Goal: Task Accomplishment & Management: Manage account settings

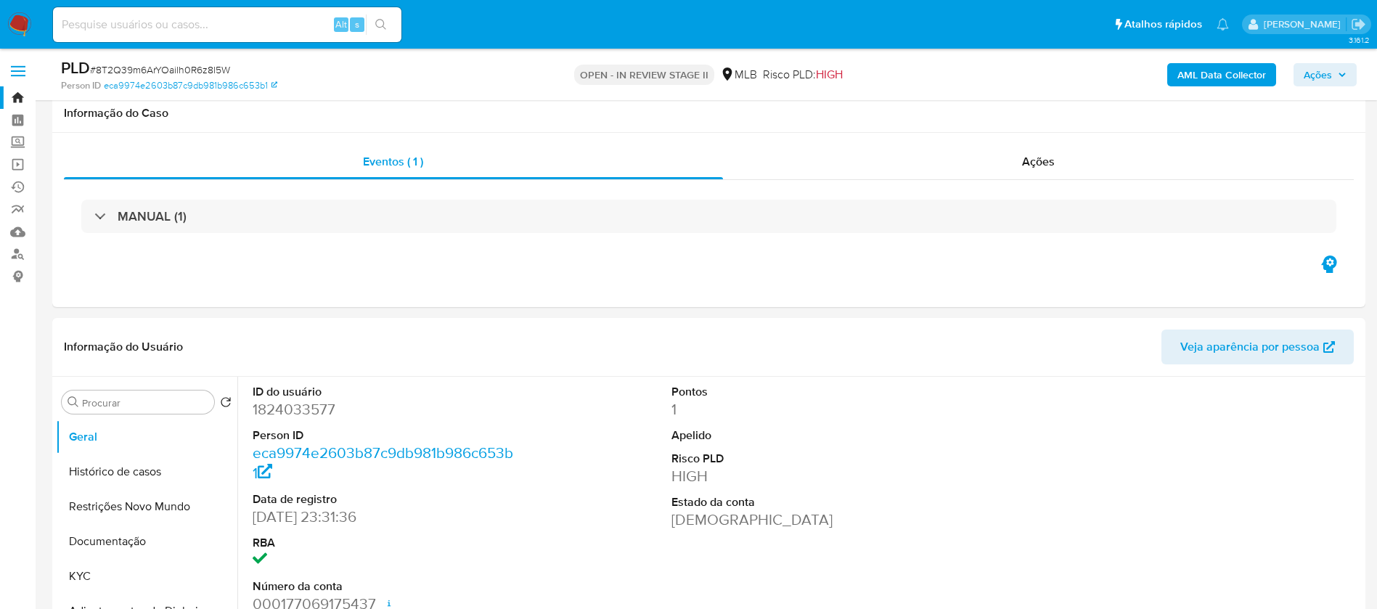
select select "10"
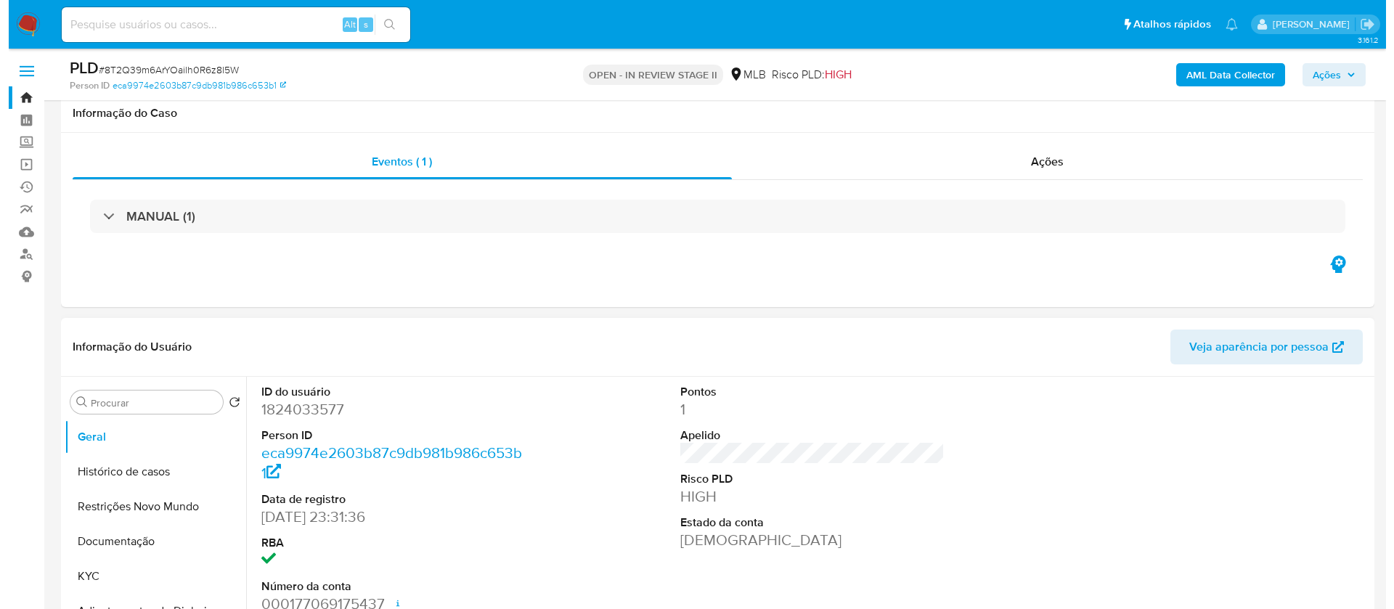
scroll to position [218, 0]
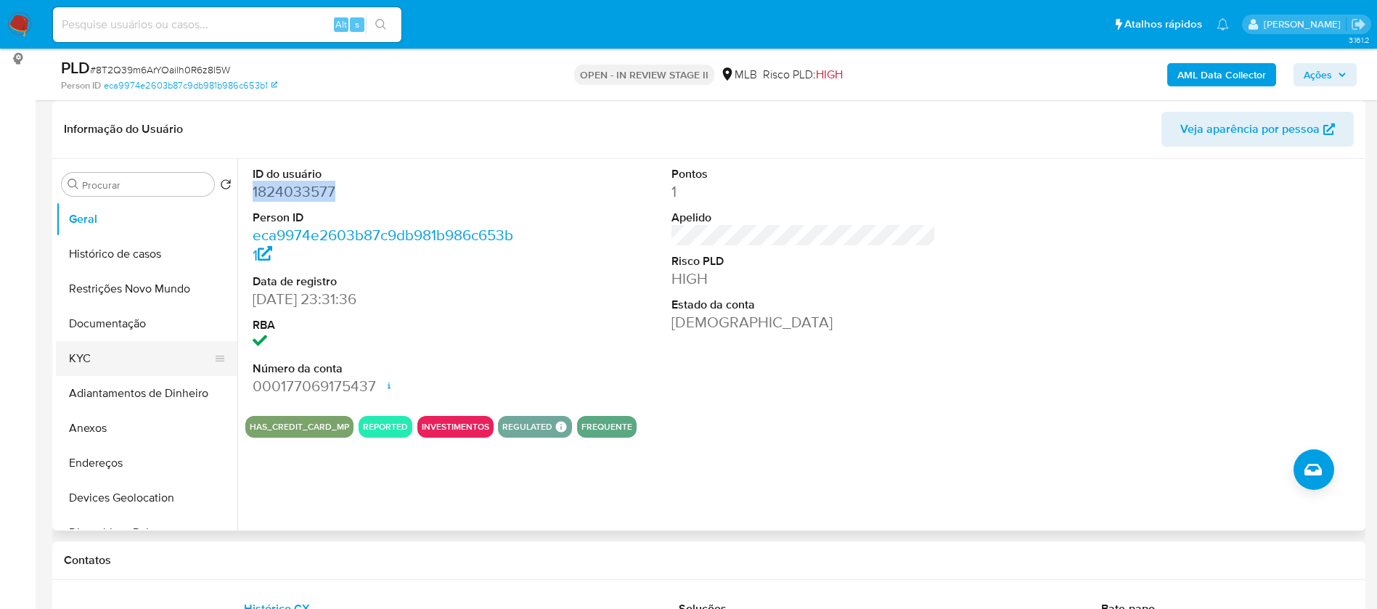
click at [118, 366] on button "KYC" at bounding box center [141, 358] width 170 height 35
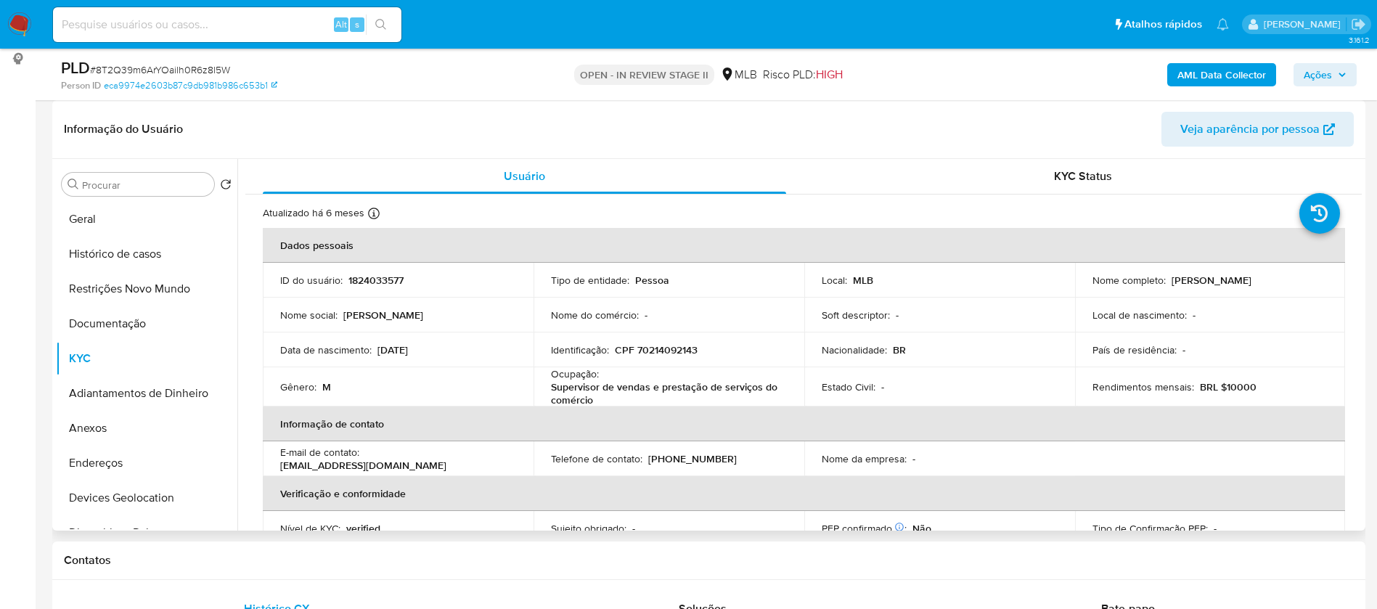
click at [384, 280] on p "1824033577" at bounding box center [375, 280] width 55 height 13
copy p "1824033577"
click at [564, 378] on p "Ocupação :" at bounding box center [575, 373] width 48 height 13
click at [564, 378] on div "Ocupação : Supervisor de vendas e prestação de serviços do comércio" at bounding box center [669, 386] width 236 height 39
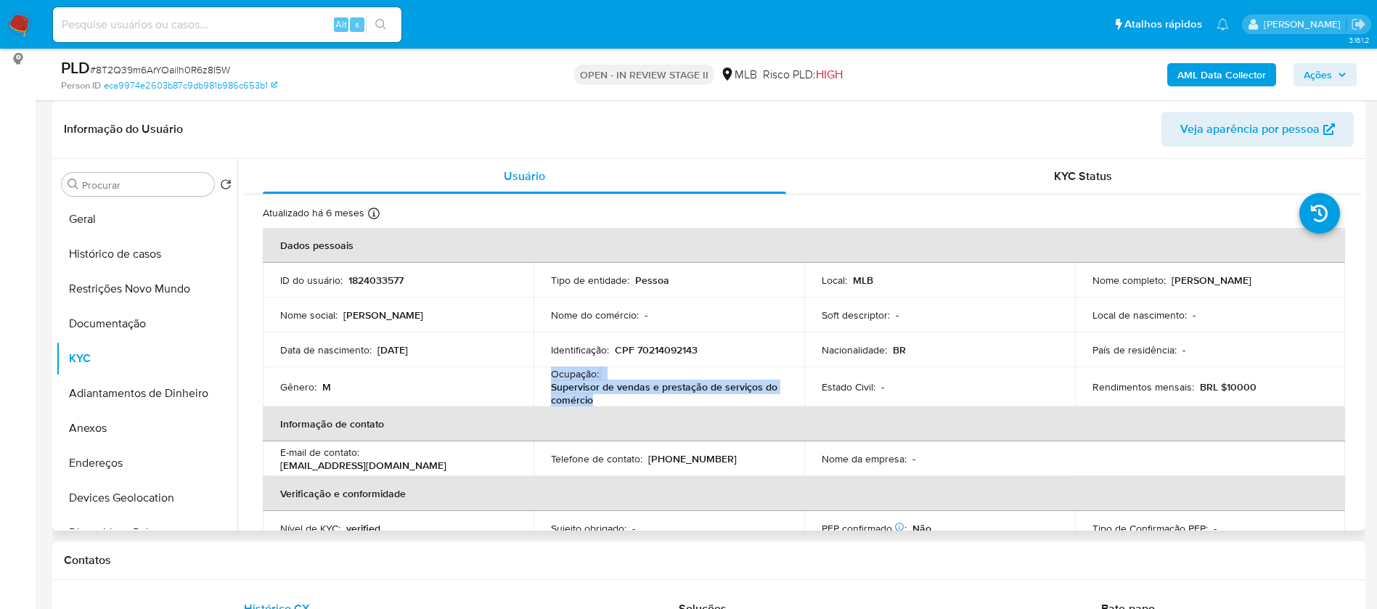
click at [564, 378] on p "Ocupação :" at bounding box center [575, 373] width 48 height 13
copy div "Ocupação : Supervisor de vendas e prestação de serviços do comércio"
click at [141, 324] on button "Documentação" at bounding box center [141, 323] width 170 height 35
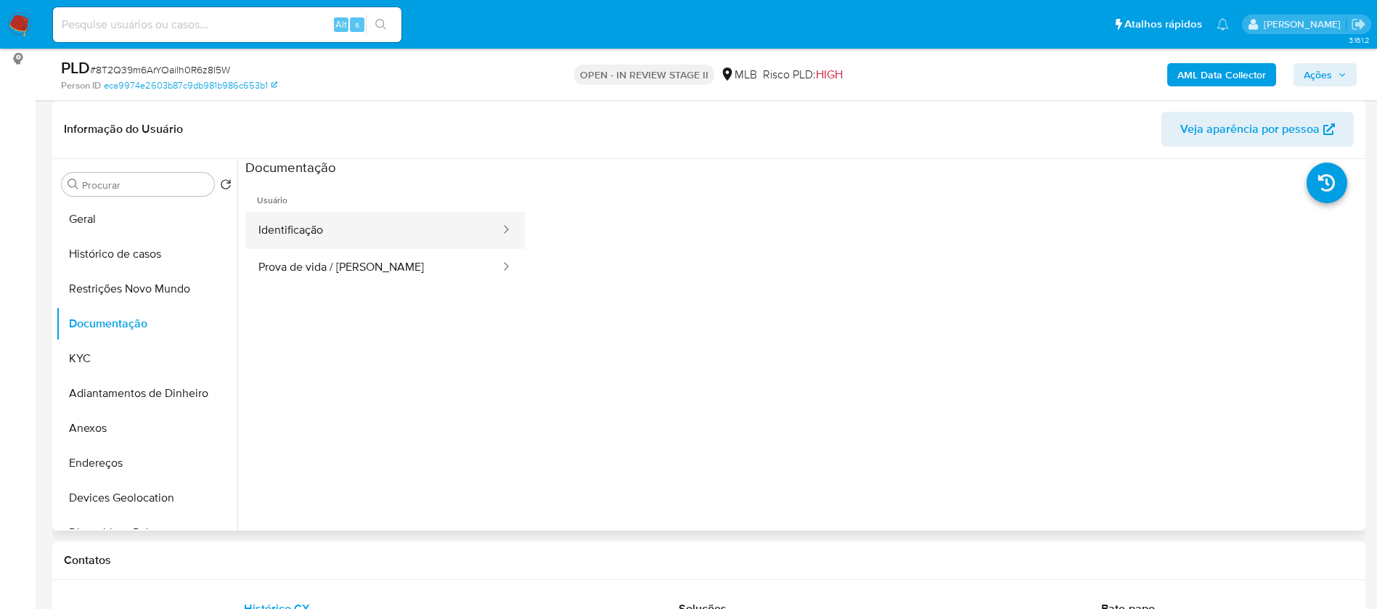
click at [332, 226] on button "Identificação" at bounding box center [373, 230] width 256 height 37
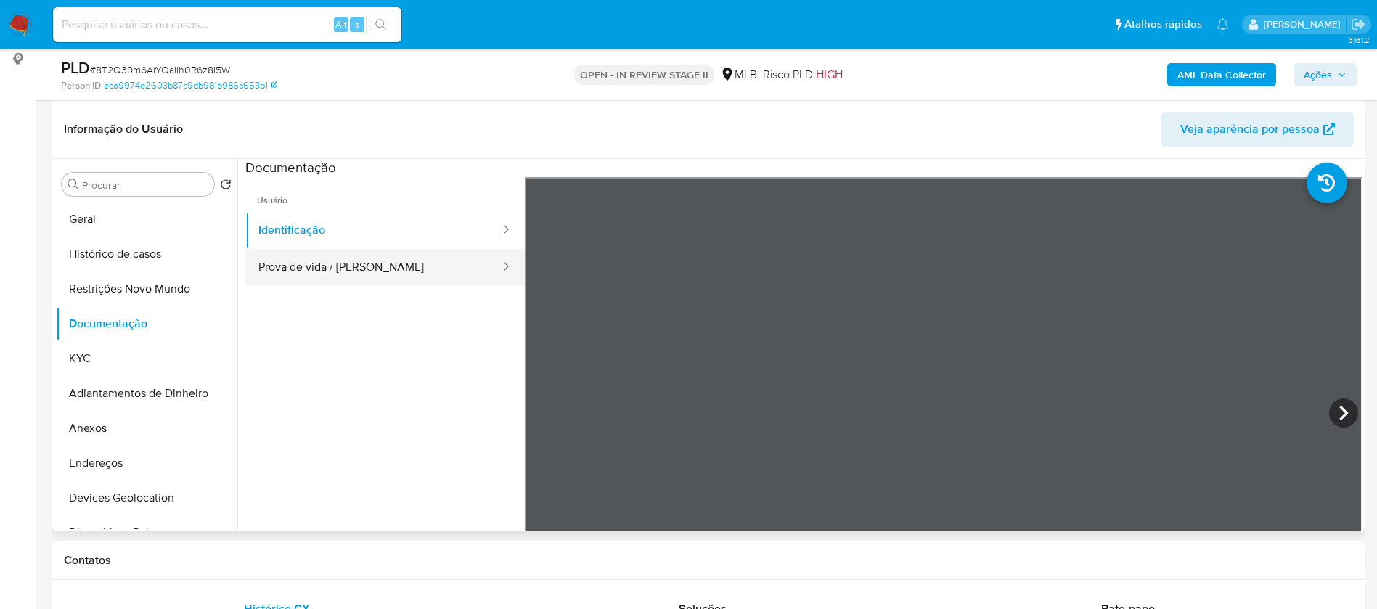
click at [350, 264] on button "Prova de vida / Selfie" at bounding box center [373, 267] width 256 height 37
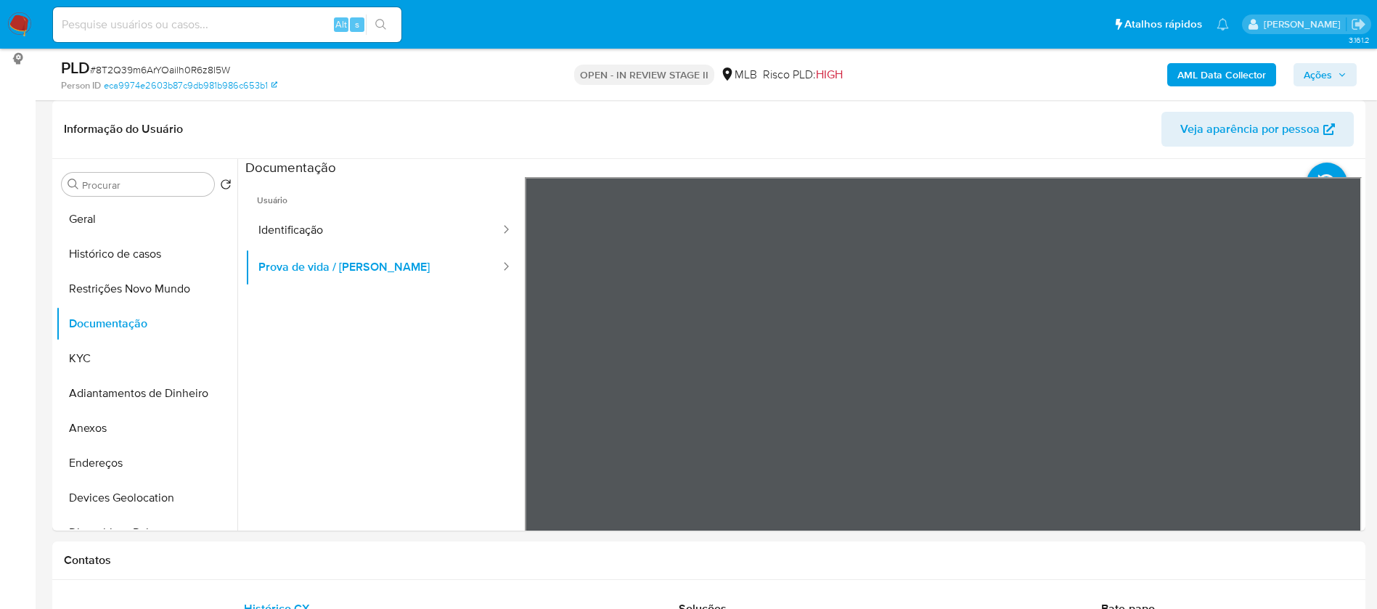
click at [1220, 75] on b "AML Data Collector" at bounding box center [1221, 74] width 89 height 23
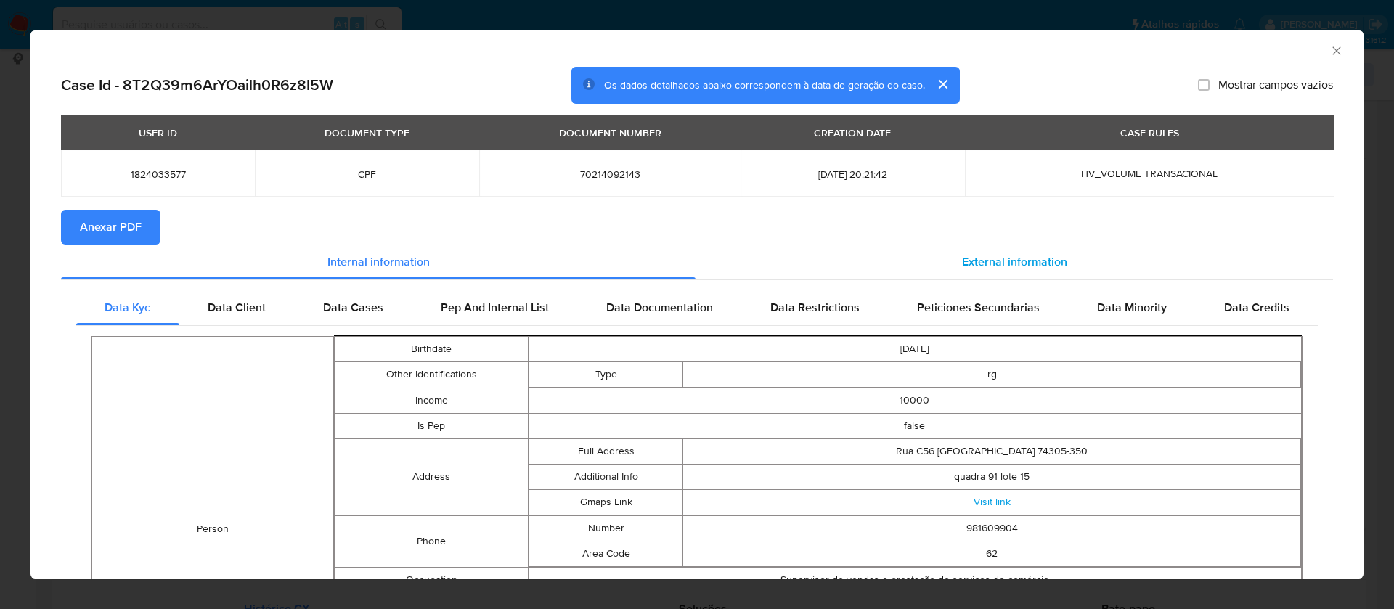
click at [987, 254] on span "External information" at bounding box center [1014, 261] width 105 height 17
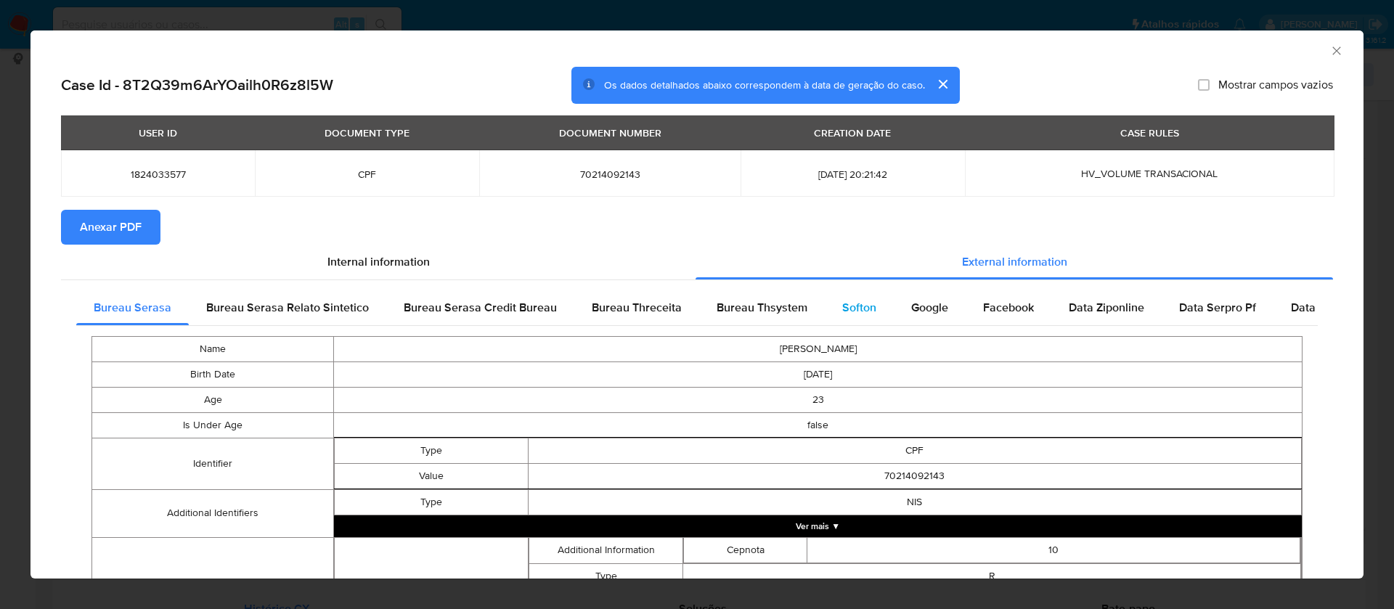
click at [847, 304] on span "Softon" at bounding box center [859, 307] width 34 height 17
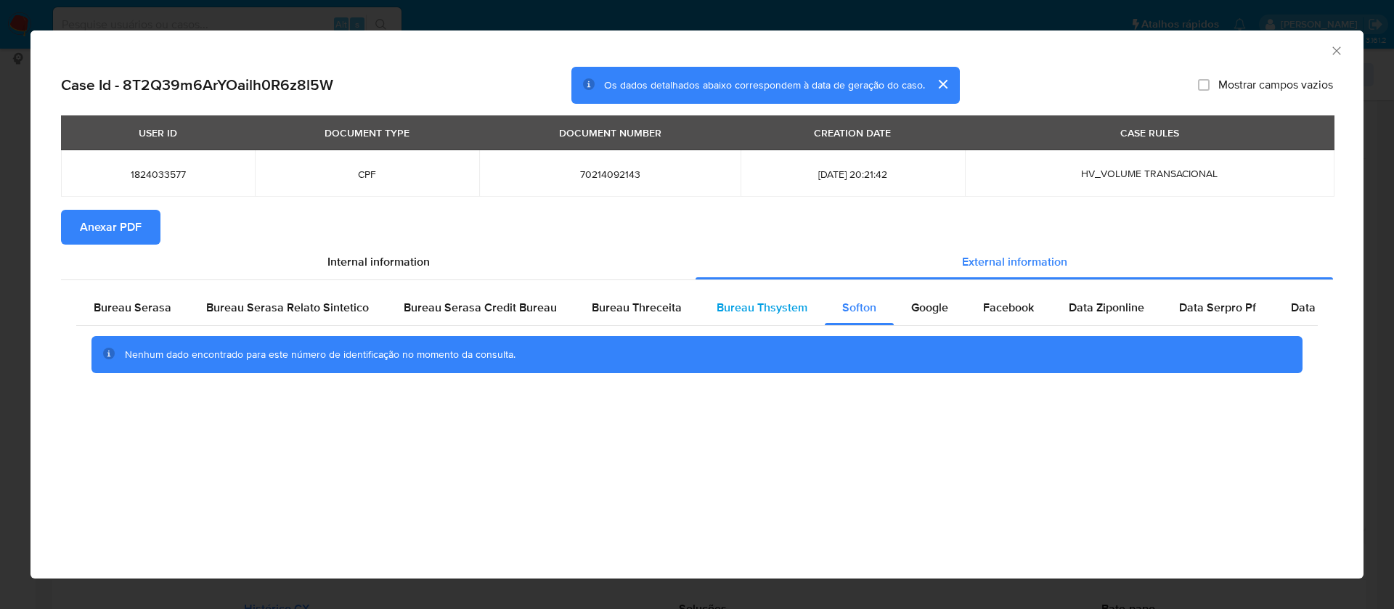
click at [767, 309] on span "Bureau Thsystem" at bounding box center [761, 307] width 91 height 17
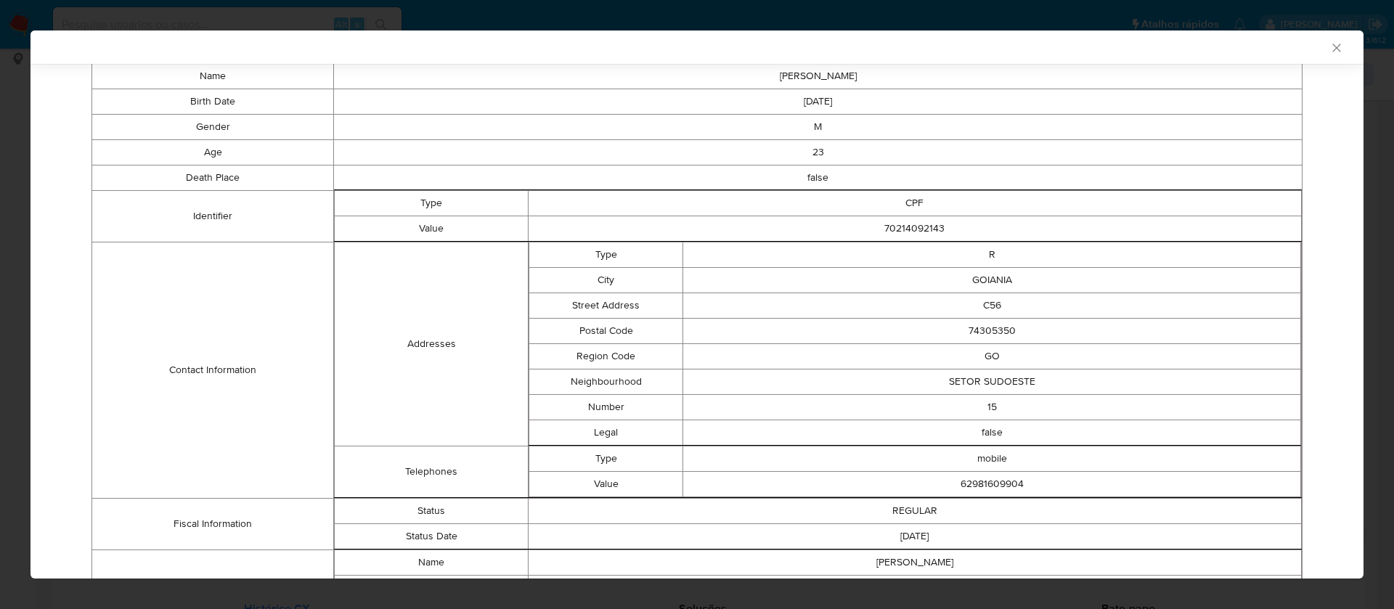
scroll to position [520, 0]
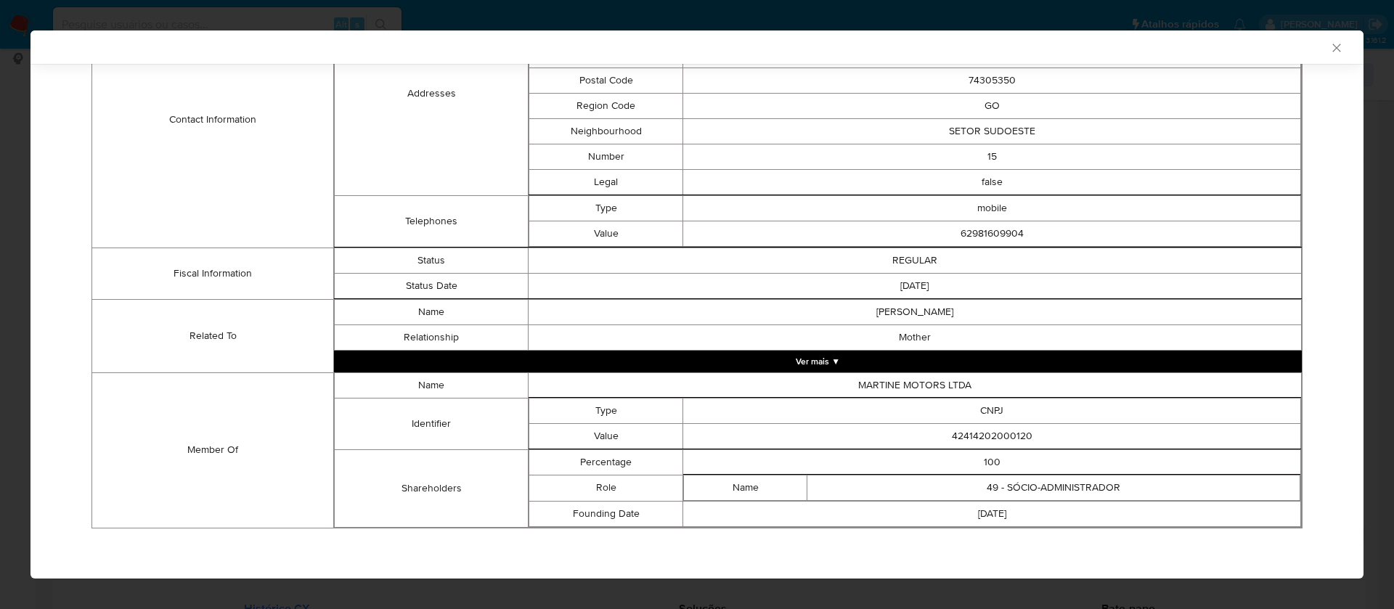
click at [968, 441] on td "42414202000120" at bounding box center [992, 435] width 618 height 25
copy td "42414202000120"
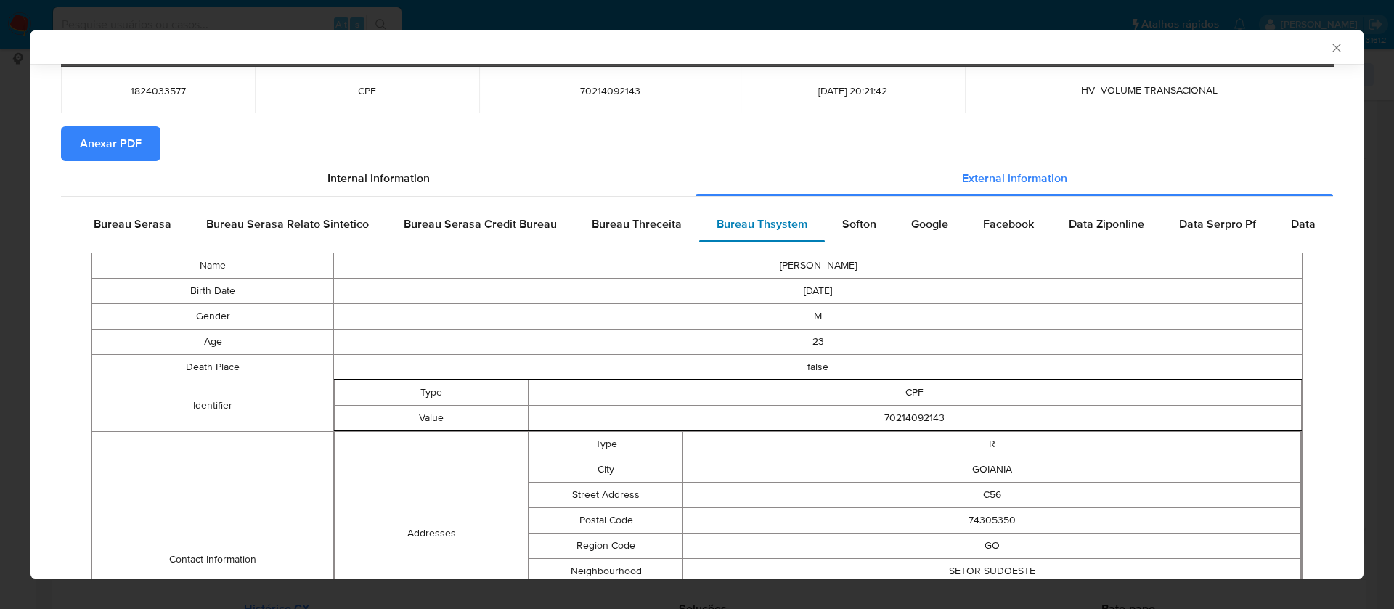
scroll to position [0, 0]
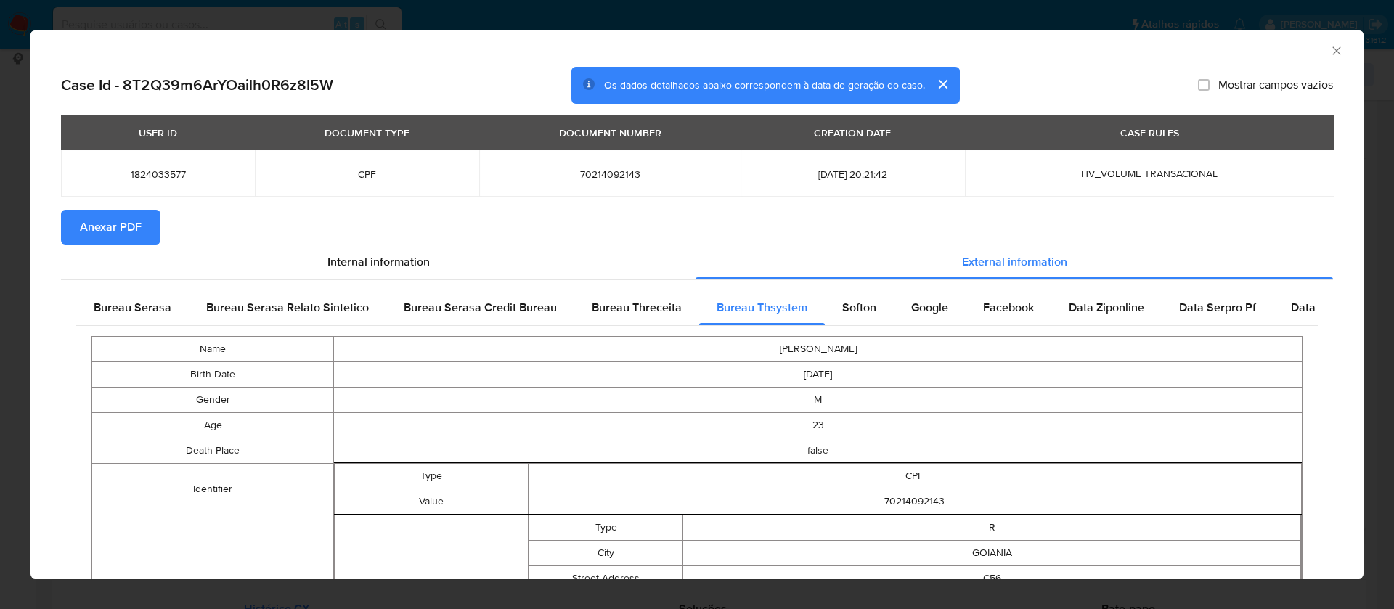
click at [126, 221] on span "Anexar PDF" at bounding box center [111, 227] width 62 height 32
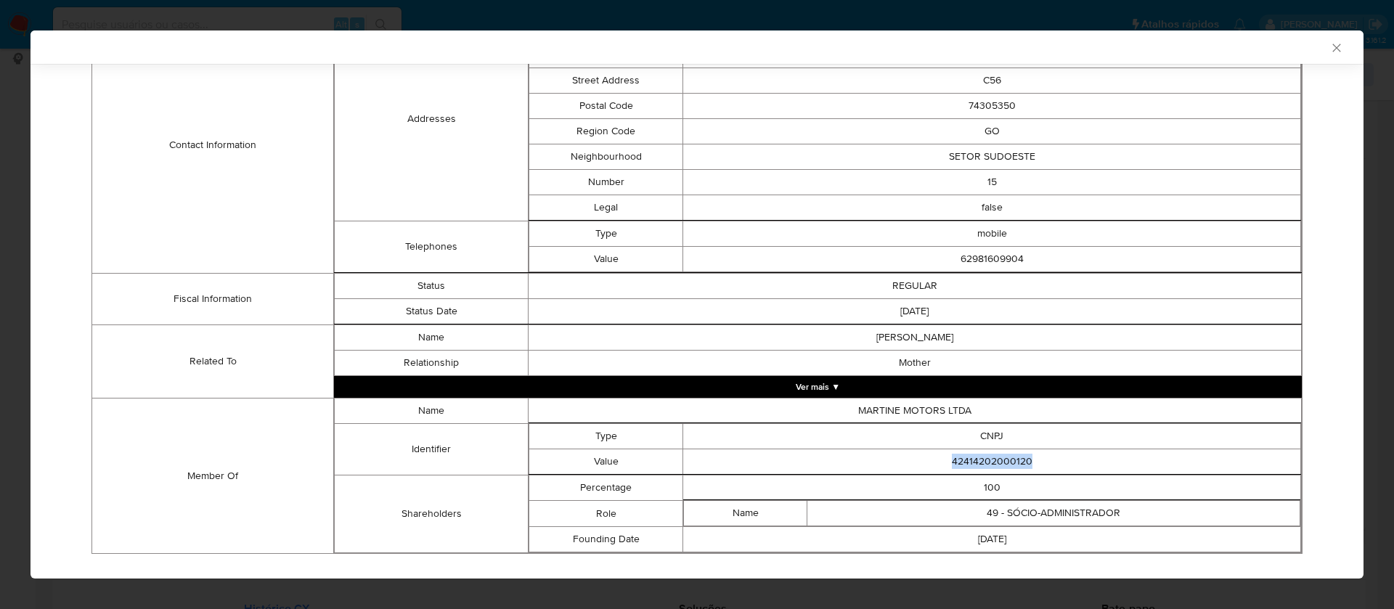
scroll to position [523, 0]
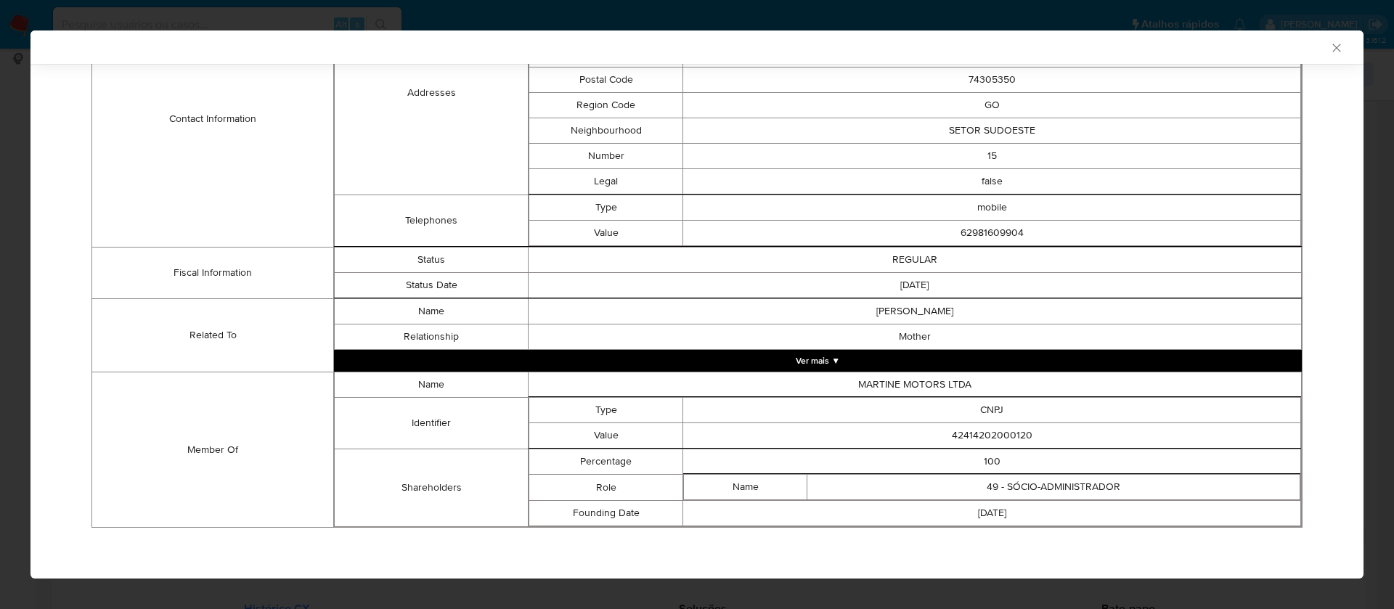
click at [902, 383] on td "MARTINE MOTORS LTDA" at bounding box center [914, 384] width 773 height 25
copy td "MARTINE MOTORS LTDA"
click at [1010, 434] on td "42414202000120" at bounding box center [992, 435] width 618 height 25
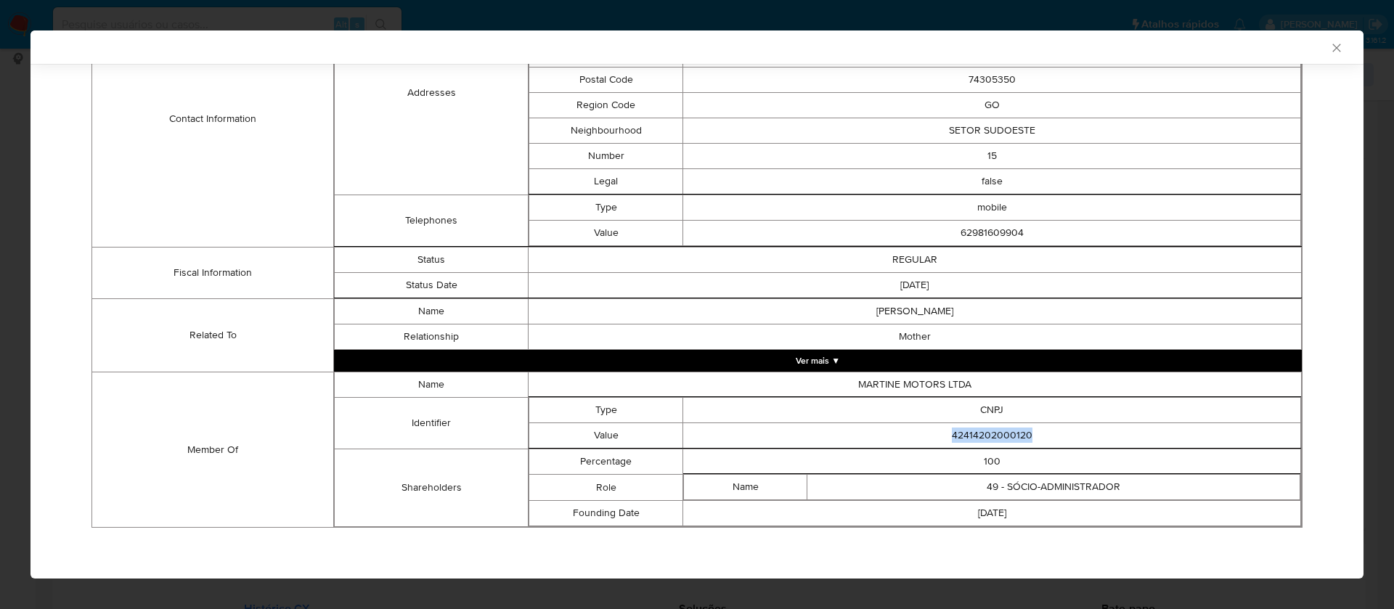
click at [1010, 434] on td "42414202000120" at bounding box center [992, 435] width 618 height 25
copy td "42414202000120"
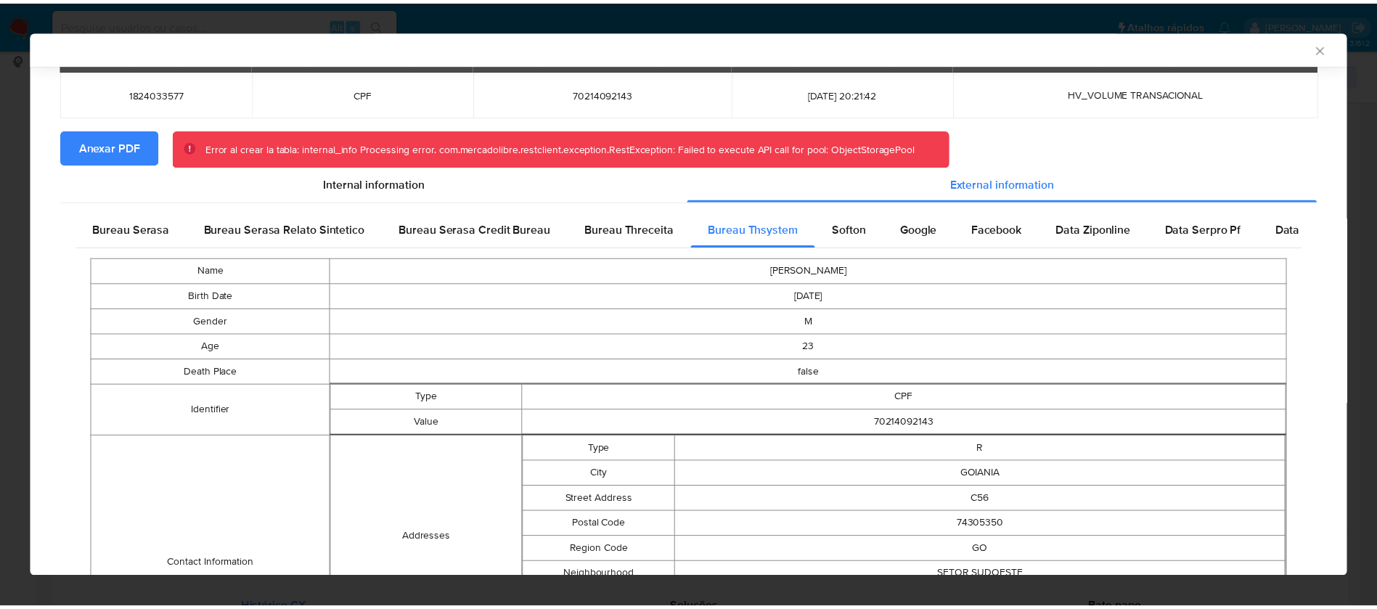
scroll to position [0, 0]
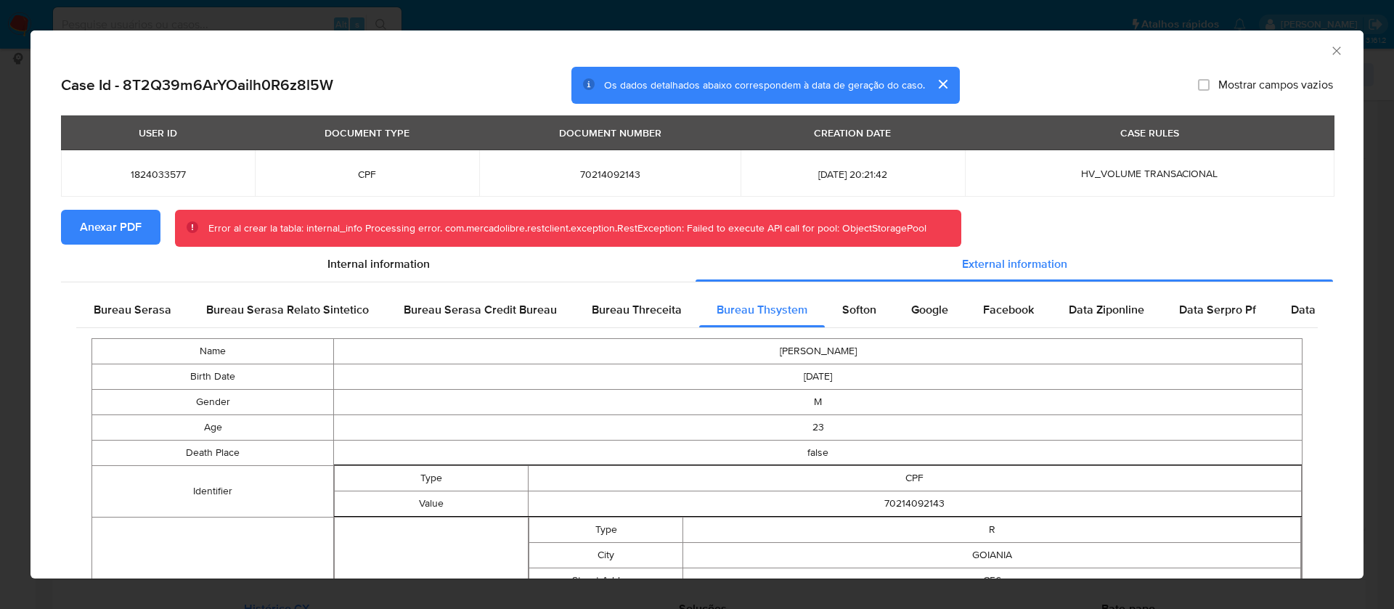
click at [106, 226] on span "Anexar PDF" at bounding box center [111, 227] width 62 height 32
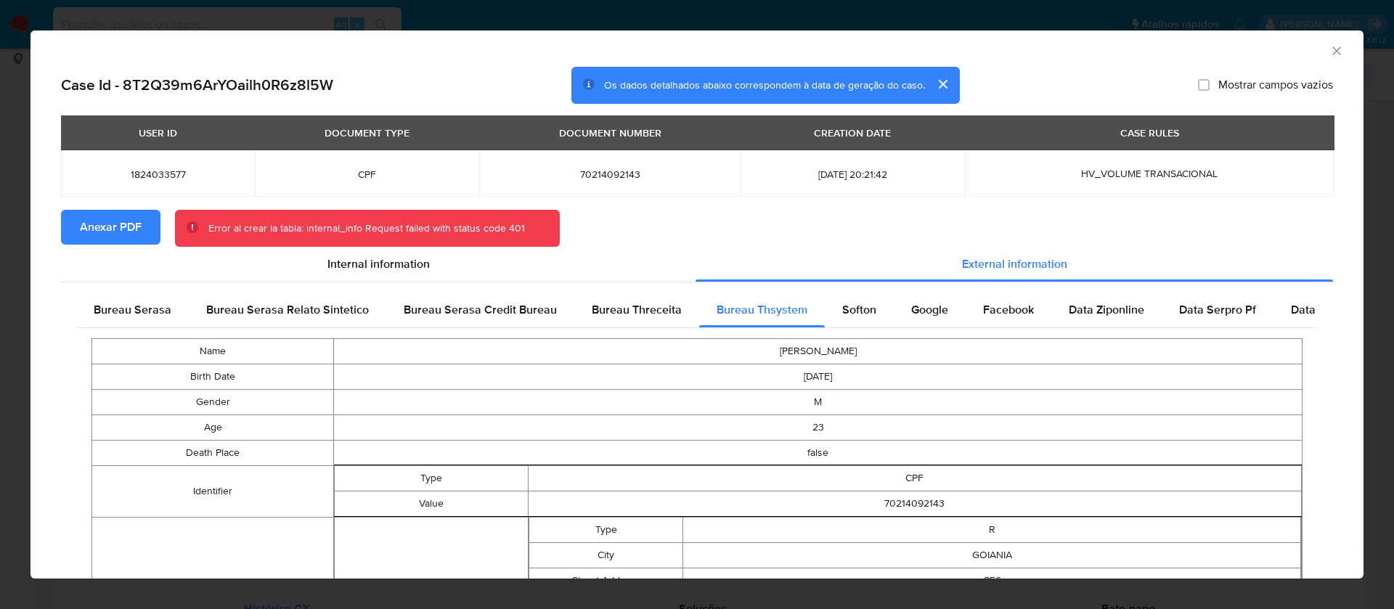
click at [126, 220] on span "Anexar PDF" at bounding box center [111, 227] width 62 height 32
click at [1329, 49] on icon "Fechar a janela" at bounding box center [1336, 51] width 15 height 15
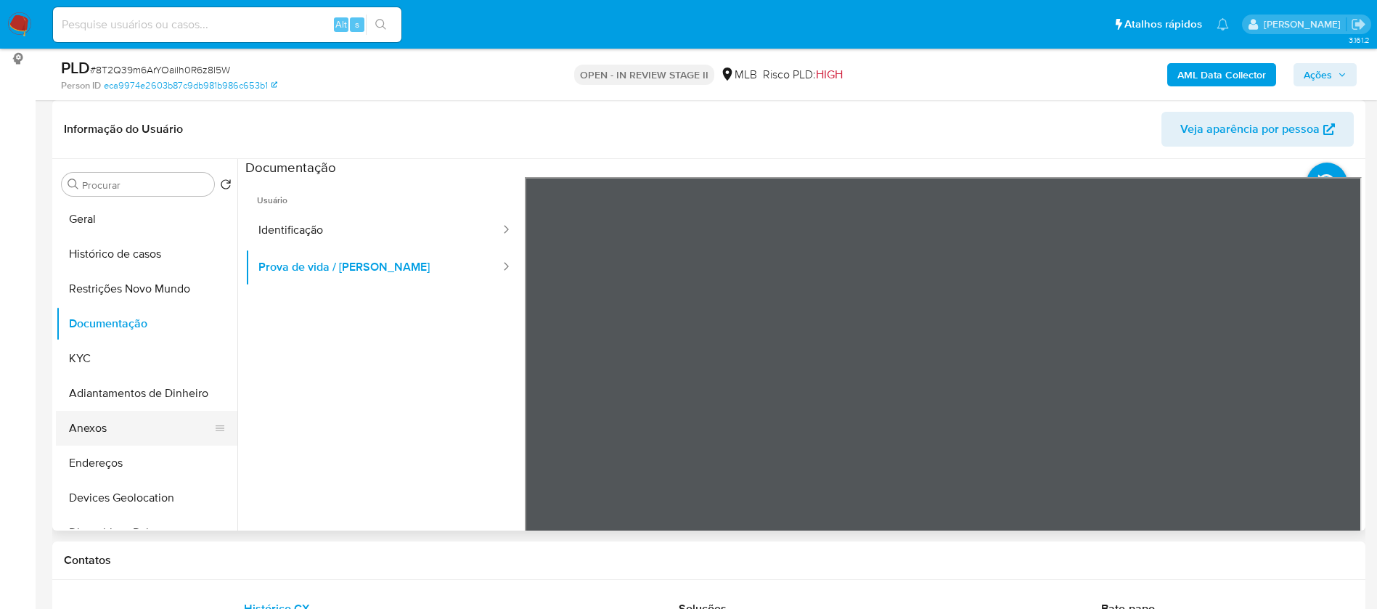
click at [119, 433] on button "Anexos" at bounding box center [141, 428] width 170 height 35
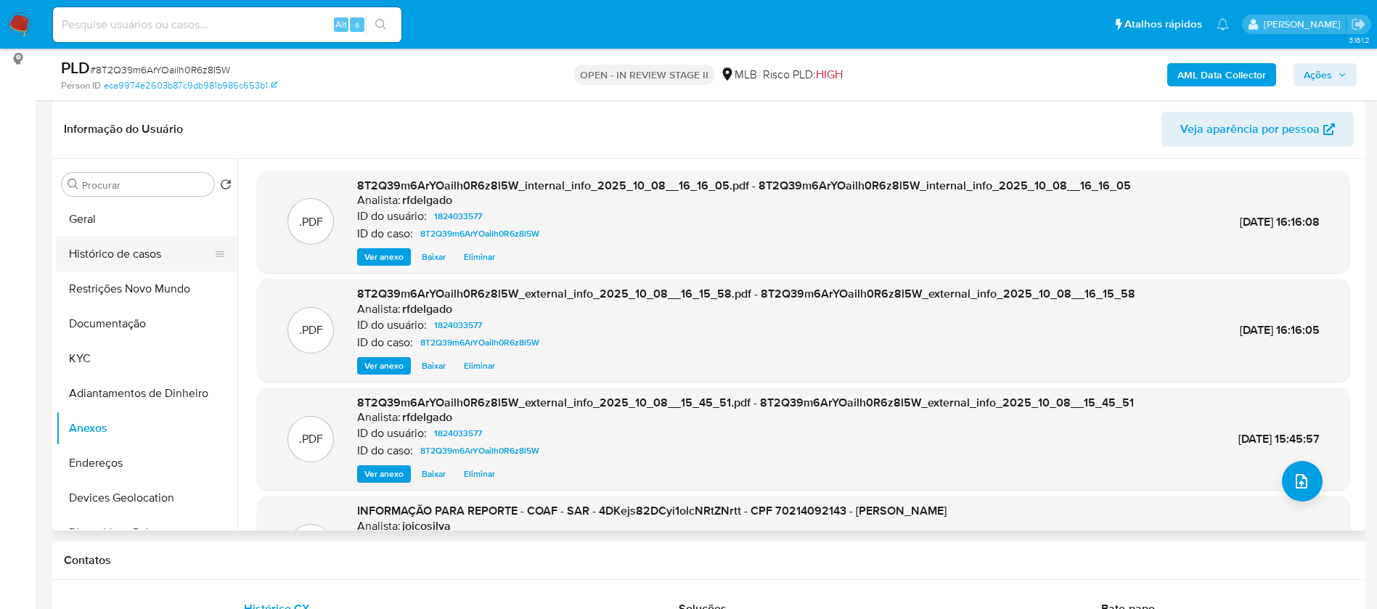
click at [91, 248] on button "Histórico de casos" at bounding box center [141, 254] width 170 height 35
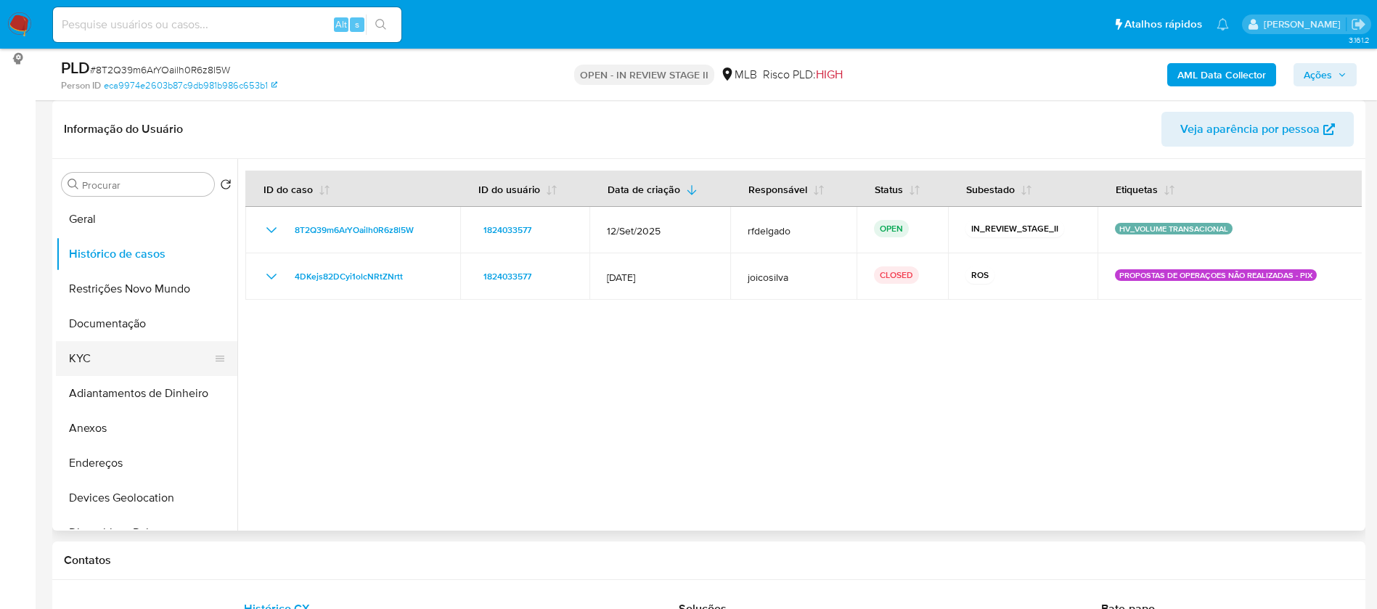
click at [86, 354] on button "KYC" at bounding box center [141, 358] width 170 height 35
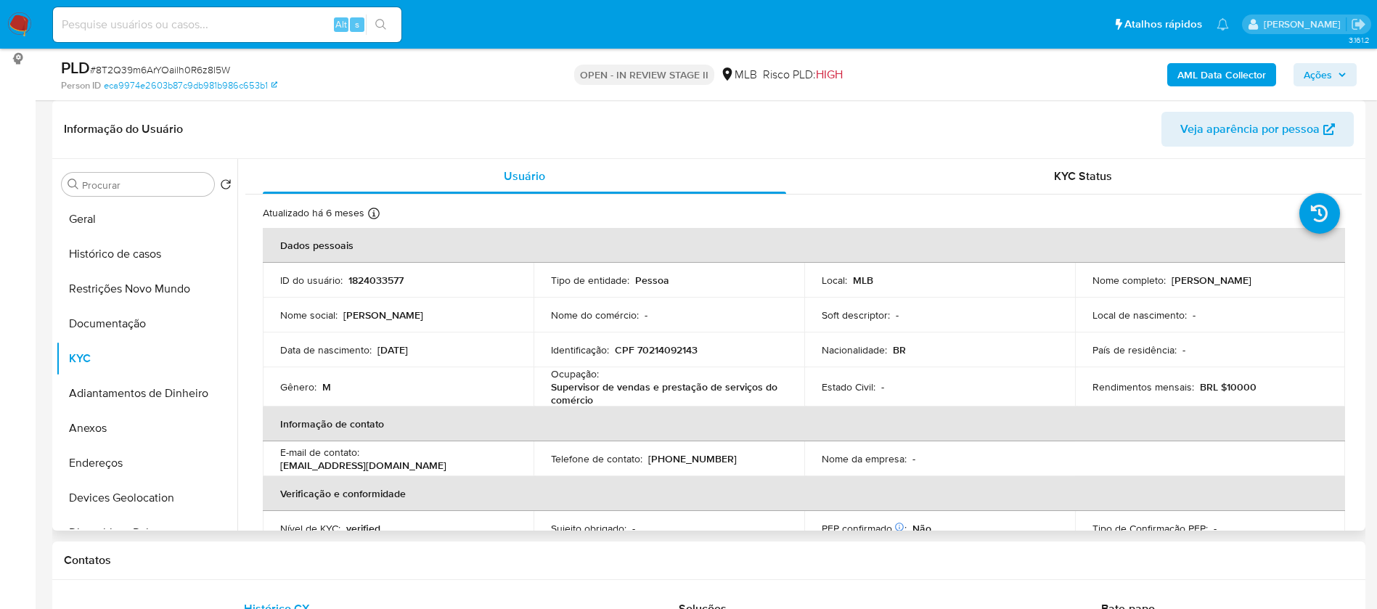
drag, startPoint x: 1275, startPoint y: 279, endPoint x: 1167, endPoint y: 279, distance: 108.2
click at [1167, 279] on div "Nome completo : Davi Martins de Oliveira" at bounding box center [1211, 280] width 236 height 13
copy p "Davi Martins de Oliveira"
click at [678, 350] on p "CPF 70214092143" at bounding box center [656, 349] width 83 height 13
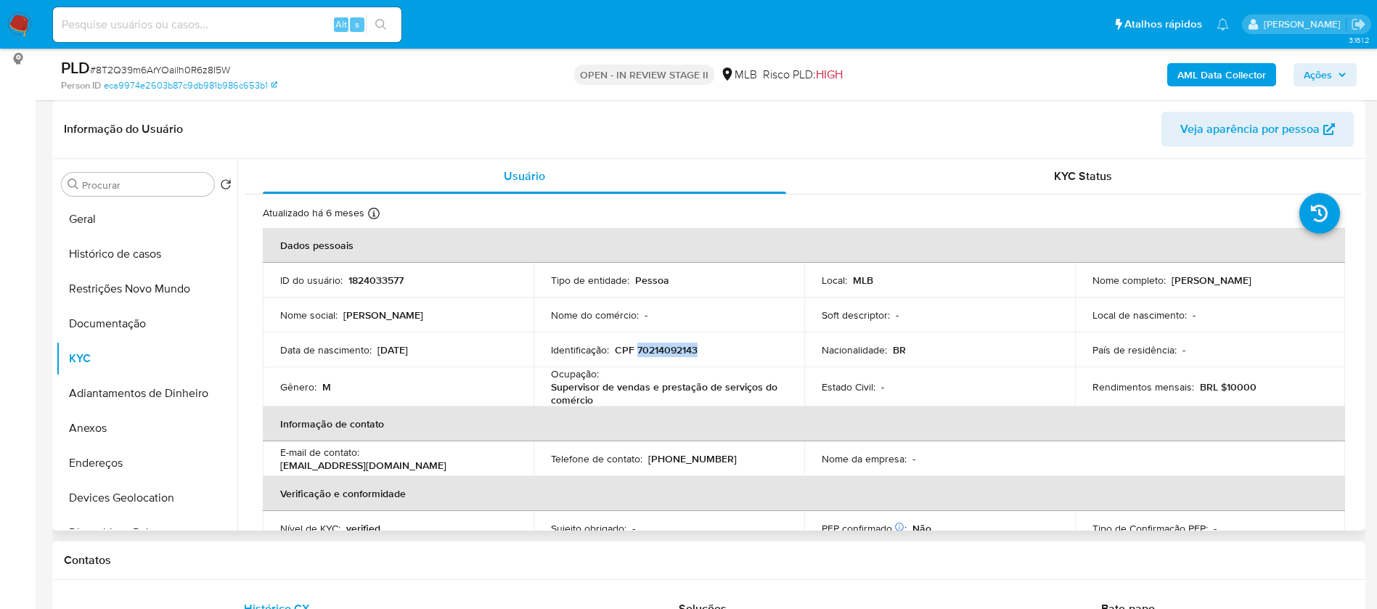
copy p "70214092143"
click at [382, 285] on p "1824033577" at bounding box center [375, 280] width 55 height 13
copy p "1824033577"
click at [131, 224] on button "Geral" at bounding box center [141, 219] width 170 height 35
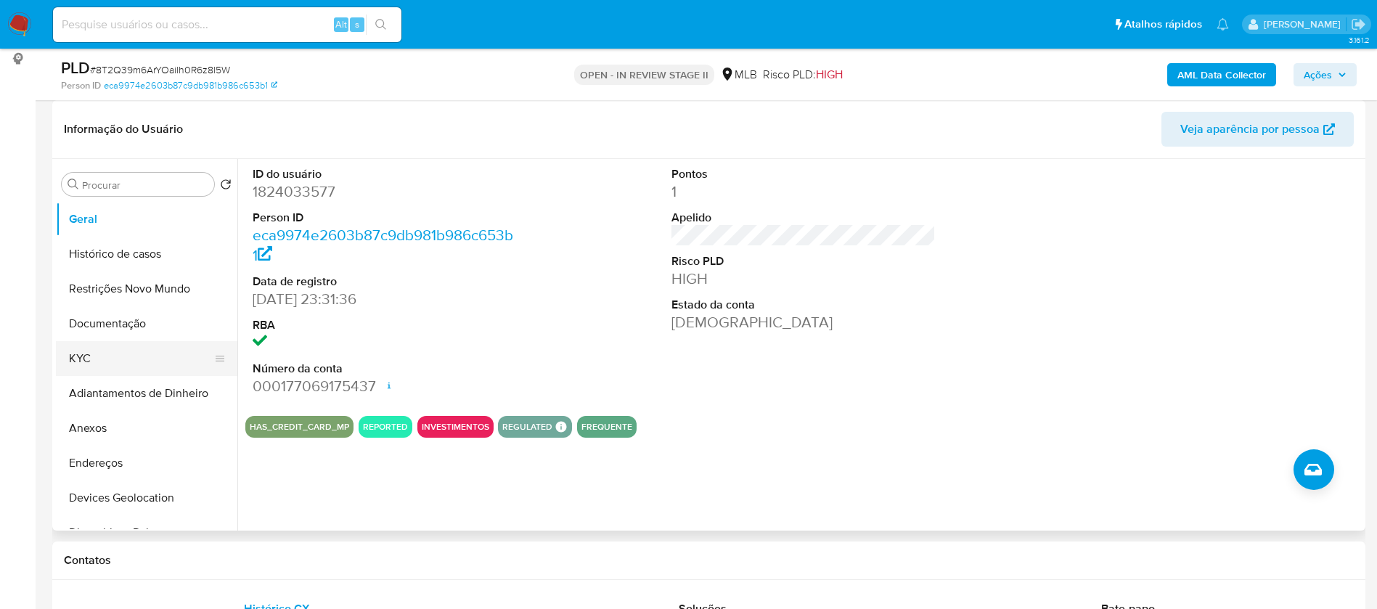
click at [77, 342] on button "KYC" at bounding box center [141, 358] width 170 height 35
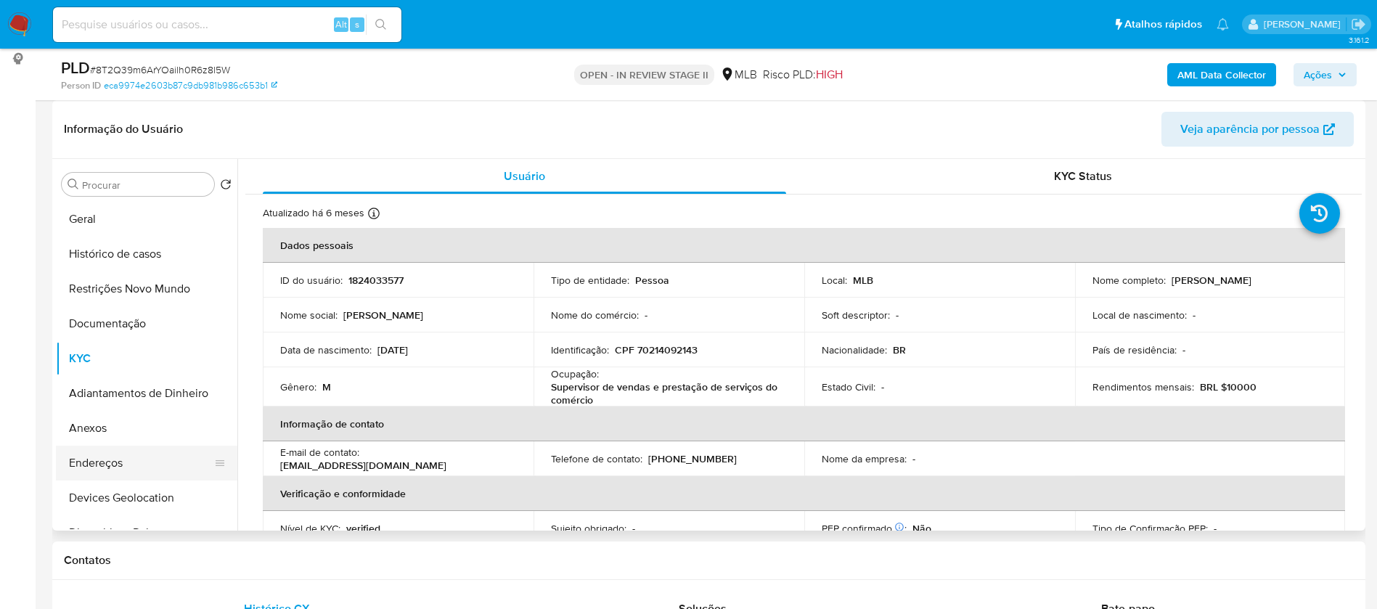
click at [109, 463] on button "Endereços" at bounding box center [141, 463] width 170 height 35
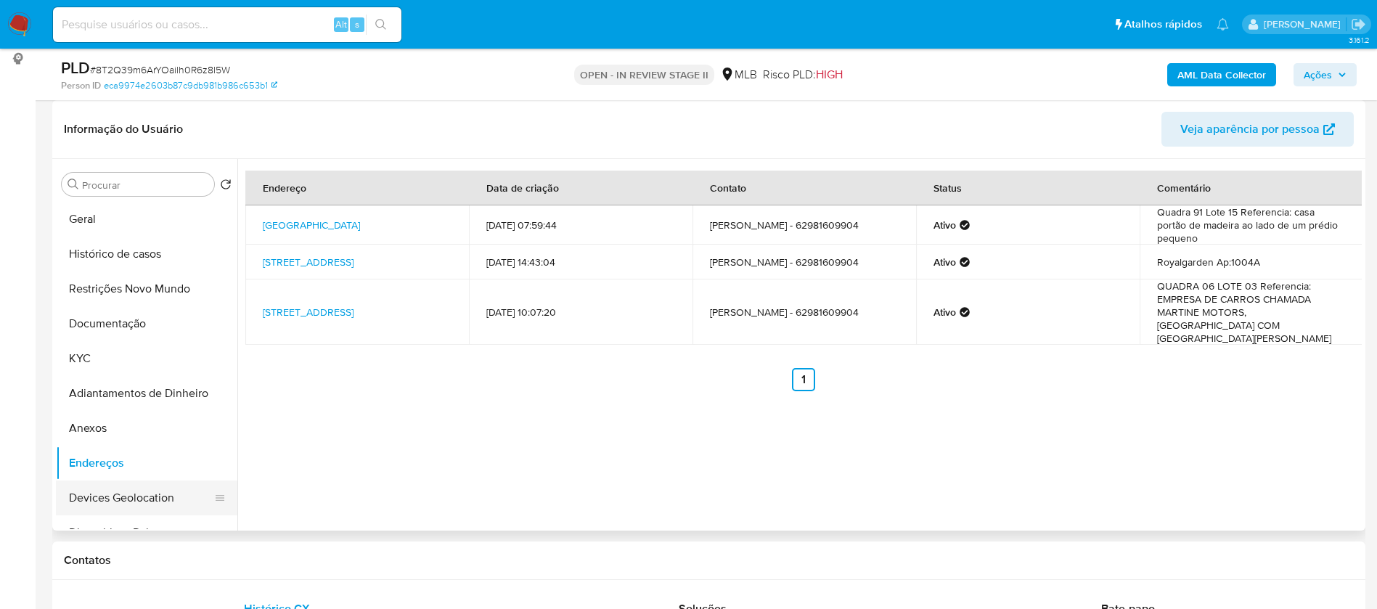
click at [110, 497] on button "Devices Geolocation" at bounding box center [141, 498] width 170 height 35
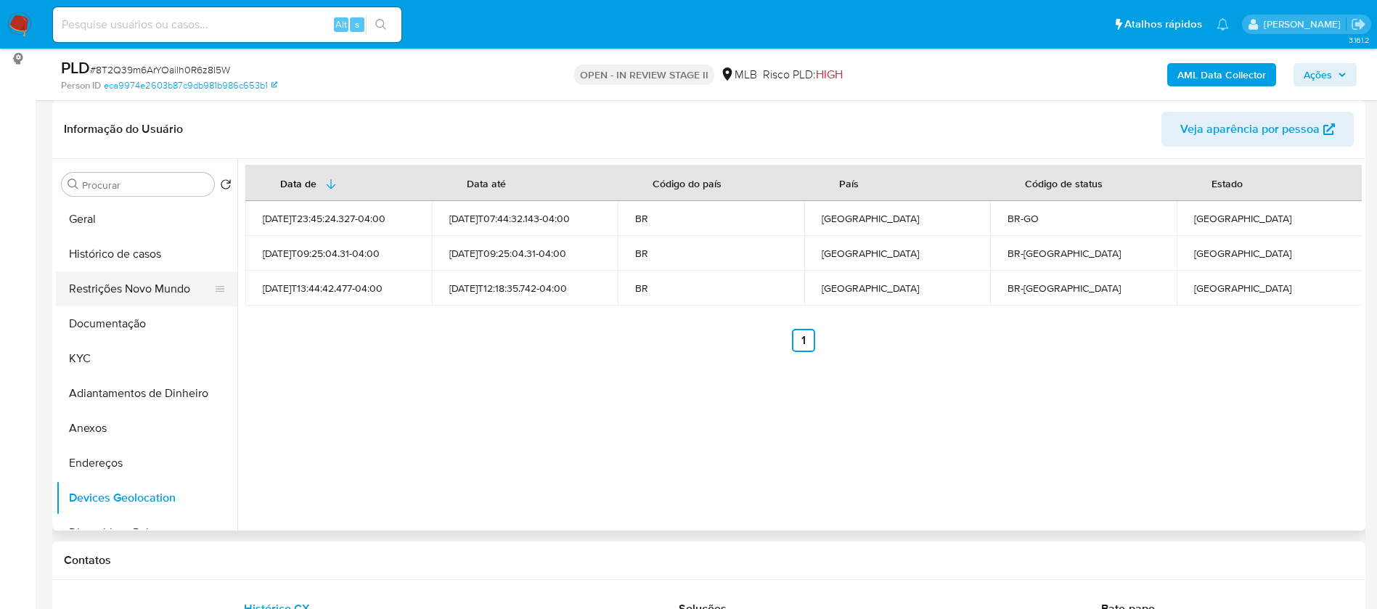
click at [147, 282] on button "Restrições Novo Mundo" at bounding box center [141, 288] width 170 height 35
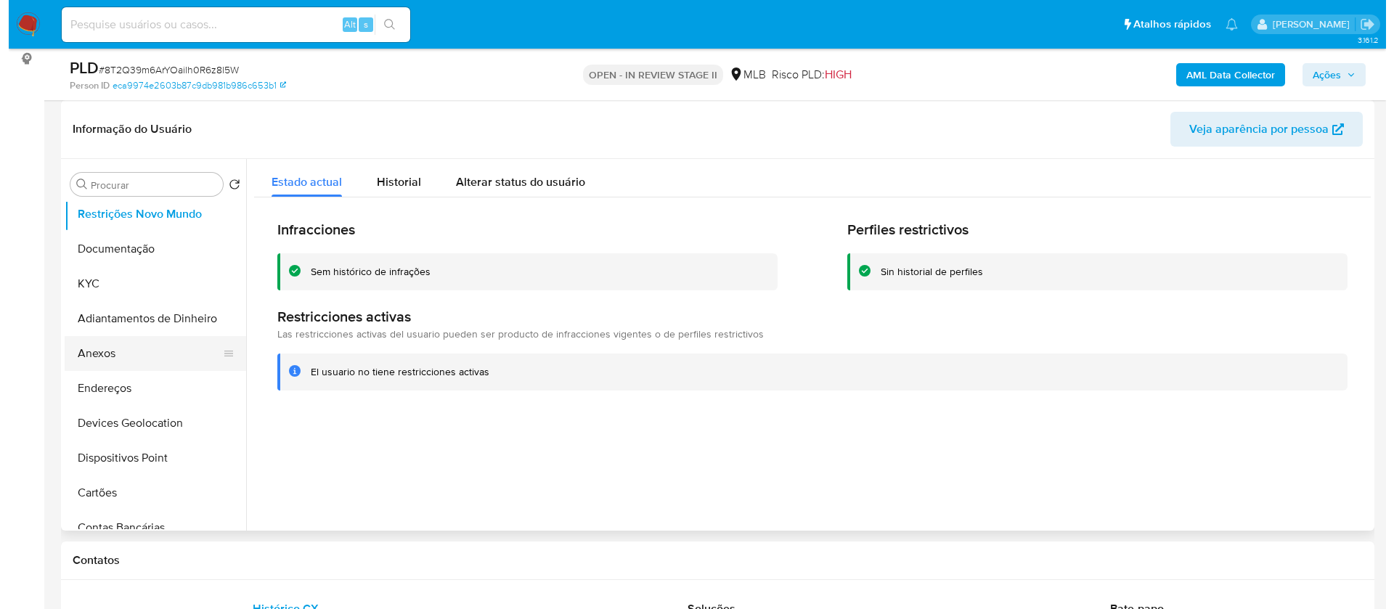
scroll to position [109, 0]
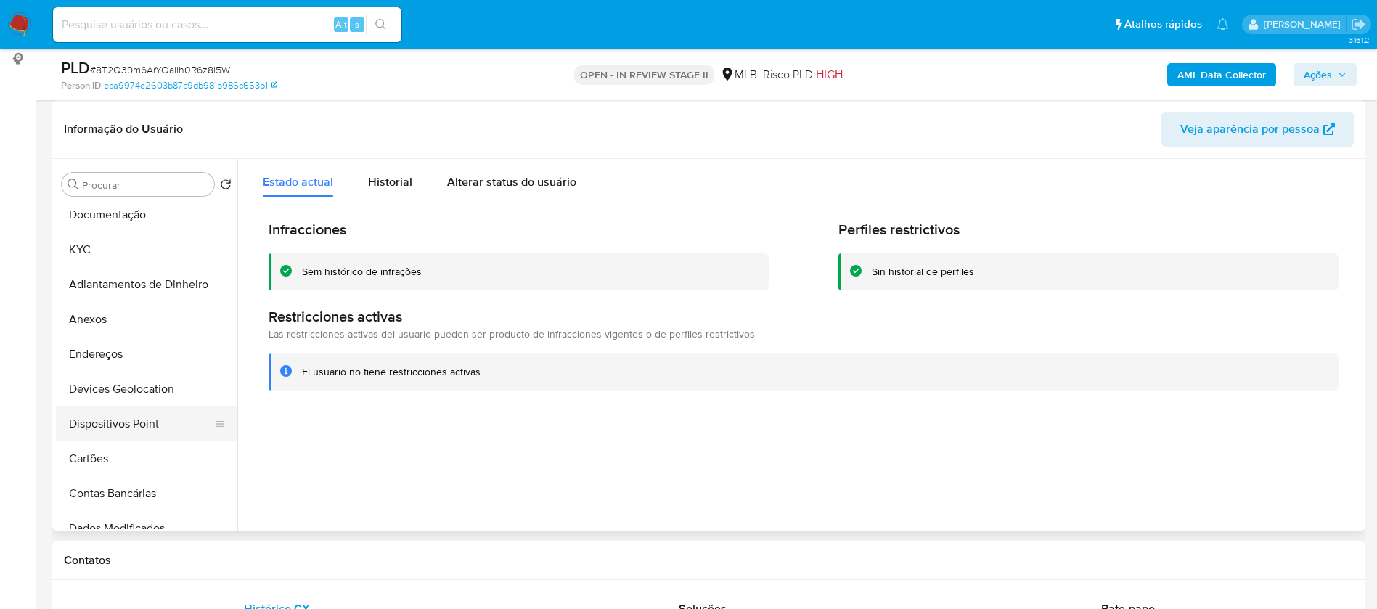
click at [150, 422] on button "Dispositivos Point" at bounding box center [141, 424] width 170 height 35
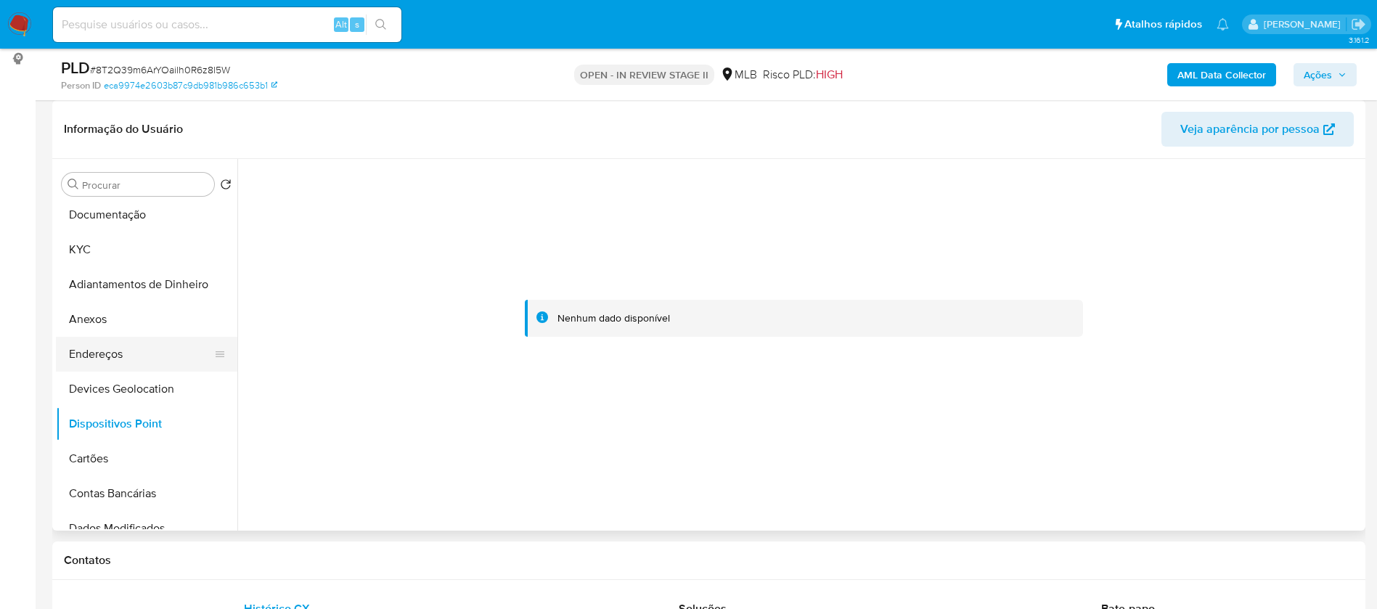
click at [91, 353] on button "Endereços" at bounding box center [141, 354] width 170 height 35
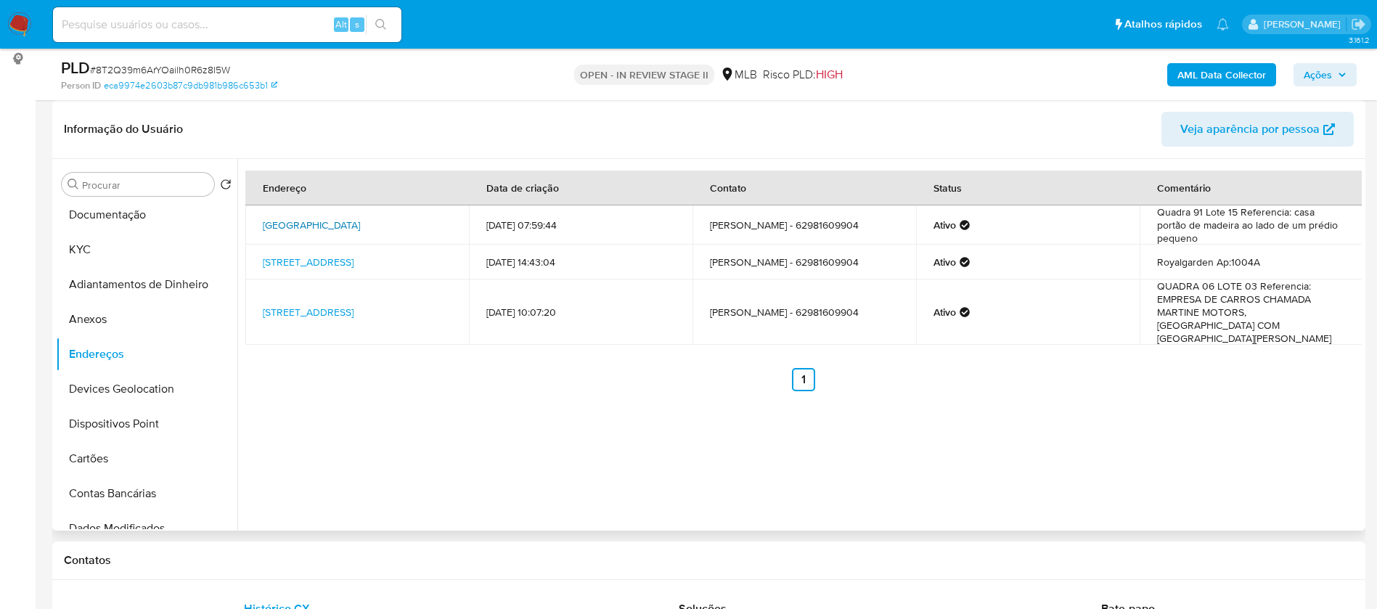
click at [360, 222] on link "Rua C56 Sn, Goiânia, Goiás, 74305350, Brasil SN" at bounding box center [311, 225] width 97 height 15
click at [125, 327] on button "Anexos" at bounding box center [141, 319] width 170 height 35
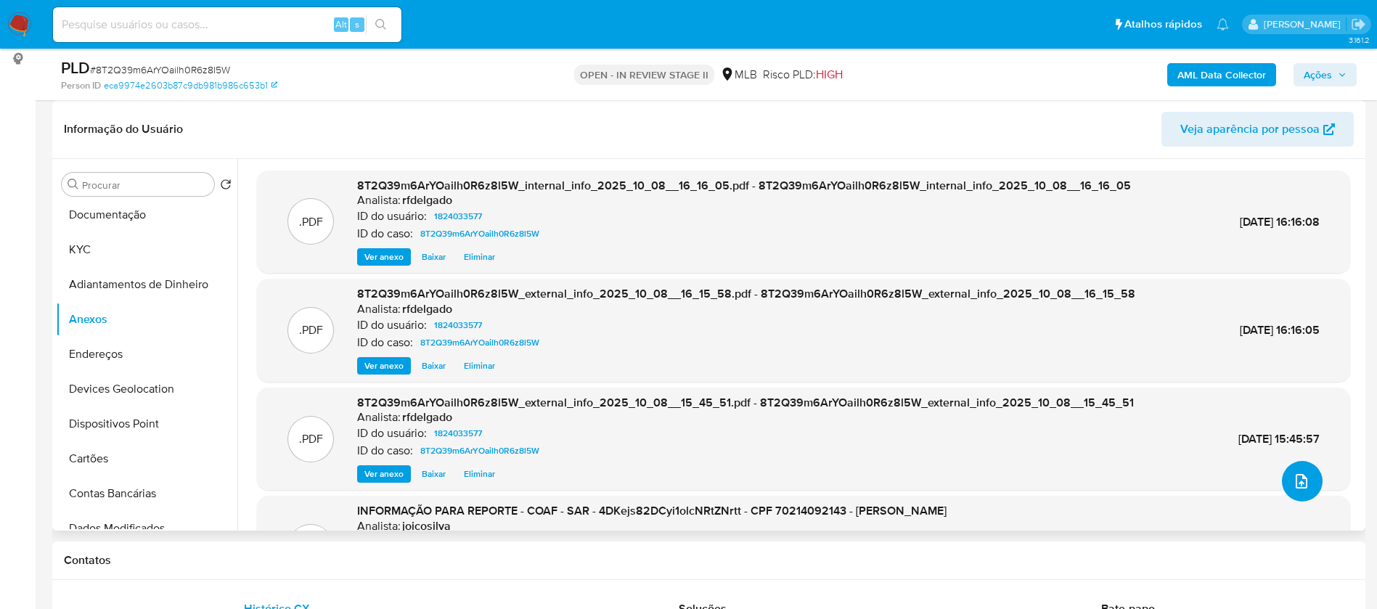
click at [1299, 486] on icon "upload-file" at bounding box center [1301, 481] width 17 height 17
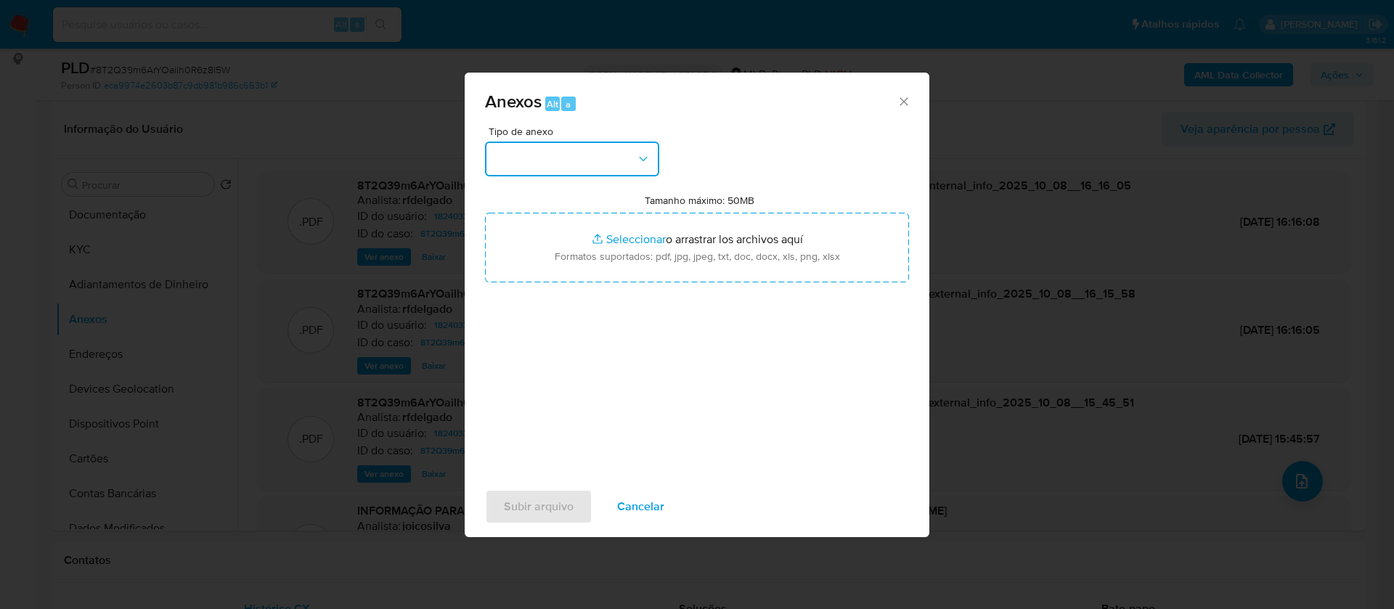
click at [614, 147] on button "button" at bounding box center [572, 159] width 174 height 35
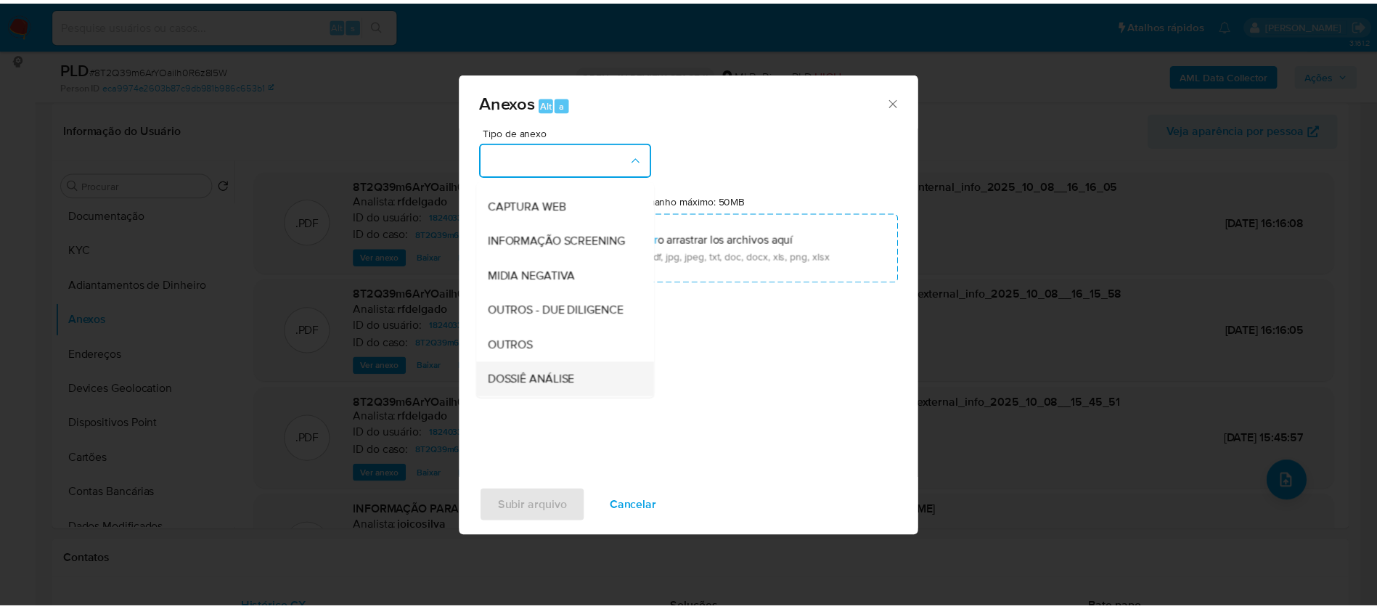
scroll to position [218, 0]
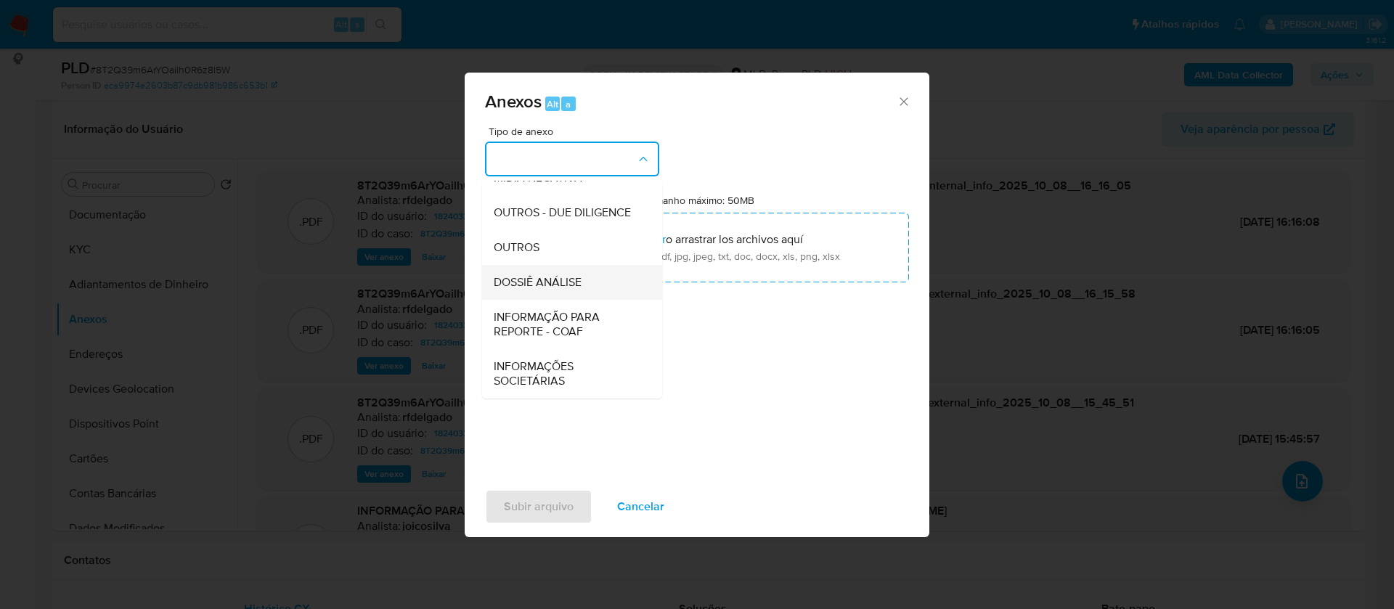
click at [589, 282] on div "DOSSIÊ ANÁLISE" at bounding box center [568, 282] width 148 height 35
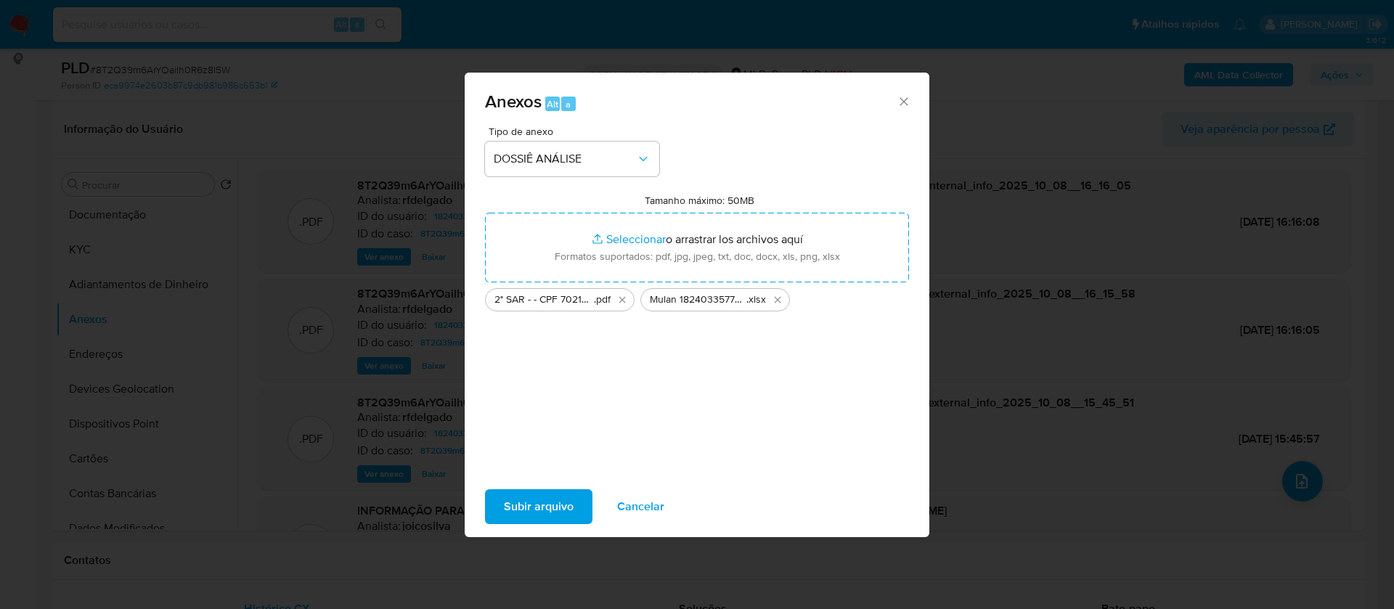
click at [557, 513] on span "Subir arquivo" at bounding box center [539, 507] width 70 height 32
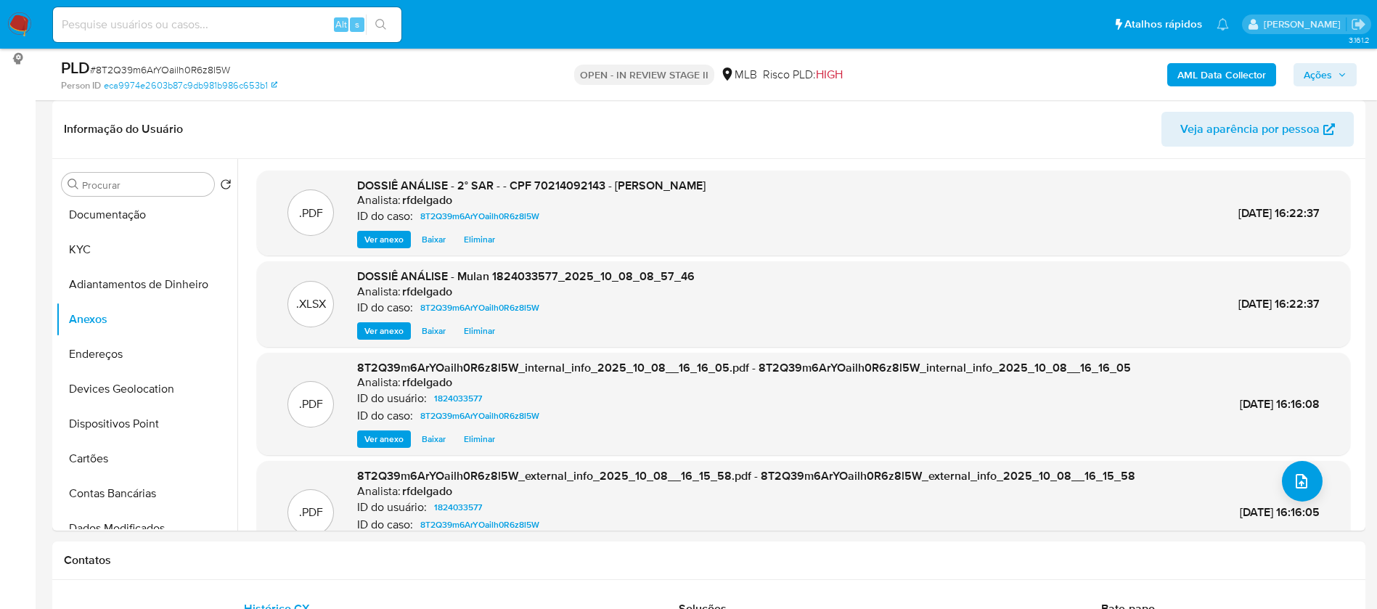
click at [1339, 70] on icon "button" at bounding box center [1342, 74] width 9 height 9
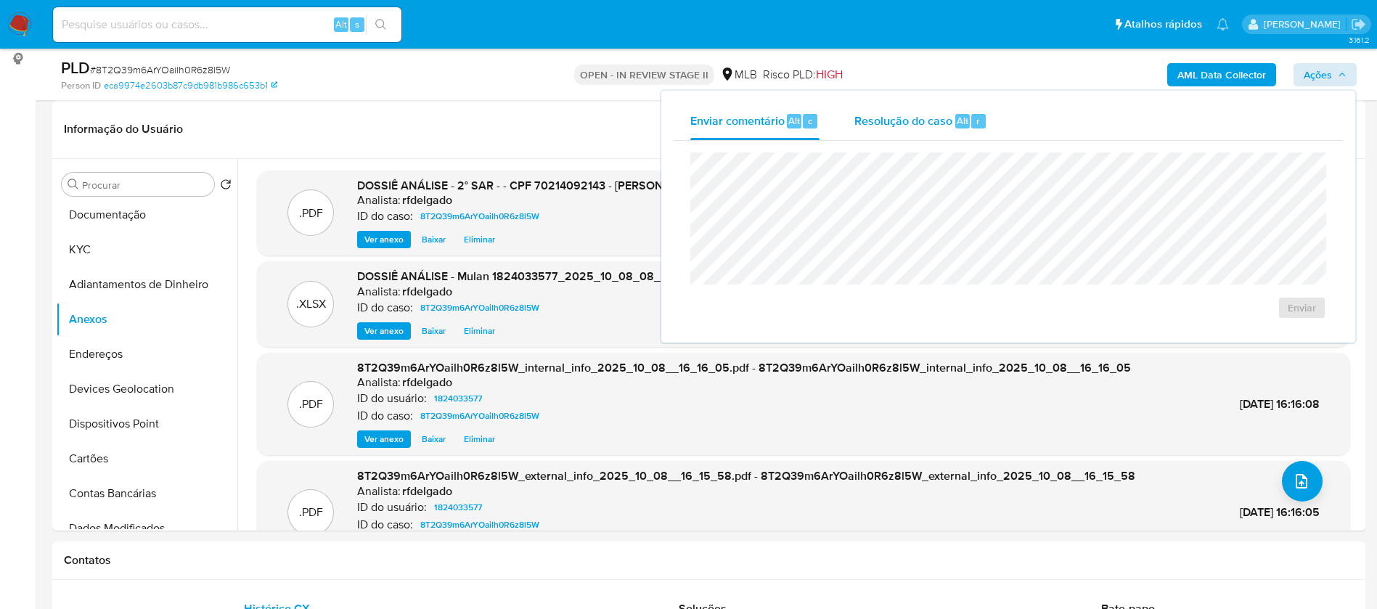
click at [935, 121] on span "Resolução do caso" at bounding box center [903, 120] width 98 height 17
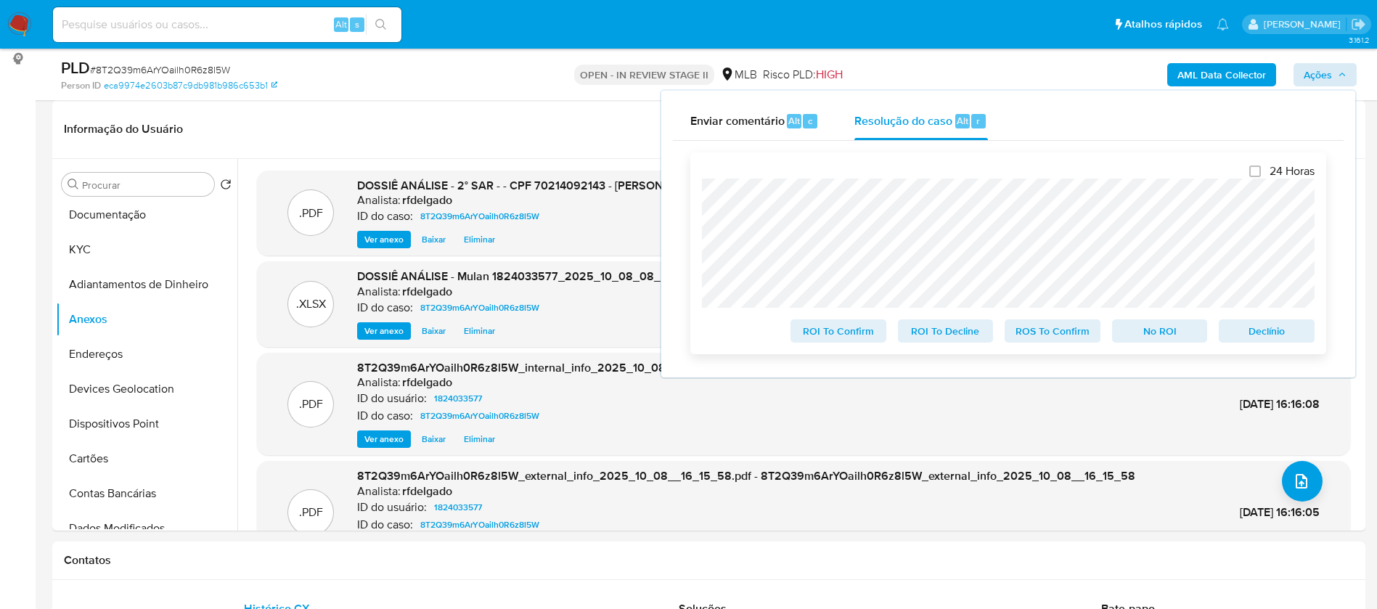
click at [1276, 337] on span "Declínio" at bounding box center [1266, 331] width 75 height 20
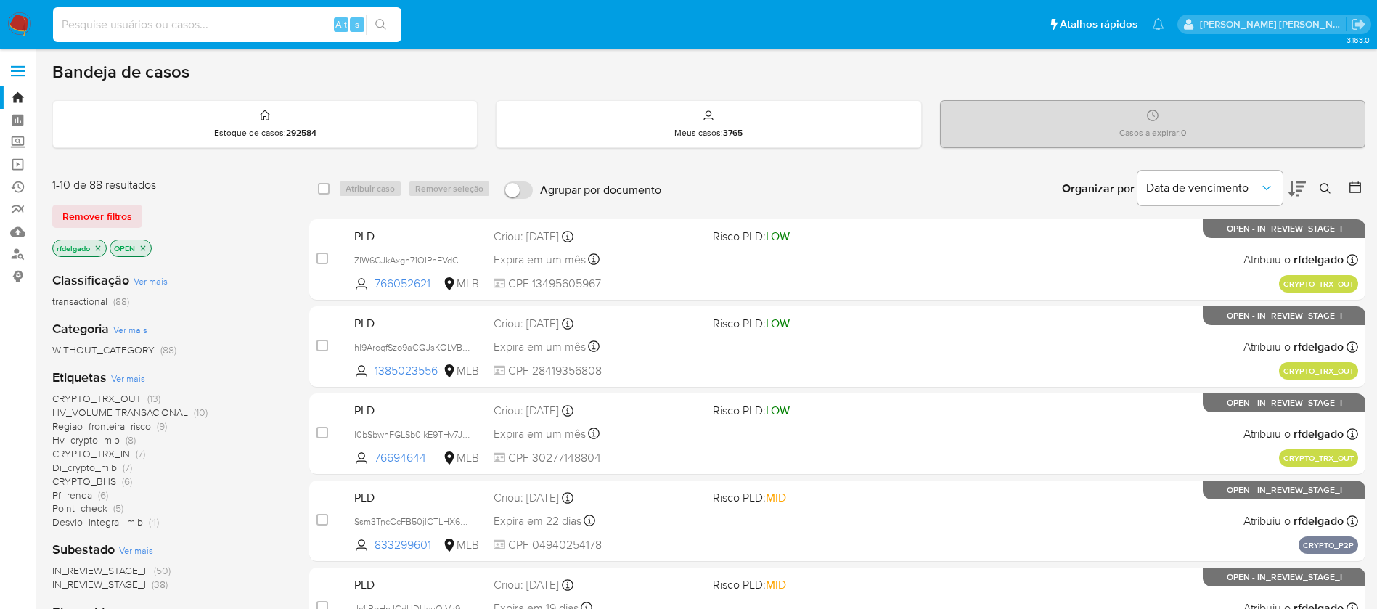
click at [224, 27] on input at bounding box center [227, 24] width 348 height 19
paste input "272966745"
type input "272966745"
click at [394, 28] on button "search-icon" at bounding box center [381, 25] width 30 height 20
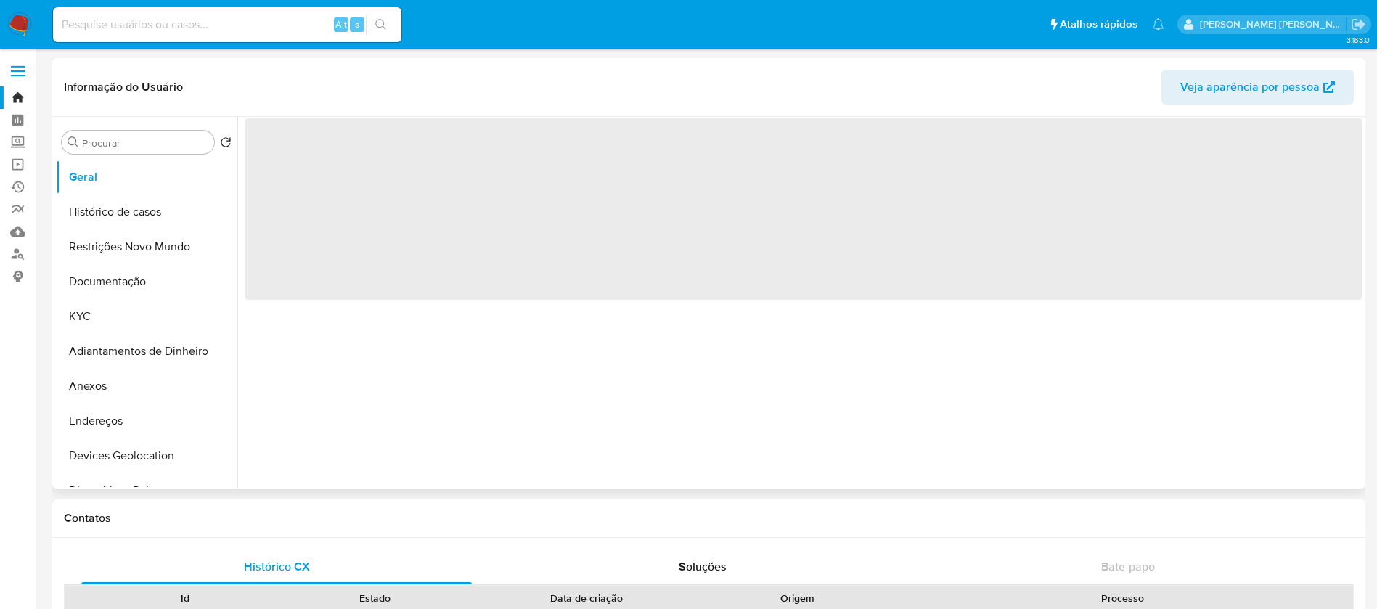
select select "10"
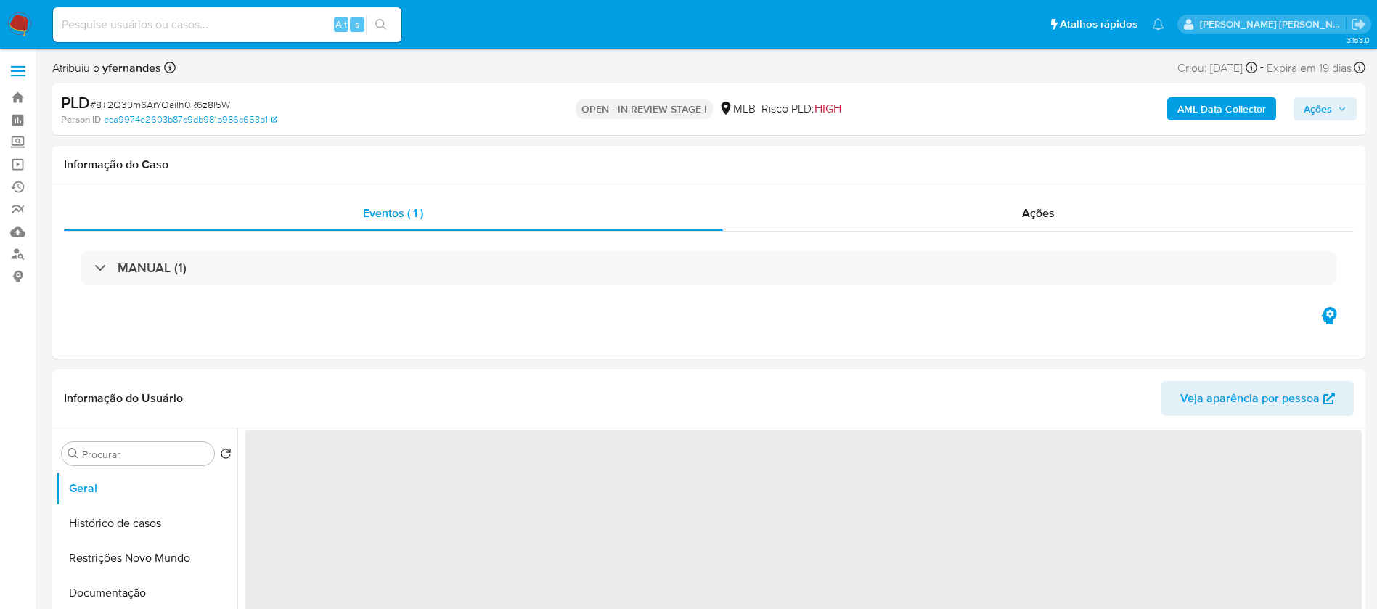
select select "10"
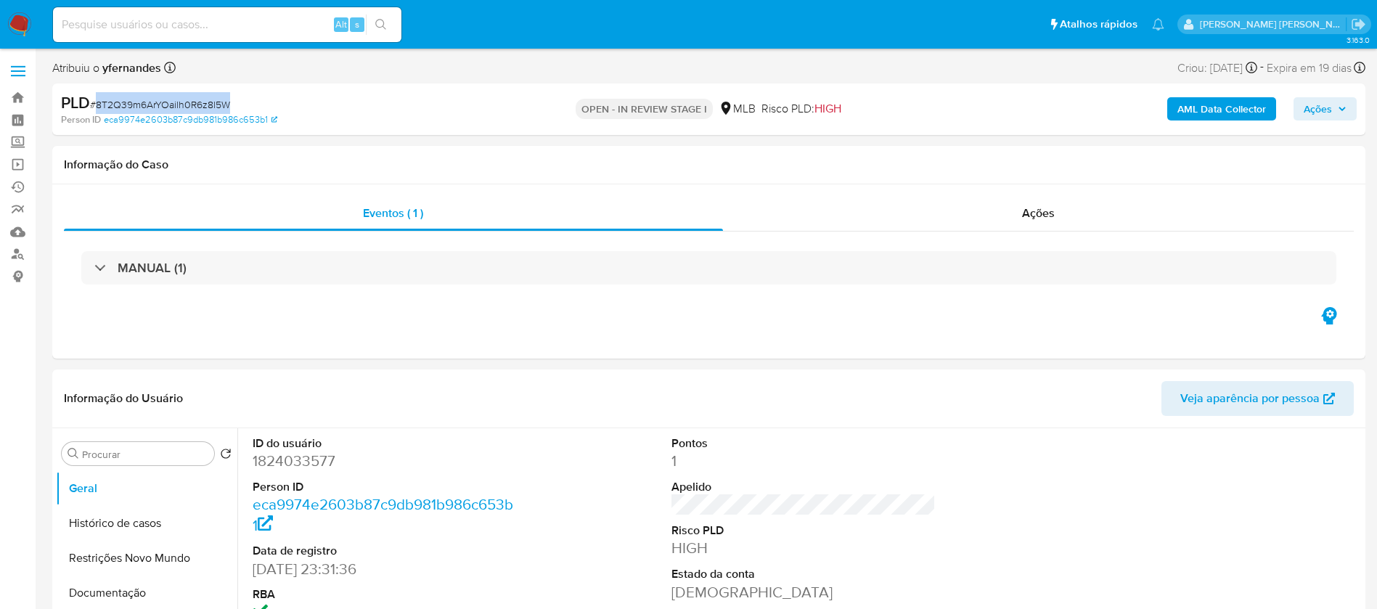
drag, startPoint x: 232, startPoint y: 102, endPoint x: 98, endPoint y: 105, distance: 134.3
click at [98, 105] on div "PLD # 8T2Q39m6ArYOailh0R6z8l5W" at bounding box center [274, 103] width 427 height 22
click at [22, 20] on img at bounding box center [19, 24] width 25 height 25
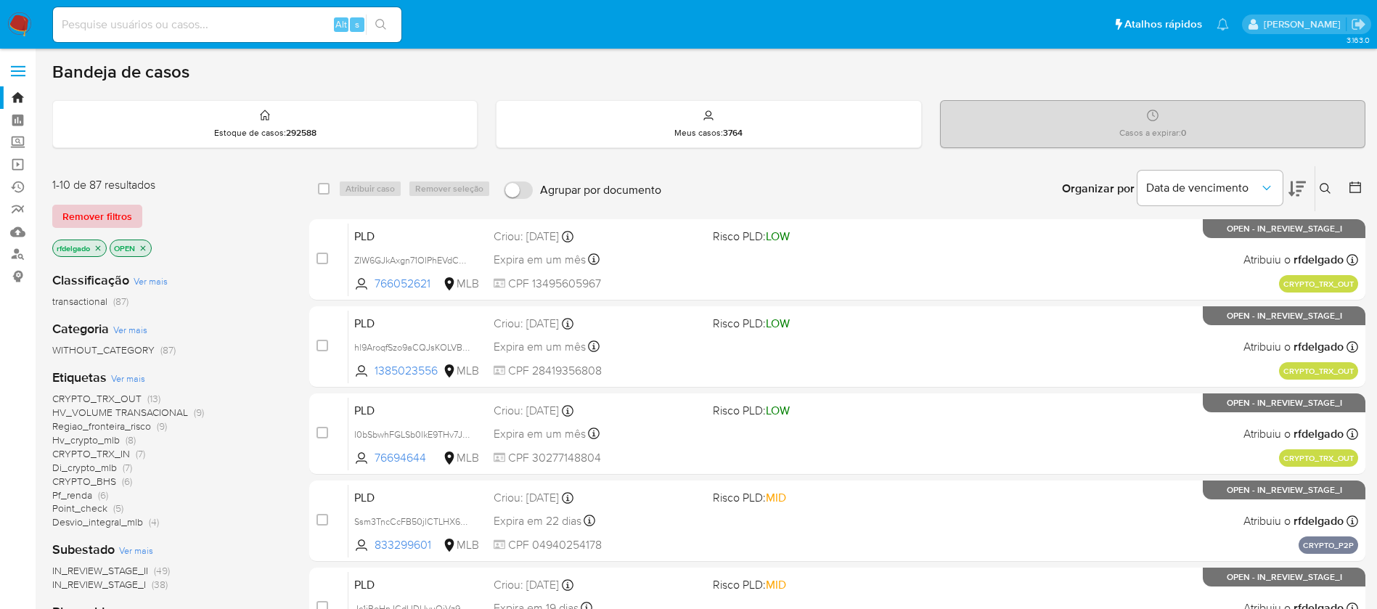
click at [119, 214] on span "Remover filtros" at bounding box center [97, 216] width 70 height 20
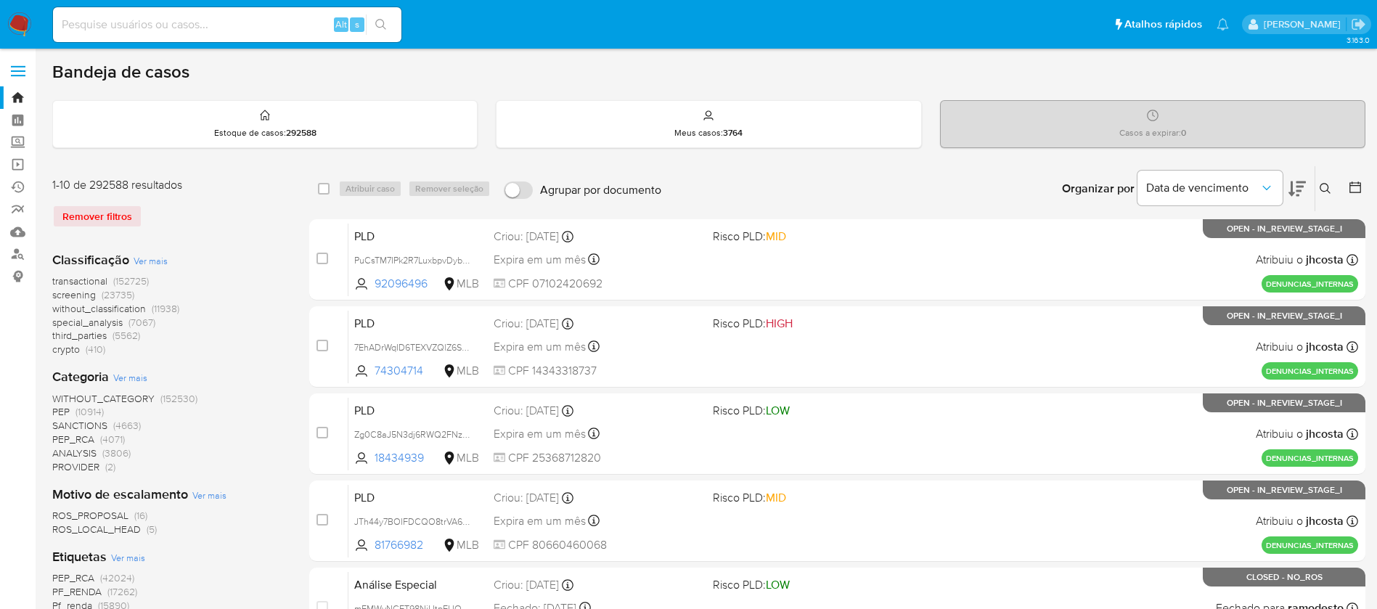
click at [1327, 187] on icon at bounding box center [1326, 189] width 12 height 12
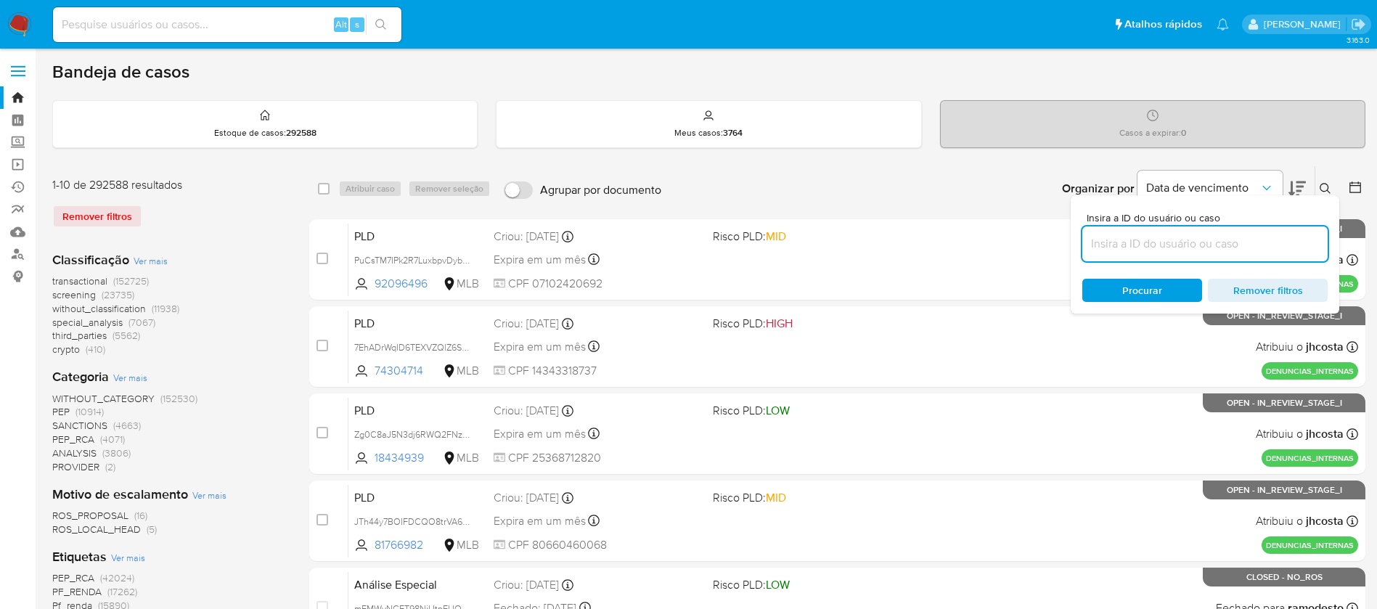
click at [1171, 245] on input at bounding box center [1204, 243] width 245 height 19
type input "8T2Q39m6ArYOailh0R6z8l5W"
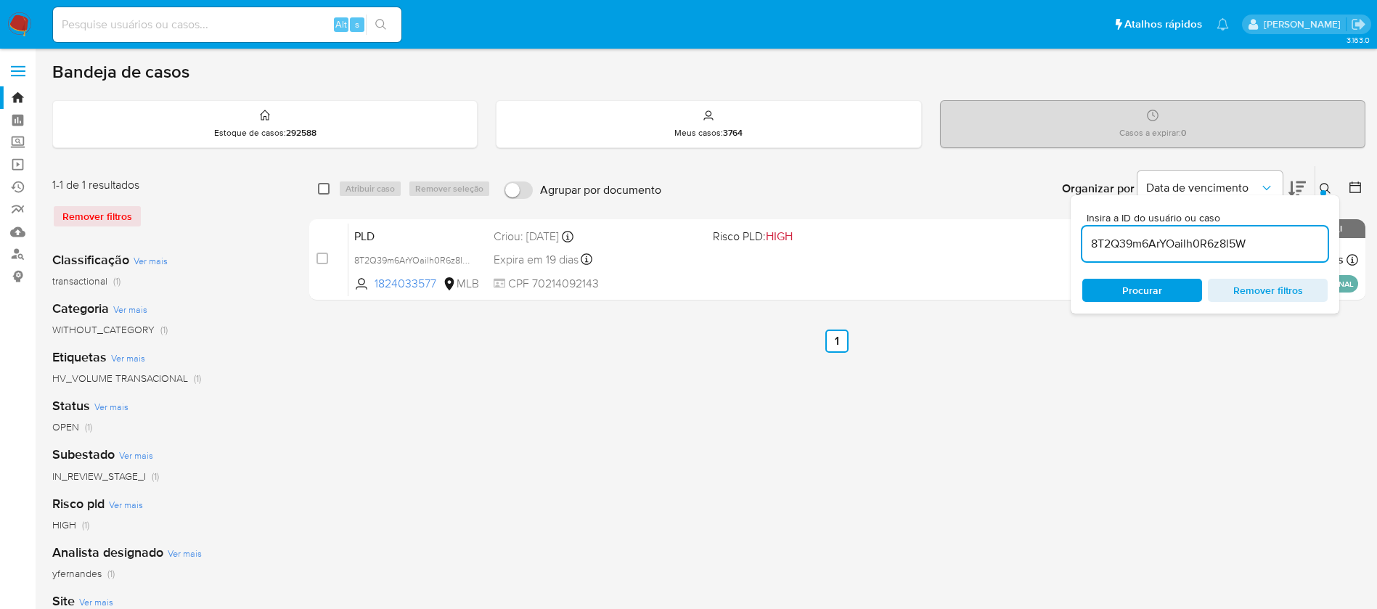
click at [322, 189] on input "checkbox" at bounding box center [324, 189] width 12 height 12
checkbox input "true"
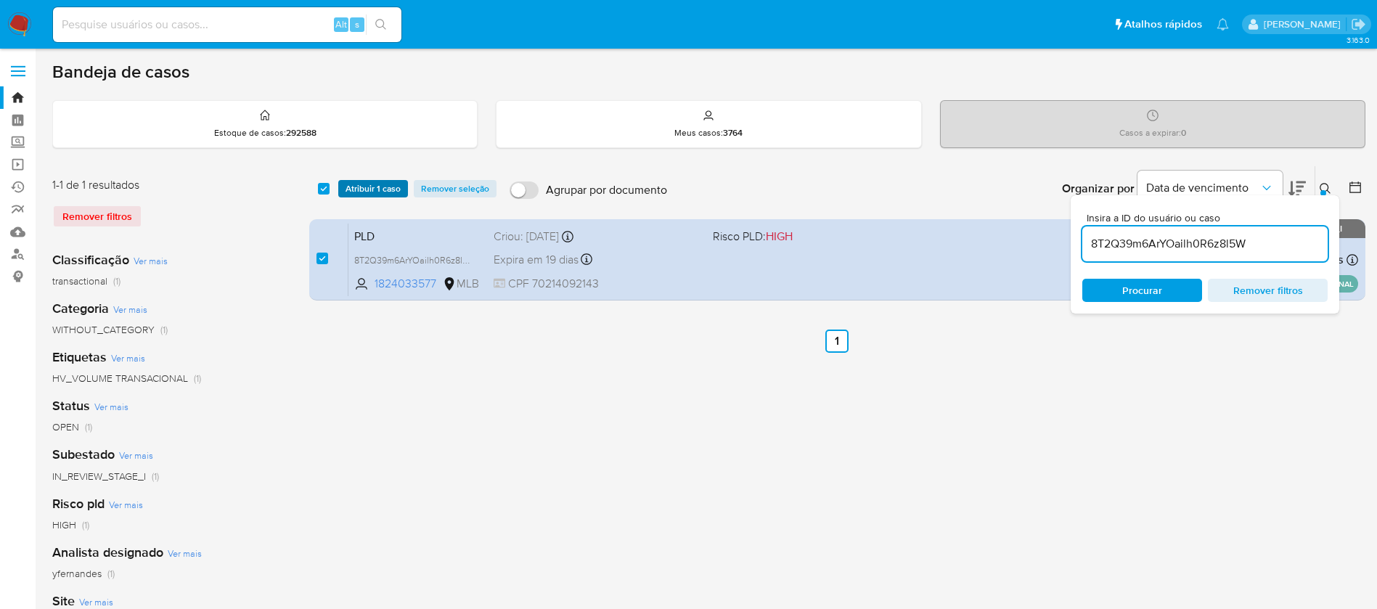
click at [365, 189] on span "Atribuir 1 caso" at bounding box center [373, 188] width 55 height 15
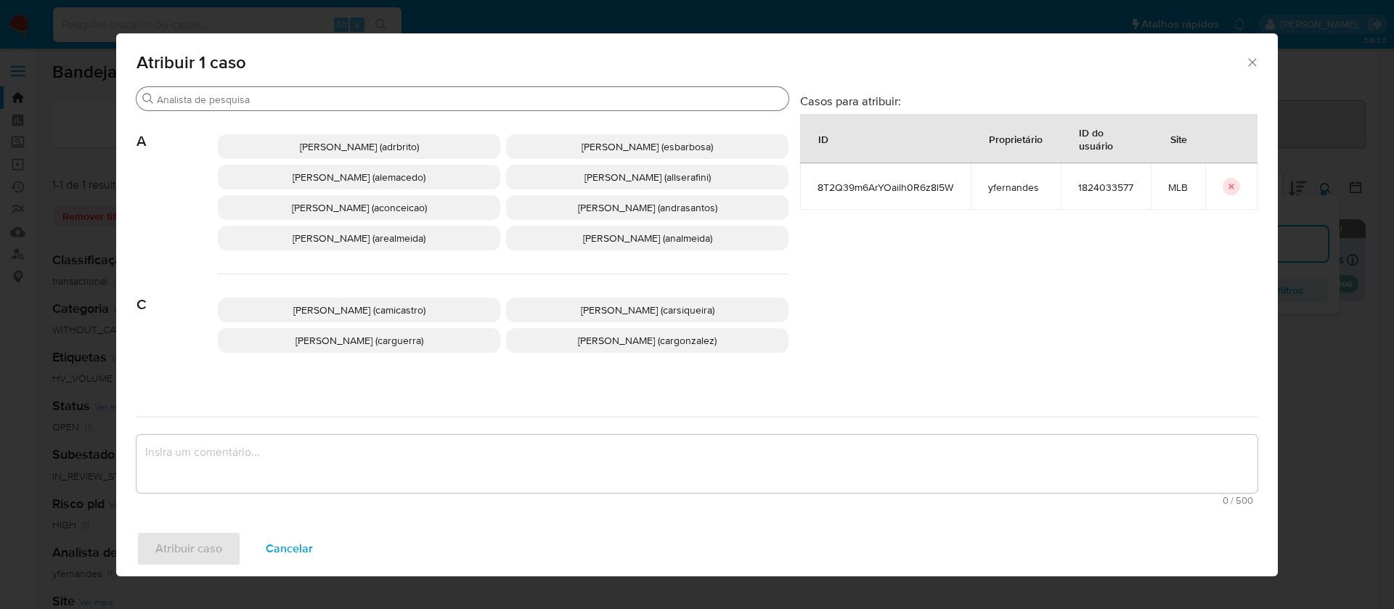
click at [435, 97] on input "Buscar" at bounding box center [470, 99] width 626 height 13
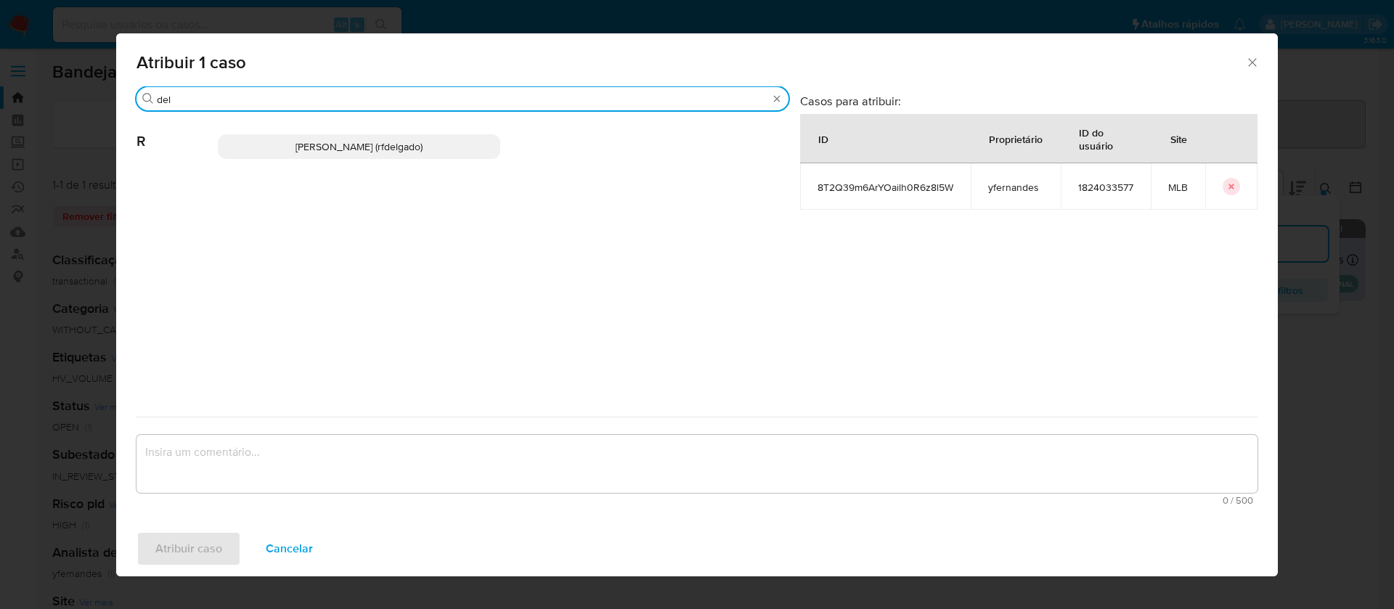
type input "del"
click at [458, 150] on p "Renata De Freitas Delgado (rfdelgado)" at bounding box center [359, 146] width 282 height 25
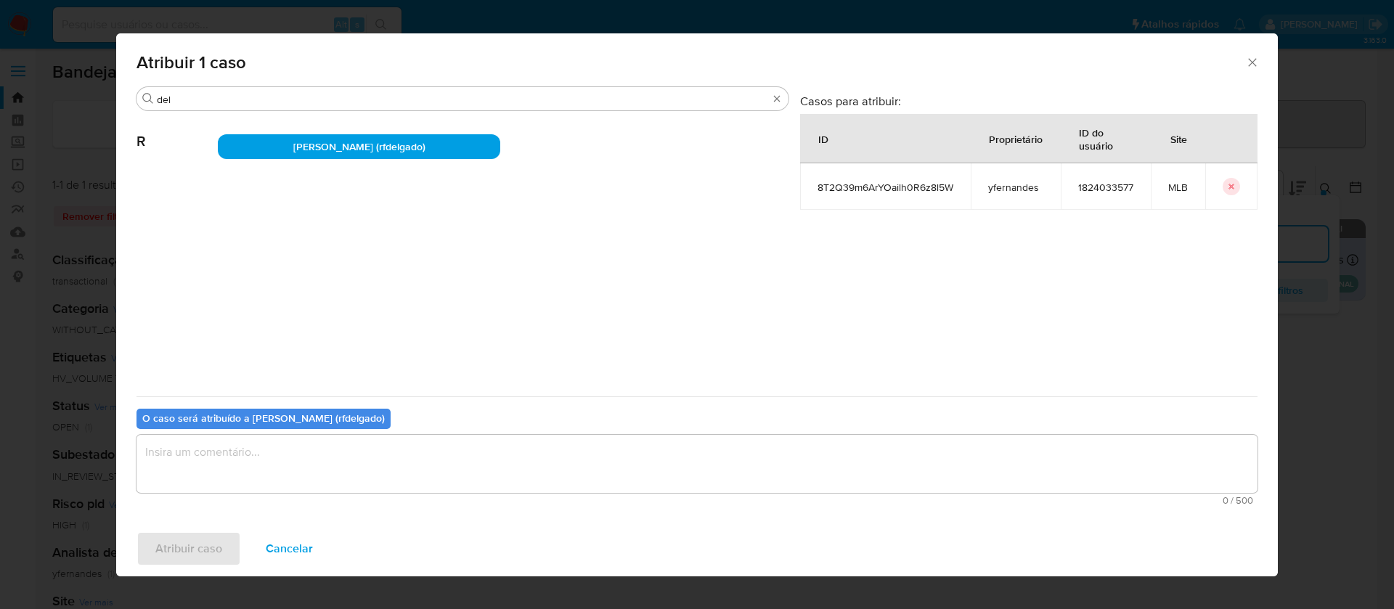
click at [641, 455] on textarea "assign-modal" at bounding box center [696, 464] width 1121 height 58
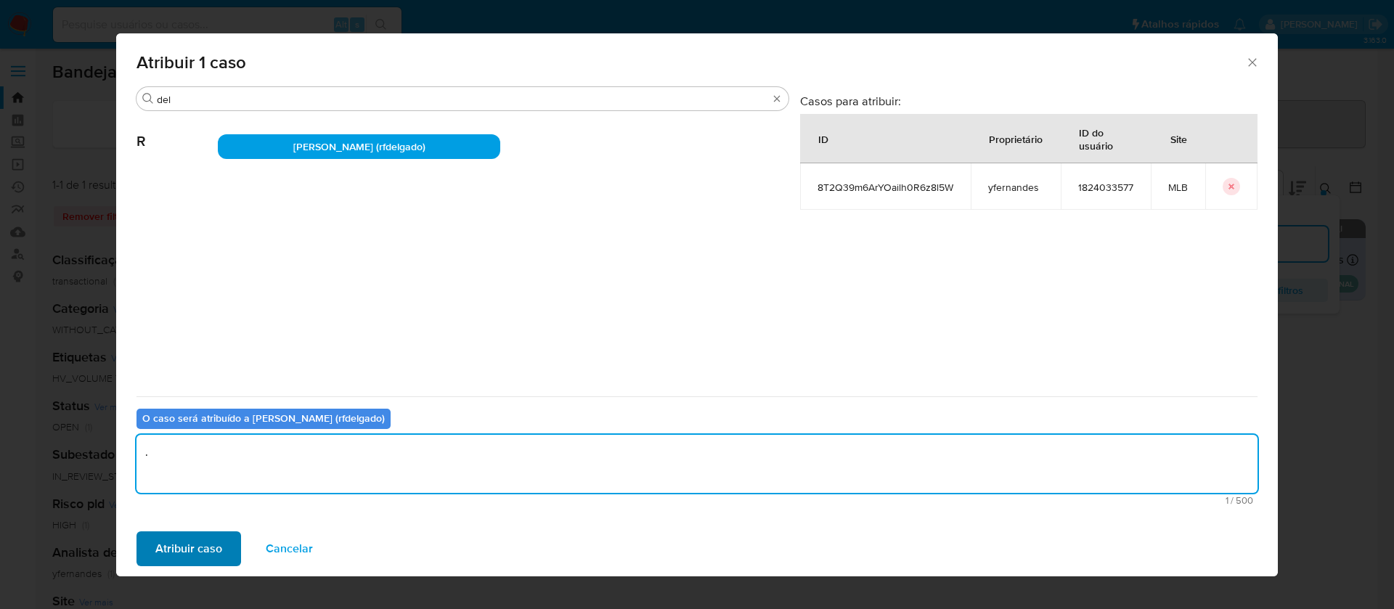
type textarea "."
click at [190, 533] on span "Atribuir caso" at bounding box center [188, 549] width 67 height 32
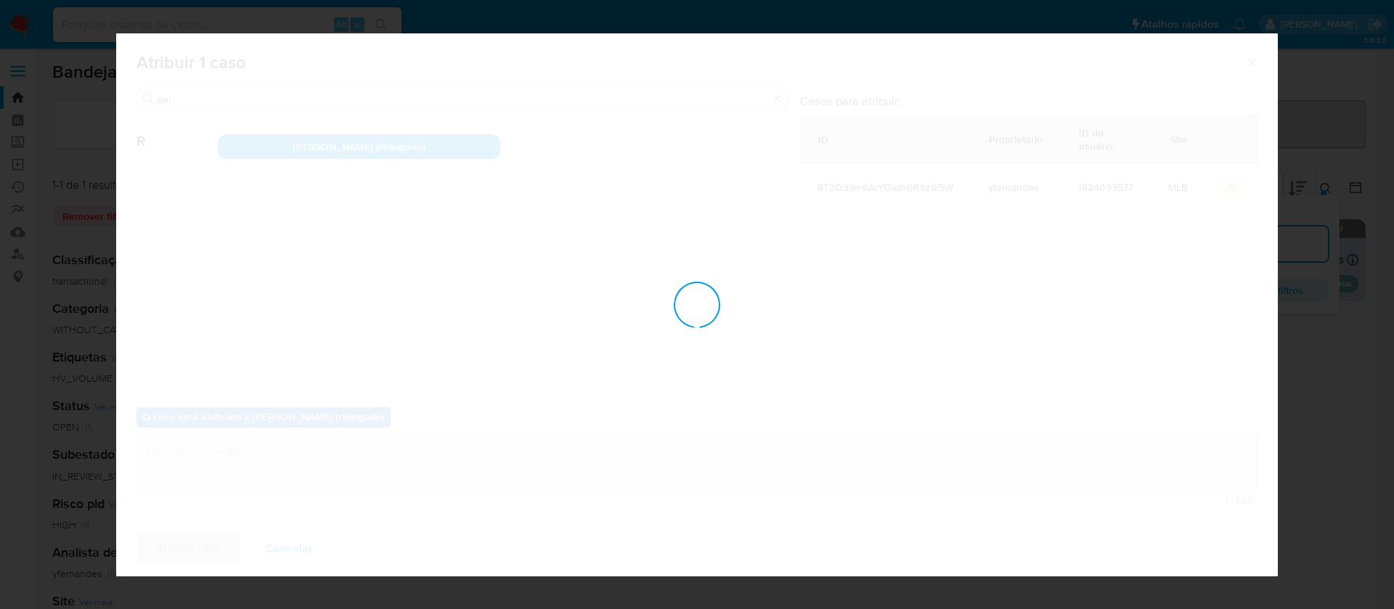
checkbox input "false"
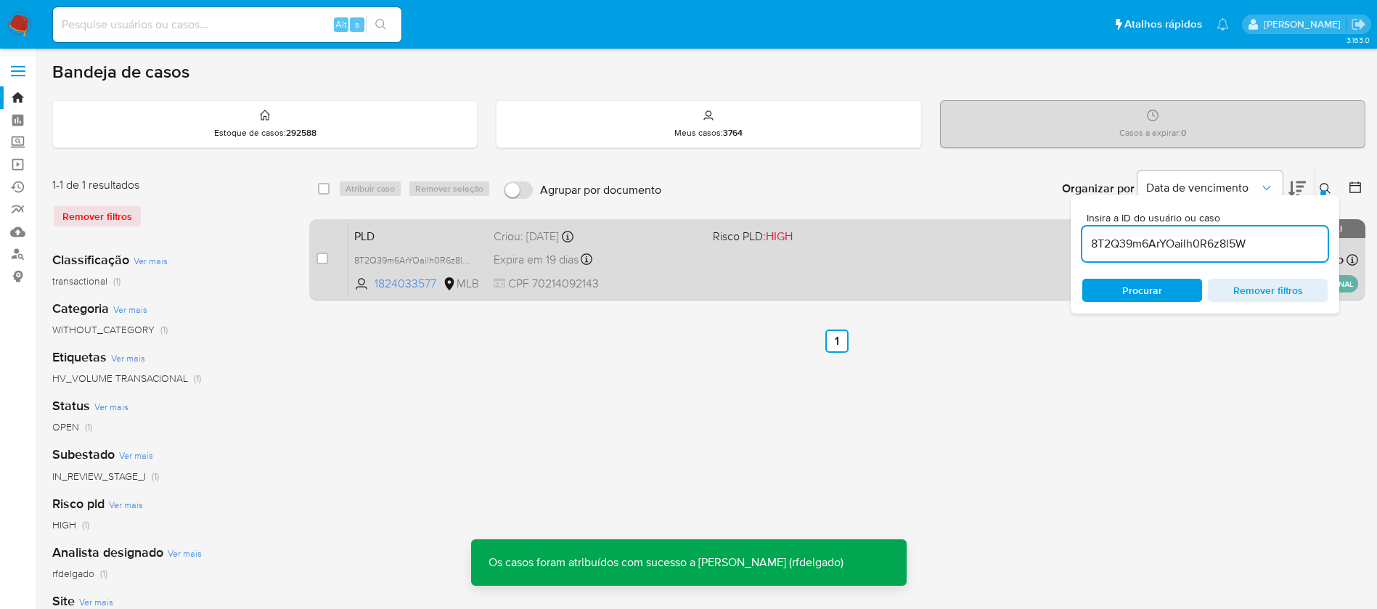
click at [748, 264] on div "PLD 8T2Q39m6ArYOailh0R6z8l5W 1824033577 MLB Risco PLD: HIGH Criou: 12/09/2025 C…" at bounding box center [853, 259] width 1010 height 73
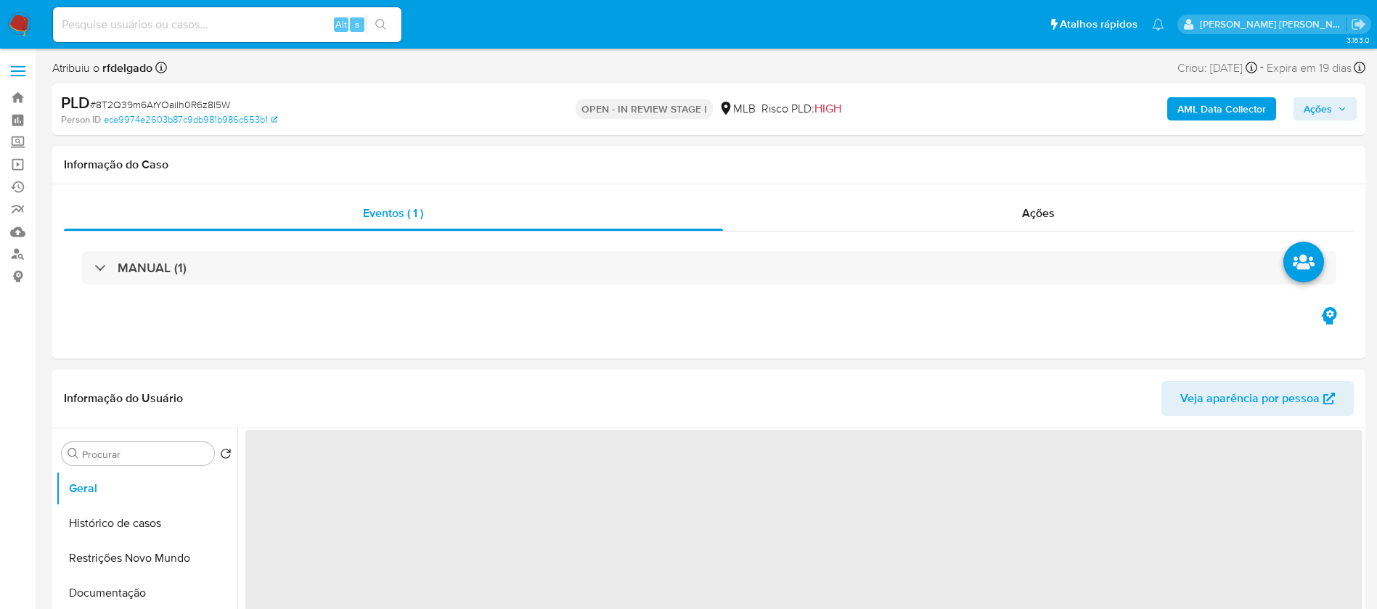
select select "10"
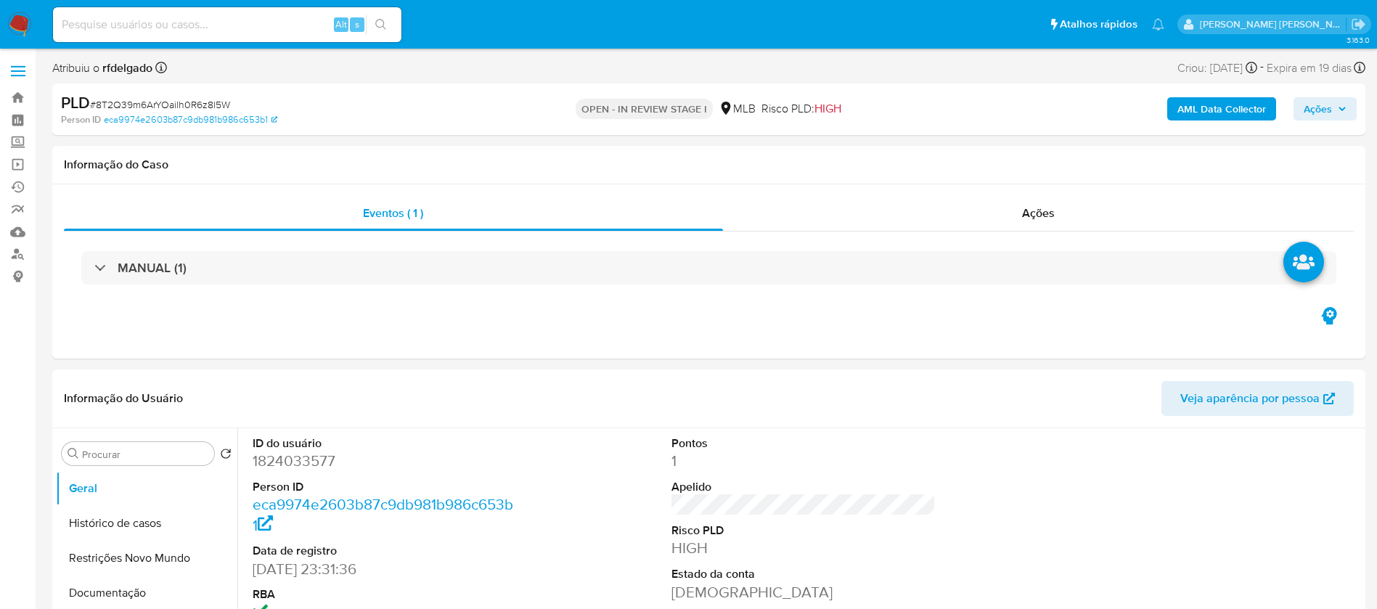
click at [1317, 108] on span "Ações" at bounding box center [1318, 108] width 28 height 23
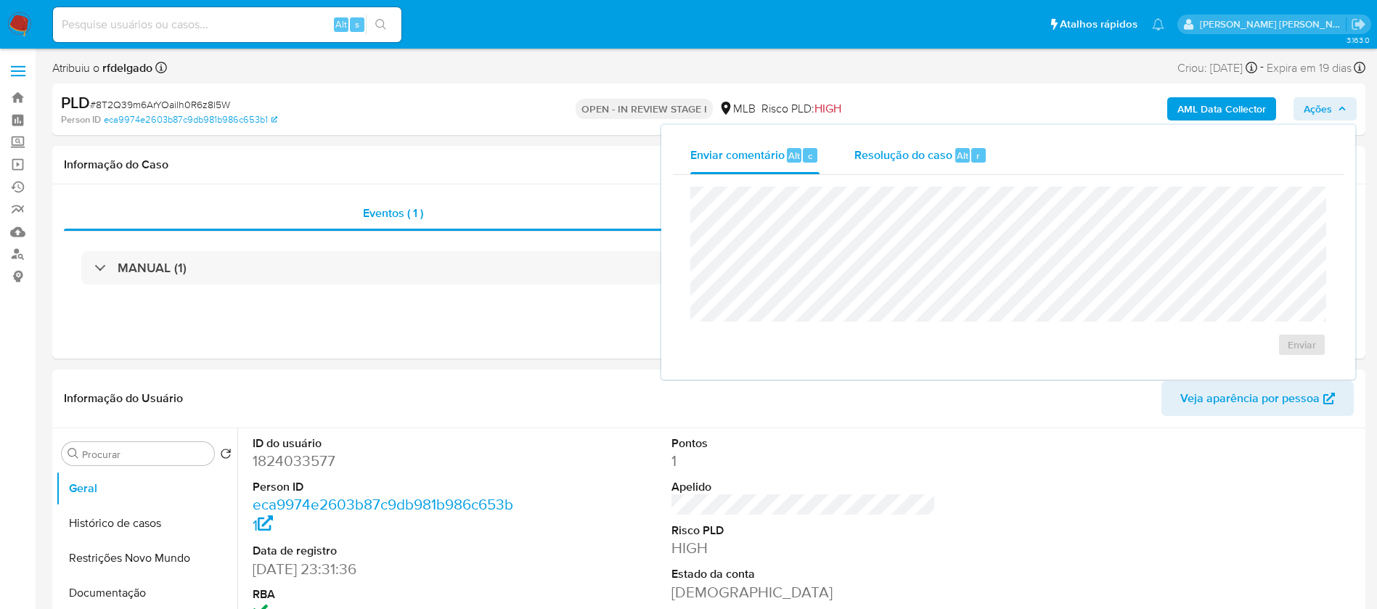
click at [936, 161] on span "Resolução do caso" at bounding box center [903, 155] width 98 height 17
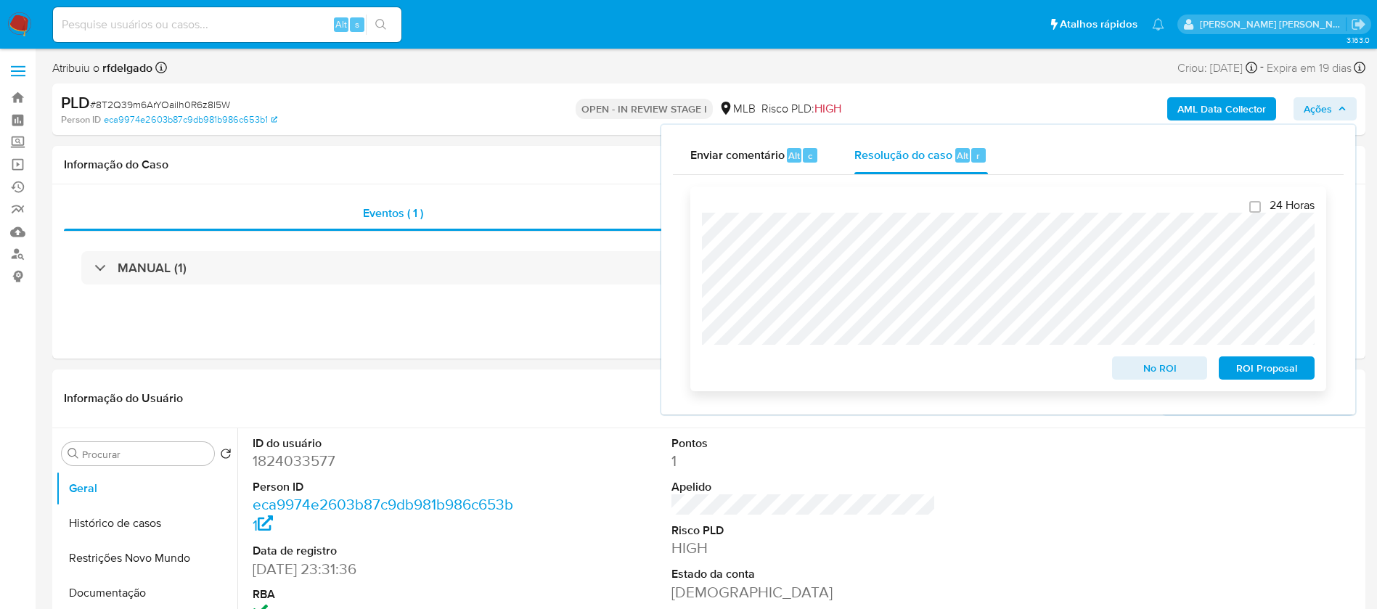
click at [1266, 376] on span "ROI Proposal" at bounding box center [1266, 368] width 75 height 20
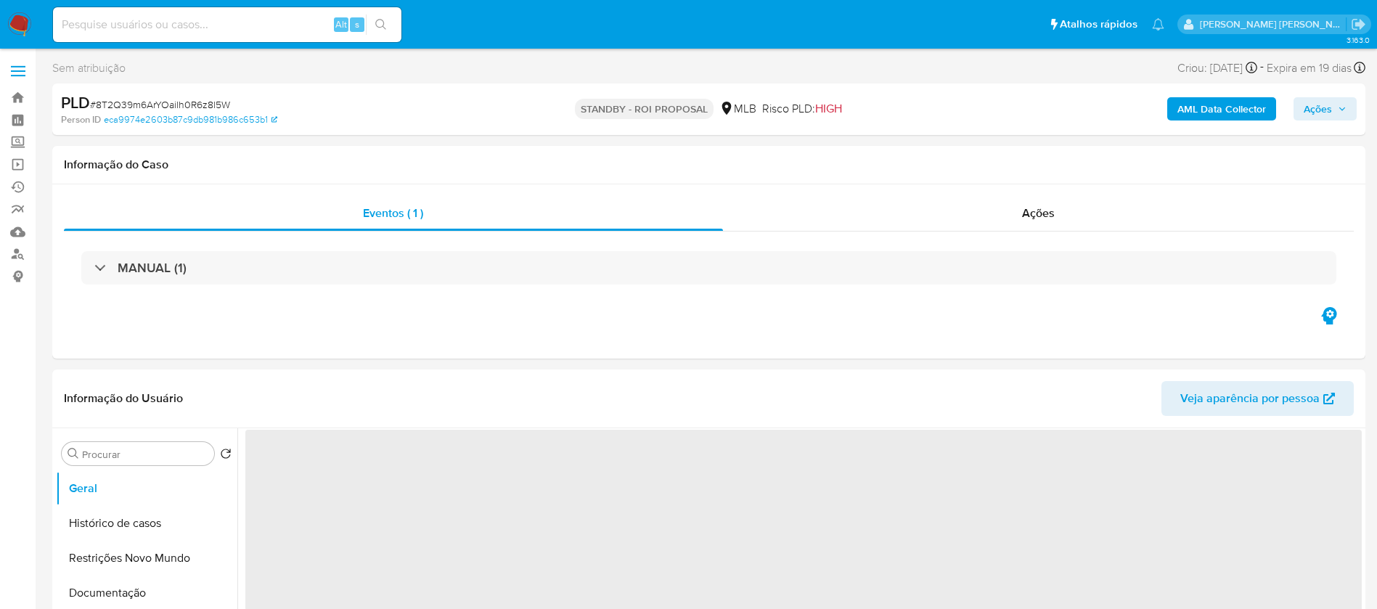
select select "10"
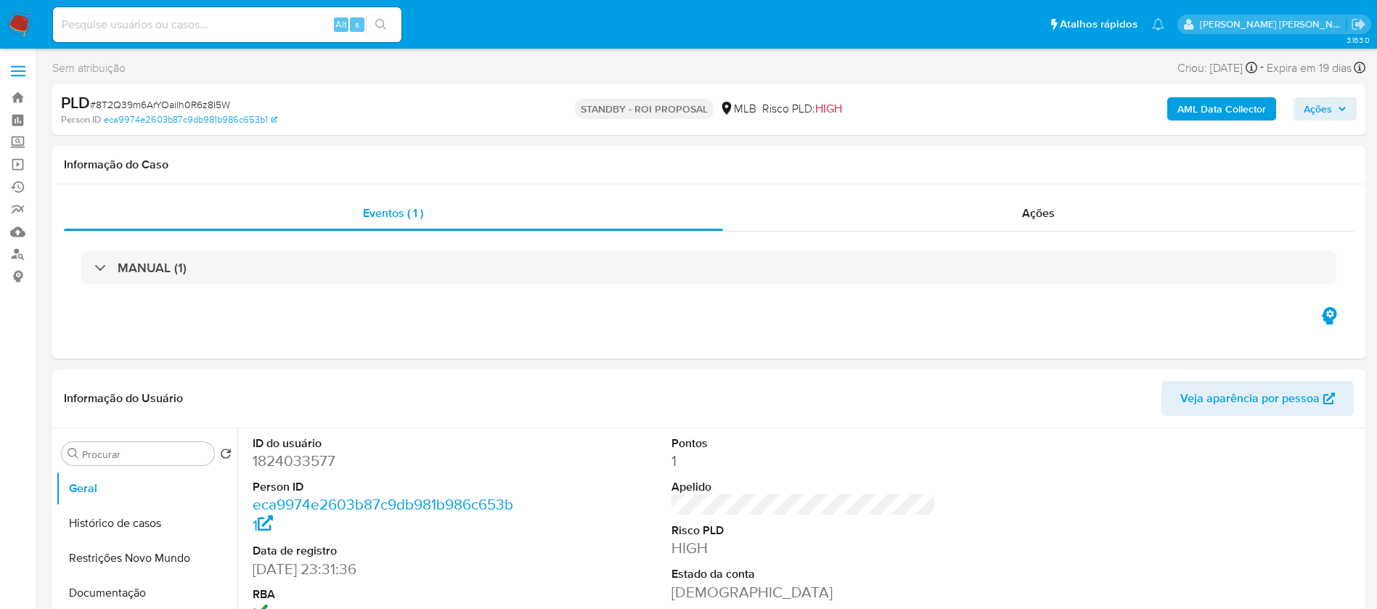
click at [275, 28] on input at bounding box center [227, 24] width 348 height 19
paste input "fd9VBPJwXpGqimfDPwH0MyYz"
type input "fd9VBPJwXpGqimfDPwH0MyYz"
click at [381, 25] on icon "search-icon" at bounding box center [381, 25] width 12 height 12
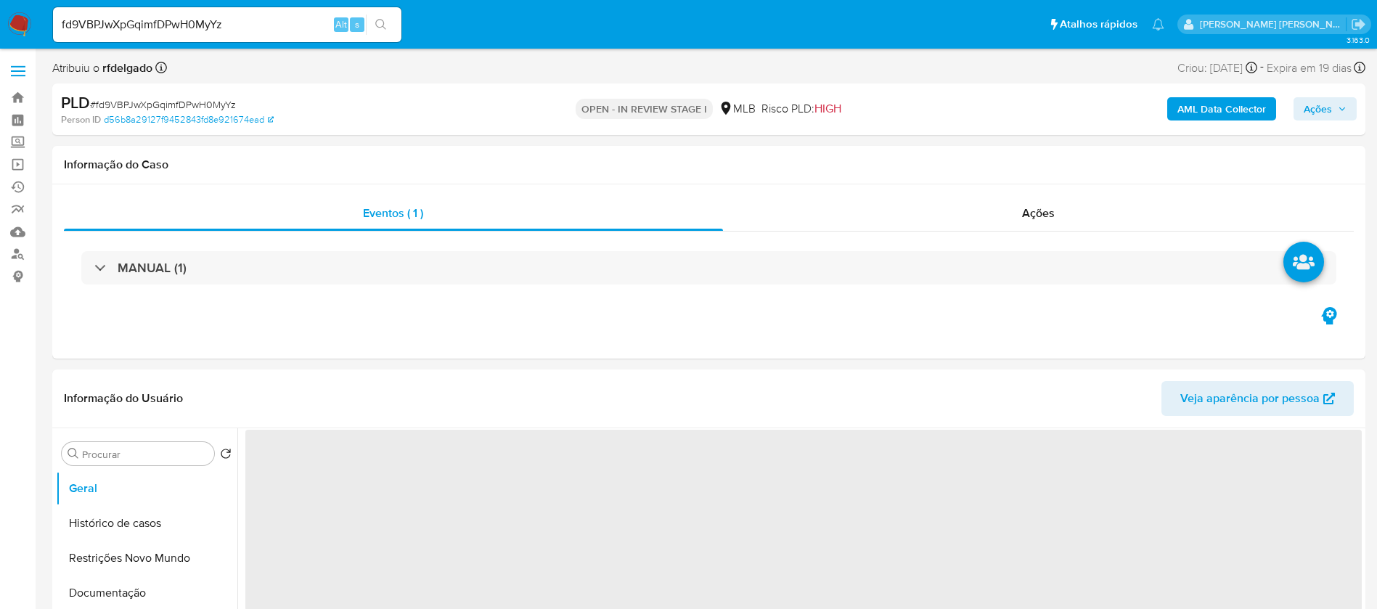
scroll to position [218, 0]
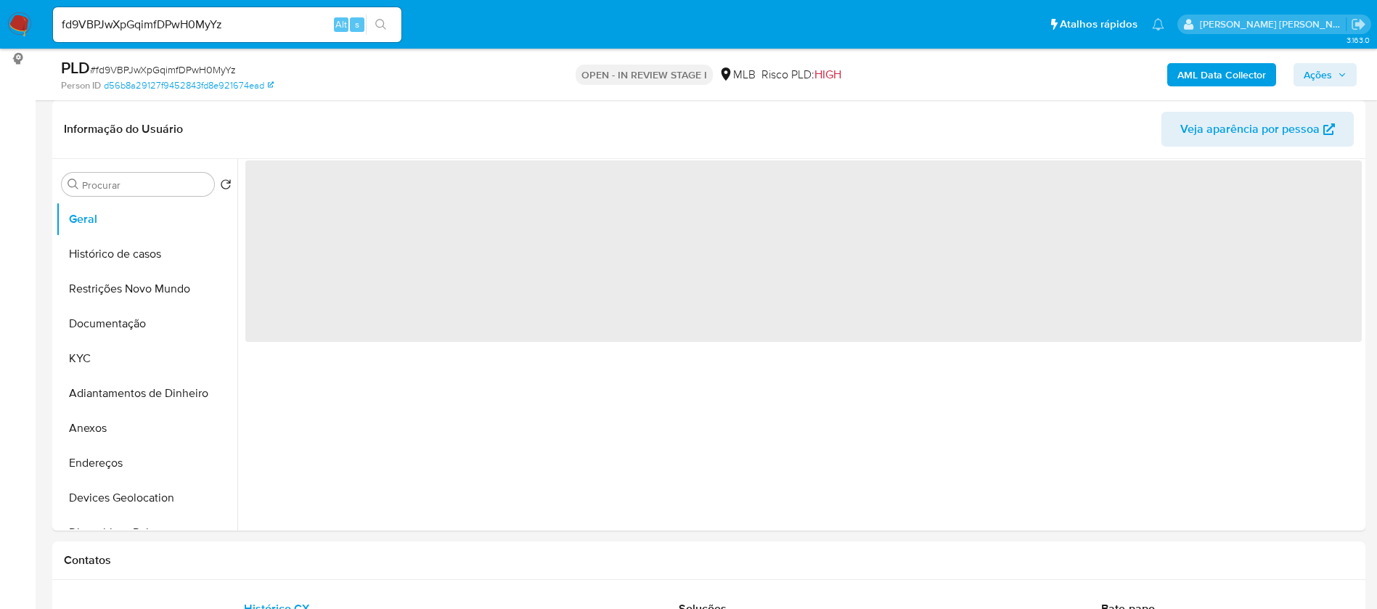
select select "10"
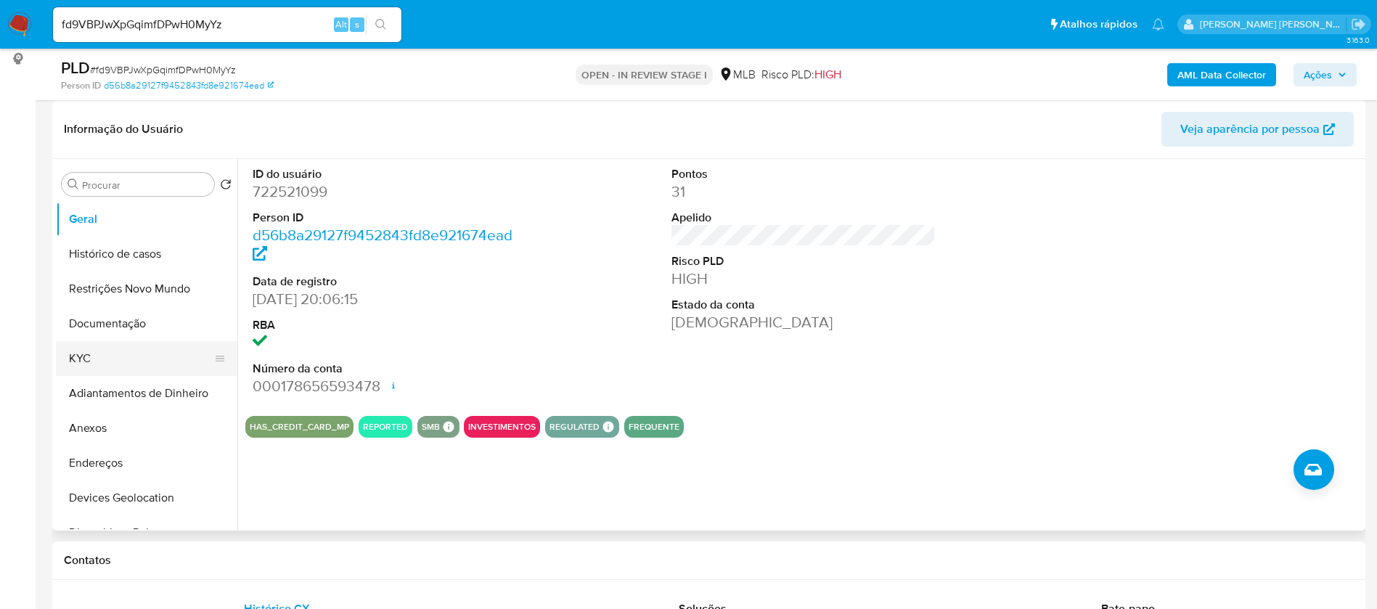
drag, startPoint x: 121, startPoint y: 359, endPoint x: 134, endPoint y: 350, distance: 16.3
click at [121, 358] on button "KYC" at bounding box center [141, 358] width 170 height 35
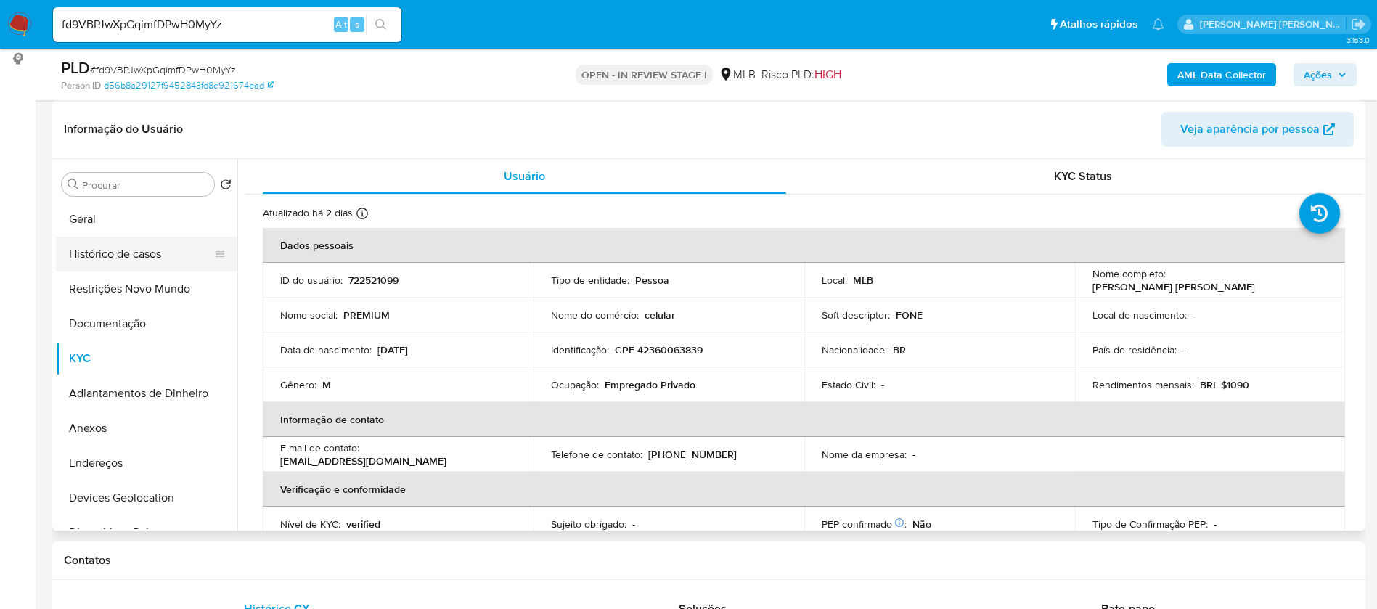
click at [123, 256] on button "Histórico de casos" at bounding box center [141, 254] width 170 height 35
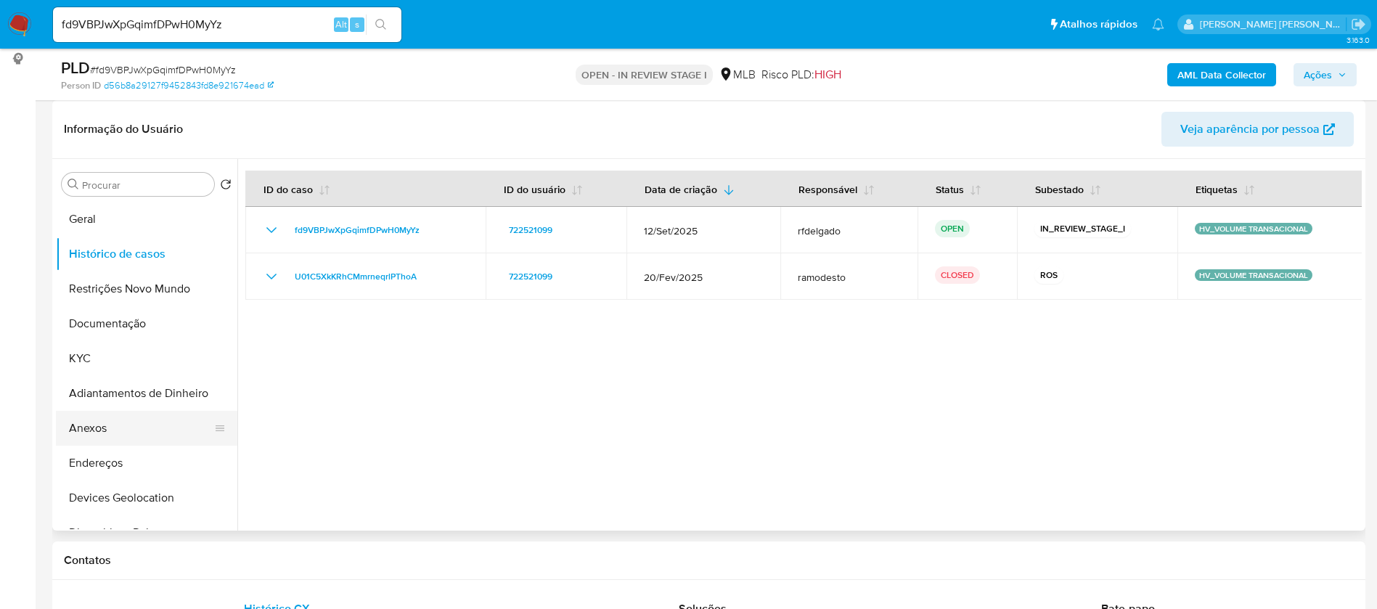
click at [113, 425] on button "Anexos" at bounding box center [141, 428] width 170 height 35
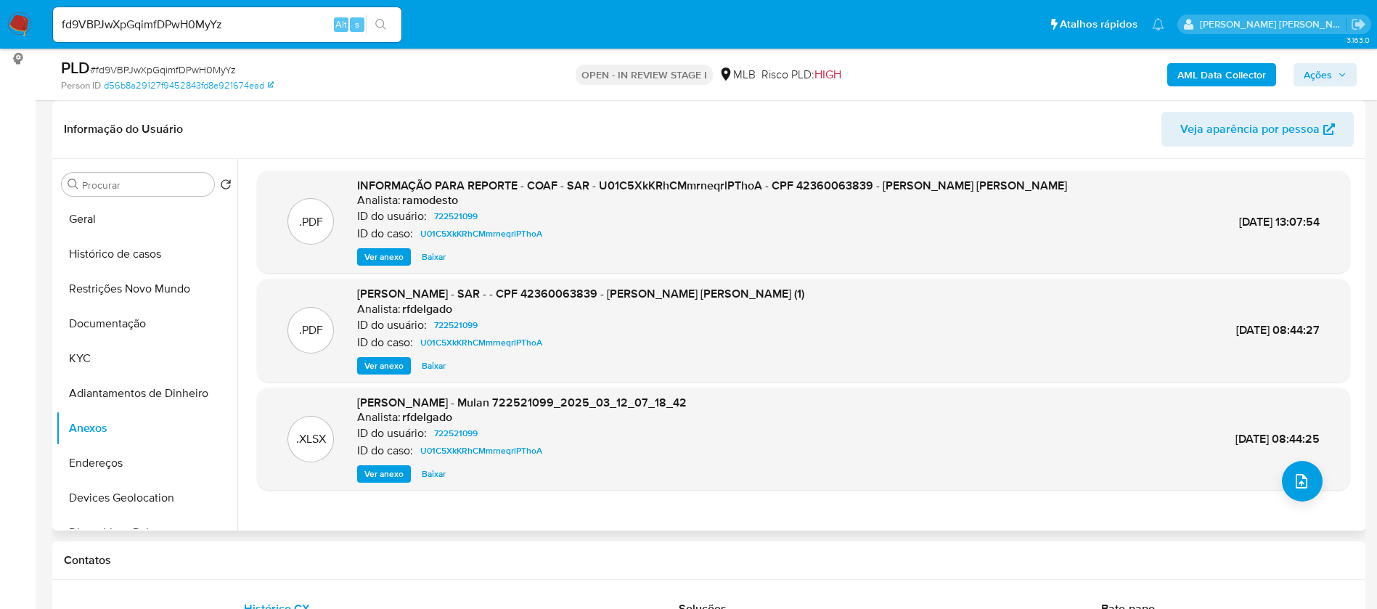
click at [399, 260] on span "Ver anexo" at bounding box center [383, 257] width 39 height 15
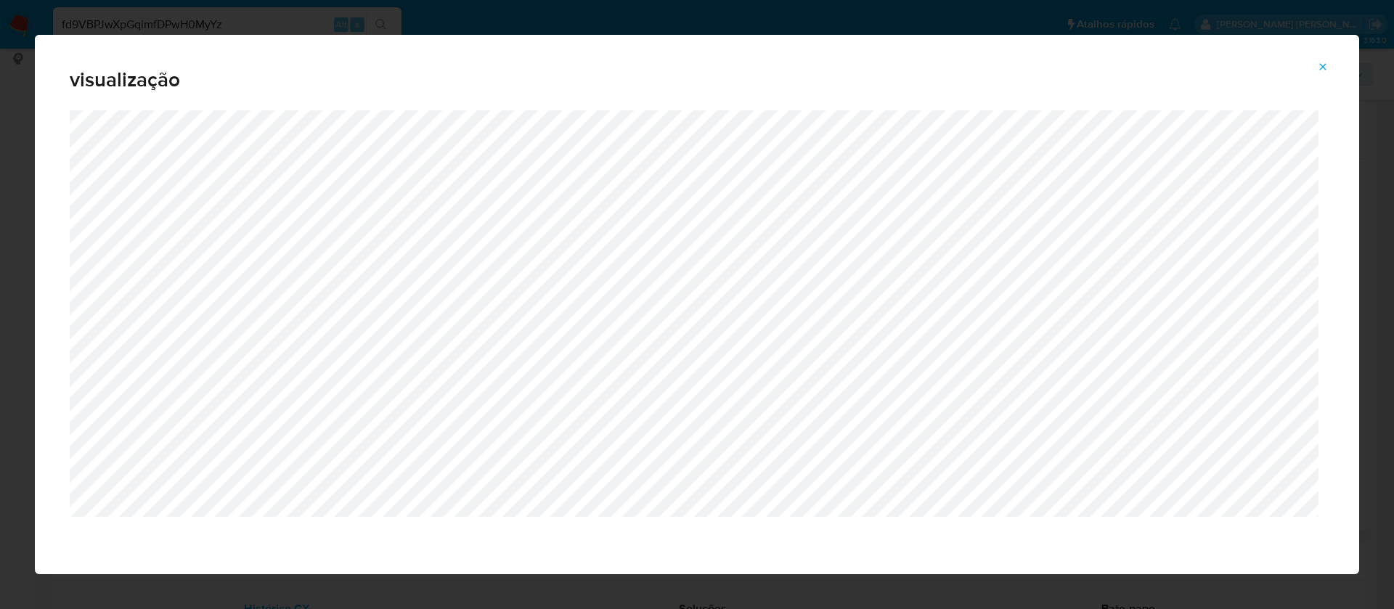
click at [1329, 66] on button "Attachment preview" at bounding box center [1323, 66] width 32 height 23
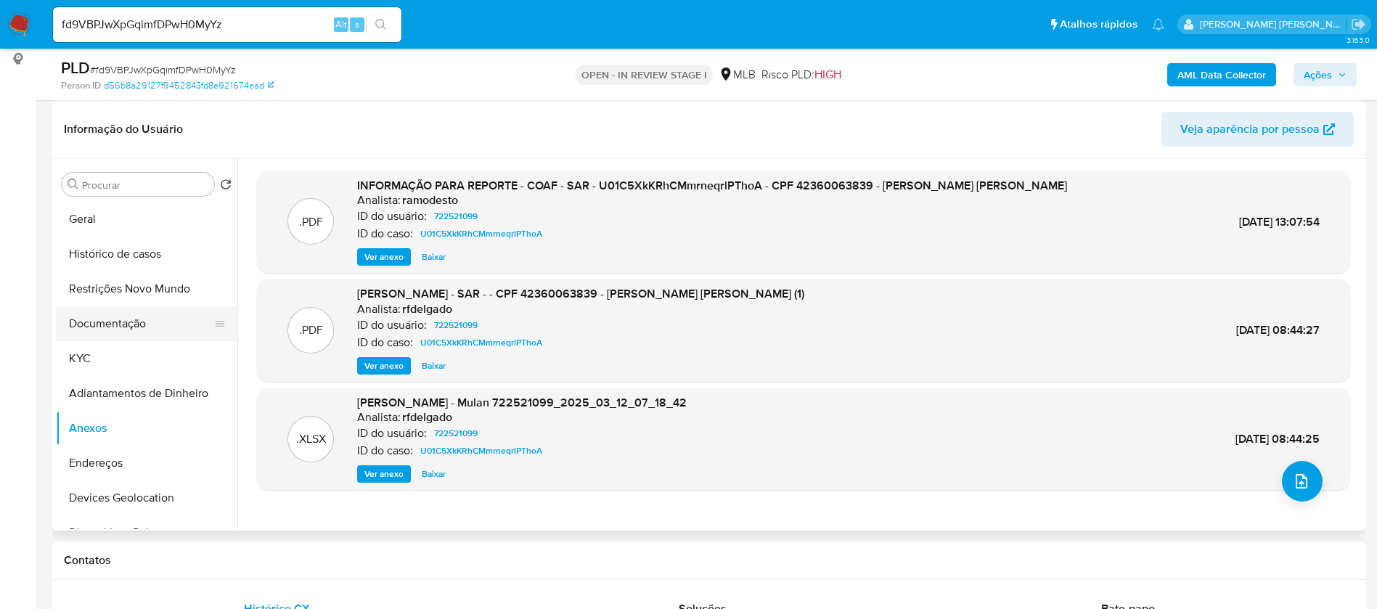
click at [110, 326] on button "Documentação" at bounding box center [141, 323] width 170 height 35
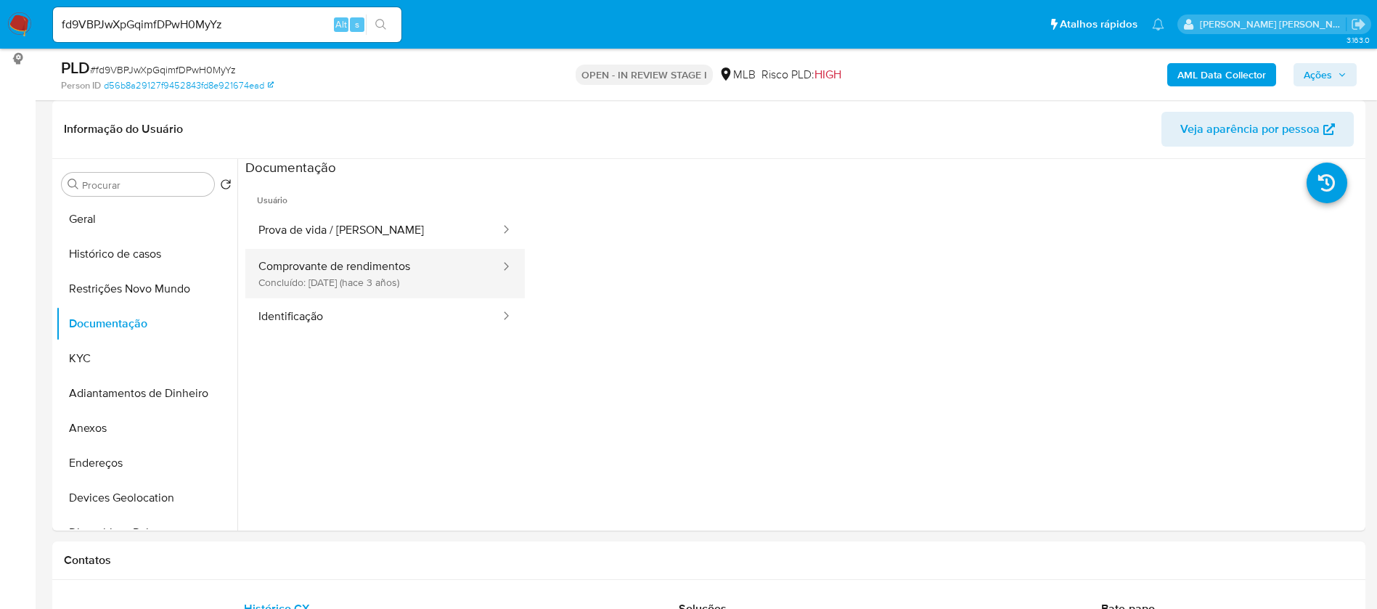
drag, startPoint x: 404, startPoint y: 279, endPoint x: 428, endPoint y: 284, distance: 23.6
click at [404, 279] on button "Comprovante de rendimentos Concluído: 16/09/2022 (hace 3 años)" at bounding box center [373, 273] width 256 height 49
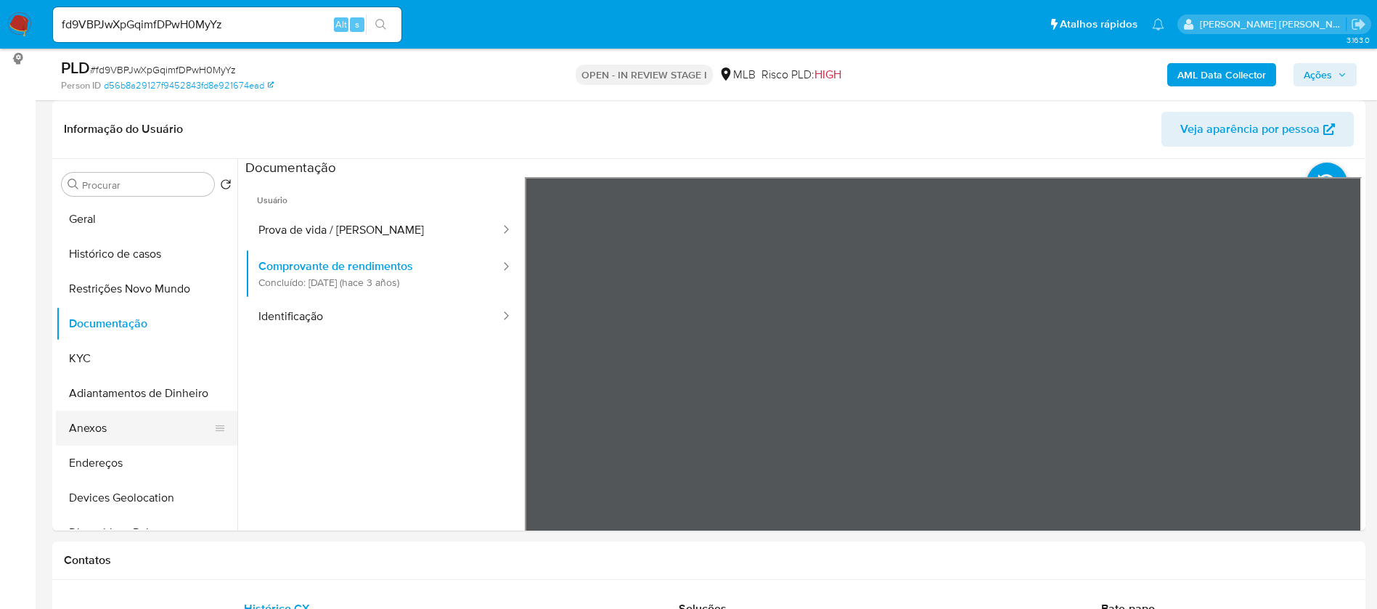
click at [139, 426] on button "Anexos" at bounding box center [141, 428] width 170 height 35
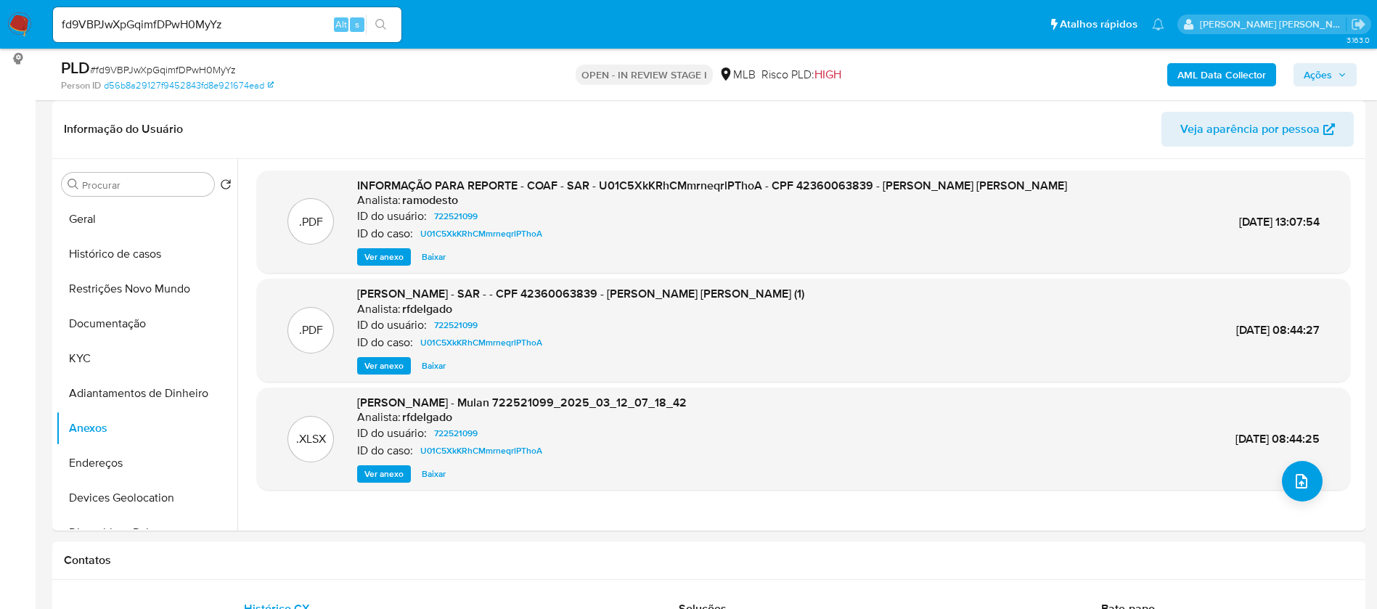
click at [397, 255] on span "Ver anexo" at bounding box center [383, 257] width 39 height 15
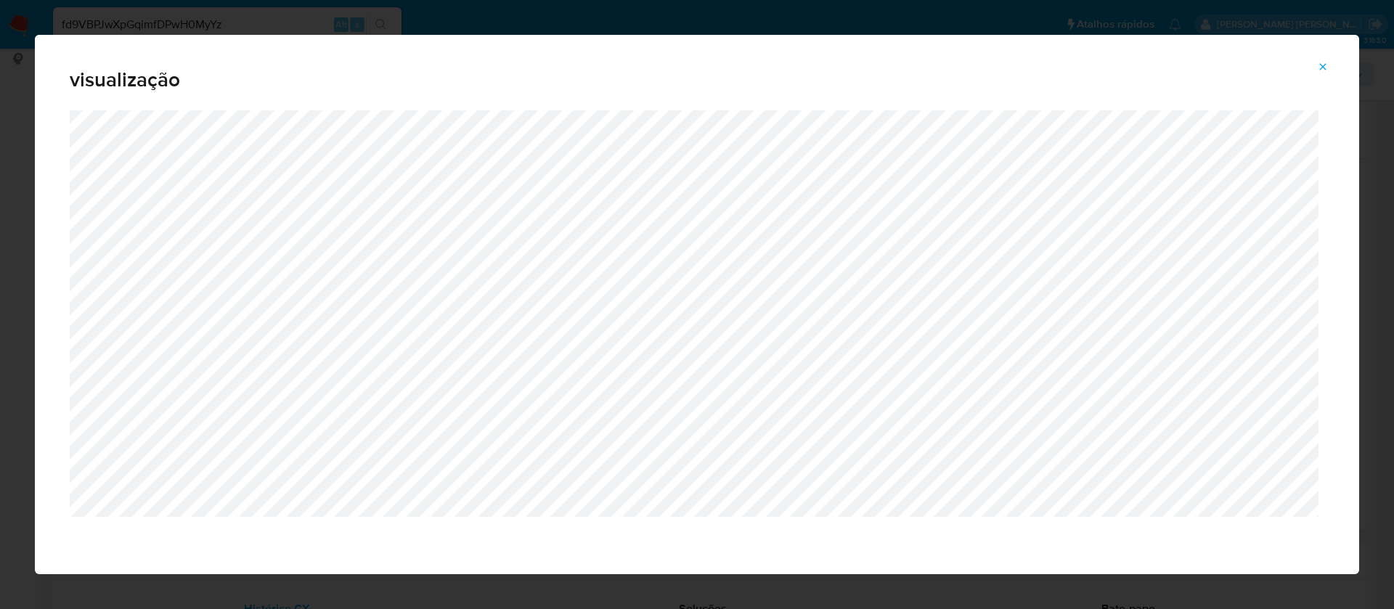
click at [1321, 66] on icon "Attachment preview" at bounding box center [1323, 67] width 12 height 12
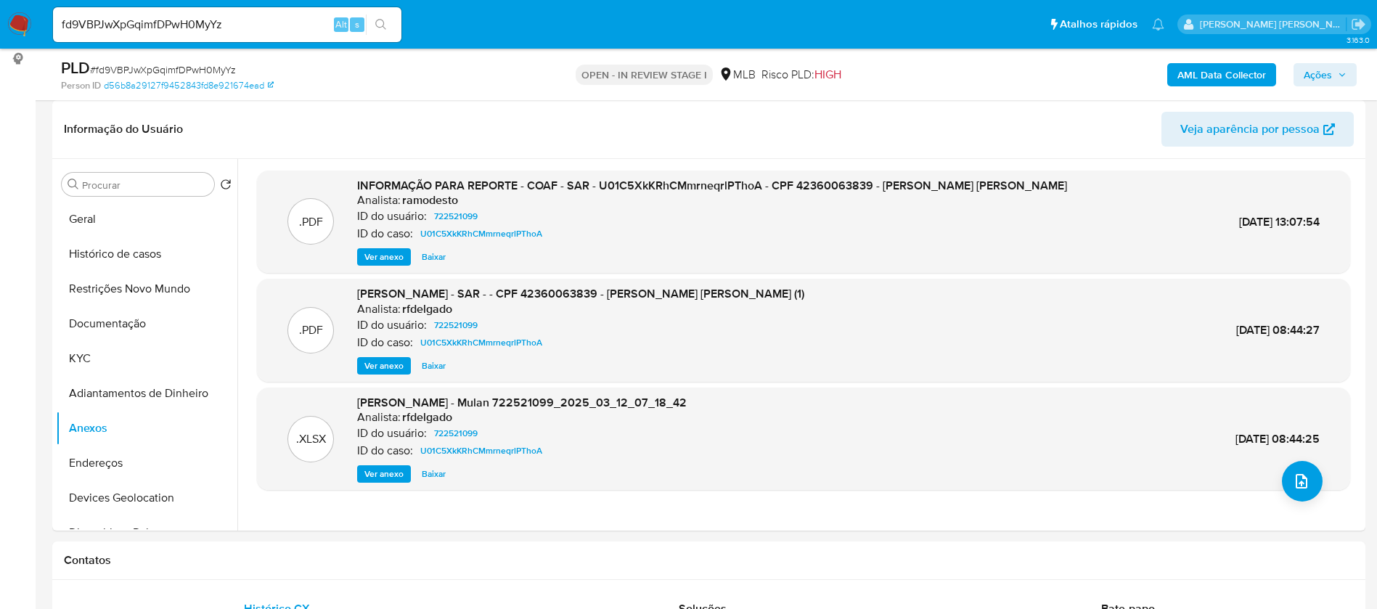
click at [1191, 78] on b "AML Data Collector" at bounding box center [1221, 74] width 89 height 23
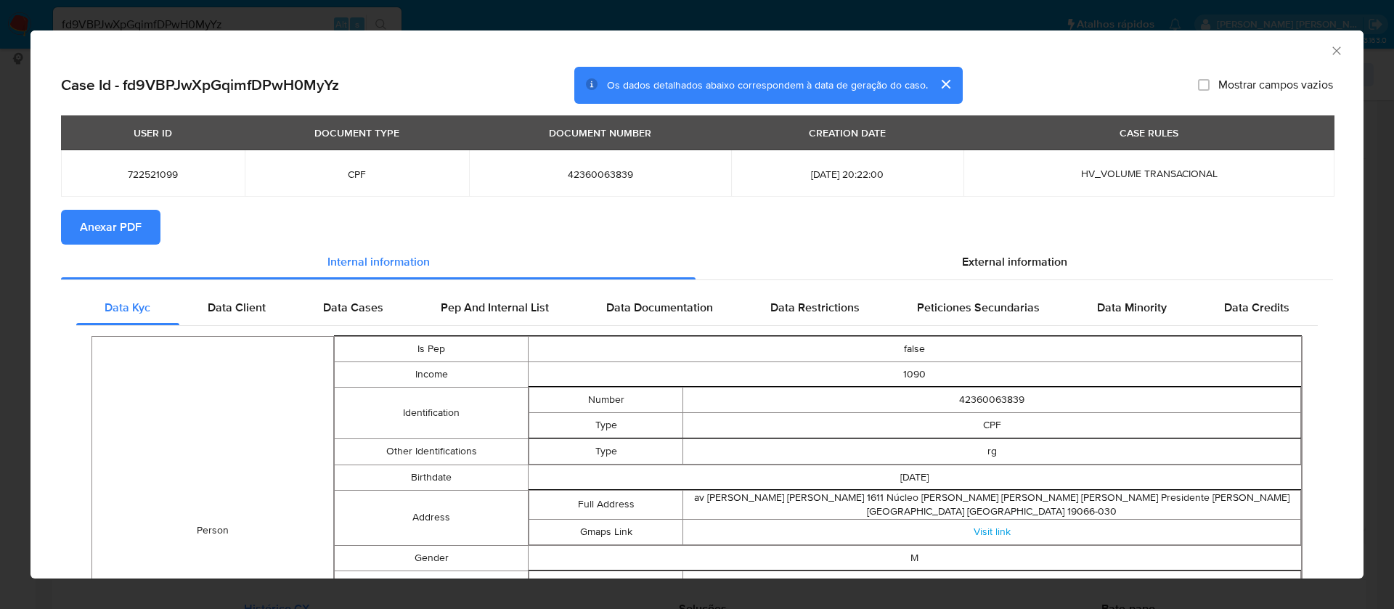
click at [150, 234] on button "Anexar PDF" at bounding box center [110, 227] width 99 height 35
click at [1320, 42] on div "AML Data Collector" at bounding box center [696, 48] width 1333 height 36
click at [1329, 52] on icon "Fechar a janela" at bounding box center [1336, 51] width 15 height 15
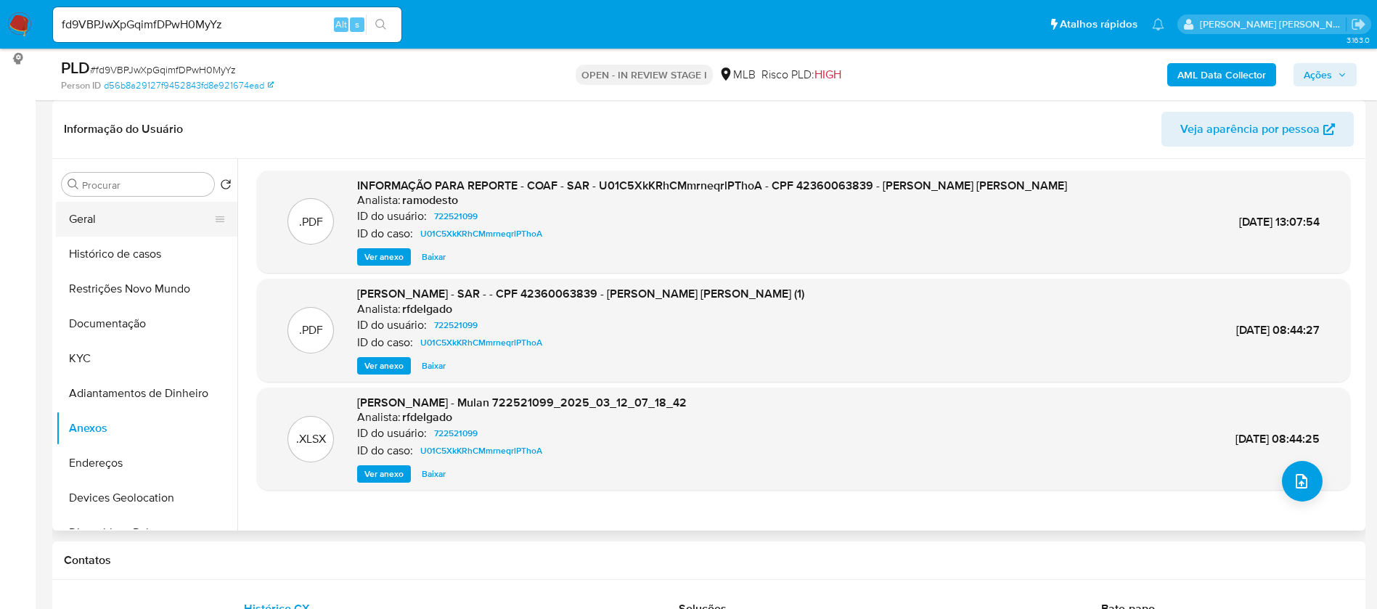
click at [126, 222] on button "Geral" at bounding box center [141, 219] width 170 height 35
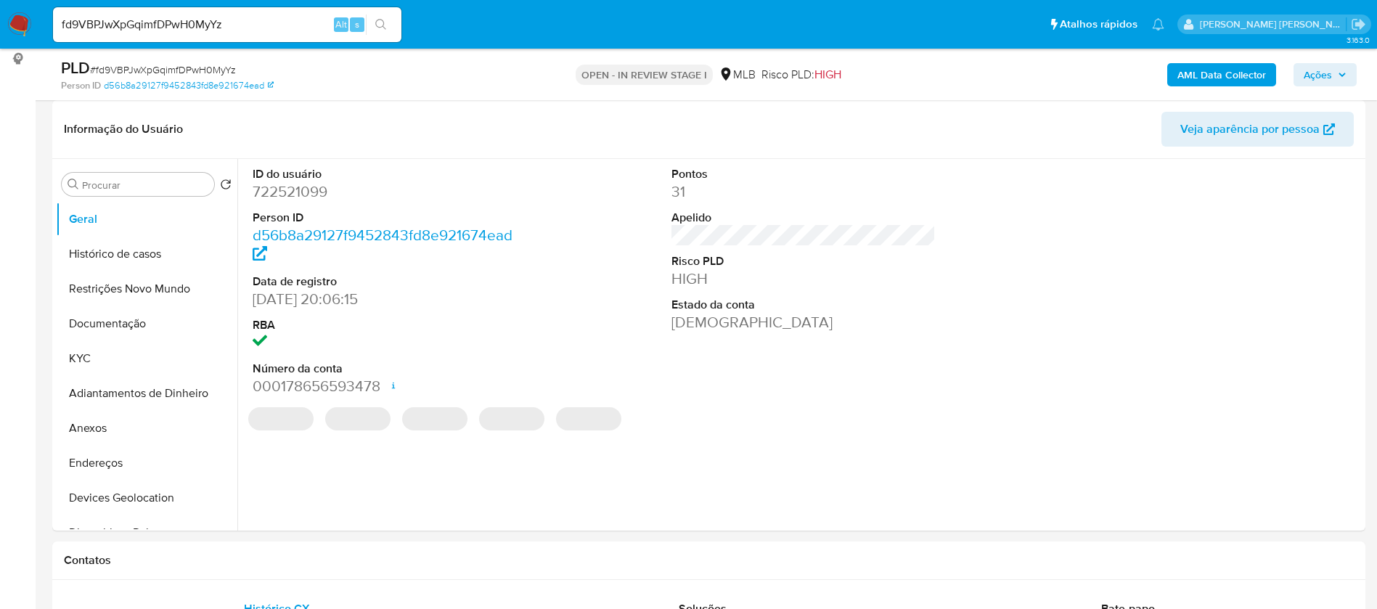
click at [309, 193] on dd "722521099" at bounding box center [385, 191] width 265 height 20
copy dd "722521099"
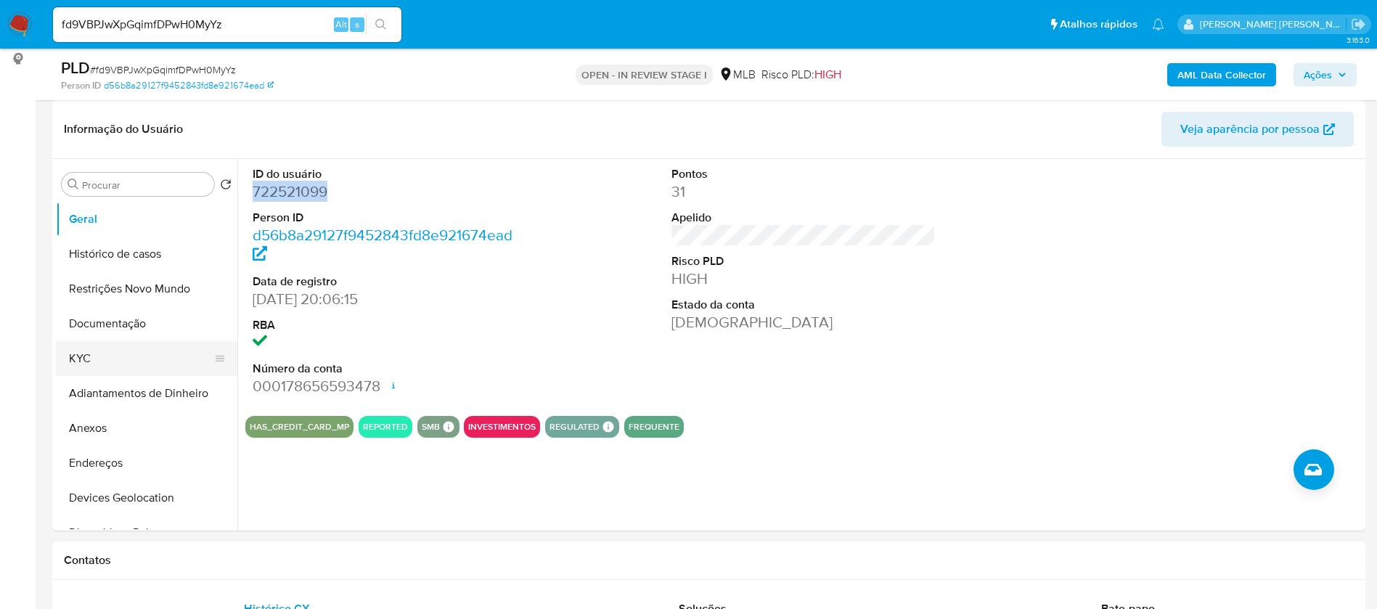
click at [131, 359] on button "KYC" at bounding box center [141, 358] width 170 height 35
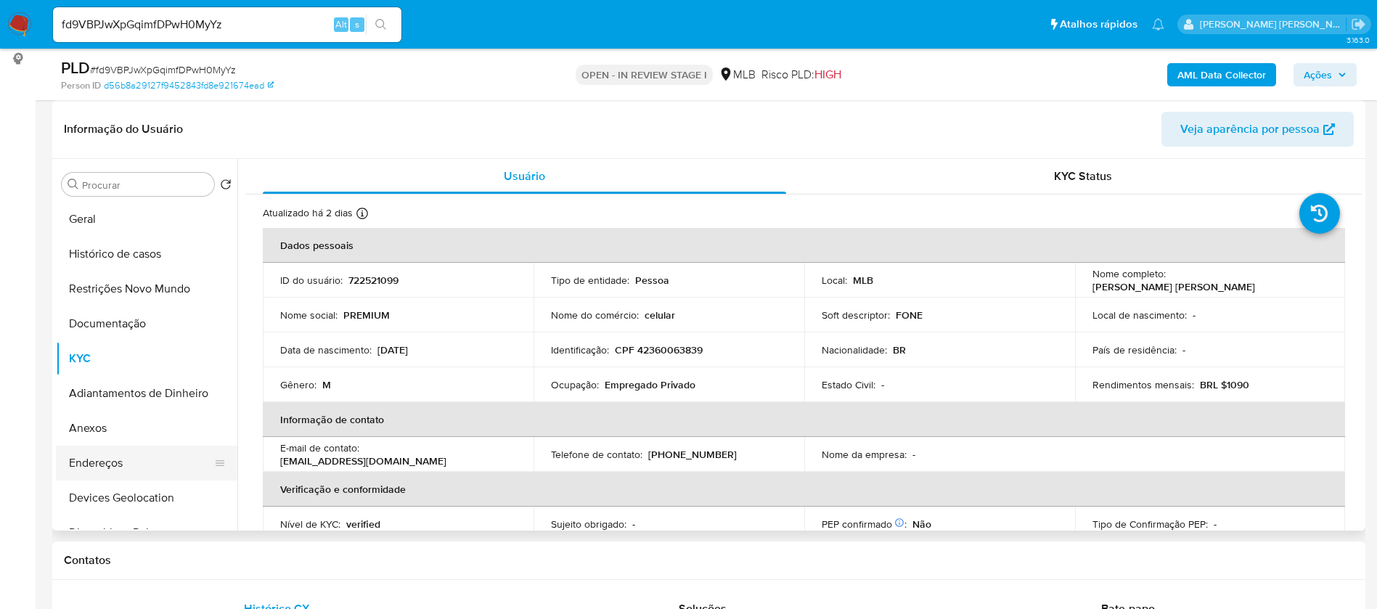
click at [117, 452] on button "Endereços" at bounding box center [141, 463] width 170 height 35
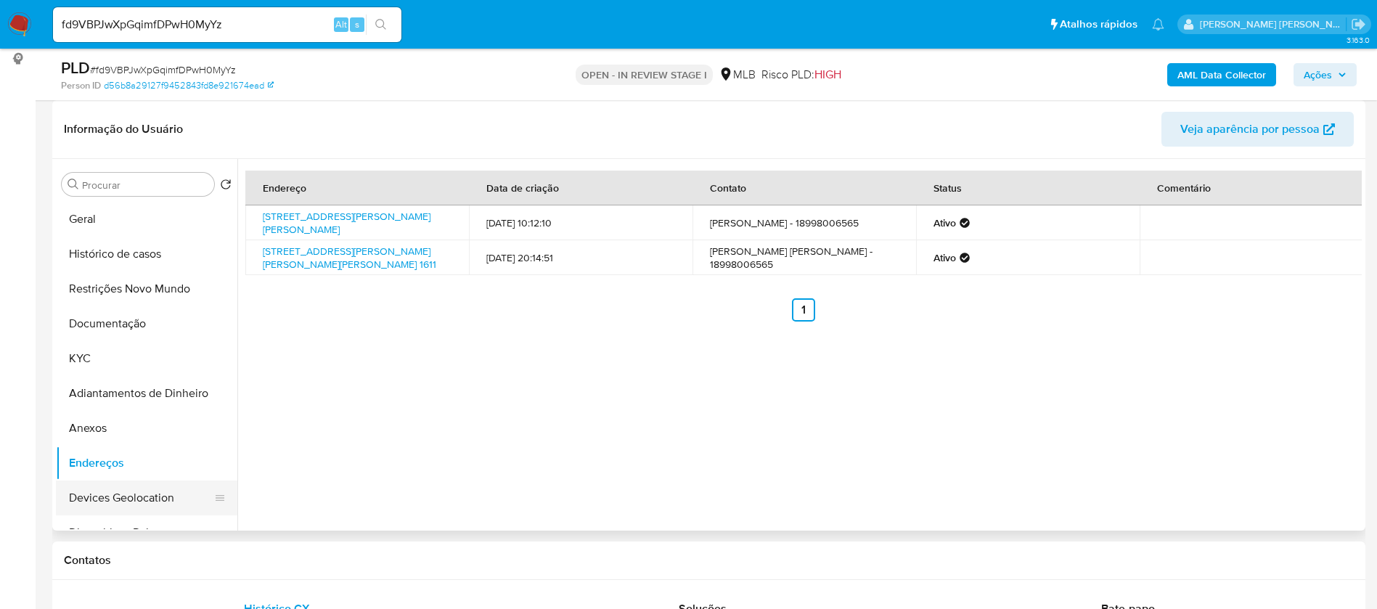
click at [134, 504] on button "Devices Geolocation" at bounding box center [141, 498] width 170 height 35
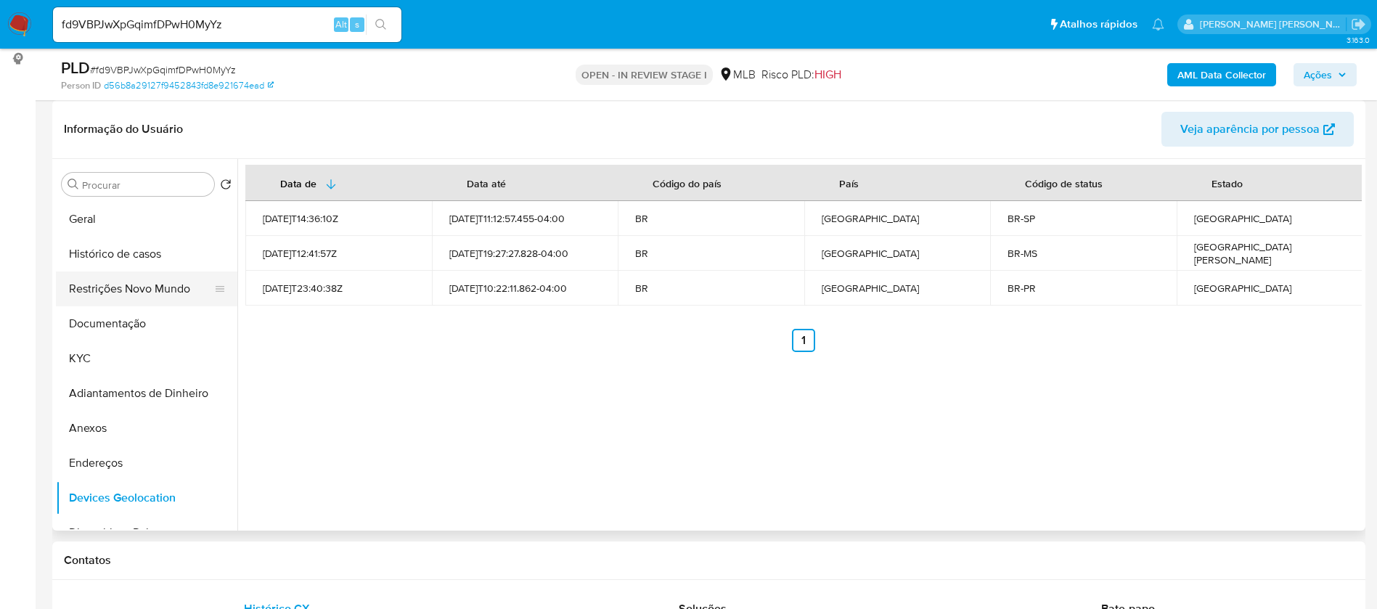
click at [79, 293] on button "Restrições Novo Mundo" at bounding box center [141, 288] width 170 height 35
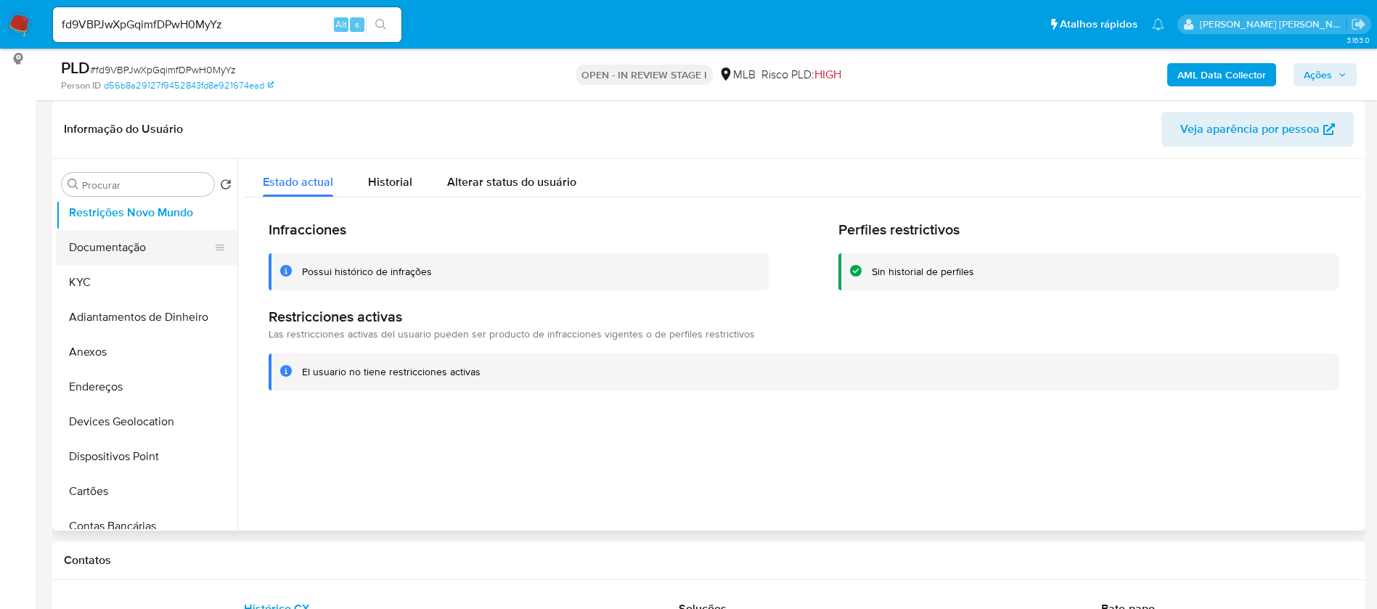
scroll to position [109, 0]
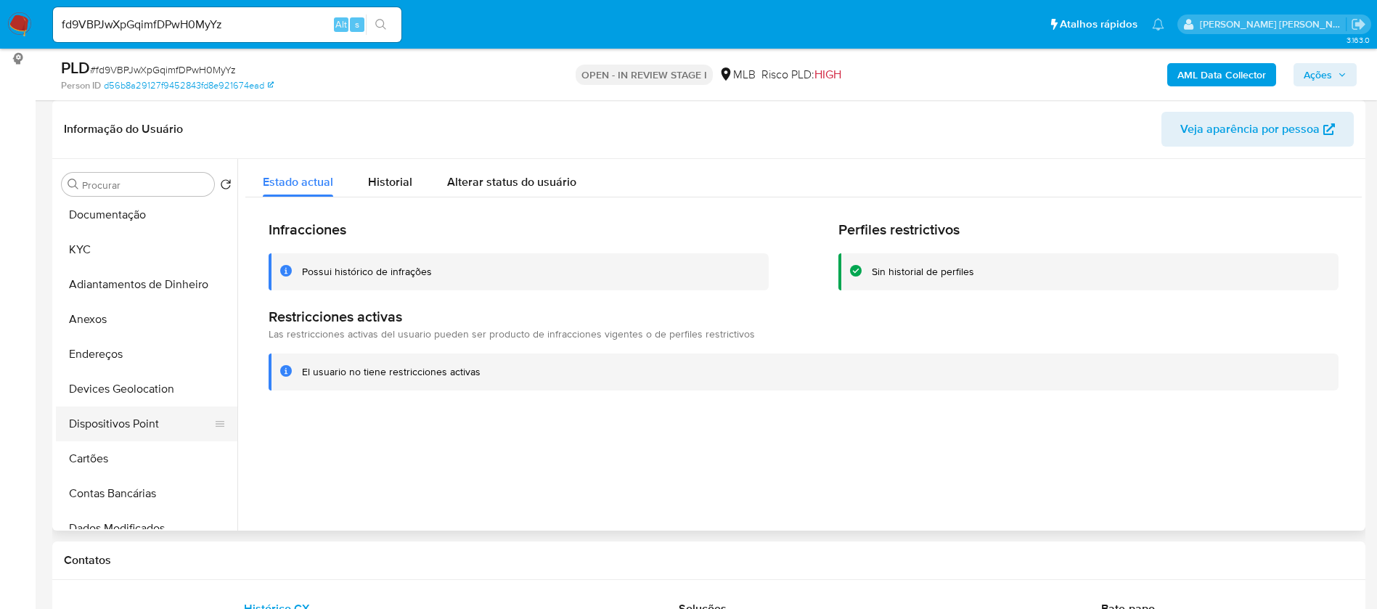
click at [141, 423] on button "Dispositivos Point" at bounding box center [141, 424] width 170 height 35
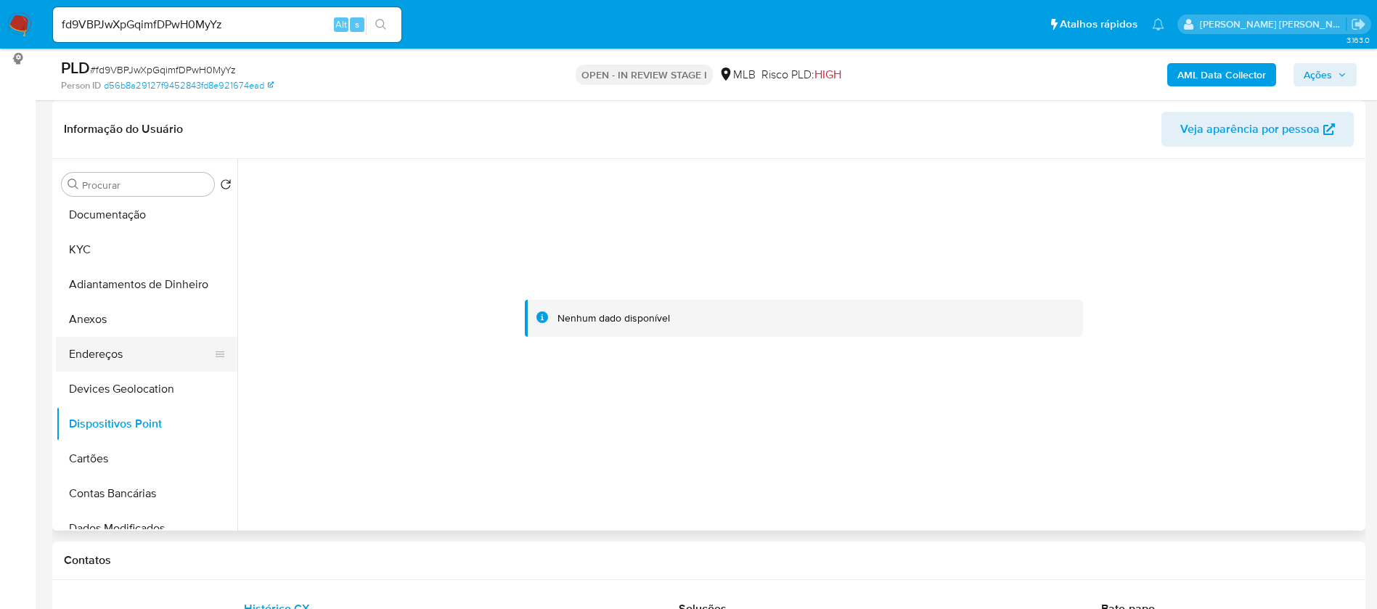
click at [133, 345] on button "Endereços" at bounding box center [141, 354] width 170 height 35
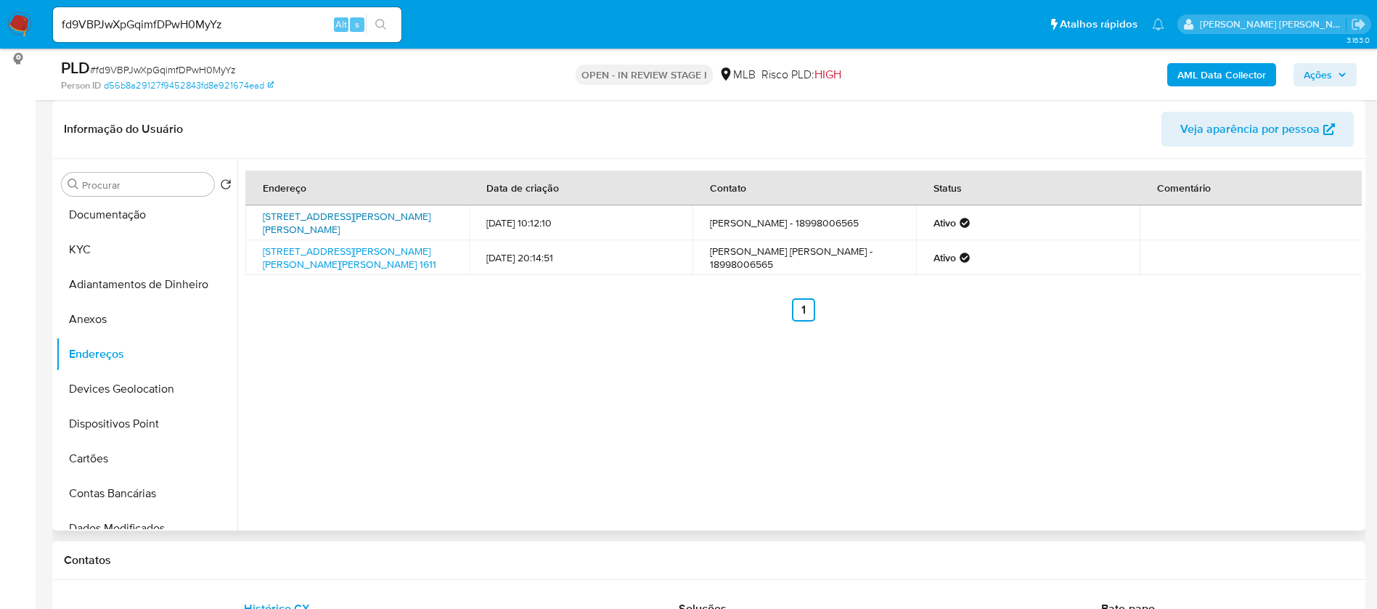
click at [380, 229] on link "Rua João De Matos 37, Presidente Prudente, São Paulo, 19065765, Brasil 37" at bounding box center [347, 223] width 168 height 28
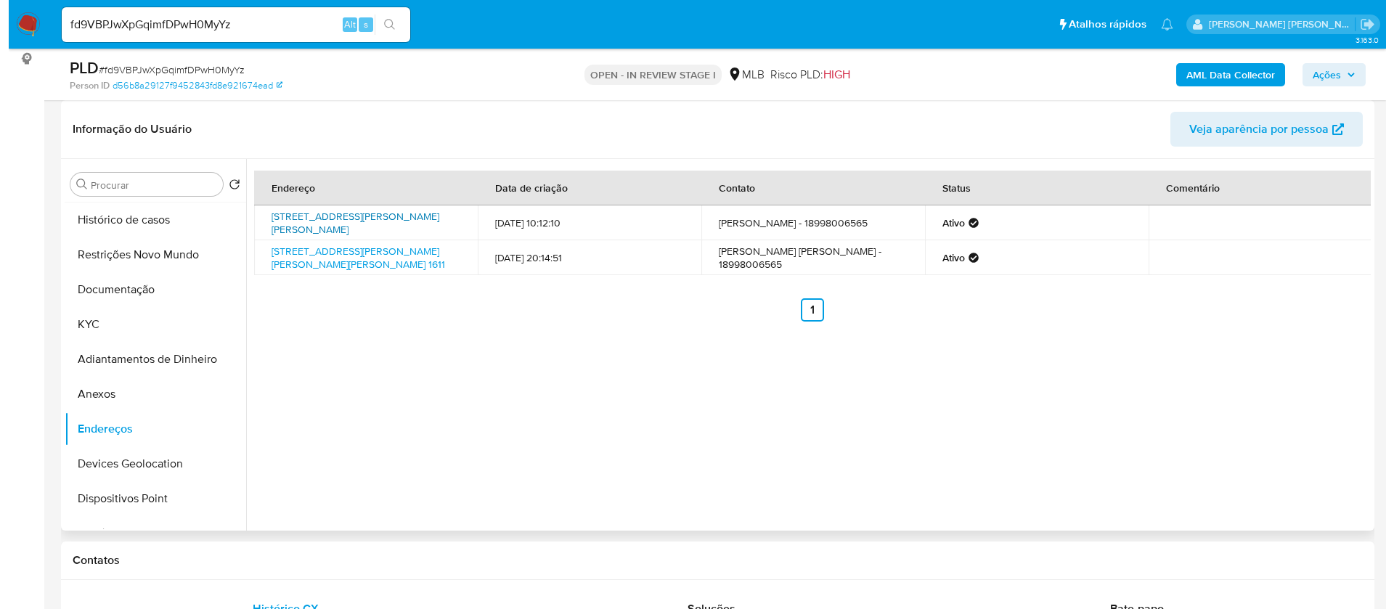
scroll to position [0, 0]
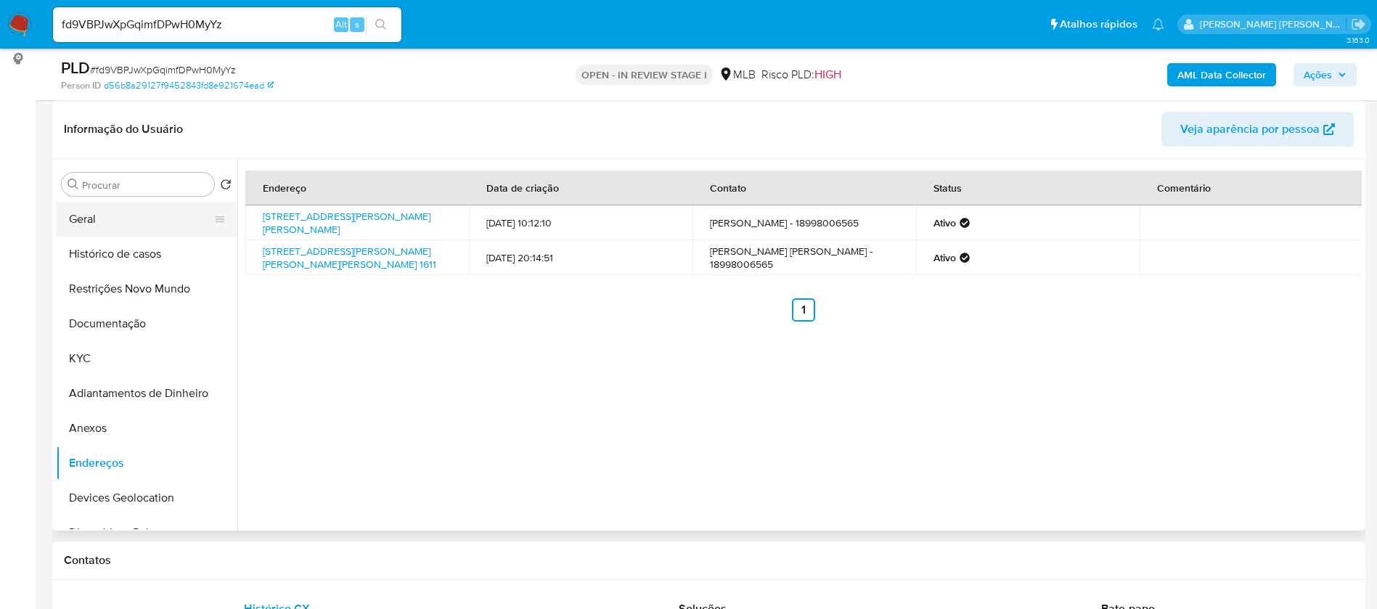
click at [124, 220] on button "Geral" at bounding box center [141, 219] width 170 height 35
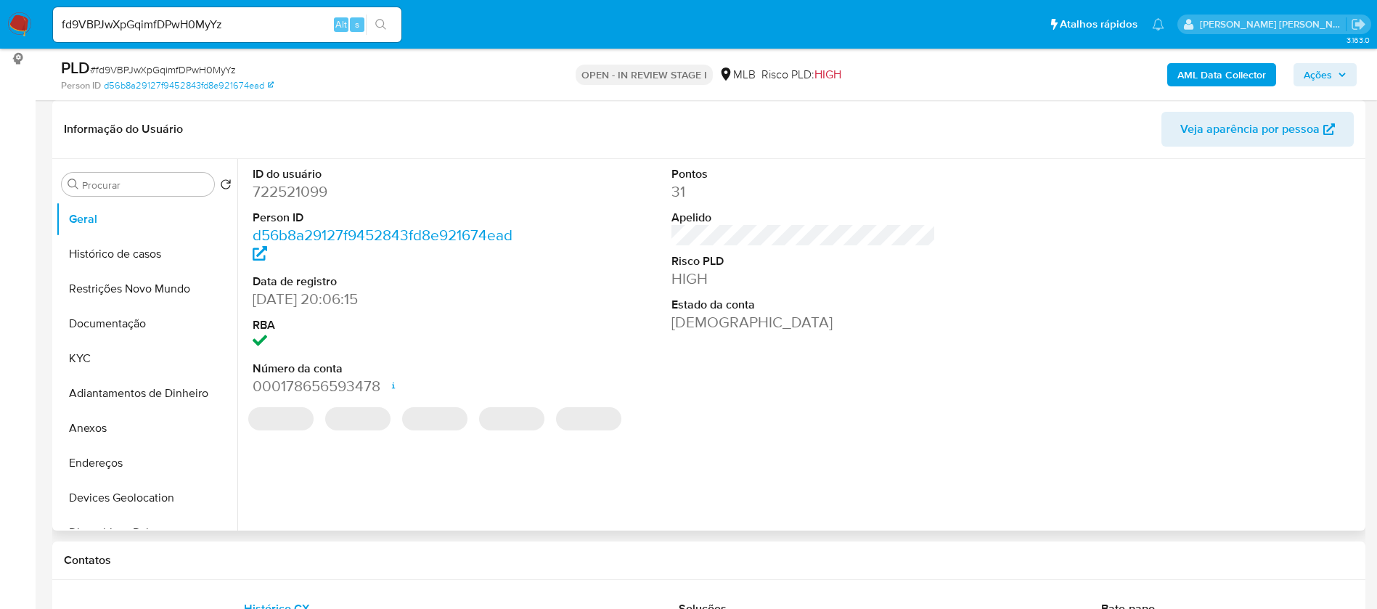
click at [299, 187] on dd "722521099" at bounding box center [385, 191] width 265 height 20
copy dd "722521099"
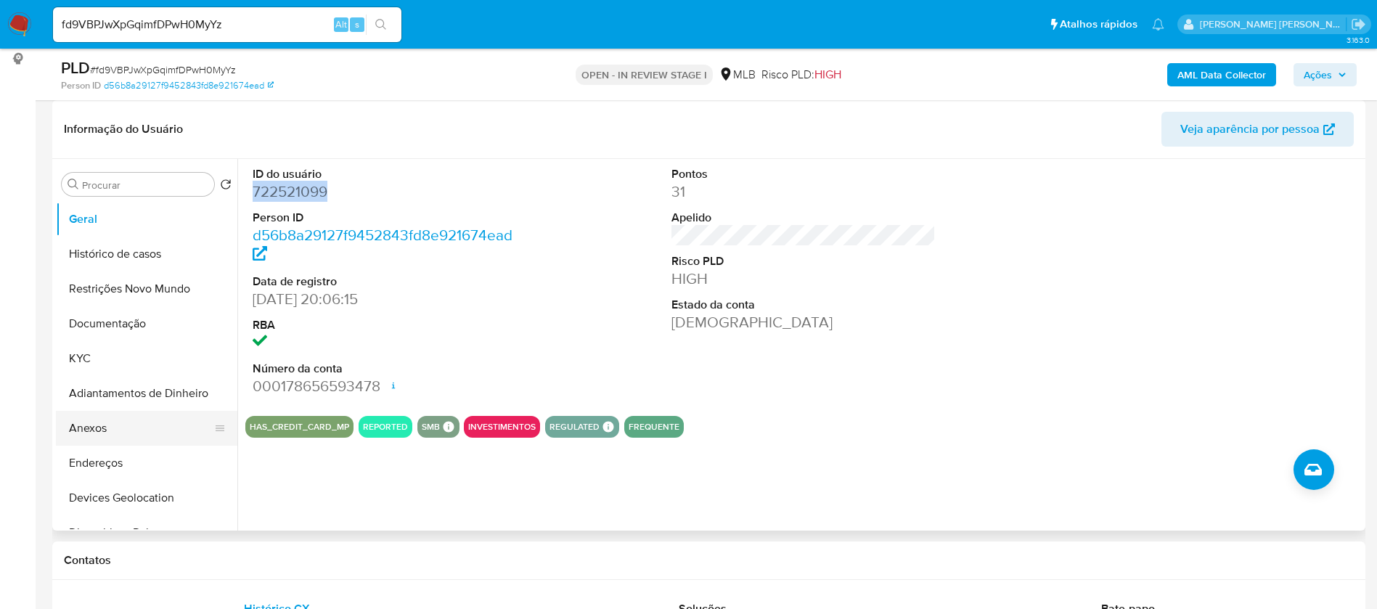
click at [107, 436] on button "Anexos" at bounding box center [141, 428] width 170 height 35
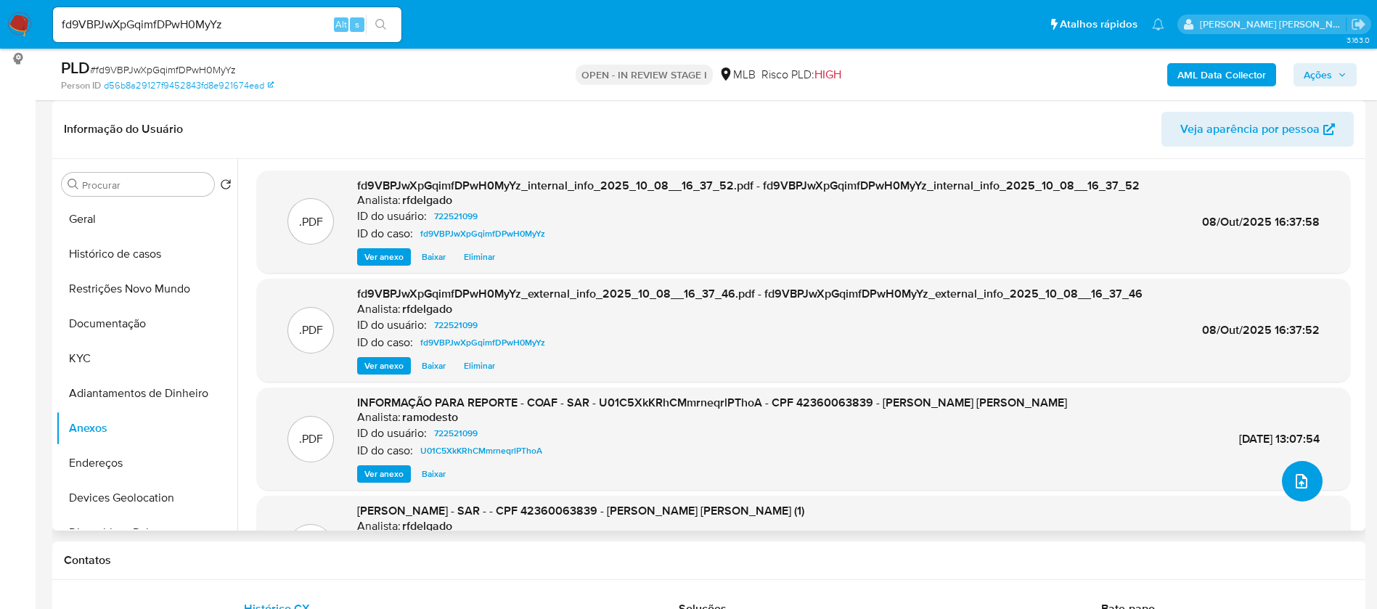
click at [1304, 475] on button "upload-file" at bounding box center [1302, 481] width 41 height 41
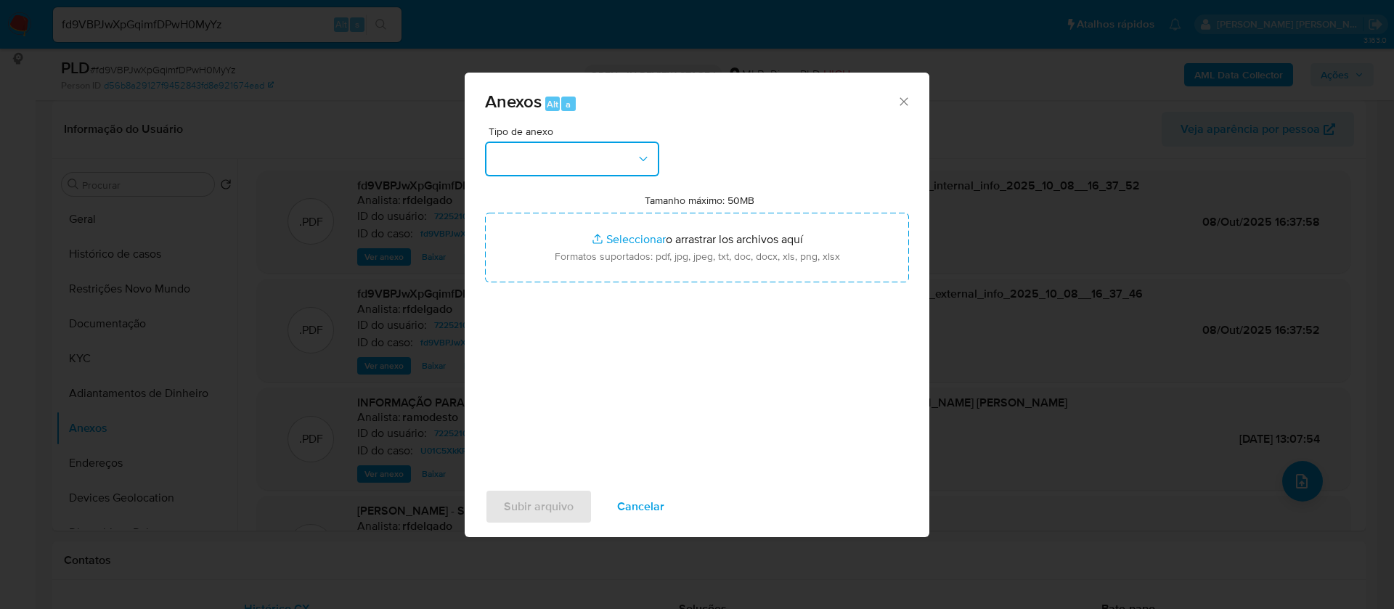
click at [637, 172] on button "button" at bounding box center [572, 159] width 174 height 35
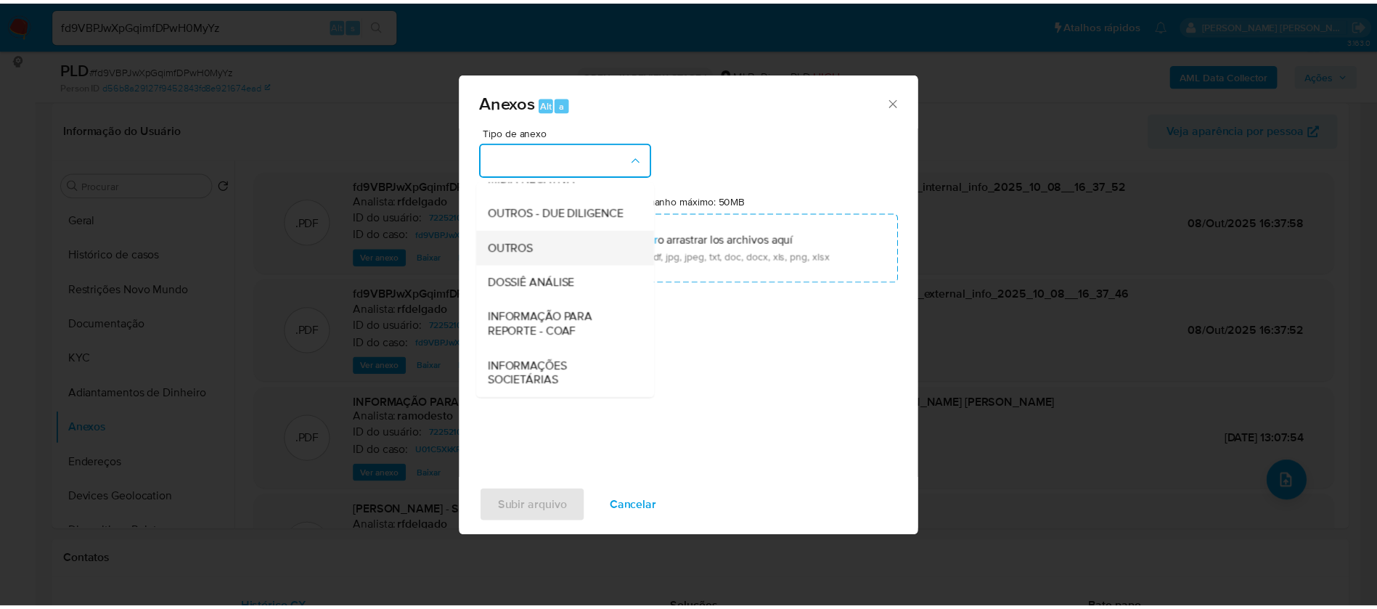
scroll to position [218, 0]
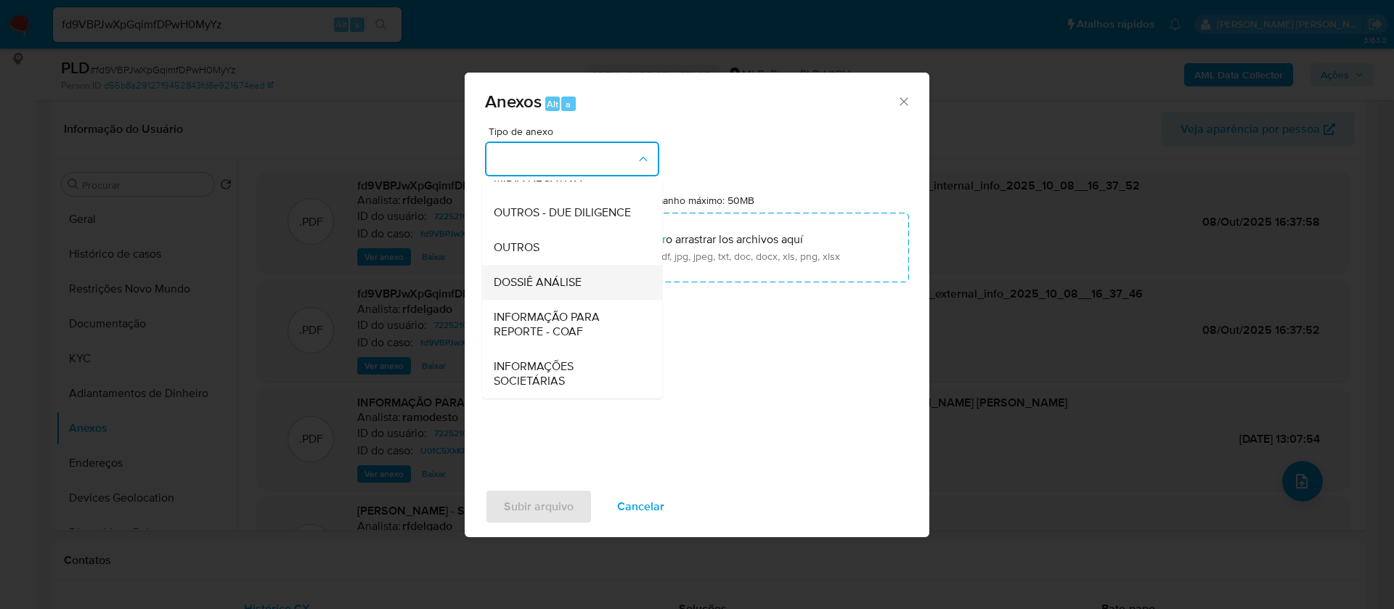
click at [585, 285] on div "DOSSIÊ ANÁLISE" at bounding box center [568, 282] width 148 height 35
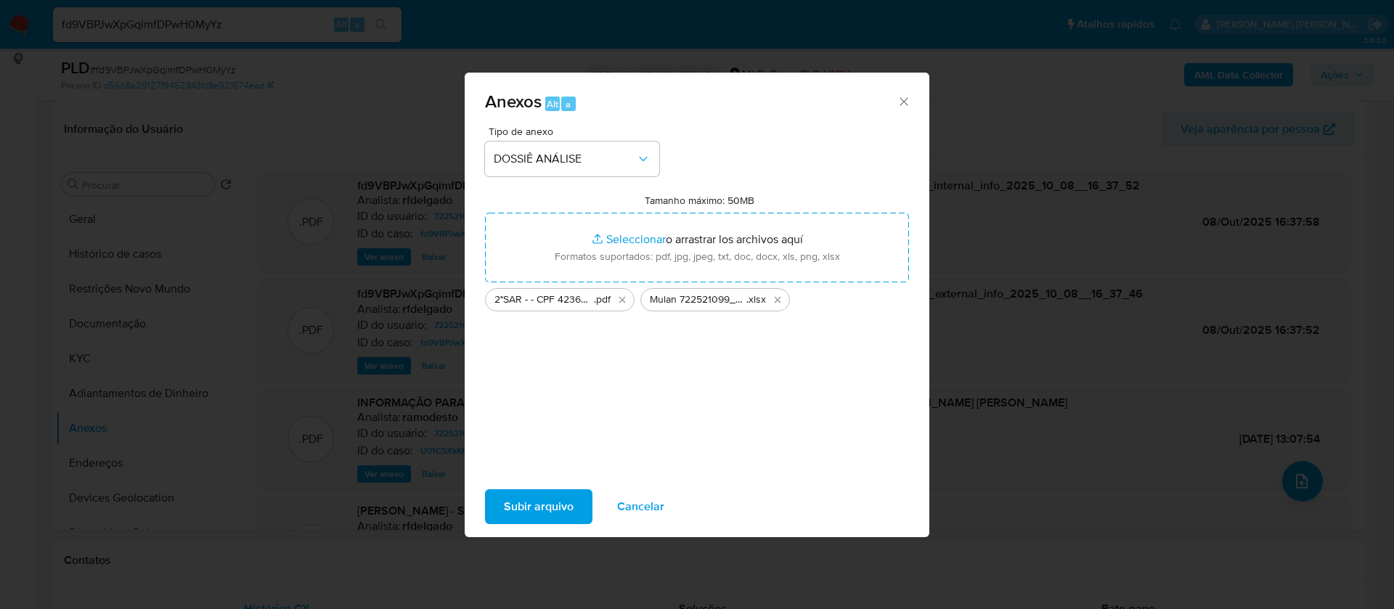
click at [544, 508] on span "Subir arquivo" at bounding box center [539, 507] width 70 height 32
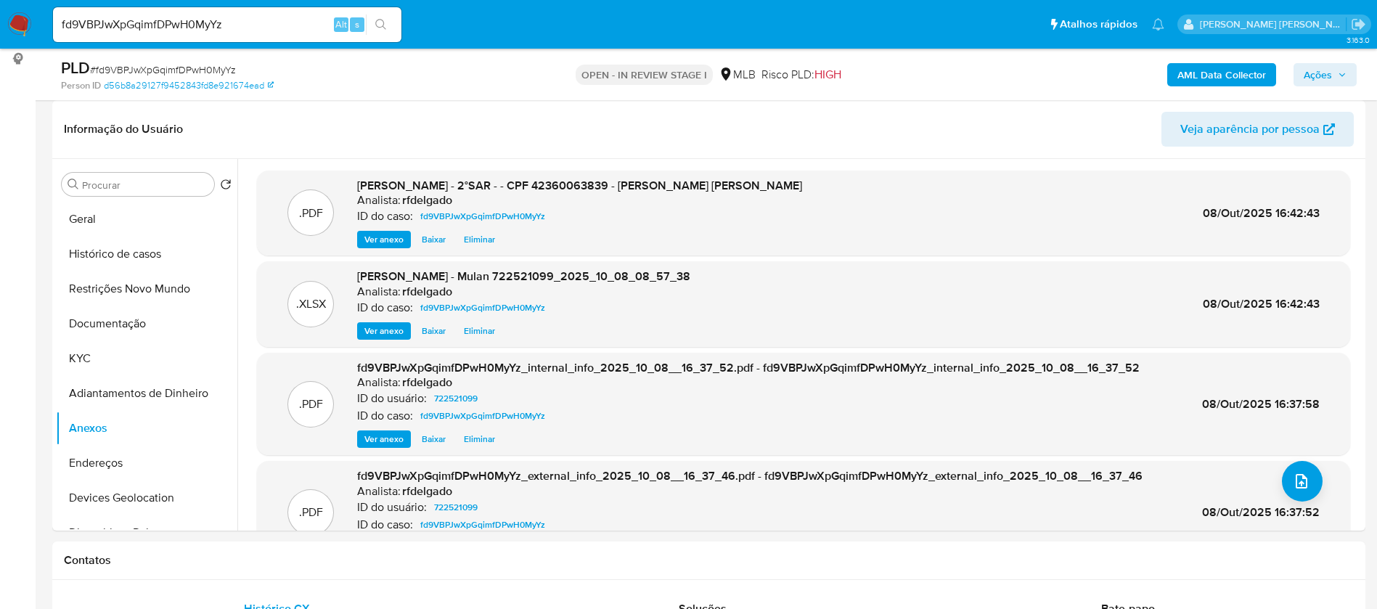
click at [1331, 73] on span "Ações" at bounding box center [1318, 74] width 28 height 23
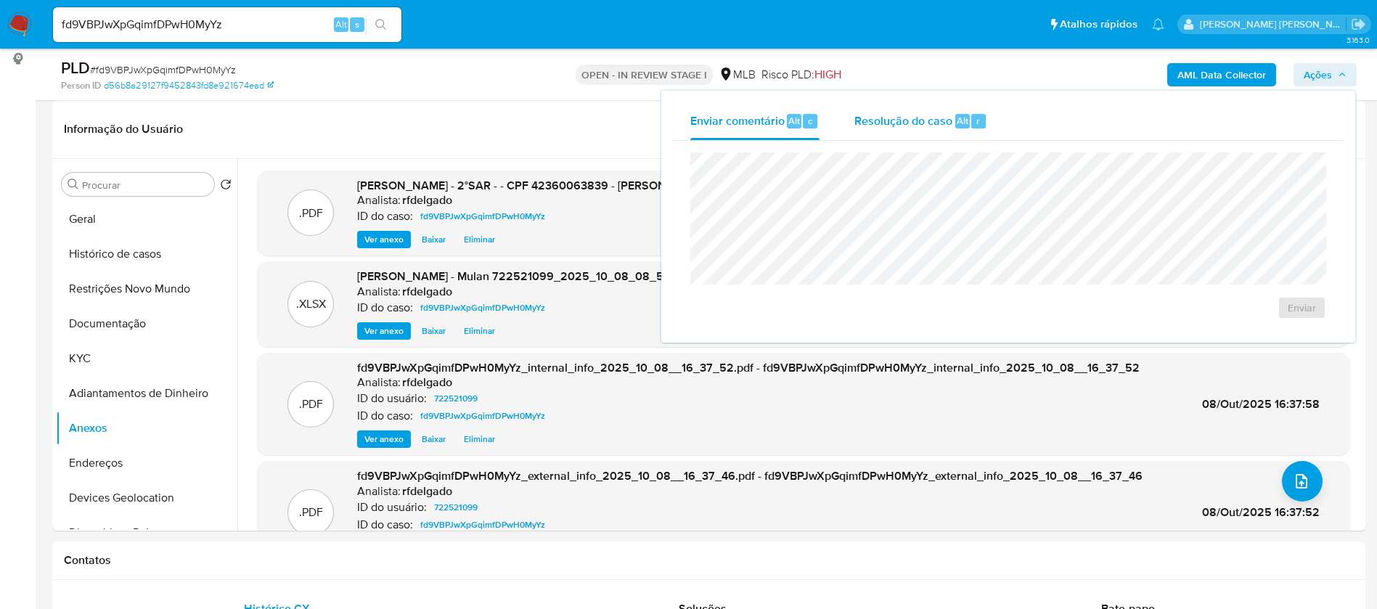
click at [901, 113] on span "Resolução do caso" at bounding box center [903, 120] width 98 height 17
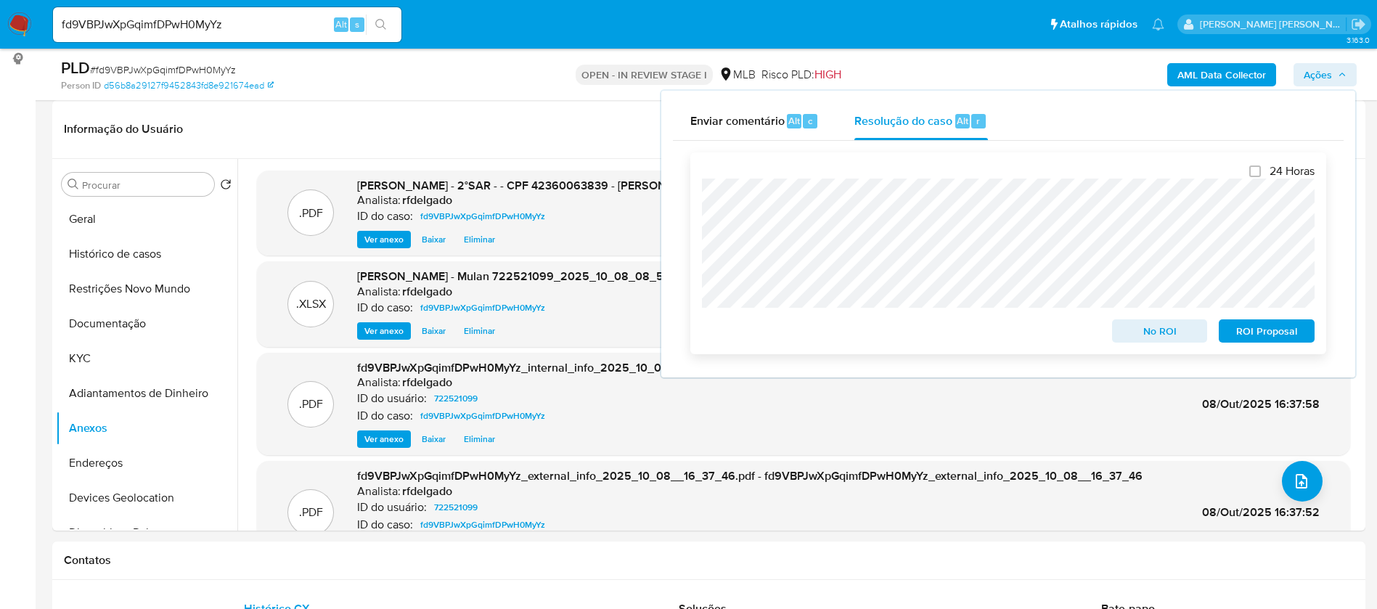
click at [1297, 336] on span "ROI Proposal" at bounding box center [1266, 331] width 75 height 20
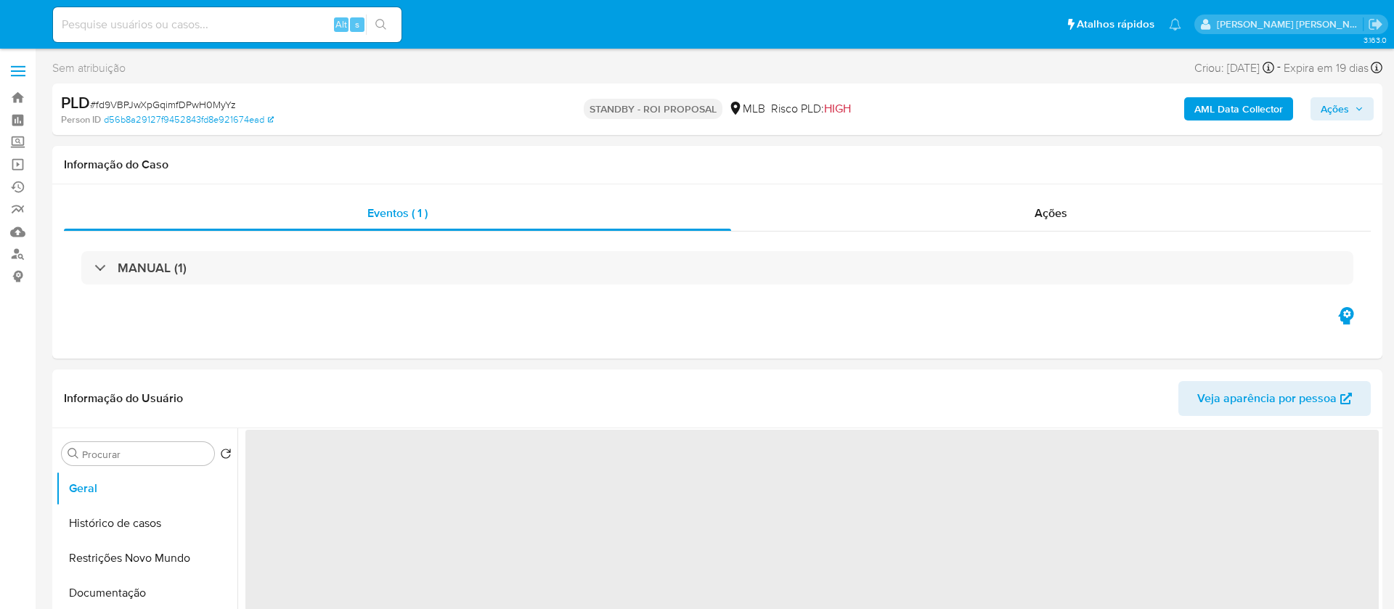
select select "10"
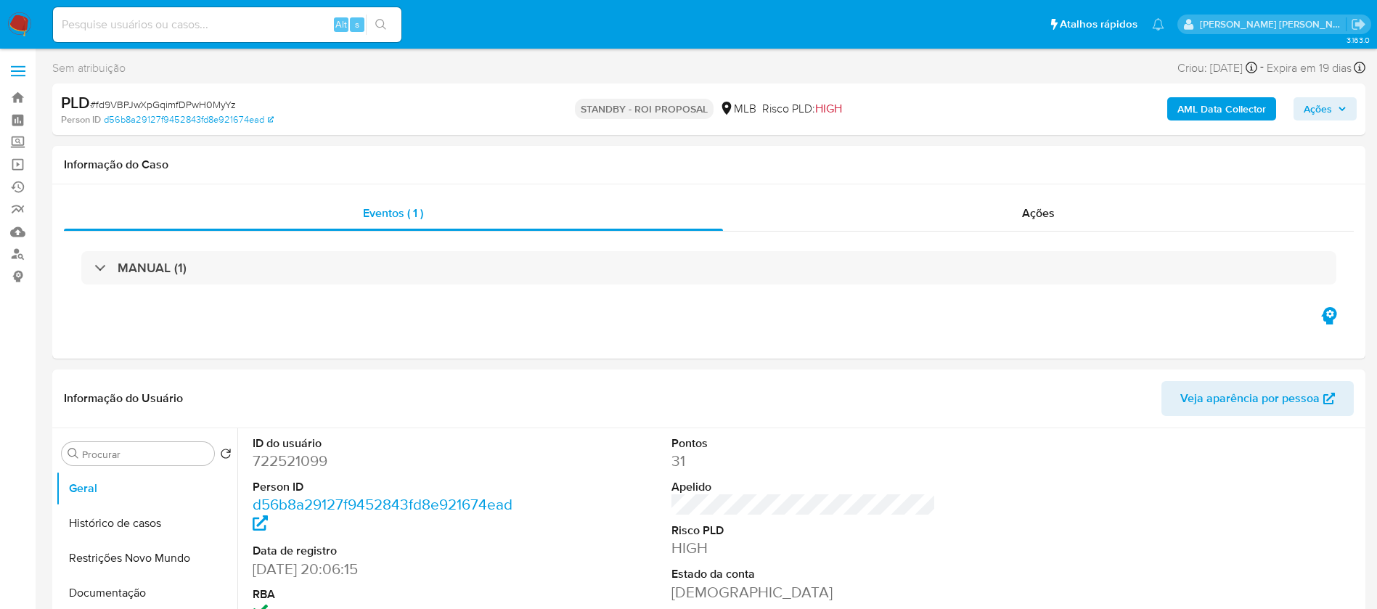
click at [276, 29] on input at bounding box center [227, 24] width 348 height 19
paste input "zTH842oqngfY8D5rI4ORBg3t"
type input "zTH842oqngfY8D5rI4ORBg3t"
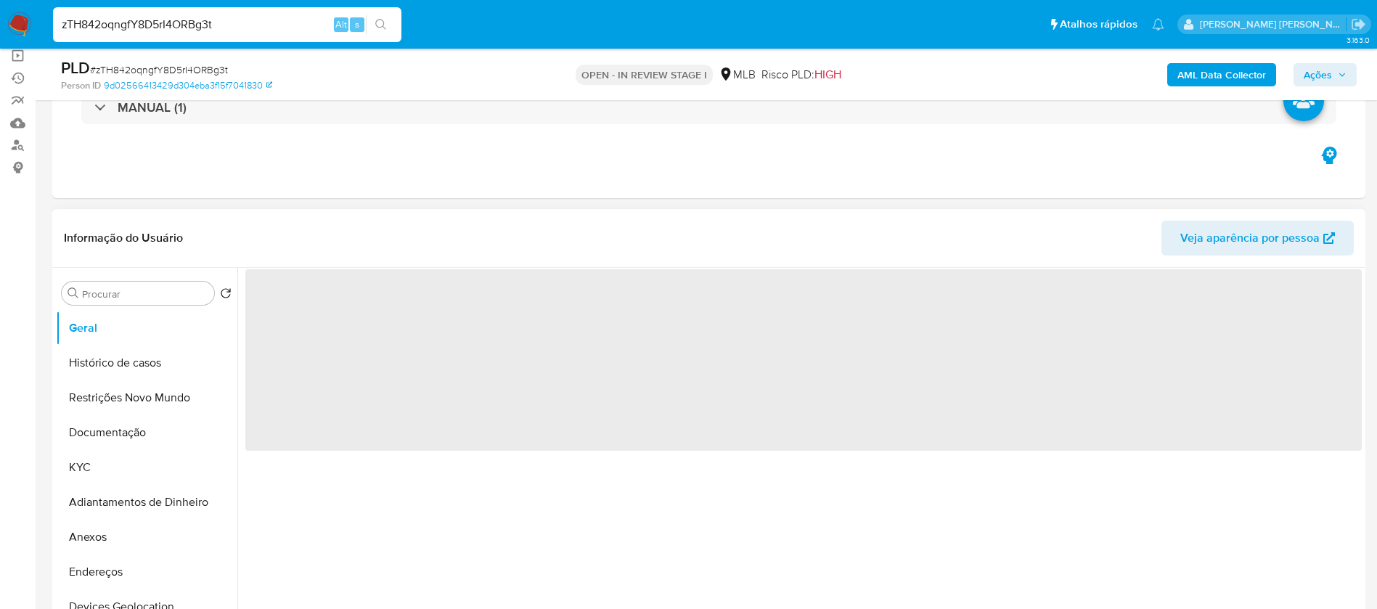
select select "10"
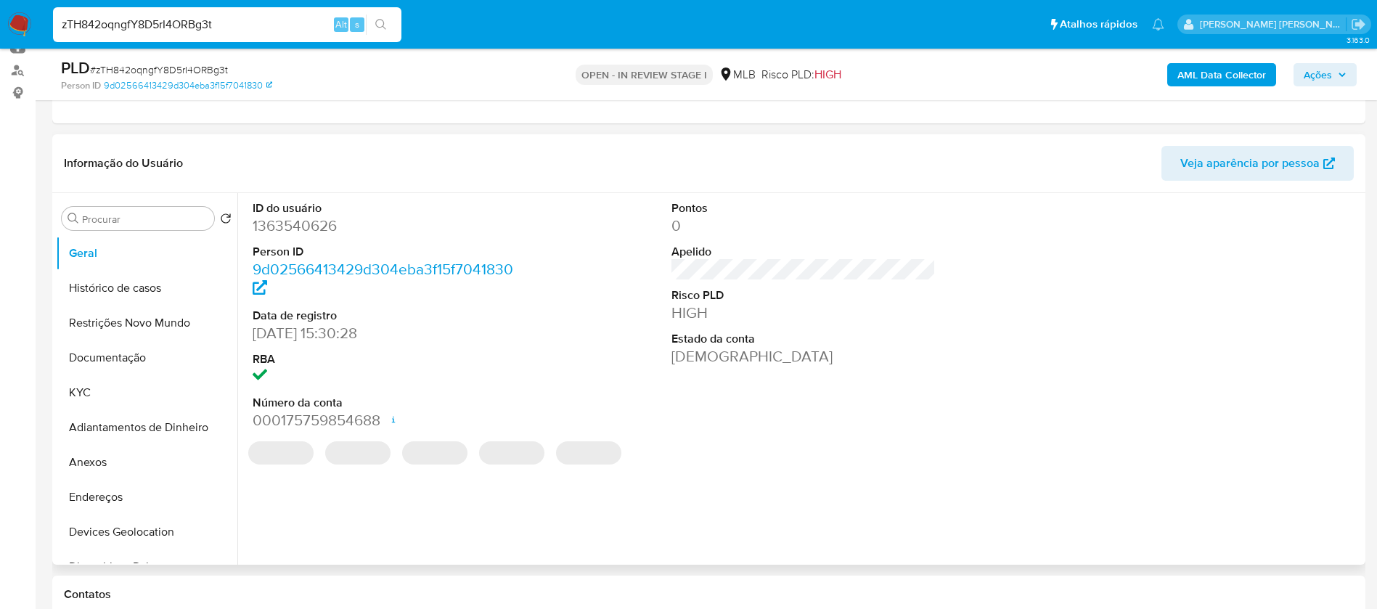
scroll to position [218, 0]
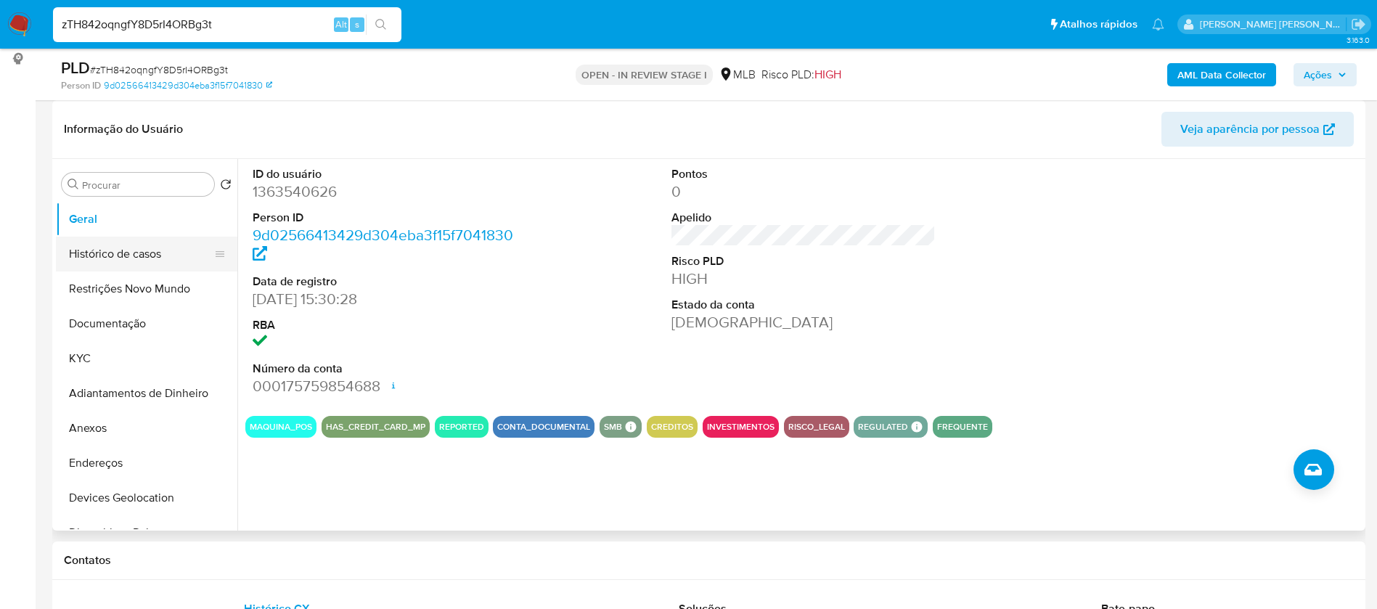
click at [153, 253] on button "Histórico de casos" at bounding box center [141, 254] width 170 height 35
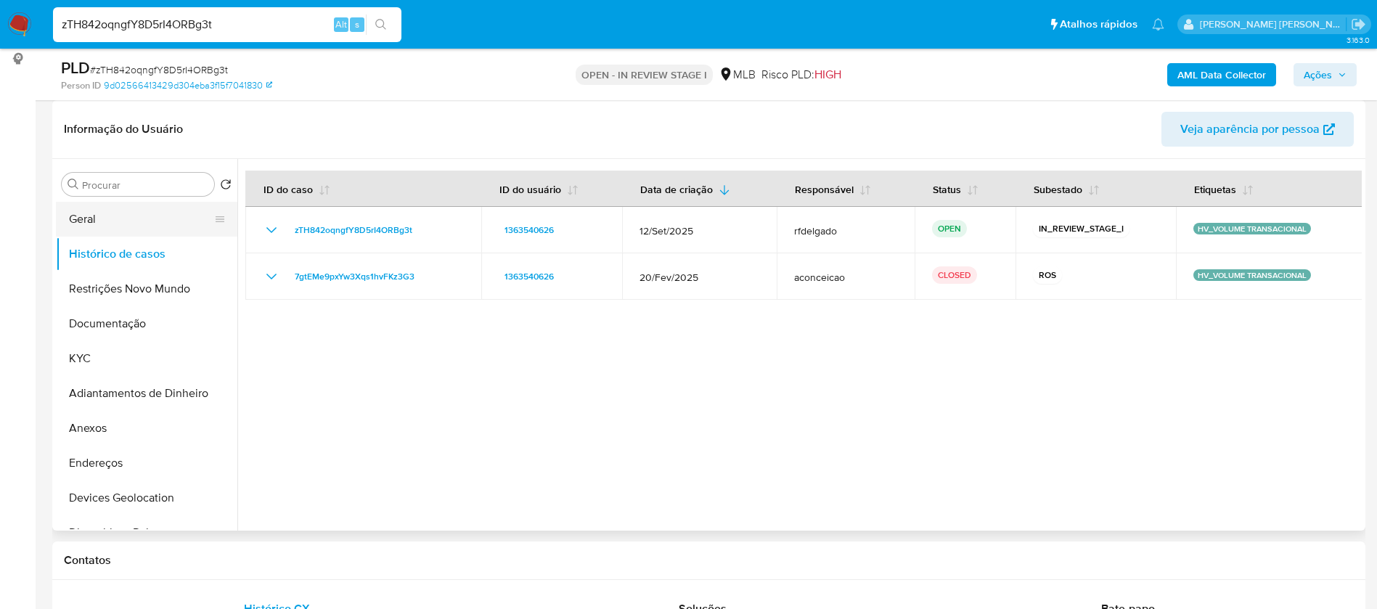
click at [107, 218] on button "Geral" at bounding box center [141, 219] width 170 height 35
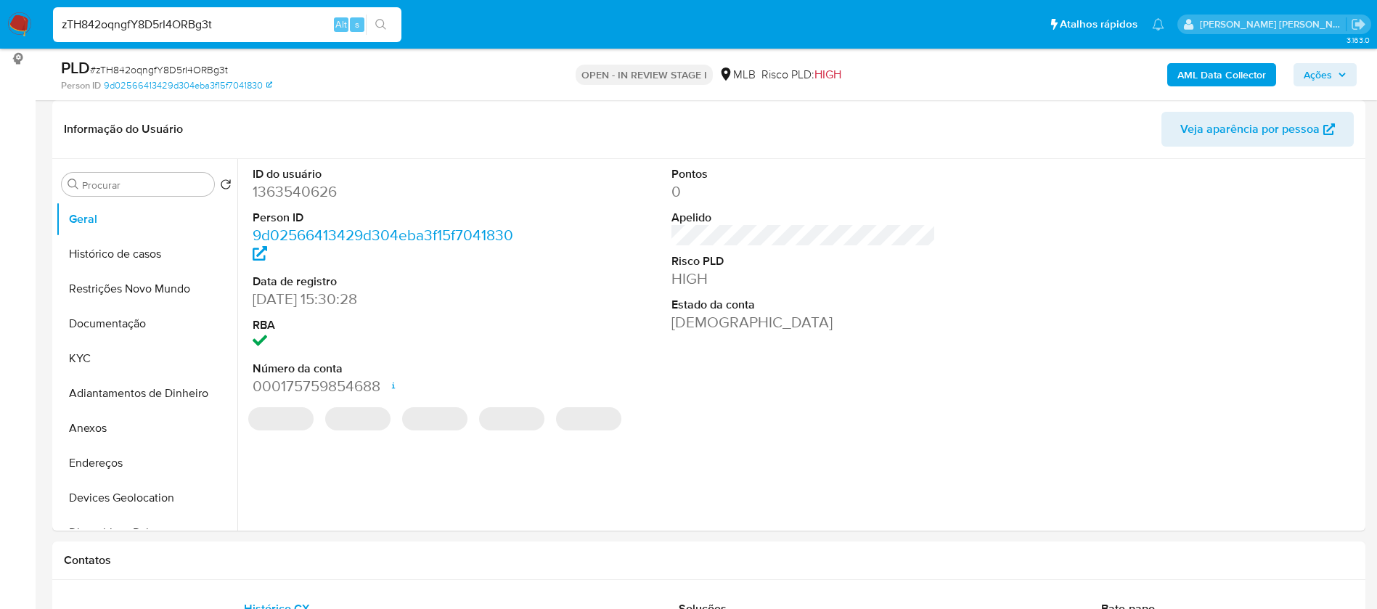
click at [314, 186] on dd "1363540626" at bounding box center [385, 191] width 265 height 20
copy dd "1363540626"
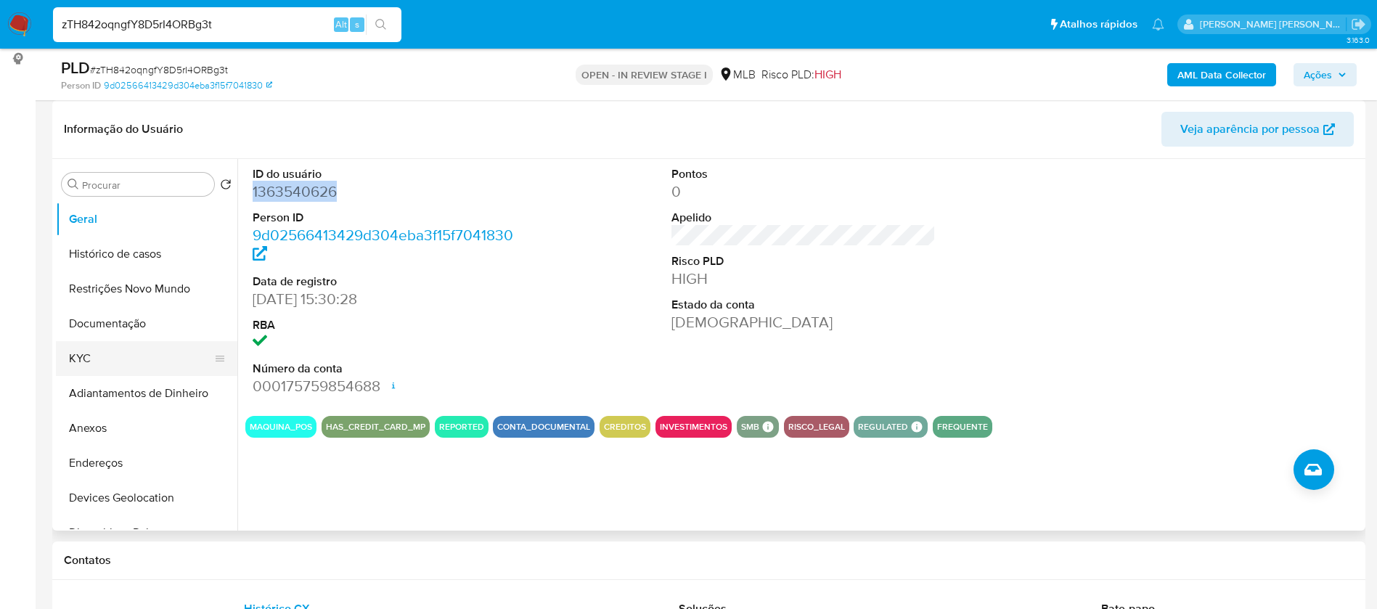
click at [75, 367] on button "KYC" at bounding box center [141, 358] width 170 height 35
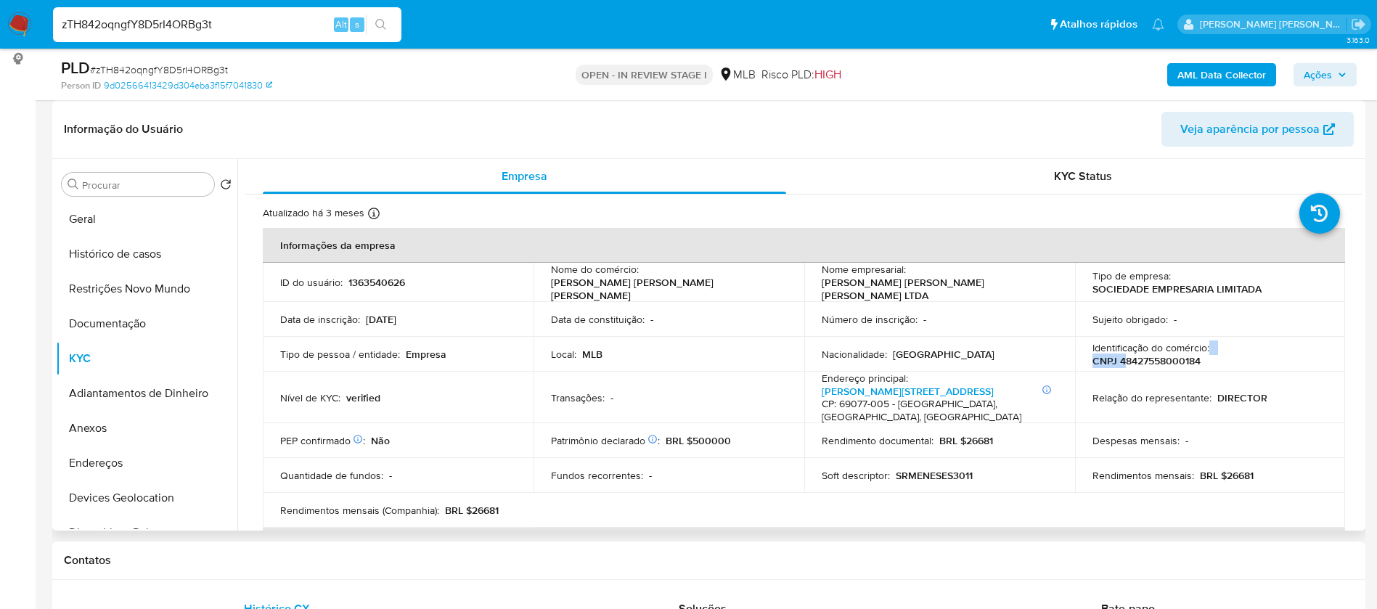
drag, startPoint x: 1160, startPoint y: 356, endPoint x: 1124, endPoint y: 359, distance: 35.6
click at [1119, 359] on div "Identificação do comércio : CNPJ 48427558000184" at bounding box center [1211, 354] width 236 height 26
click at [1208, 354] on div "Identificação do comércio : CNPJ 48427558000184" at bounding box center [1211, 354] width 236 height 26
drag, startPoint x: 1191, startPoint y: 355, endPoint x: 1117, endPoint y: 362, distance: 73.6
click at [1117, 362] on div "Identificação do comércio : CNPJ 48427558000184" at bounding box center [1211, 354] width 236 height 26
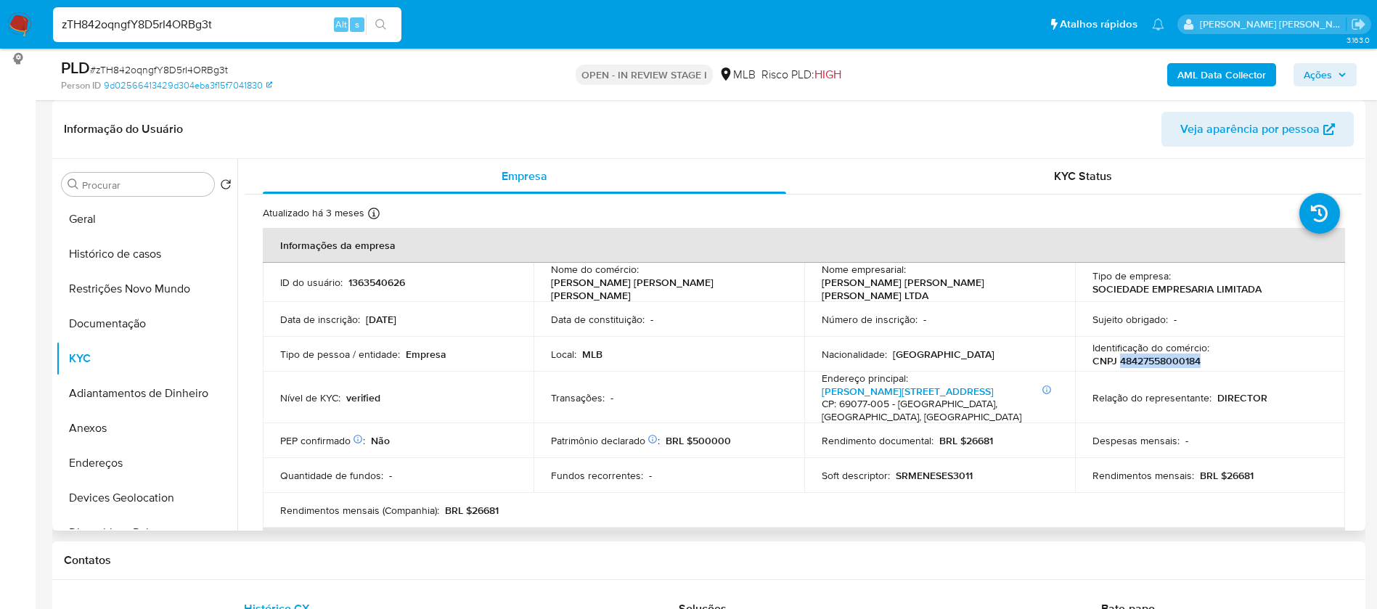
copy p "48427558000184"
click at [102, 318] on button "Documentação" at bounding box center [141, 323] width 170 height 35
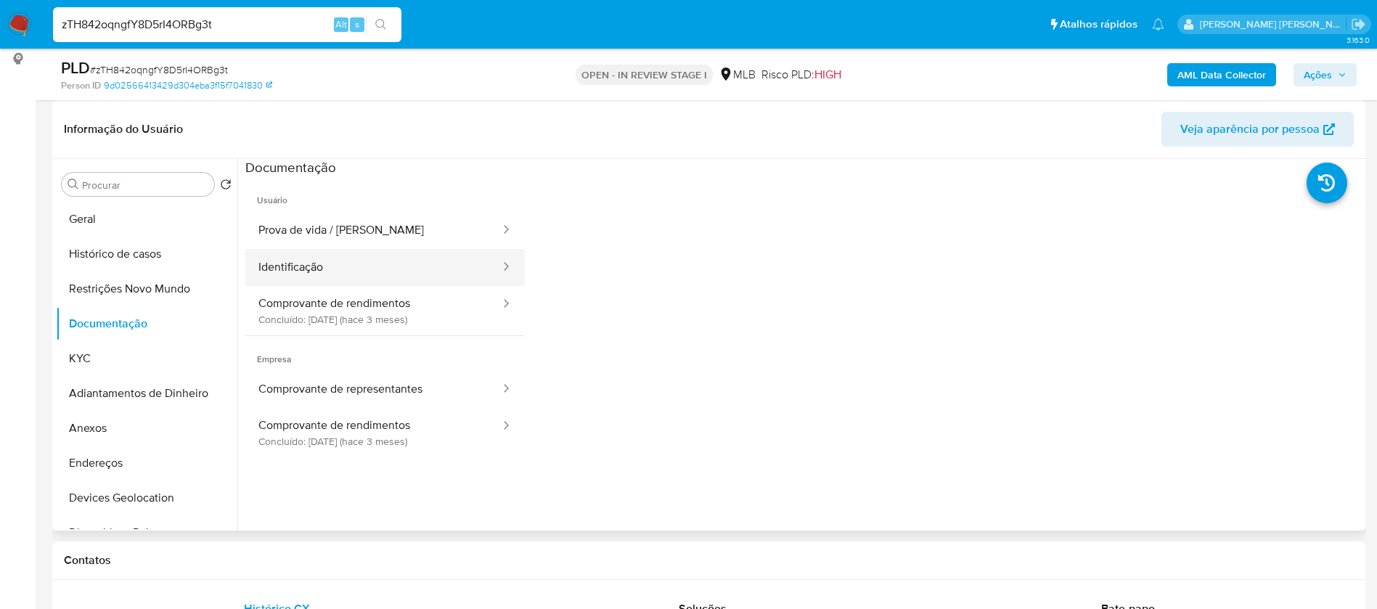
click at [380, 266] on button "Identificação" at bounding box center [373, 267] width 256 height 37
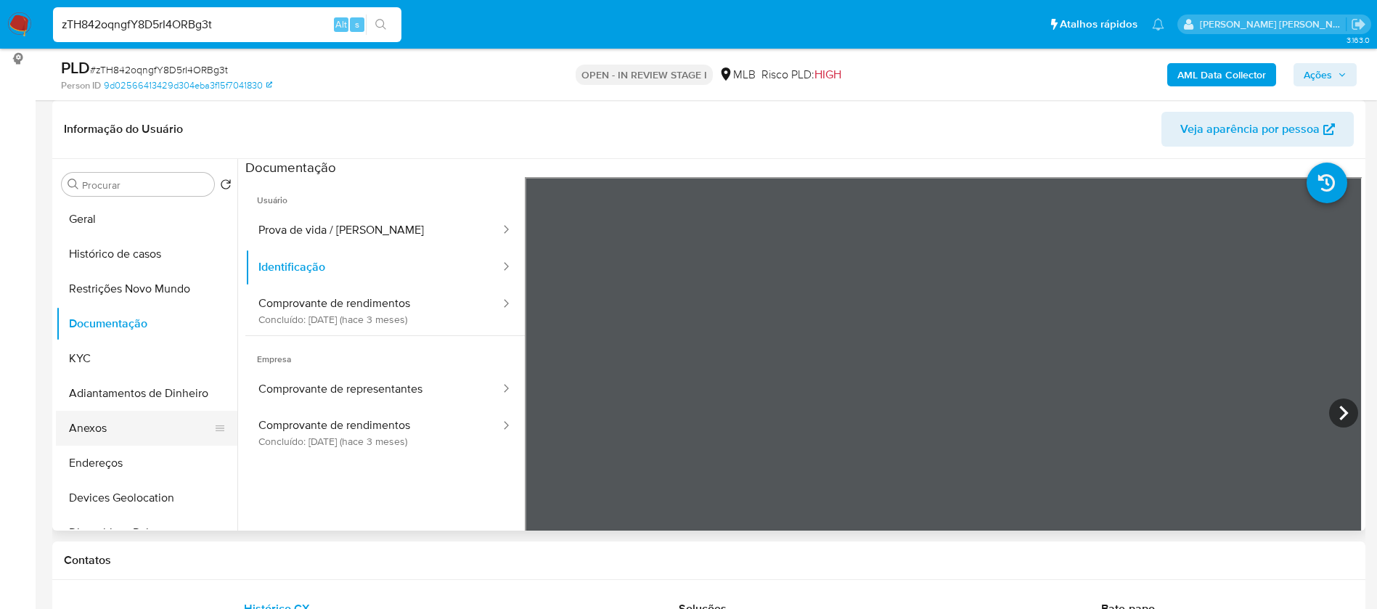
click at [128, 429] on button "Anexos" at bounding box center [141, 428] width 170 height 35
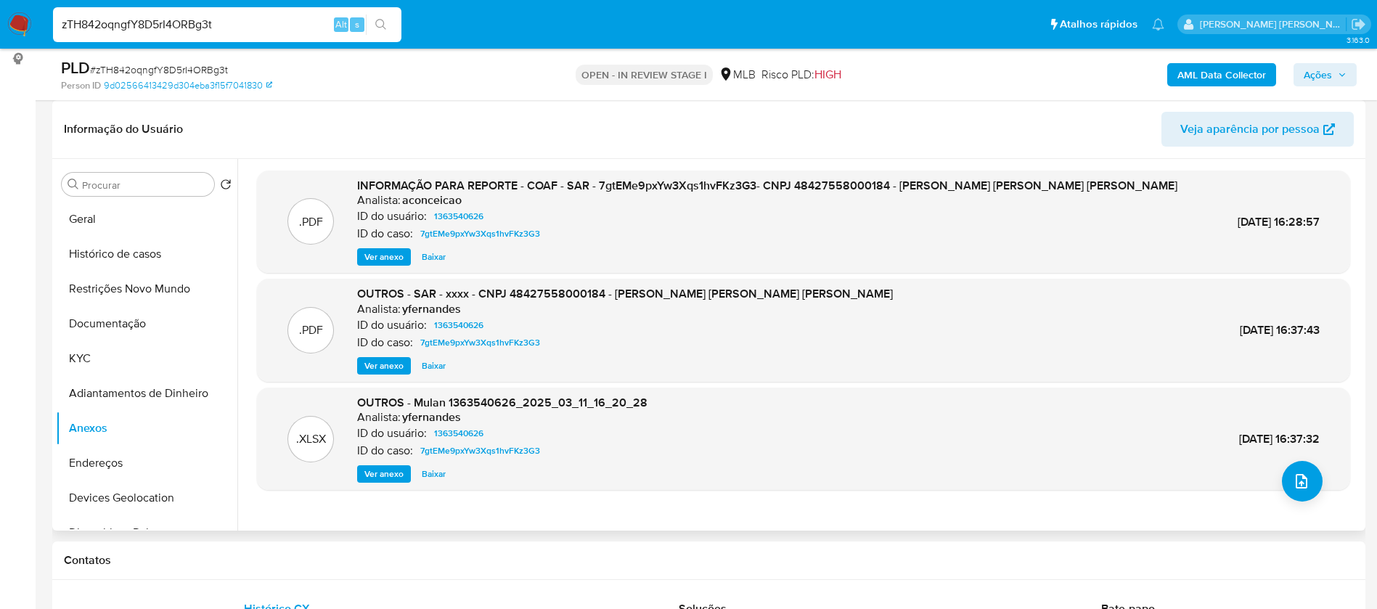
click at [385, 256] on span "Ver anexo" at bounding box center [383, 257] width 39 height 15
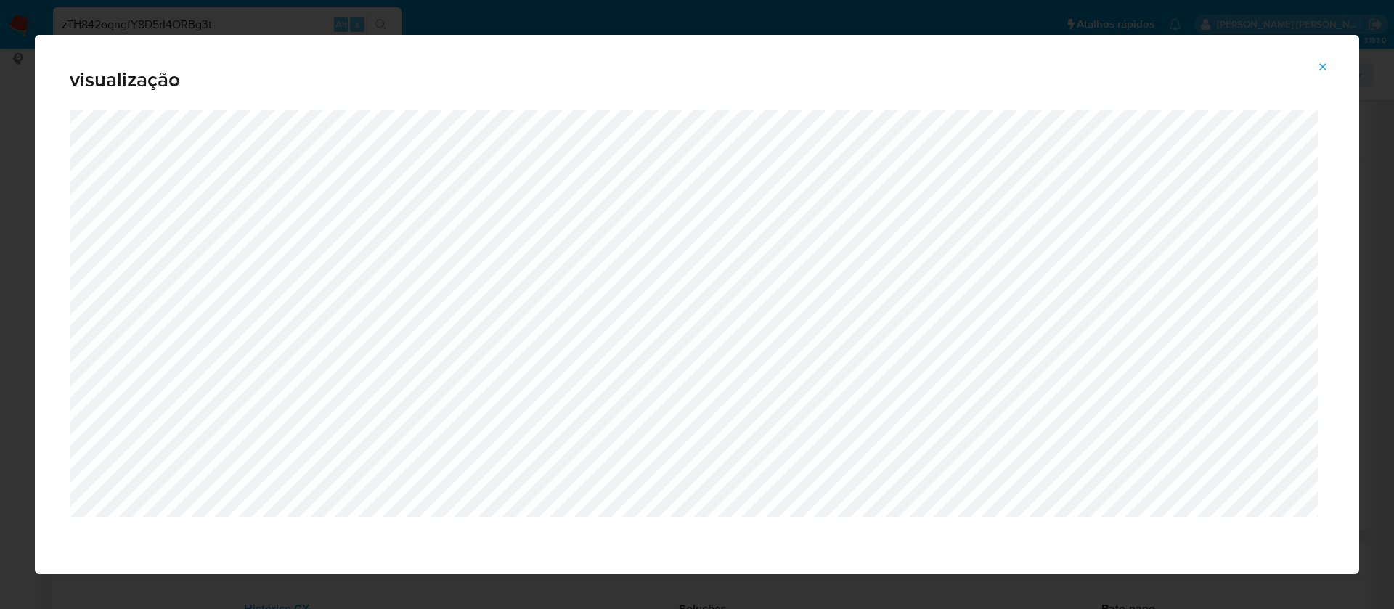
click at [1322, 59] on span "Attachment preview" at bounding box center [1323, 67] width 12 height 20
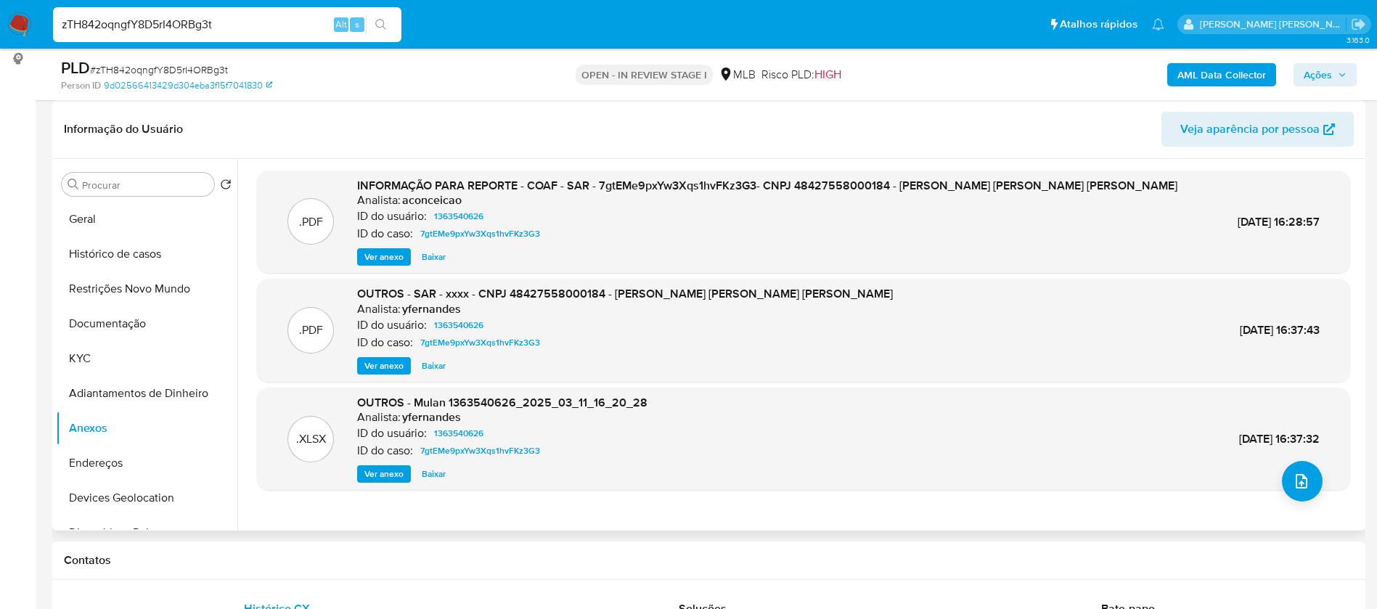
click at [384, 253] on span "Ver anexo" at bounding box center [383, 257] width 39 height 15
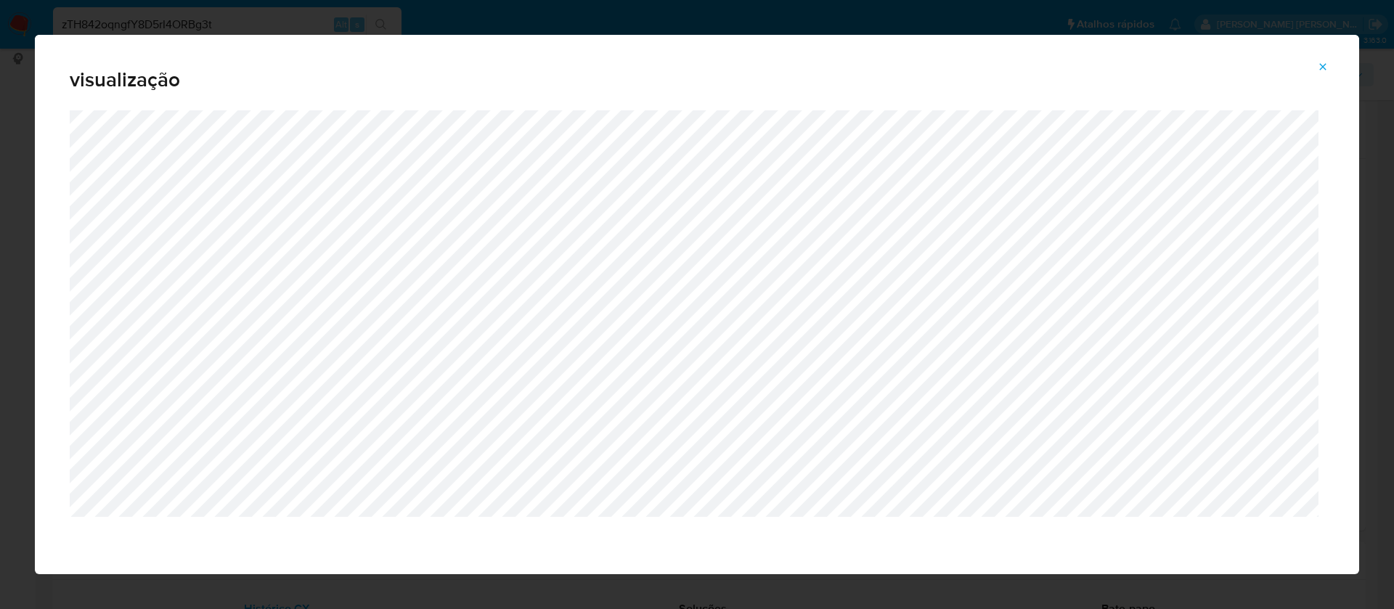
click at [1328, 63] on icon "Attachment preview" at bounding box center [1323, 67] width 12 height 12
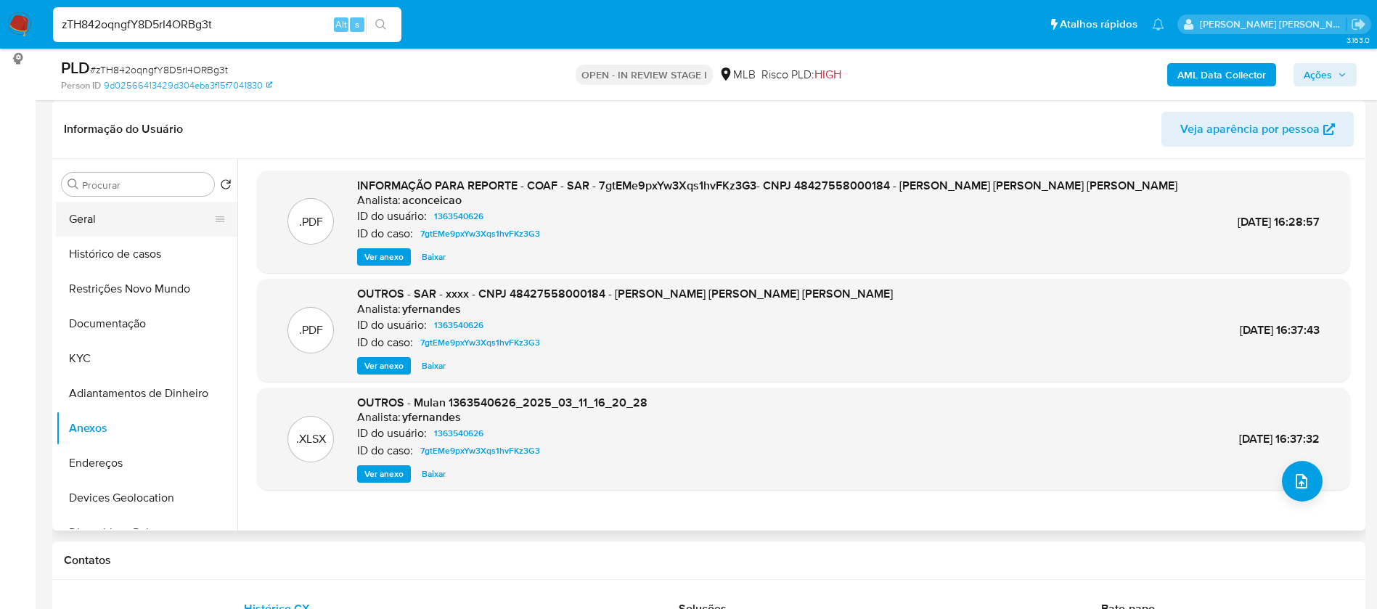
click at [128, 219] on button "Geral" at bounding box center [141, 219] width 170 height 35
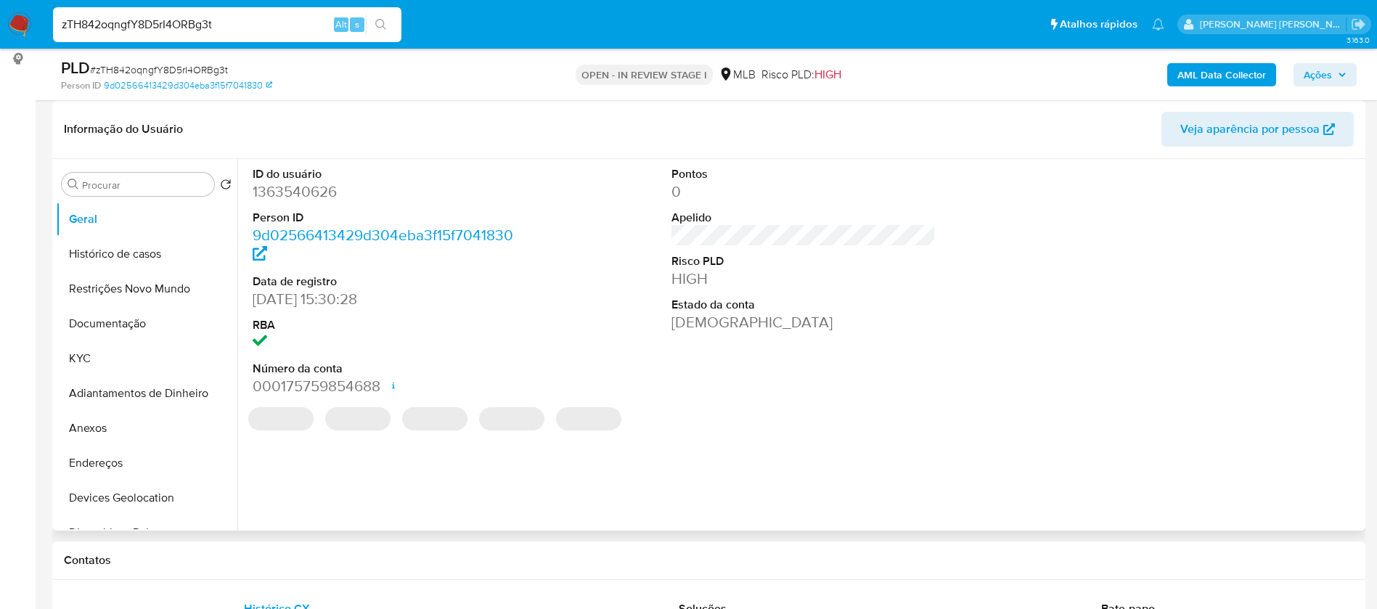
click at [307, 193] on dd "1363540626" at bounding box center [385, 191] width 265 height 20
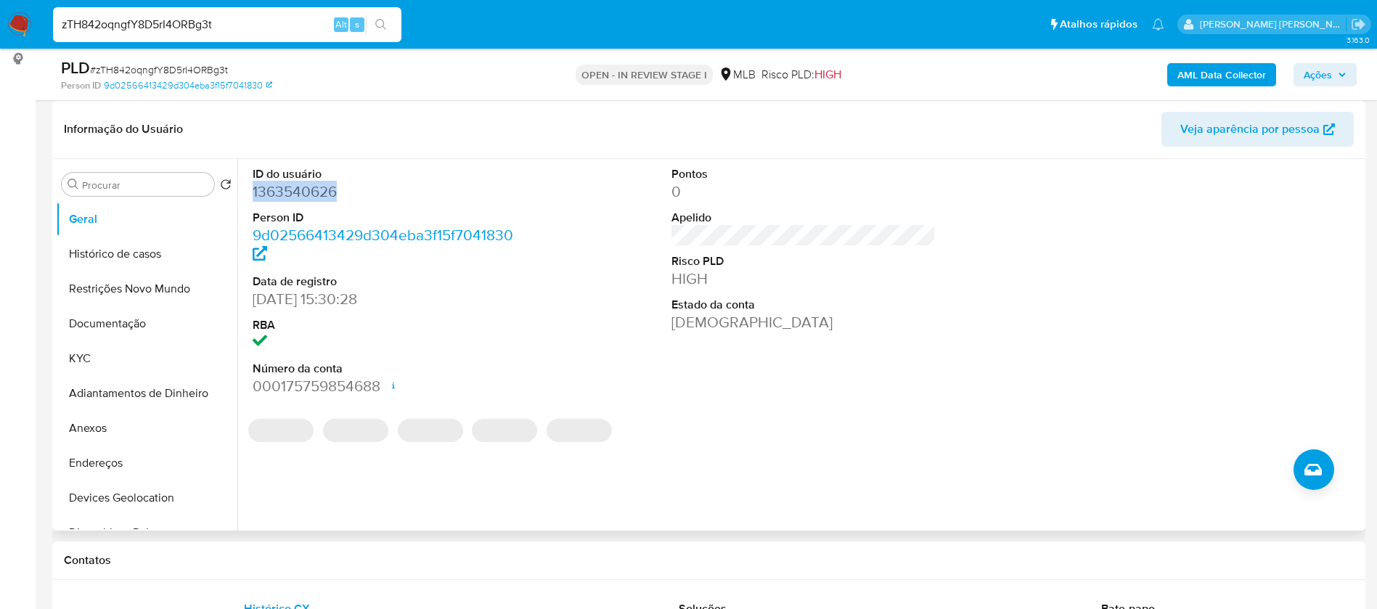
click at [307, 193] on dd "1363540626" at bounding box center [385, 191] width 265 height 20
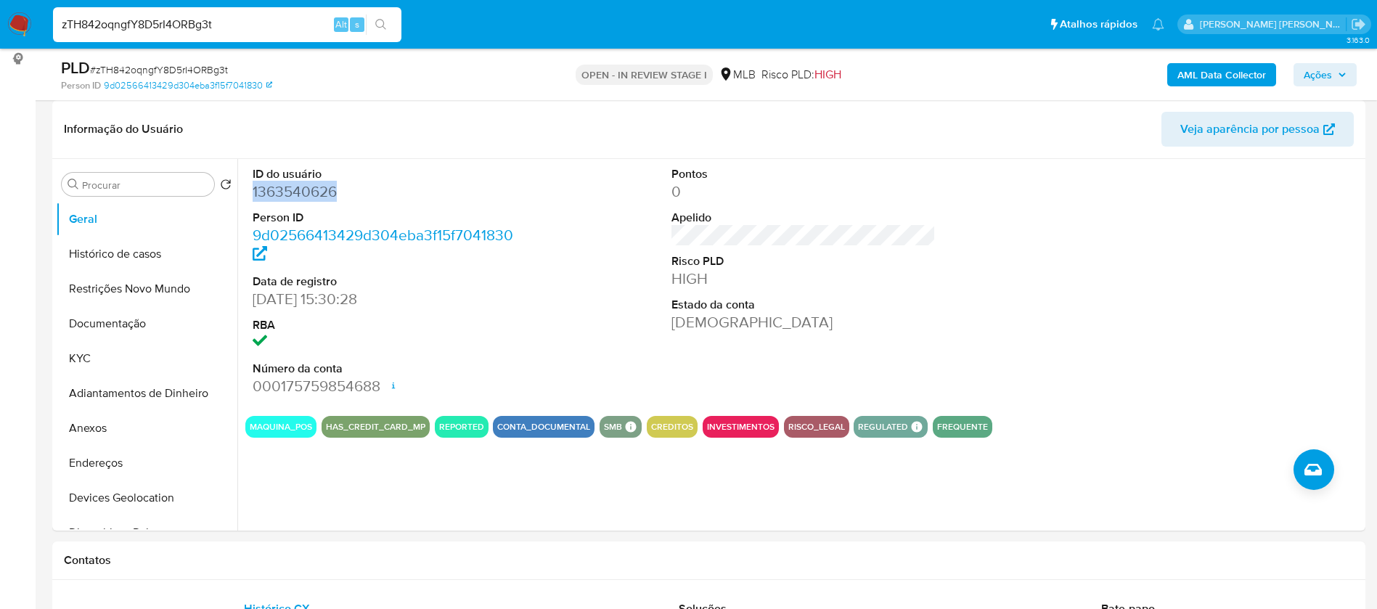
copy dd "1363540626"
click at [676, 550] on div "Contatos" at bounding box center [708, 561] width 1313 height 38
drag, startPoint x: 142, startPoint y: 360, endPoint x: 178, endPoint y: 355, distance: 35.9
click at [142, 359] on button "KYC" at bounding box center [141, 358] width 170 height 35
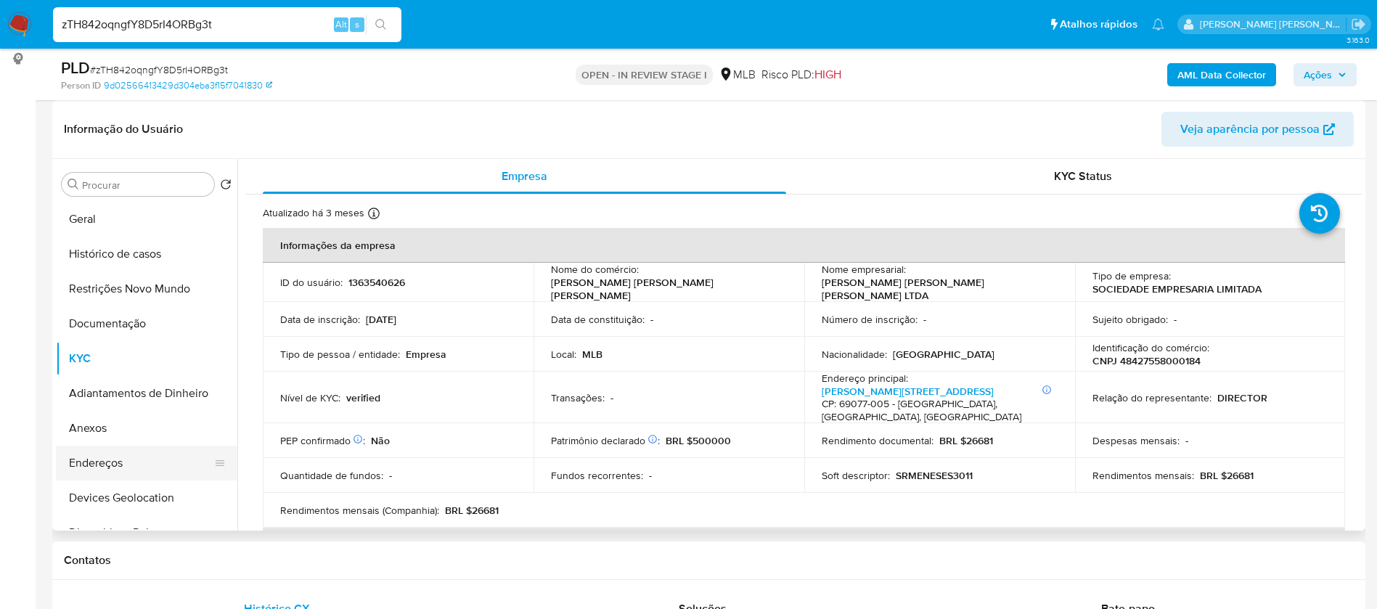
click at [150, 460] on button "Endereços" at bounding box center [141, 463] width 170 height 35
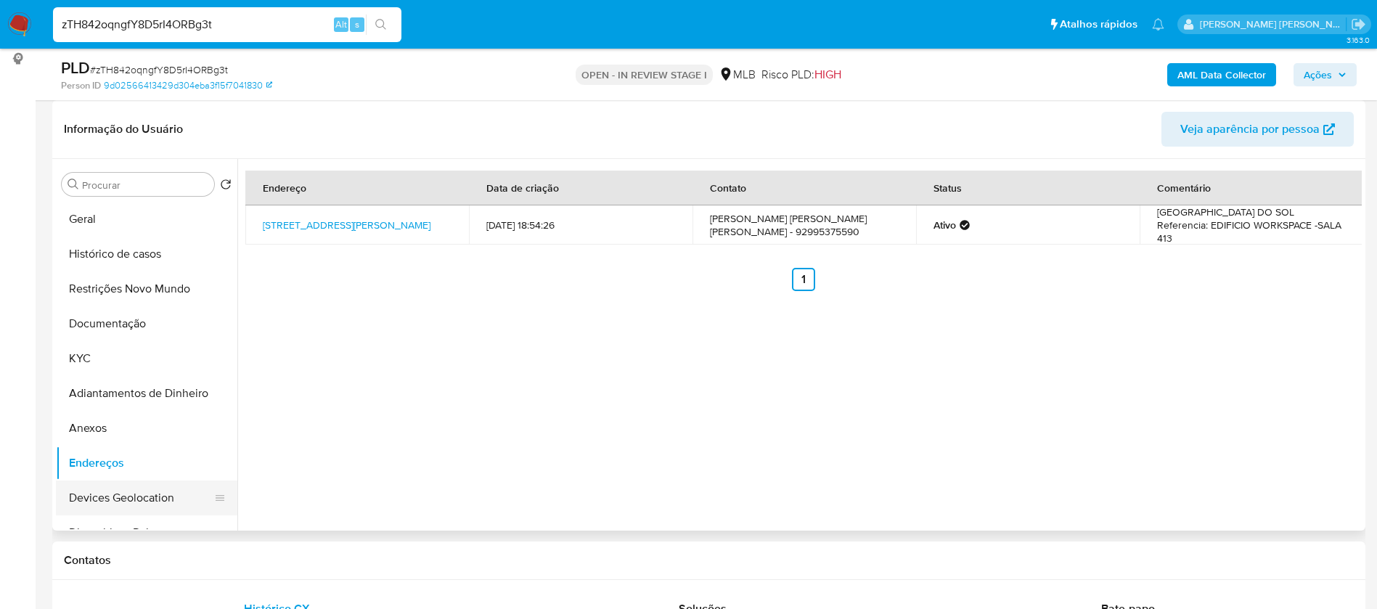
click at [128, 501] on button "Devices Geolocation" at bounding box center [141, 498] width 170 height 35
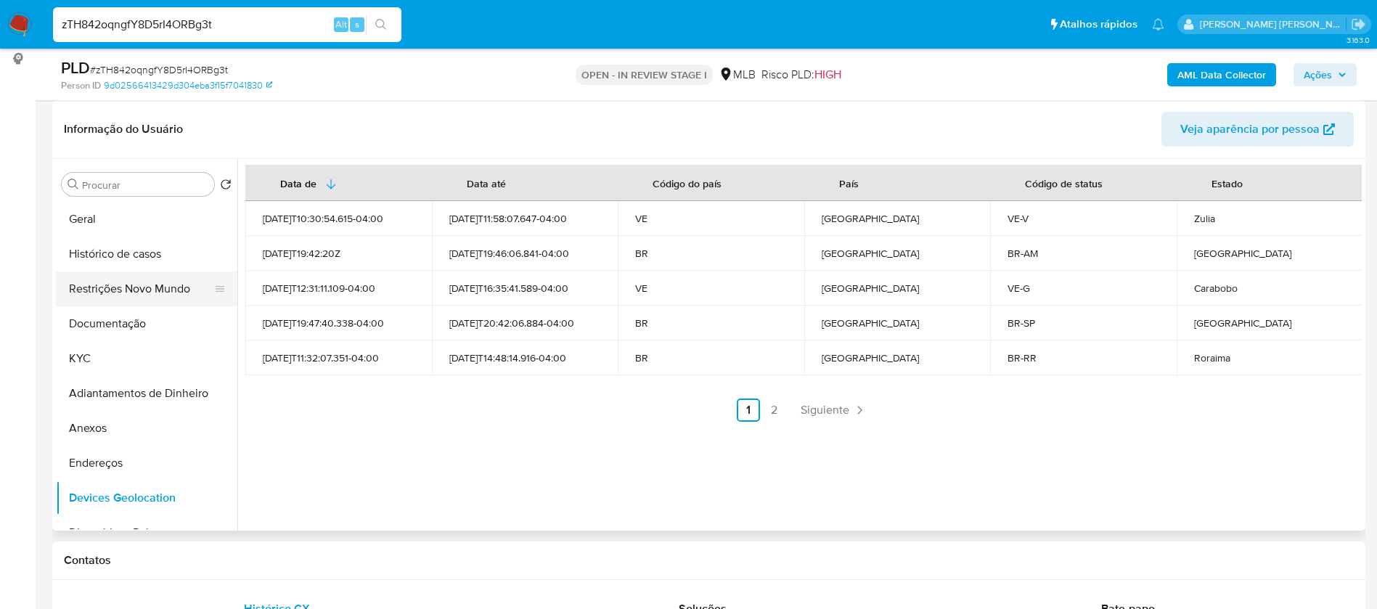
click at [91, 290] on button "Restrições Novo Mundo" at bounding box center [141, 288] width 170 height 35
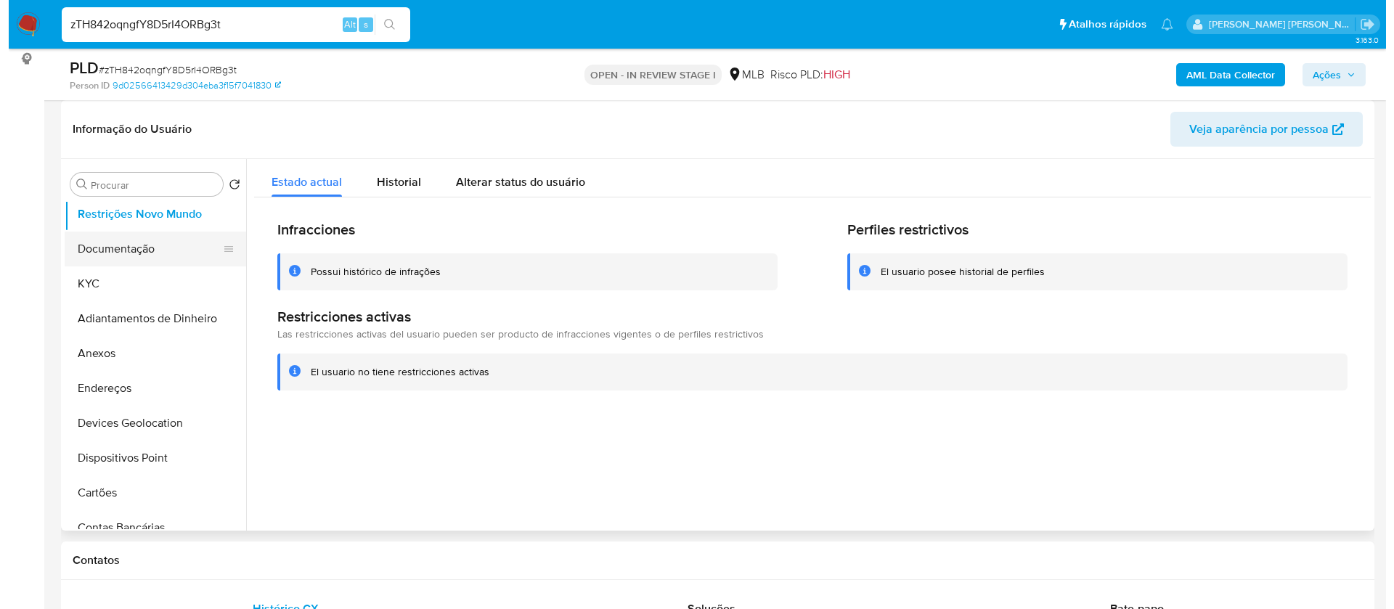
scroll to position [109, 0]
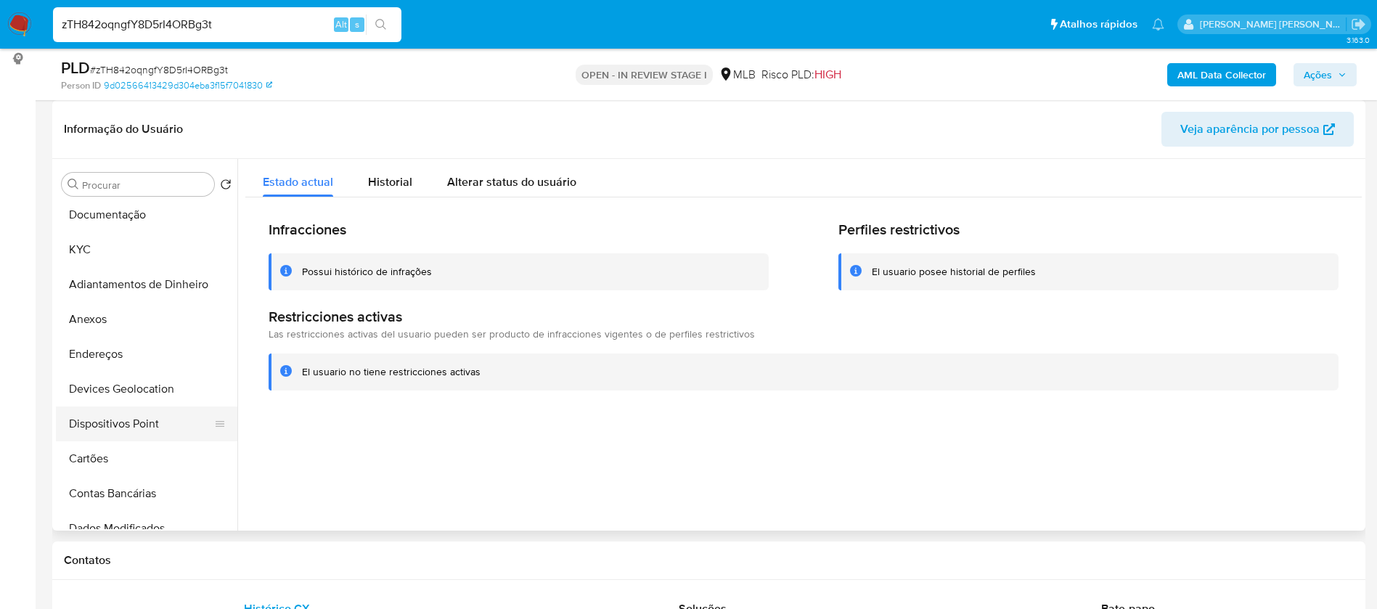
click at [149, 417] on button "Dispositivos Point" at bounding box center [141, 424] width 170 height 35
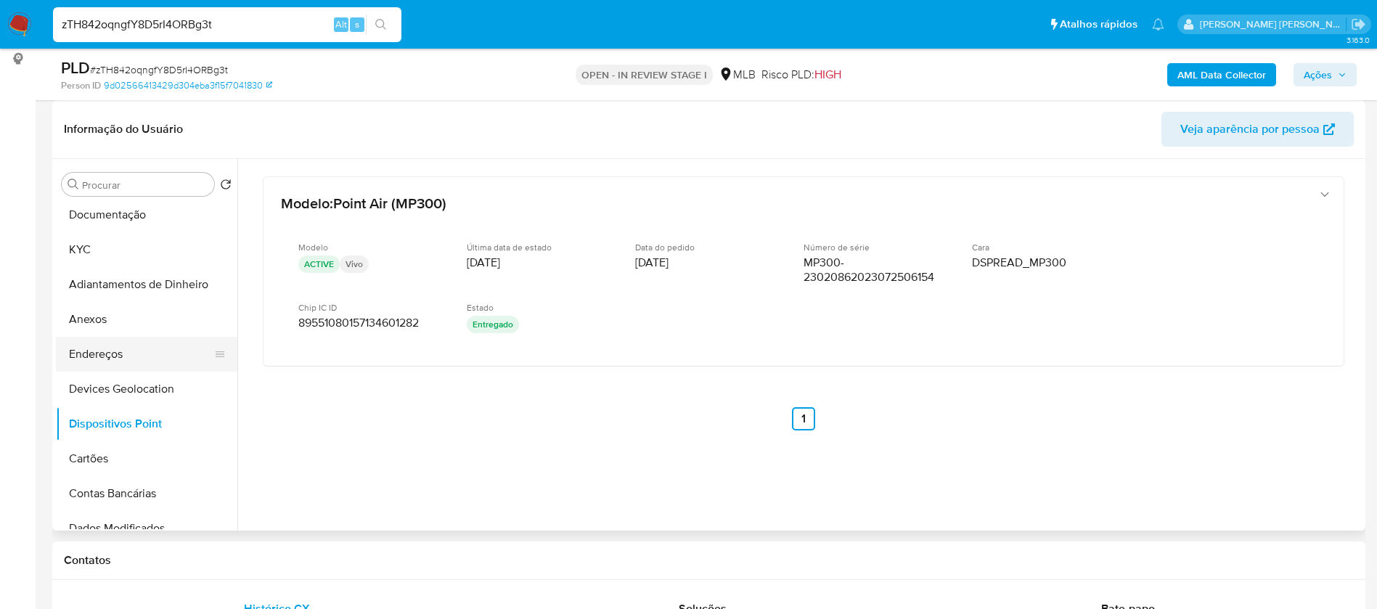
click at [147, 359] on button "Endereços" at bounding box center [141, 354] width 170 height 35
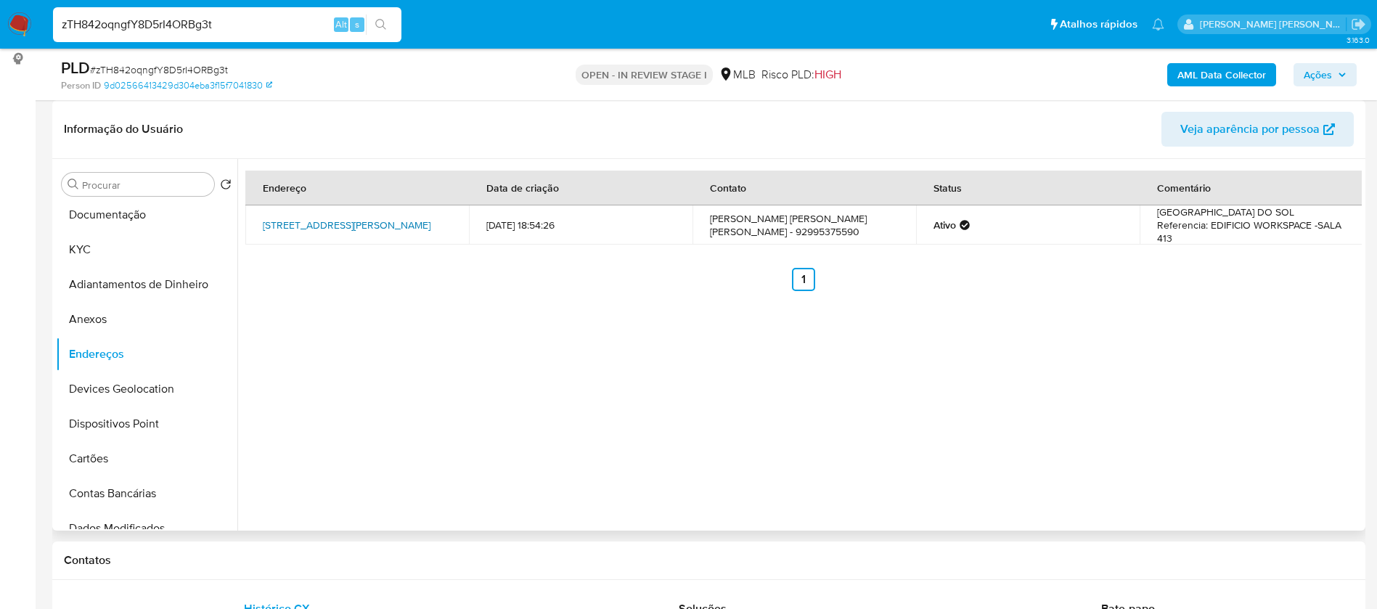
click at [406, 219] on link "Avenida André Araújo 2721, Manaus, Amazonas, 69060000, Brasil 2721" at bounding box center [347, 225] width 168 height 15
click at [1200, 76] on b "AML Data Collector" at bounding box center [1221, 74] width 89 height 23
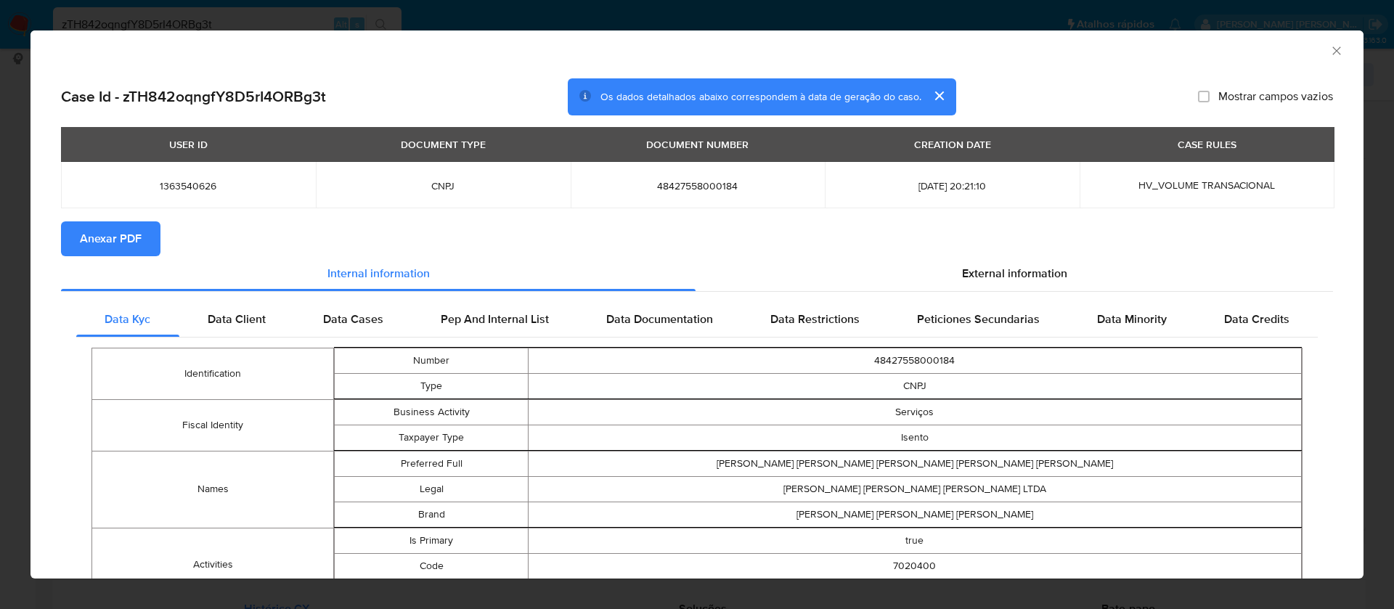
drag, startPoint x: 89, startPoint y: 240, endPoint x: 107, endPoint y: 225, distance: 24.3
click at [89, 240] on span "Anexar PDF" at bounding box center [111, 239] width 62 height 32
click at [1329, 47] on icon "Fechar a janela" at bounding box center [1336, 51] width 15 height 15
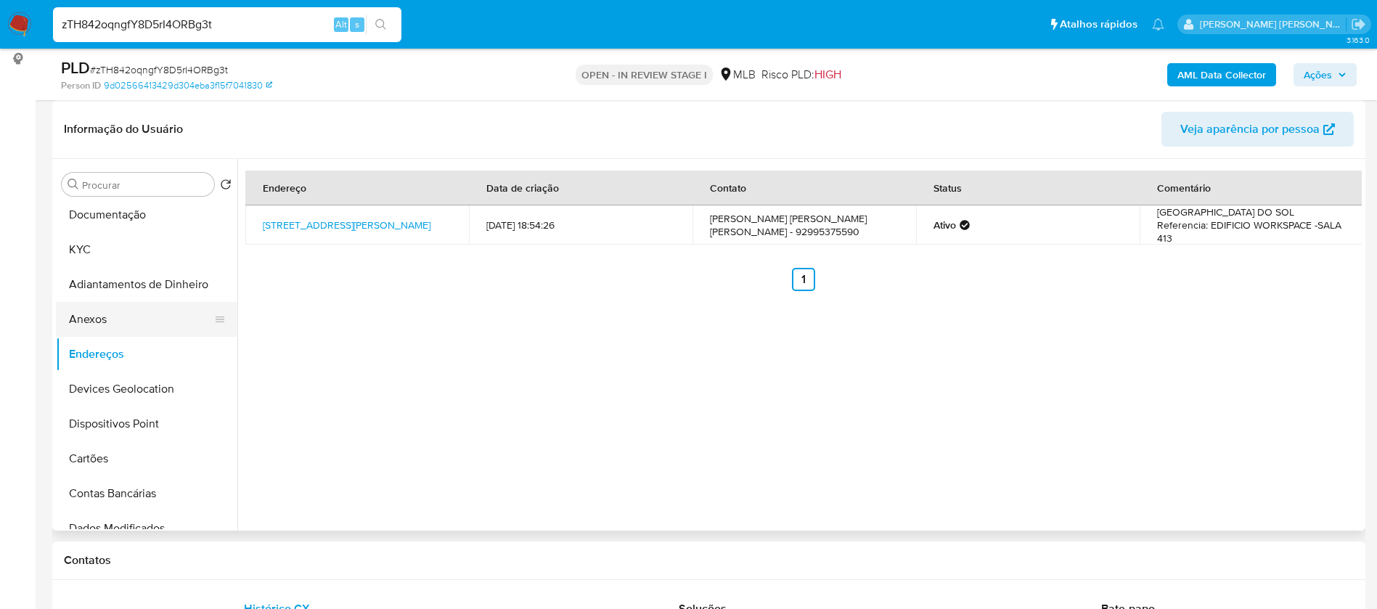
click at [112, 322] on button "Anexos" at bounding box center [141, 319] width 170 height 35
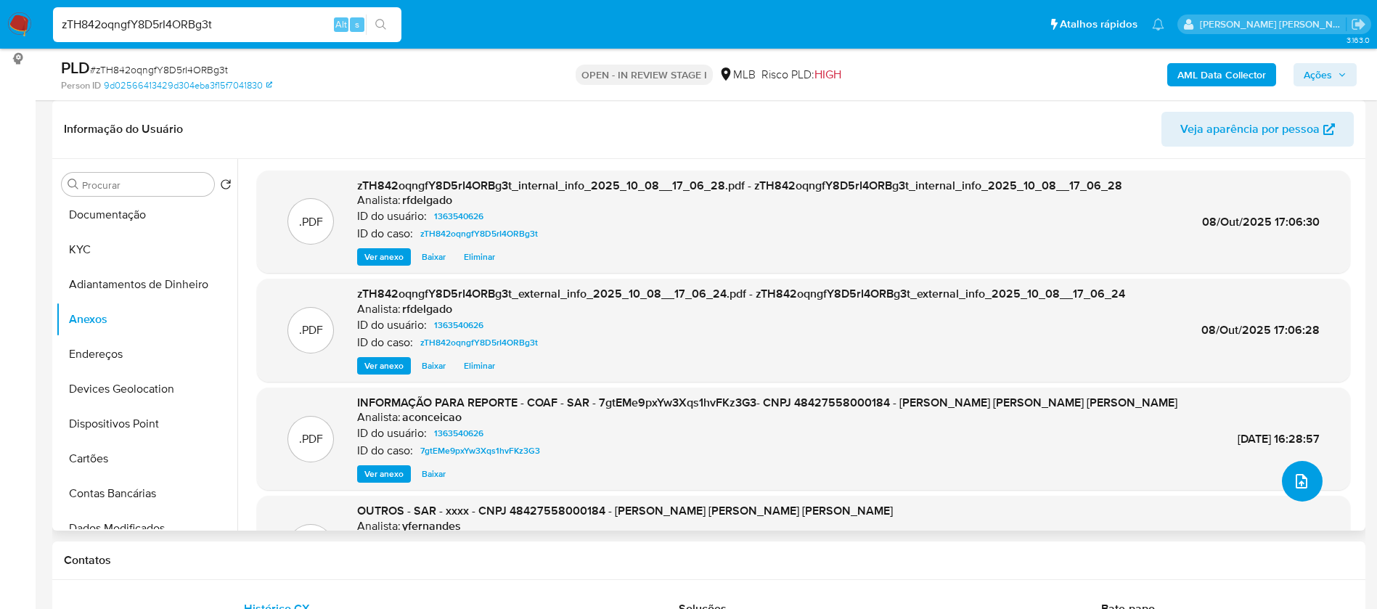
click at [1310, 475] on button "upload-file" at bounding box center [1302, 481] width 41 height 41
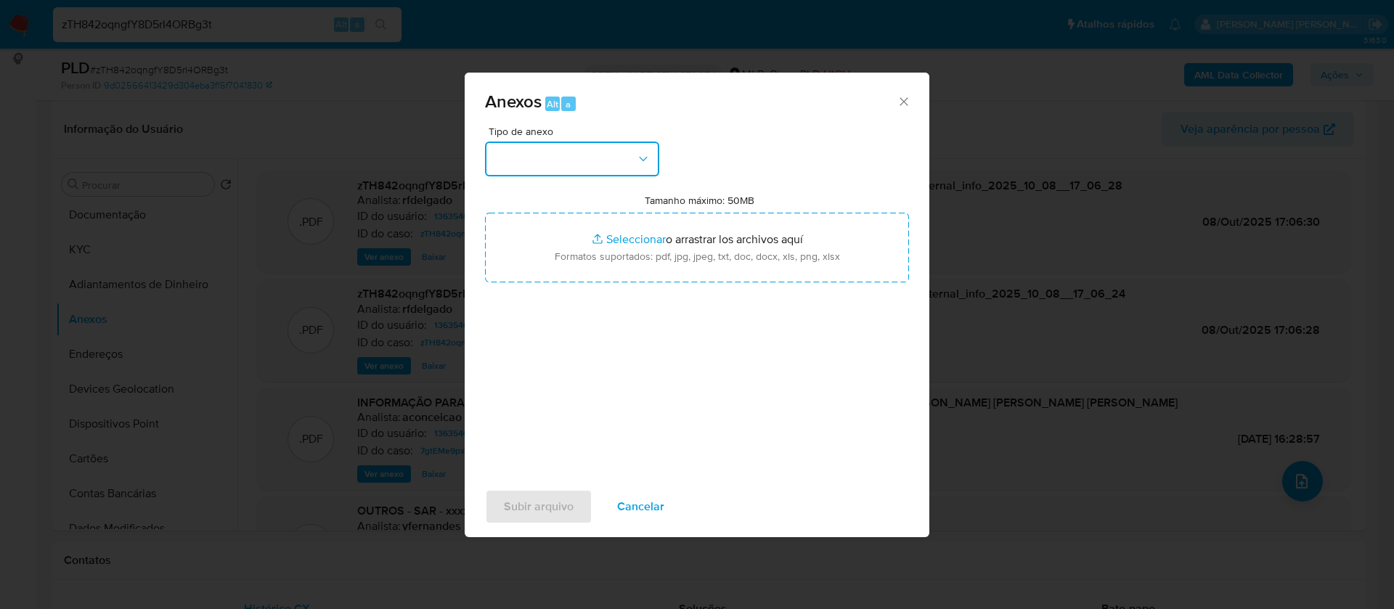
click at [609, 163] on button "button" at bounding box center [572, 159] width 174 height 35
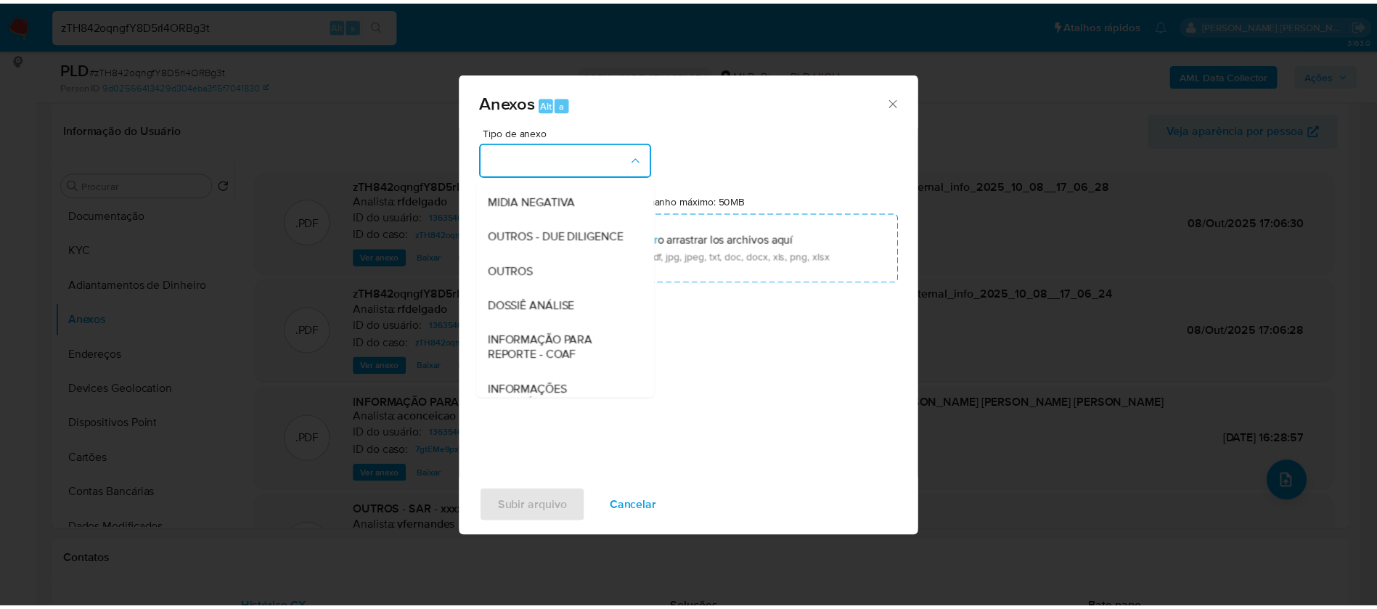
scroll to position [218, 0]
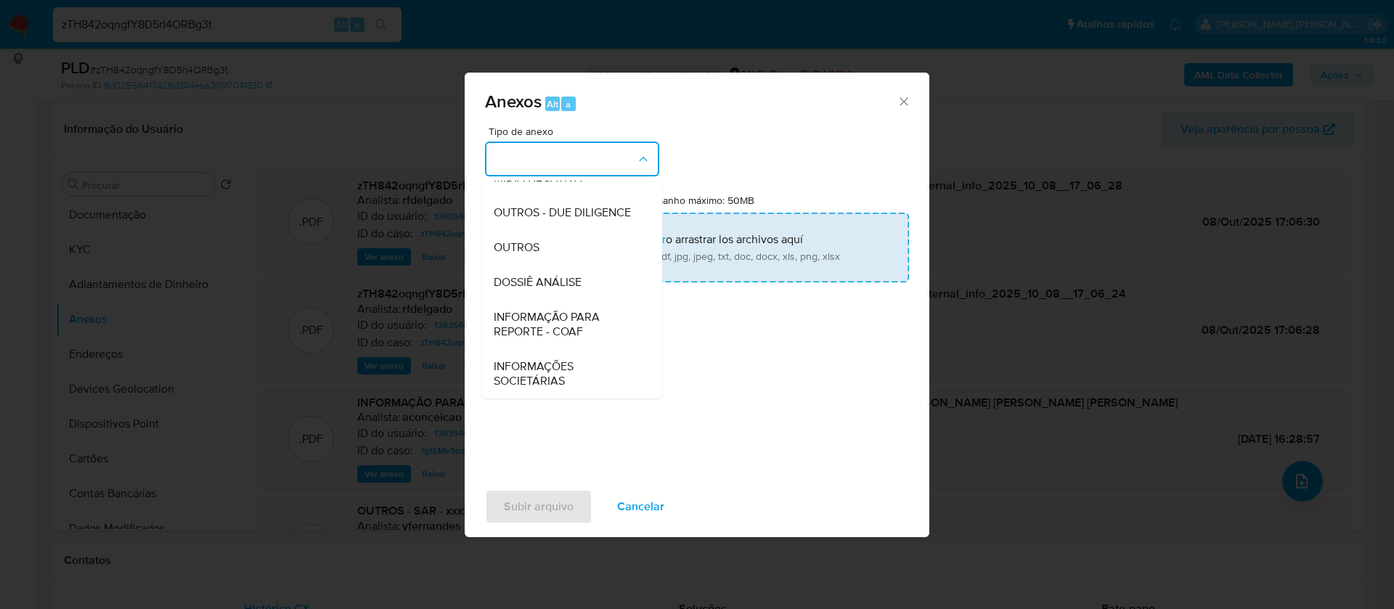
drag, startPoint x: 578, startPoint y: 273, endPoint x: 591, endPoint y: 248, distance: 27.9
click at [576, 274] on div "DOSSIÊ ANÁLISE" at bounding box center [568, 282] width 148 height 35
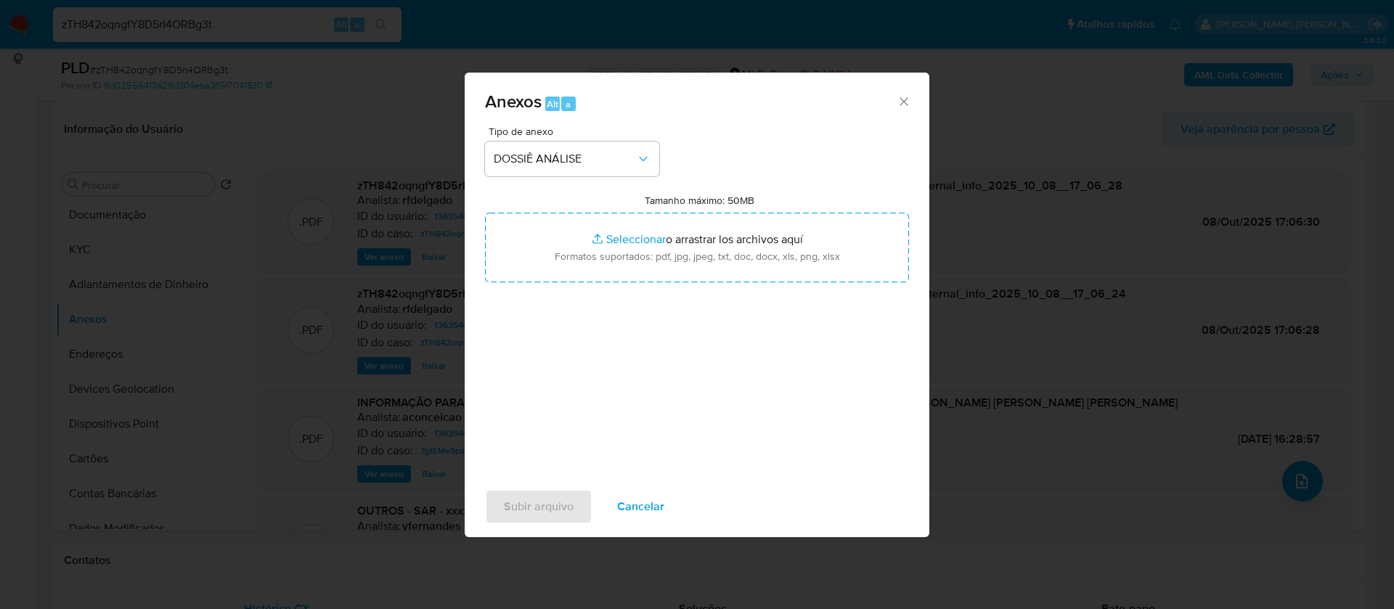
click at [905, 95] on icon "Cerrar" at bounding box center [904, 101] width 15 height 15
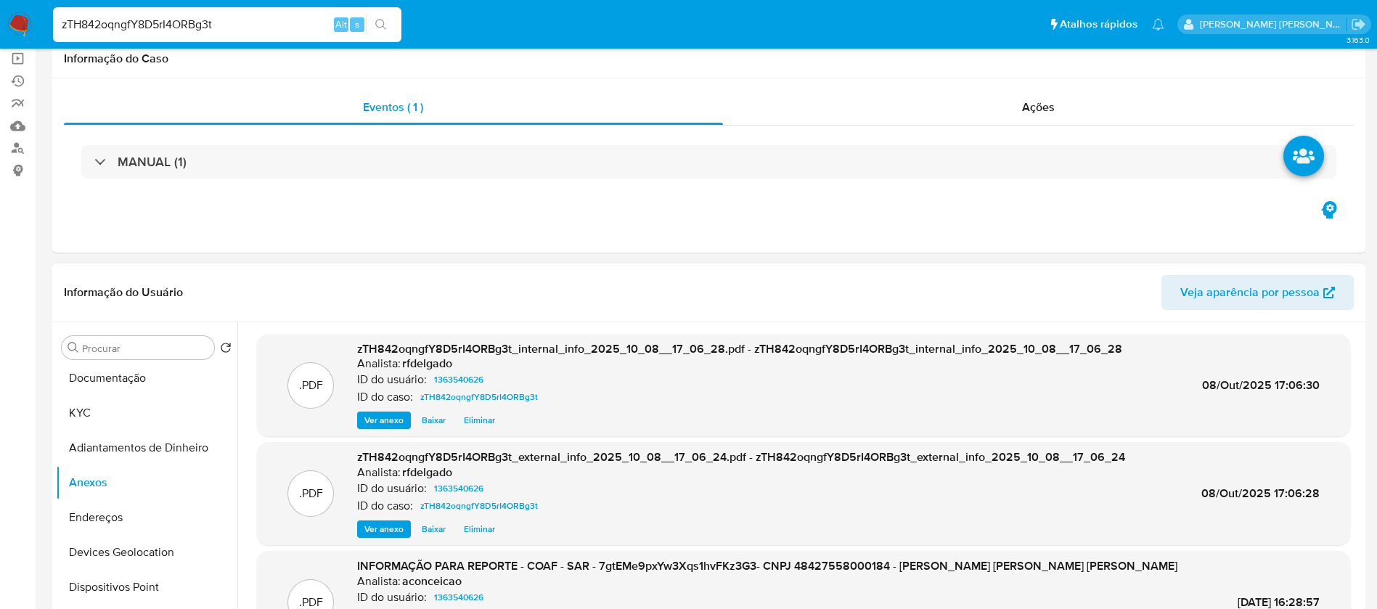
scroll to position [0, 0]
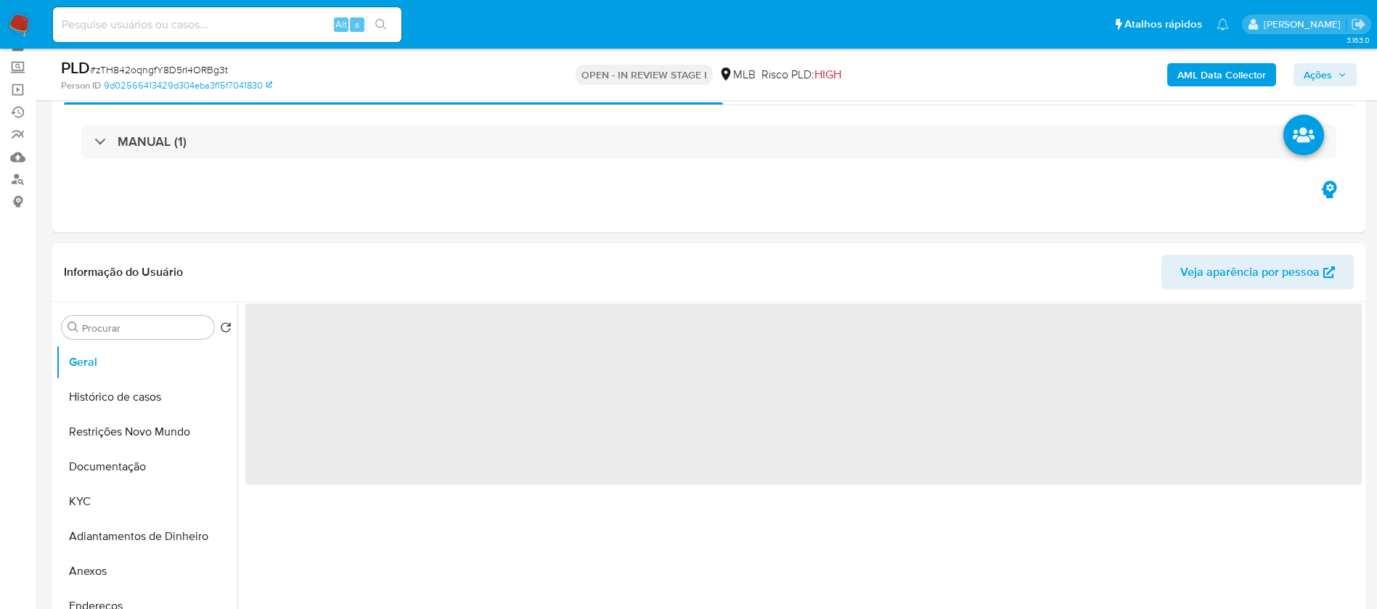
scroll to position [109, 0]
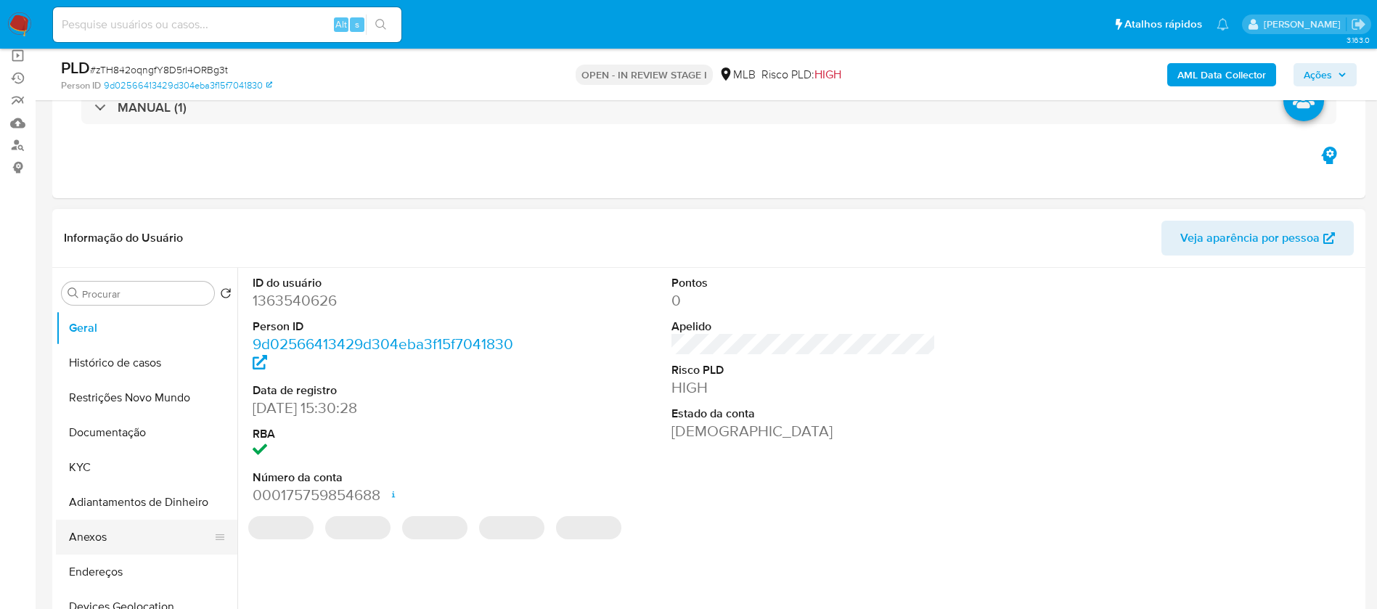
select select "10"
click at [133, 536] on button "Anexos" at bounding box center [141, 537] width 170 height 35
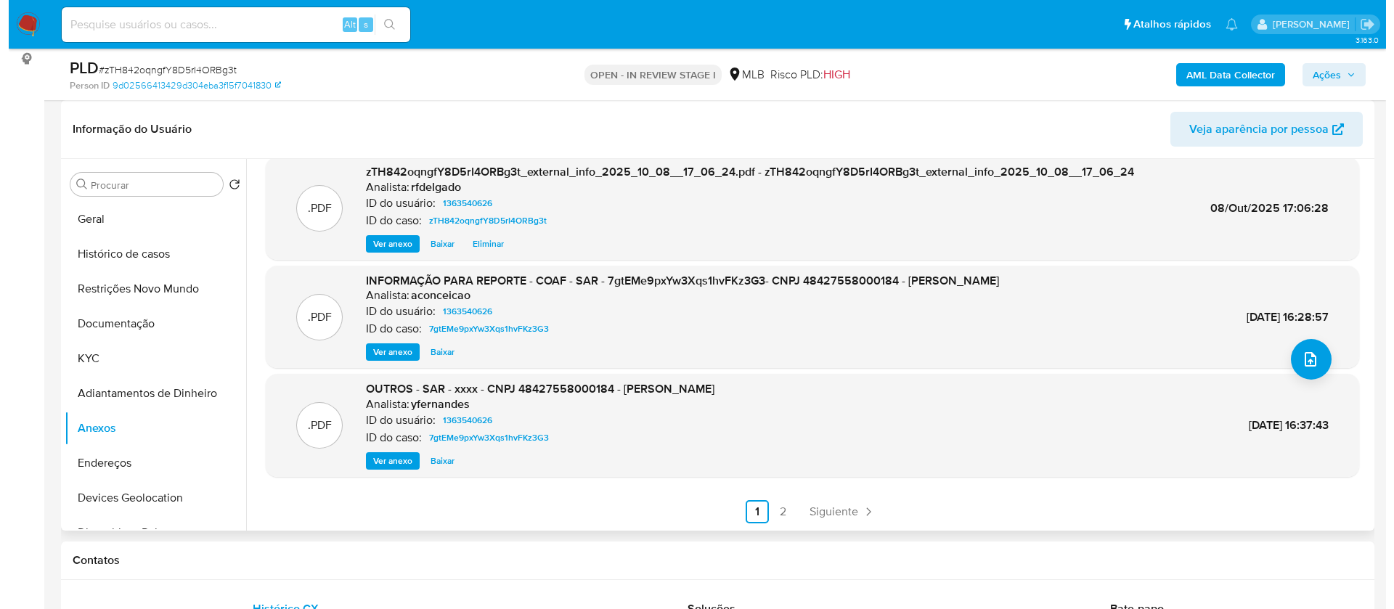
scroll to position [0, 0]
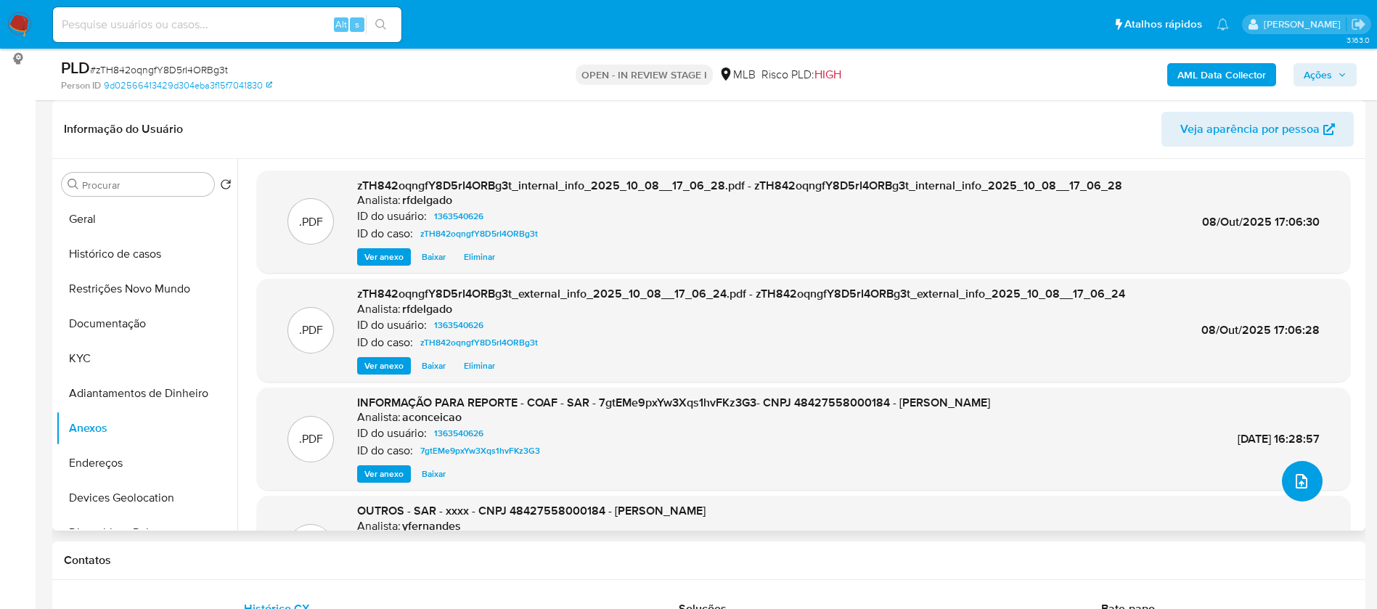
click at [1295, 469] on button "upload-file" at bounding box center [1302, 481] width 41 height 41
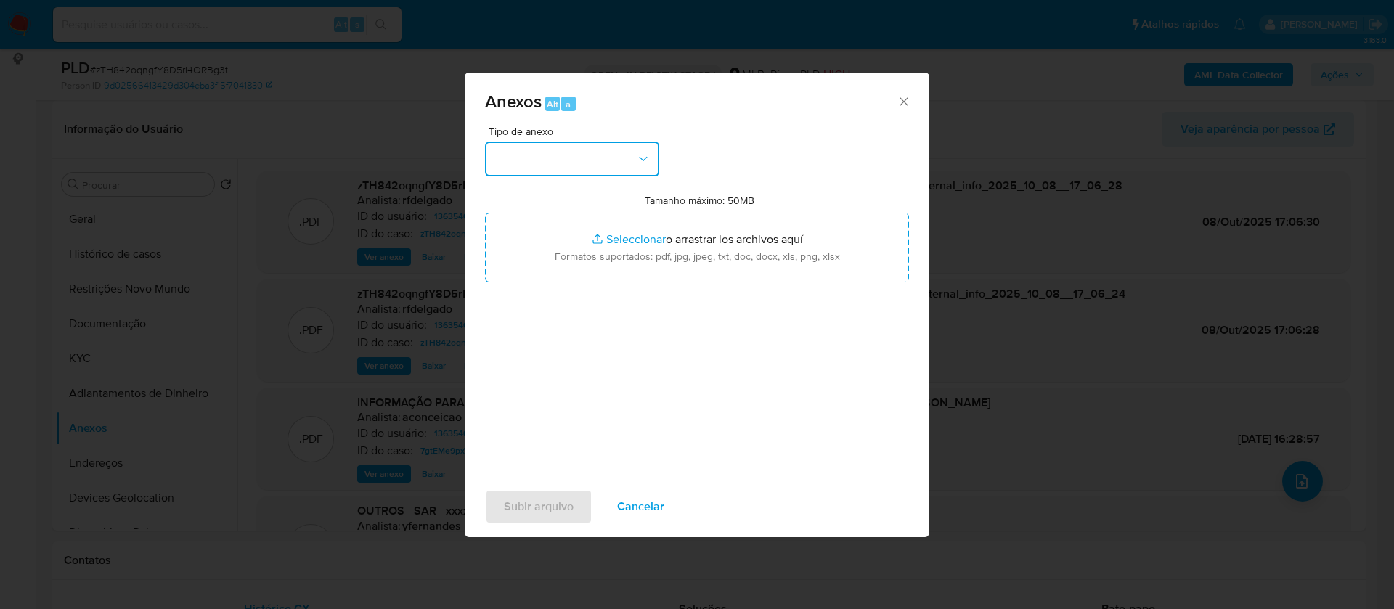
click at [642, 157] on icon "button" at bounding box center [643, 159] width 15 height 15
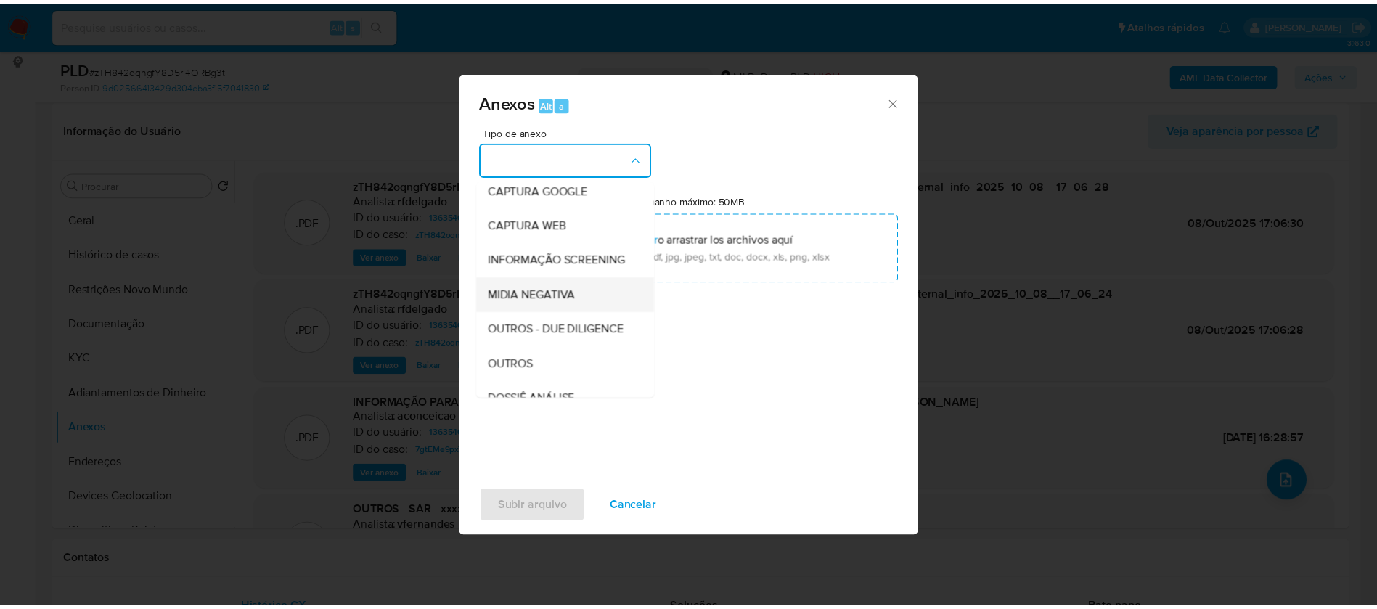
scroll to position [109, 0]
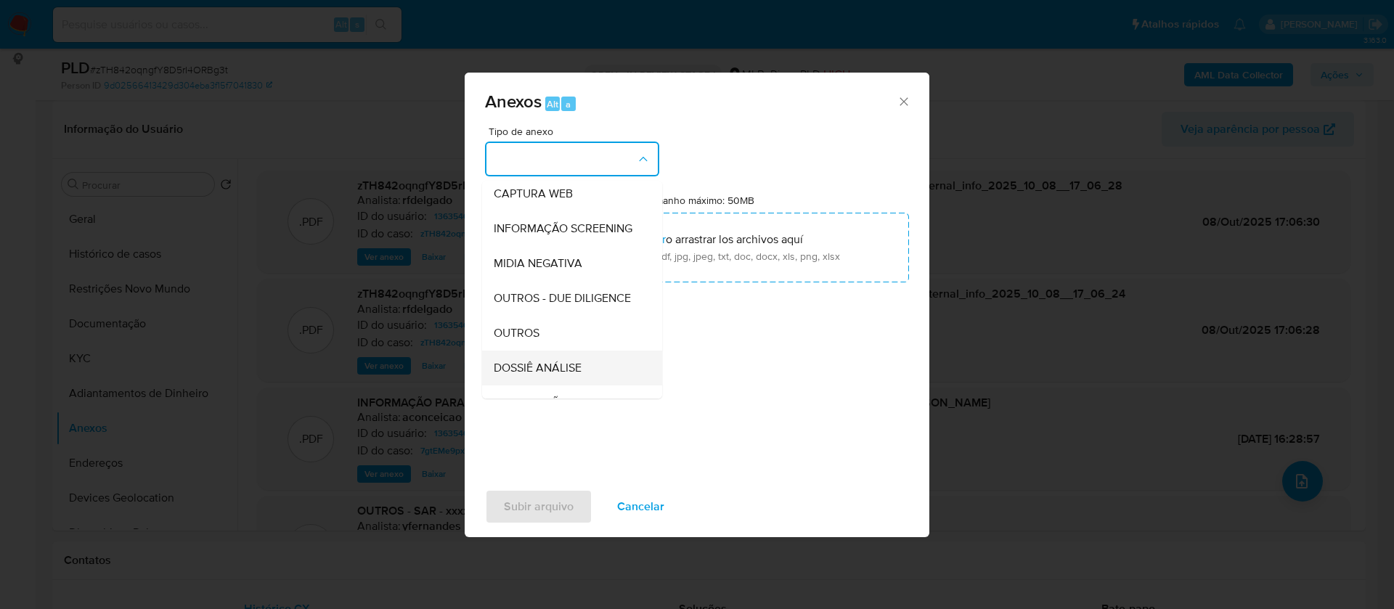
click at [570, 375] on span "DOSSIÊ ANÁLISE" at bounding box center [538, 368] width 88 height 15
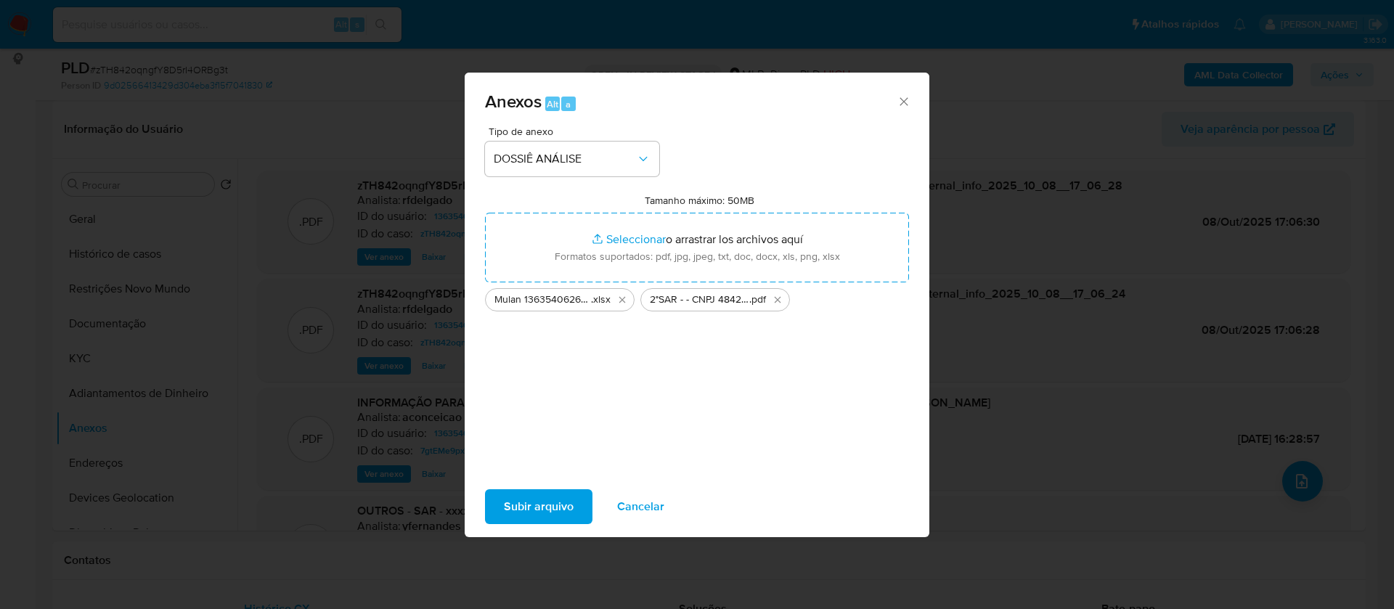
click at [563, 514] on span "Subir arquivo" at bounding box center [539, 507] width 70 height 32
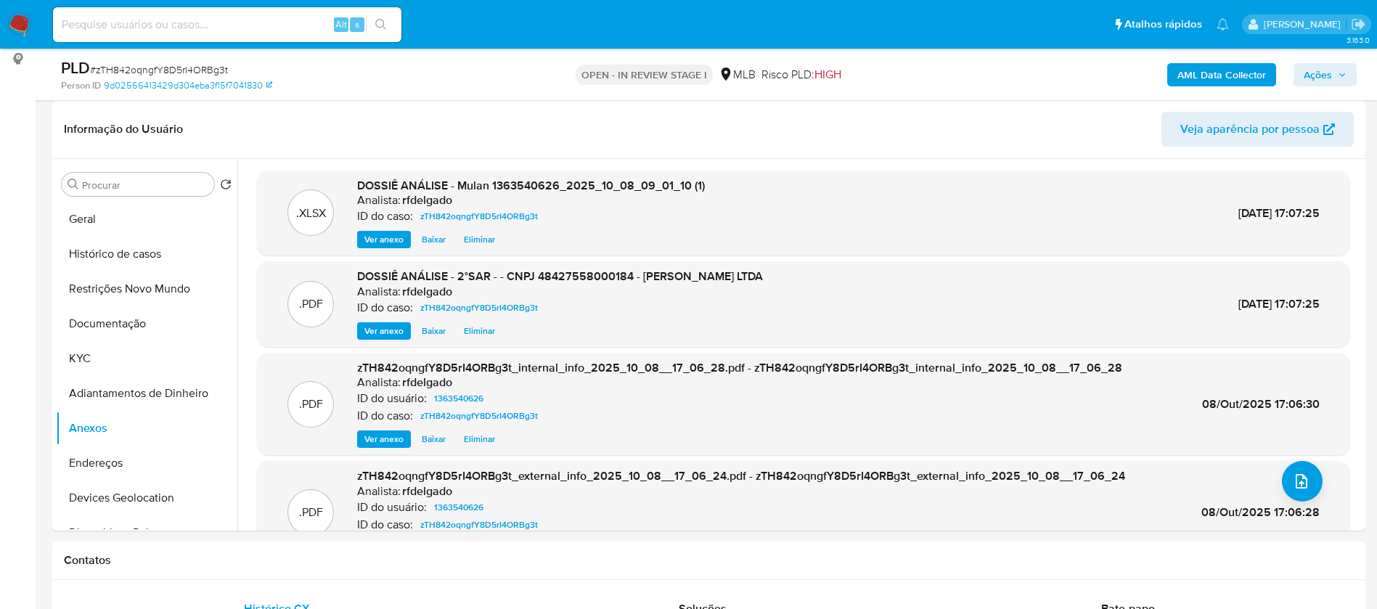
click at [1320, 73] on span "Ações" at bounding box center [1318, 74] width 28 height 23
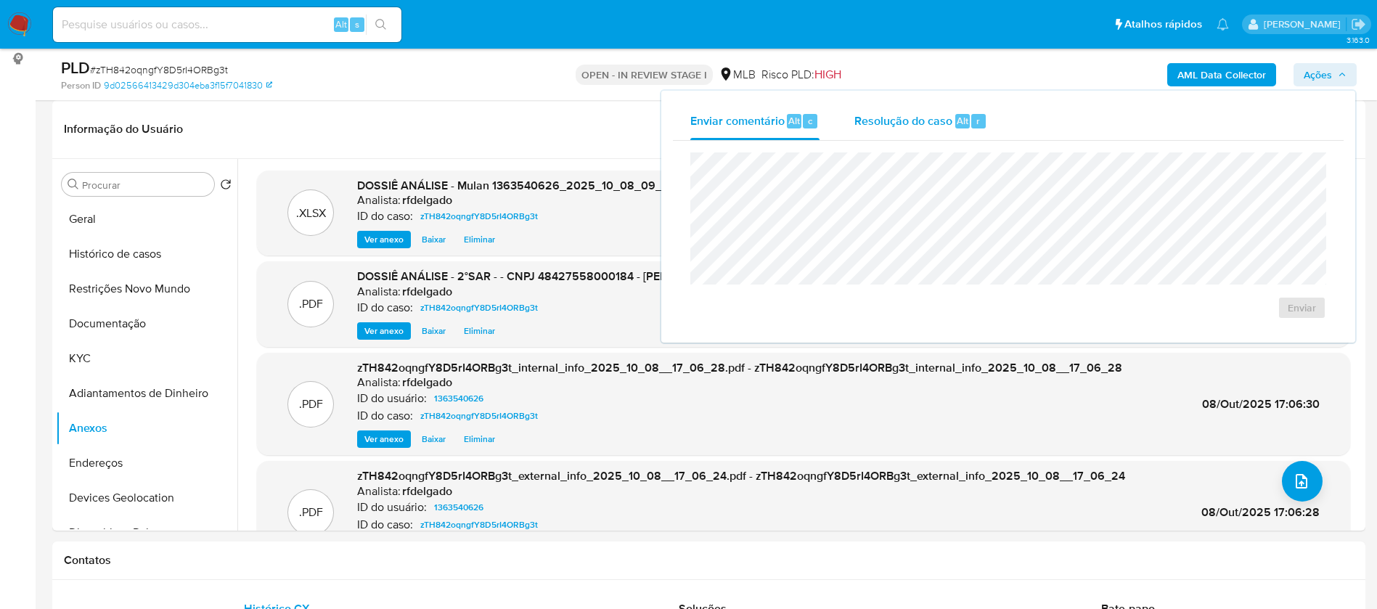
click at [944, 122] on span "Resolução do caso" at bounding box center [903, 120] width 98 height 17
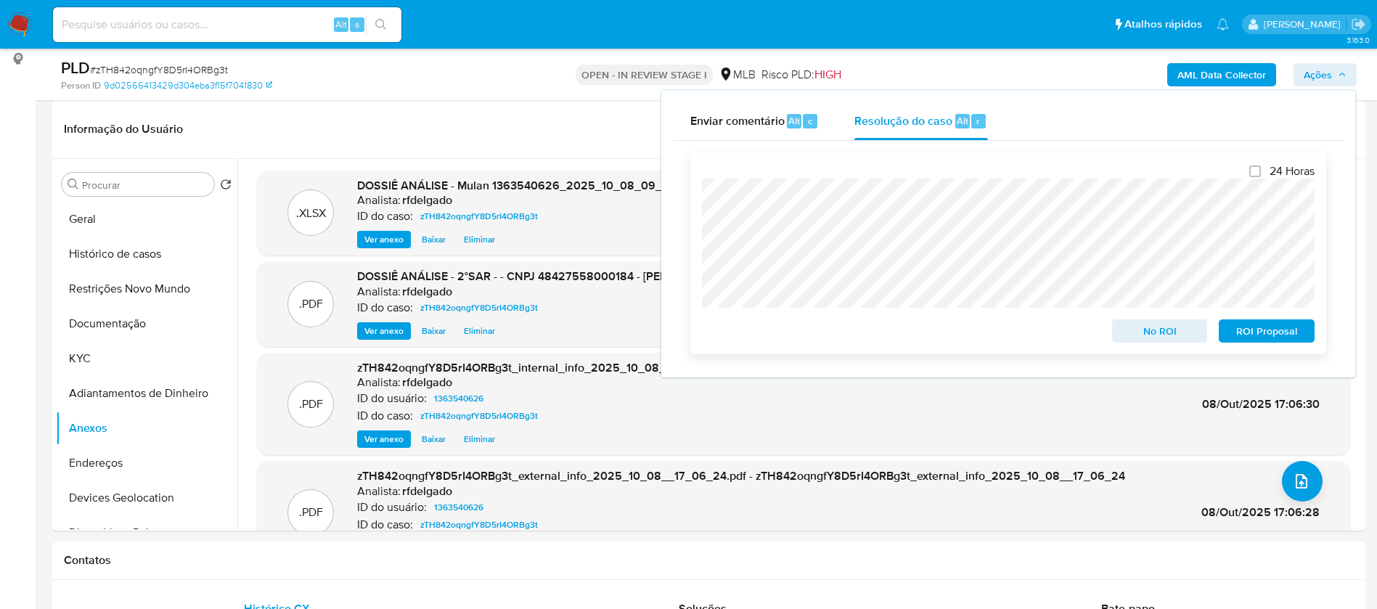
click at [1250, 335] on span "ROI Proposal" at bounding box center [1266, 331] width 75 height 20
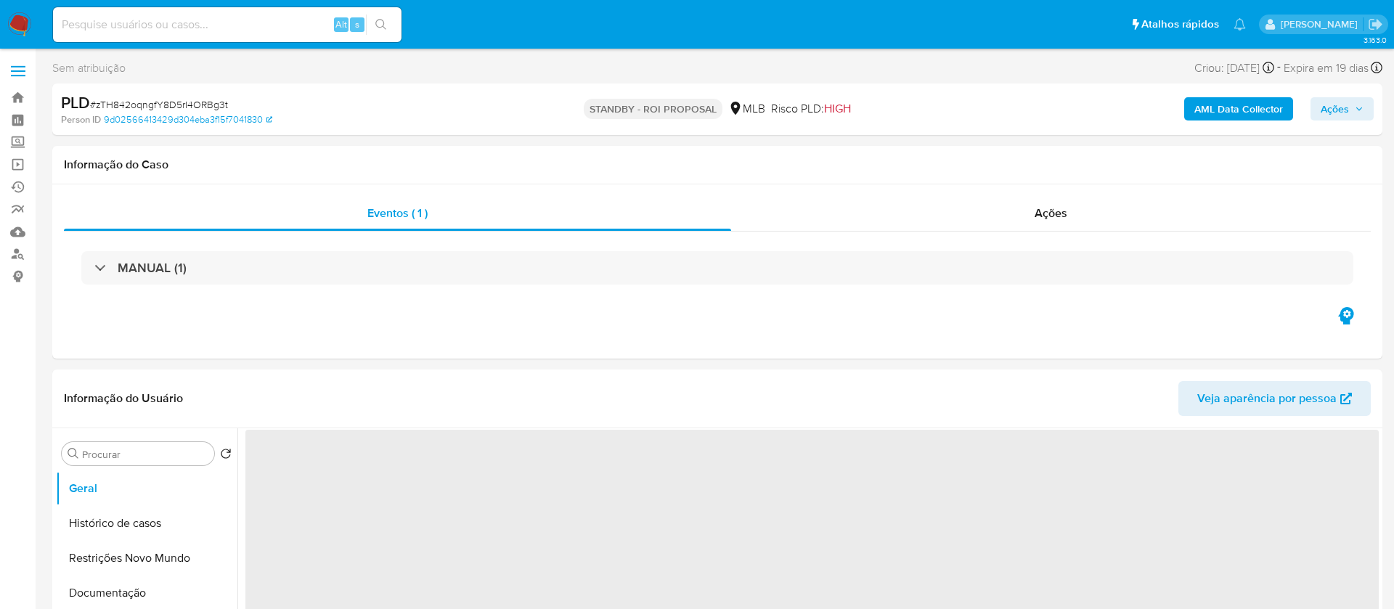
select select "10"
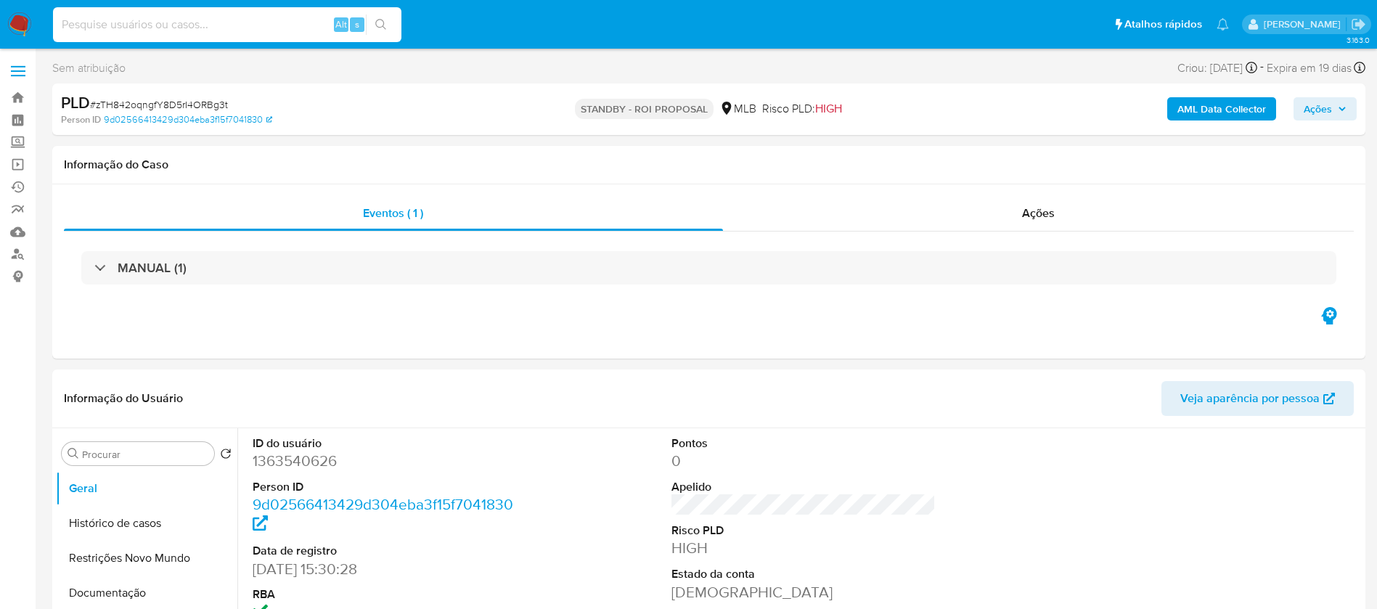
click at [285, 25] on input at bounding box center [227, 24] width 348 height 19
paste input "7XiwmPbm2fpRlDS7Y3pejgSA"
type input "7XiwmPbm2fpRlDS7Y3pejgSA"
click at [379, 29] on icon "search-icon" at bounding box center [381, 25] width 12 height 12
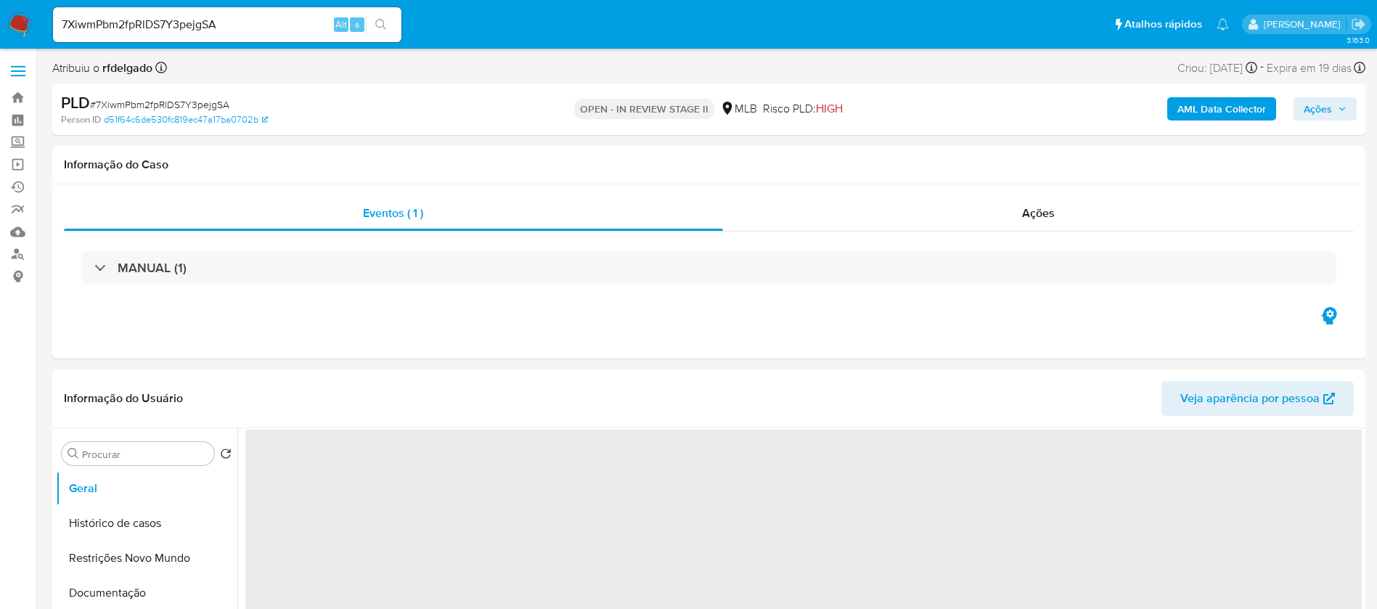
select select "10"
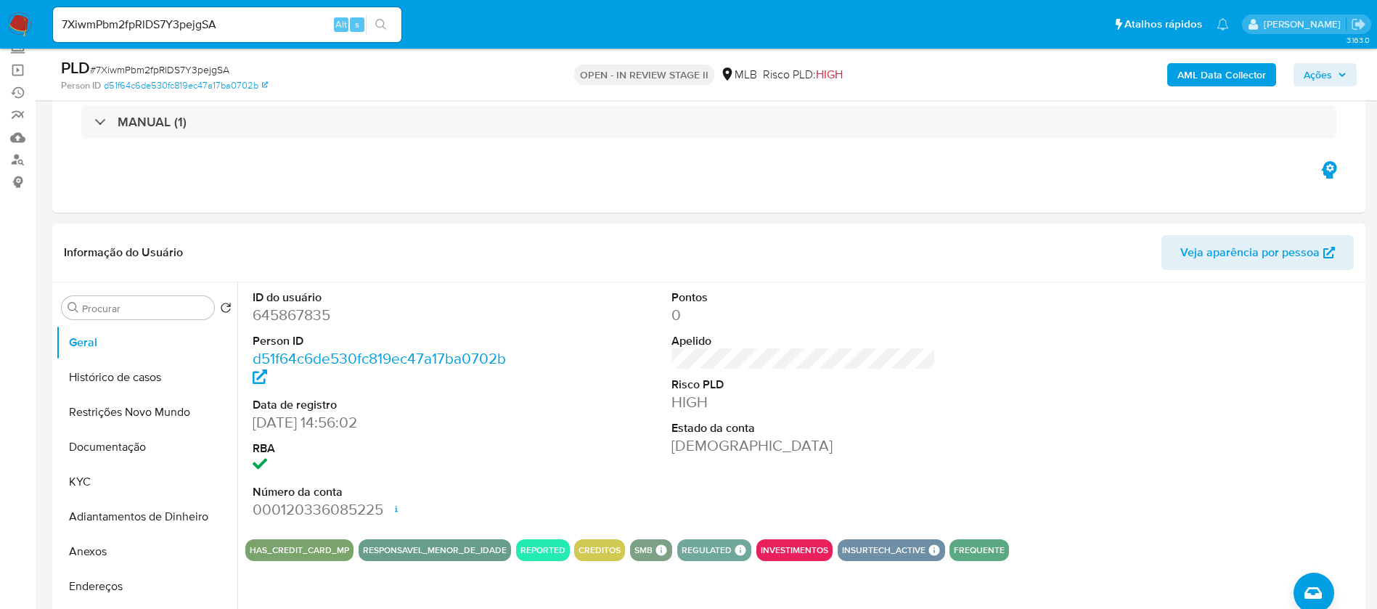
scroll to position [218, 0]
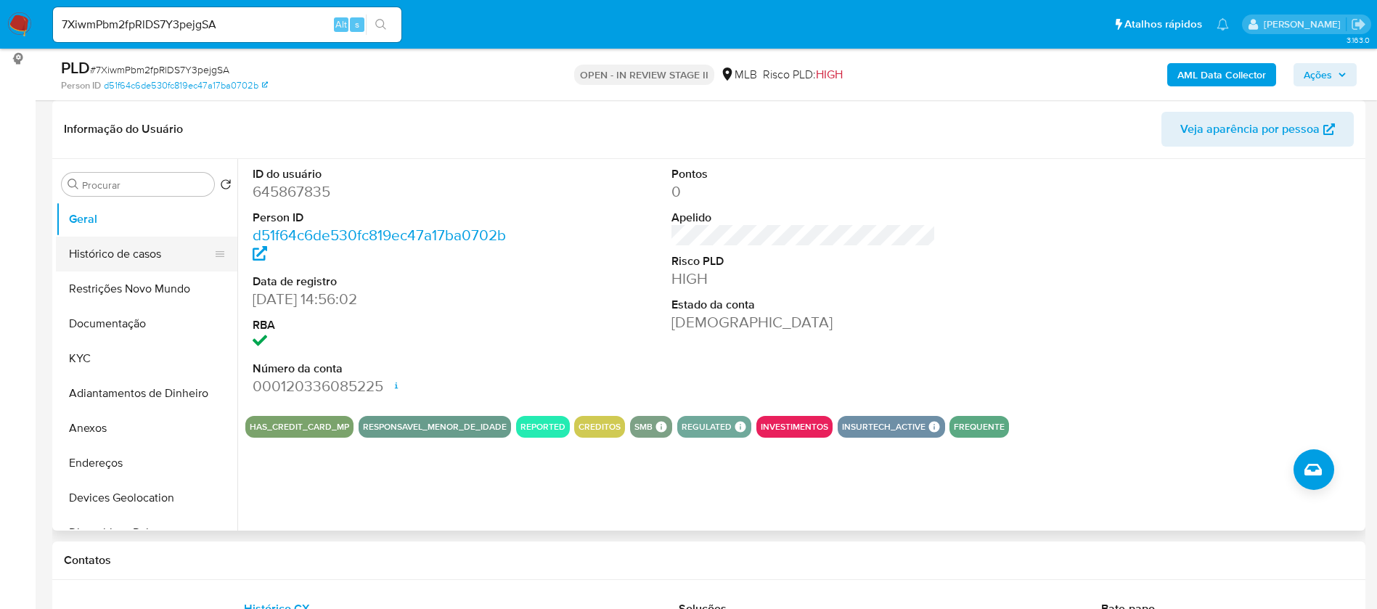
click at [157, 250] on button "Histórico de casos" at bounding box center [141, 254] width 170 height 35
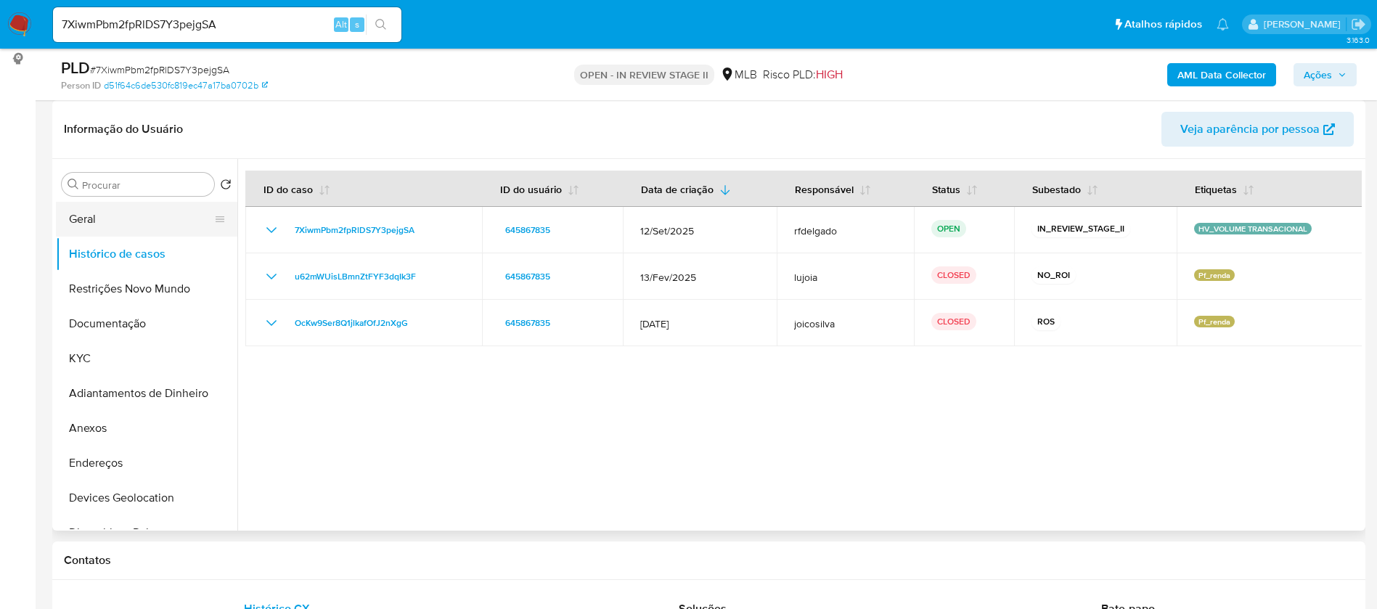
click at [142, 216] on button "Geral" at bounding box center [141, 219] width 170 height 35
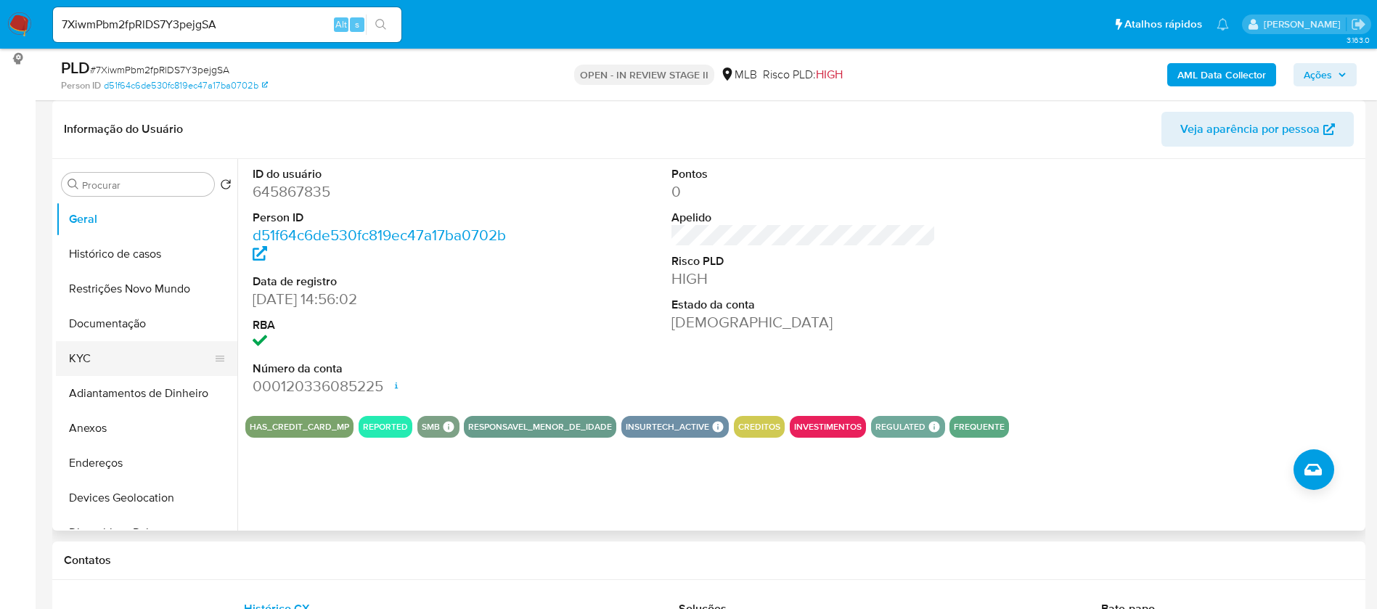
click at [123, 346] on button "KYC" at bounding box center [141, 358] width 170 height 35
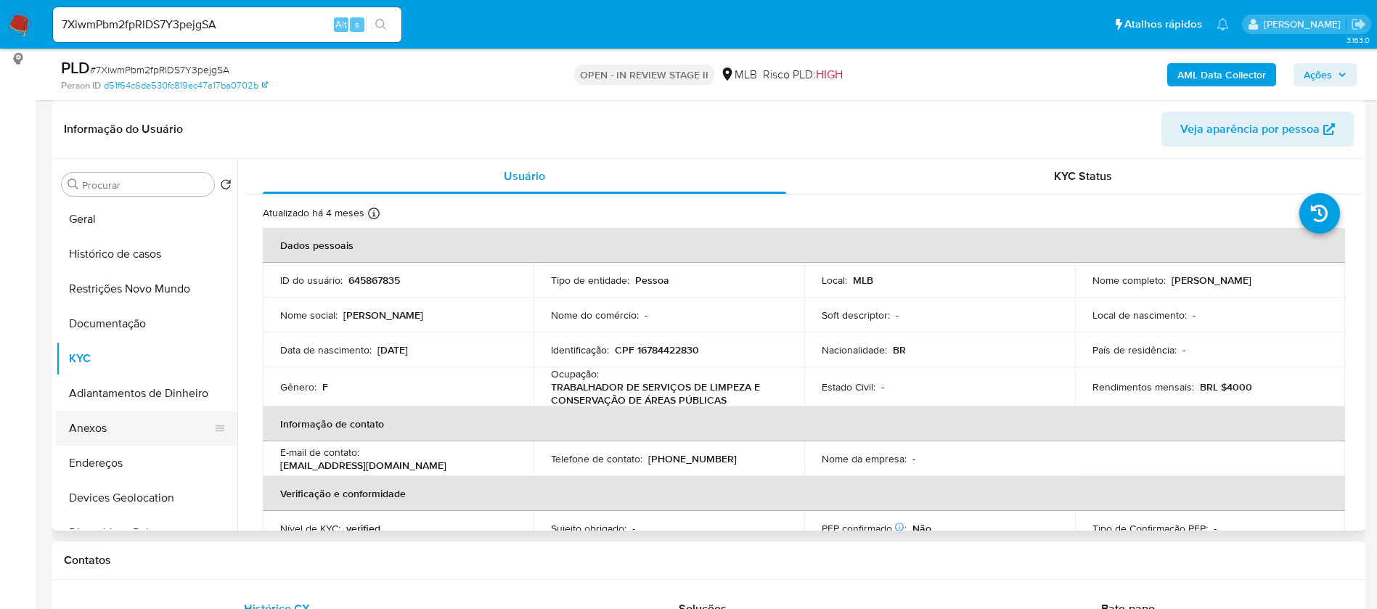
click at [113, 427] on button "Anexos" at bounding box center [141, 428] width 170 height 35
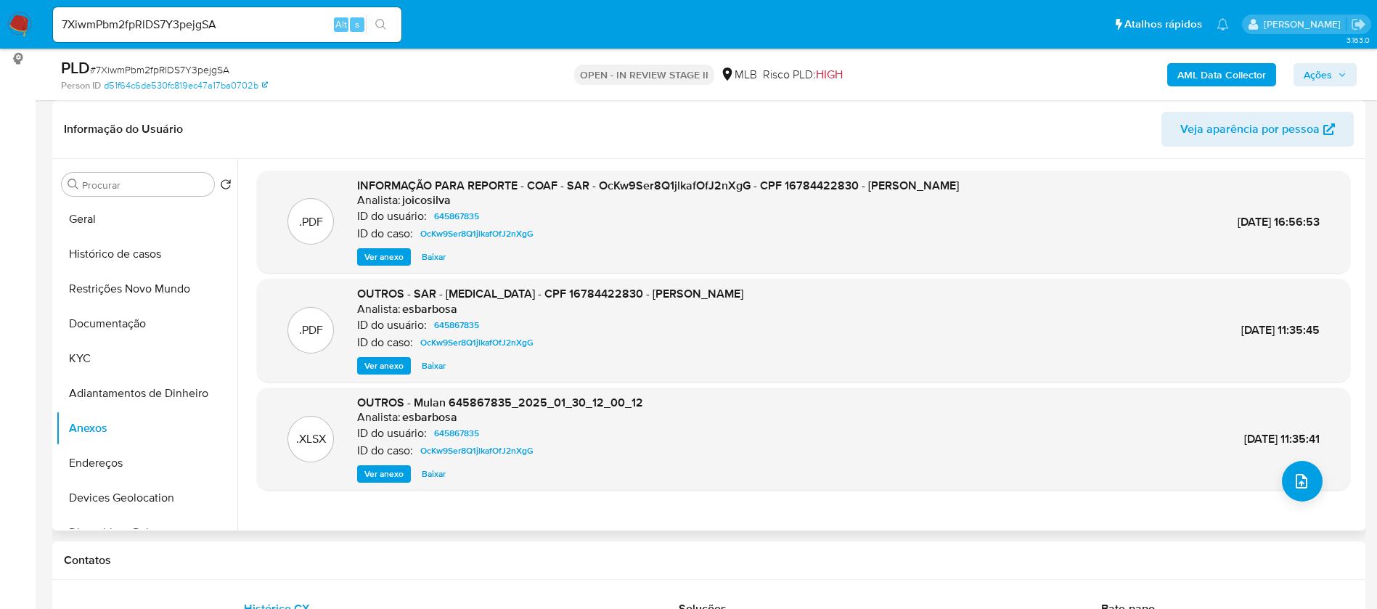
click at [380, 255] on span "Ver anexo" at bounding box center [383, 257] width 39 height 15
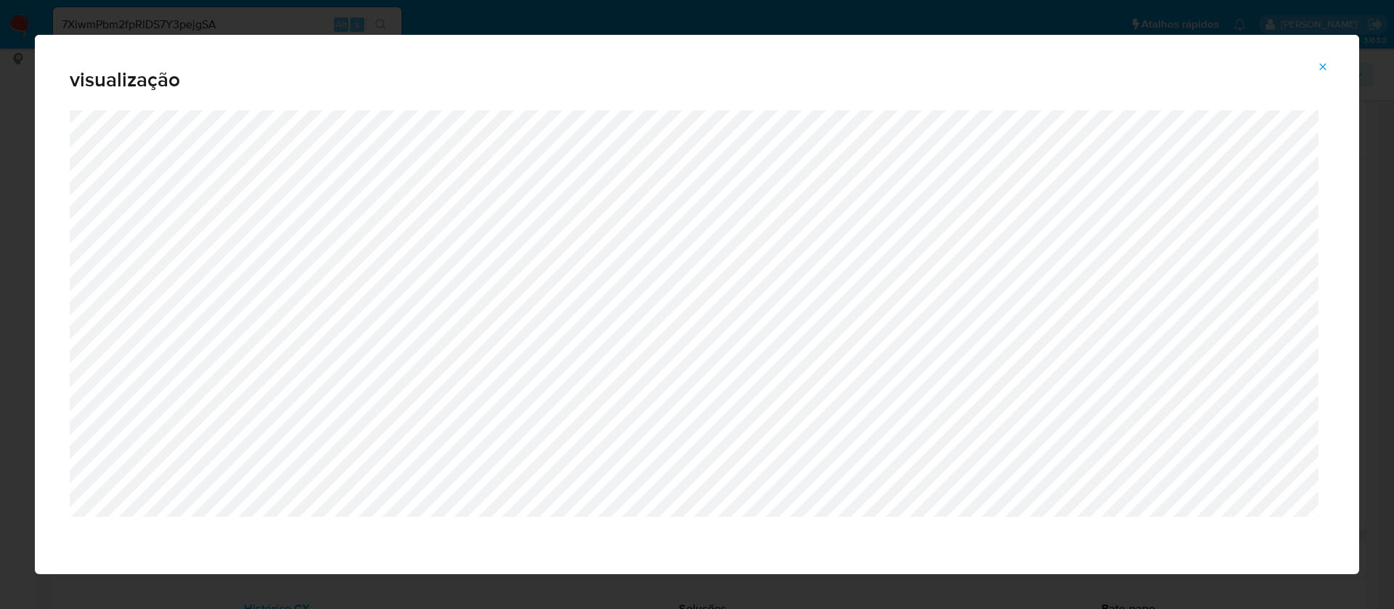
click at [1324, 62] on icon "Attachment preview" at bounding box center [1323, 67] width 12 height 12
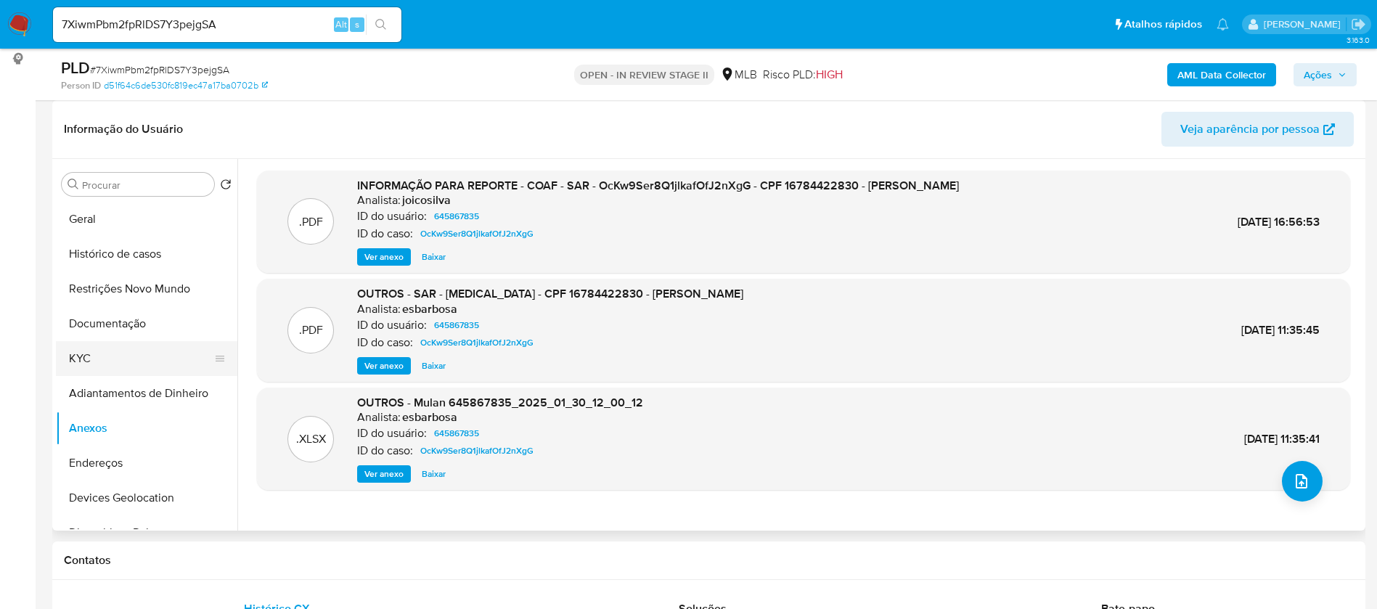
click at [102, 359] on button "KYC" at bounding box center [141, 358] width 170 height 35
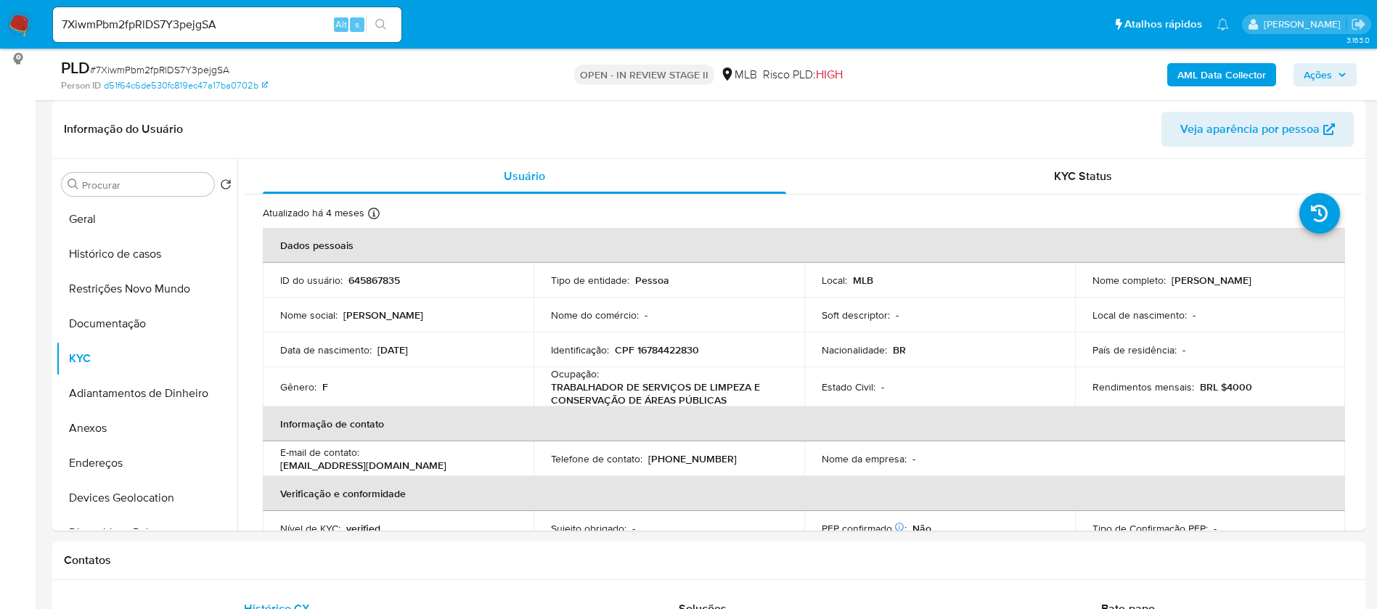
click at [682, 346] on p "CPF 16784422830" at bounding box center [657, 349] width 84 height 13
copy p "16784422830"
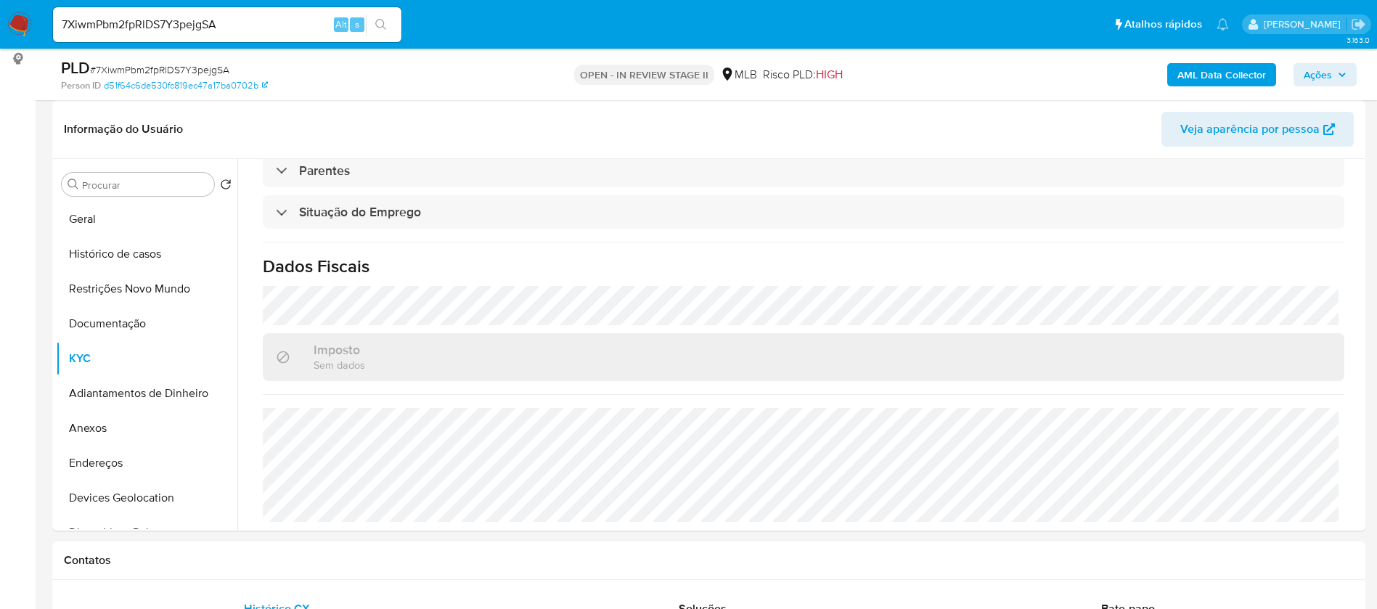
scroll to position [609, 0]
click at [94, 224] on button "Geral" at bounding box center [141, 219] width 170 height 35
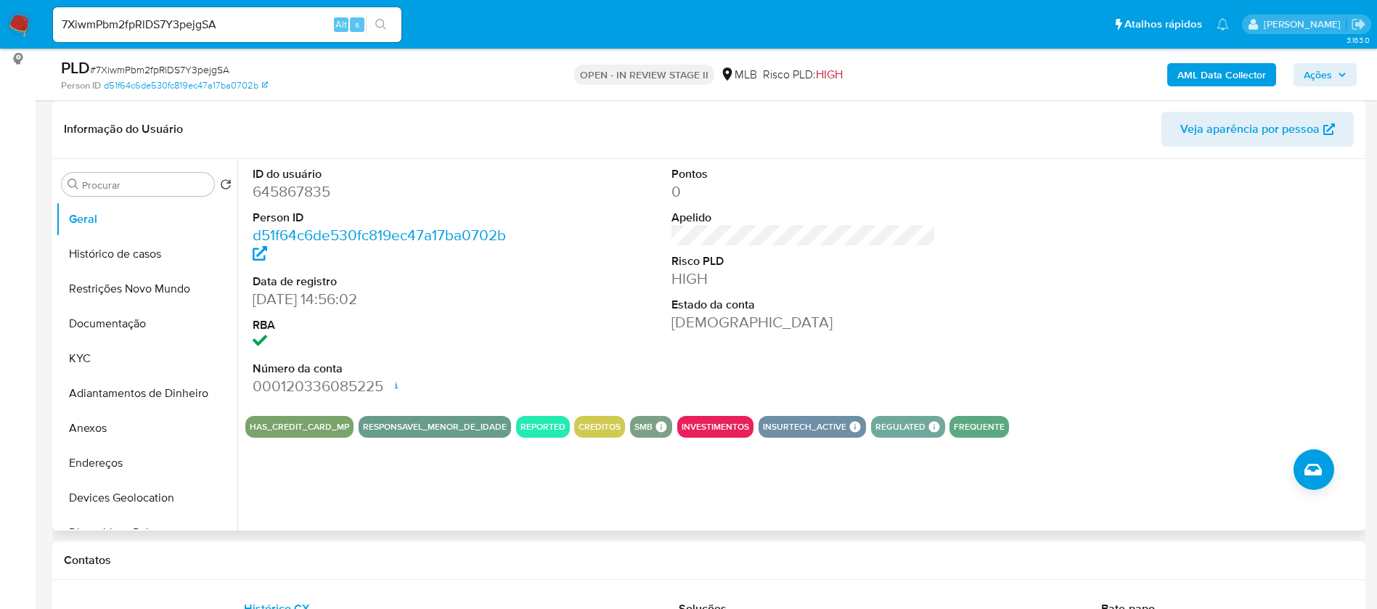
click at [308, 189] on dd "645867835" at bounding box center [385, 191] width 265 height 20
copy dd "645867835"
click at [544, 335] on div "ID do usuário 645867835 Person ID d51f64c6de530fc819ec47a17ba0702b Data de regi…" at bounding box center [803, 281] width 1116 height 245
click at [94, 356] on button "KYC" at bounding box center [141, 358] width 170 height 35
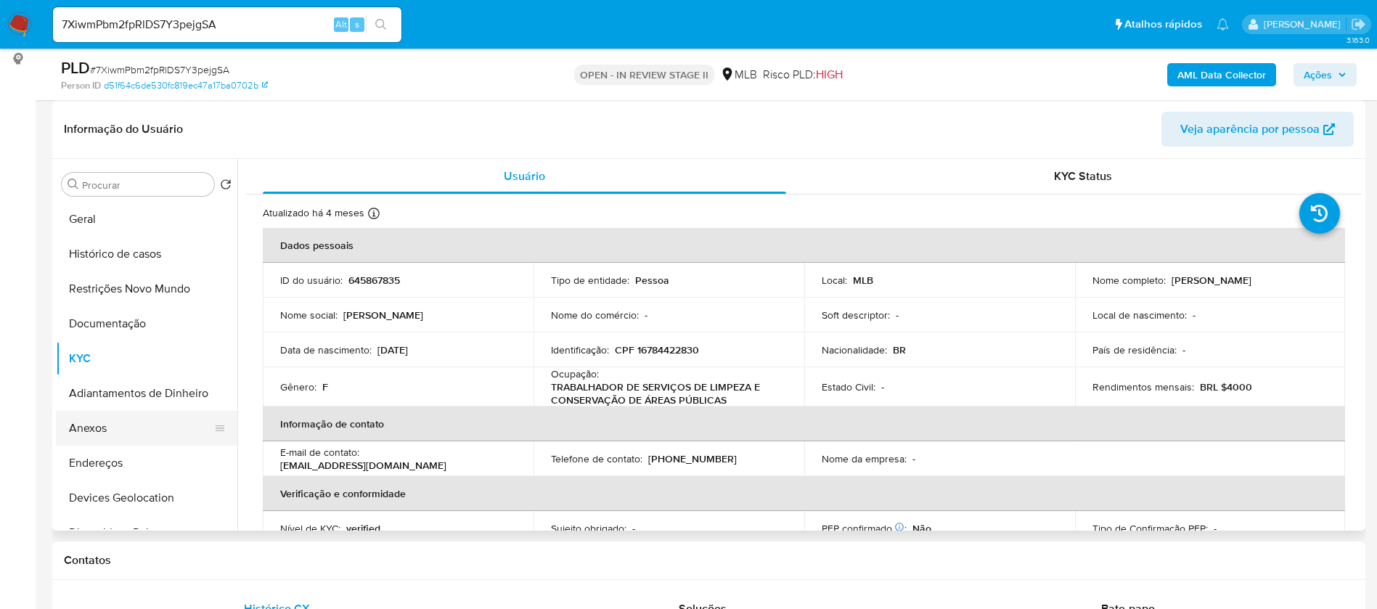
click at [129, 425] on button "Anexos" at bounding box center [141, 428] width 170 height 35
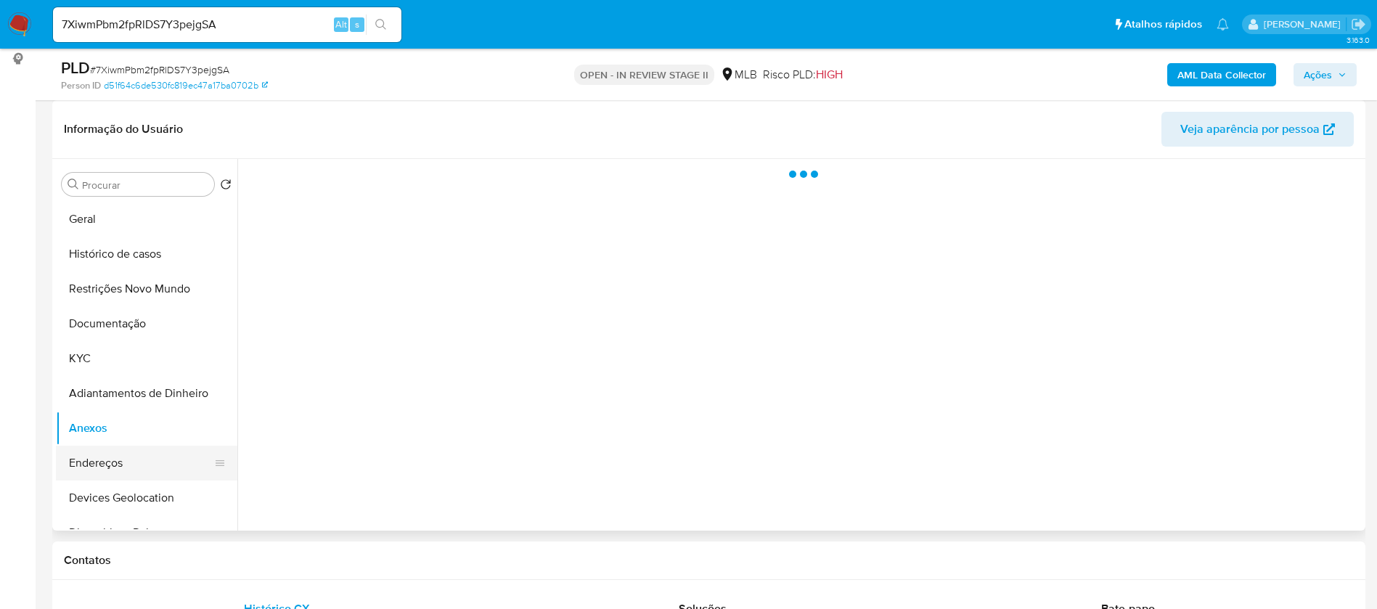
click at [129, 461] on button "Endereços" at bounding box center [141, 463] width 170 height 35
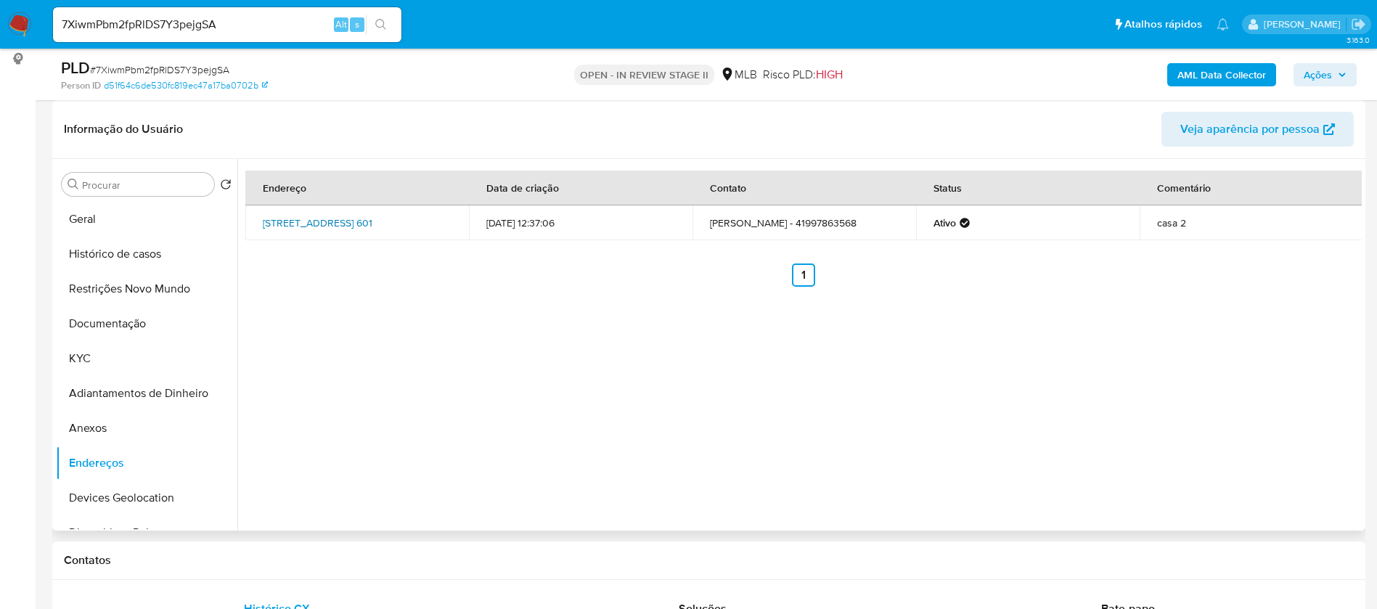
click at [372, 216] on link "[STREET_ADDRESS] 601" at bounding box center [318, 223] width 110 height 15
click at [129, 493] on button "Devices Geolocation" at bounding box center [141, 498] width 170 height 35
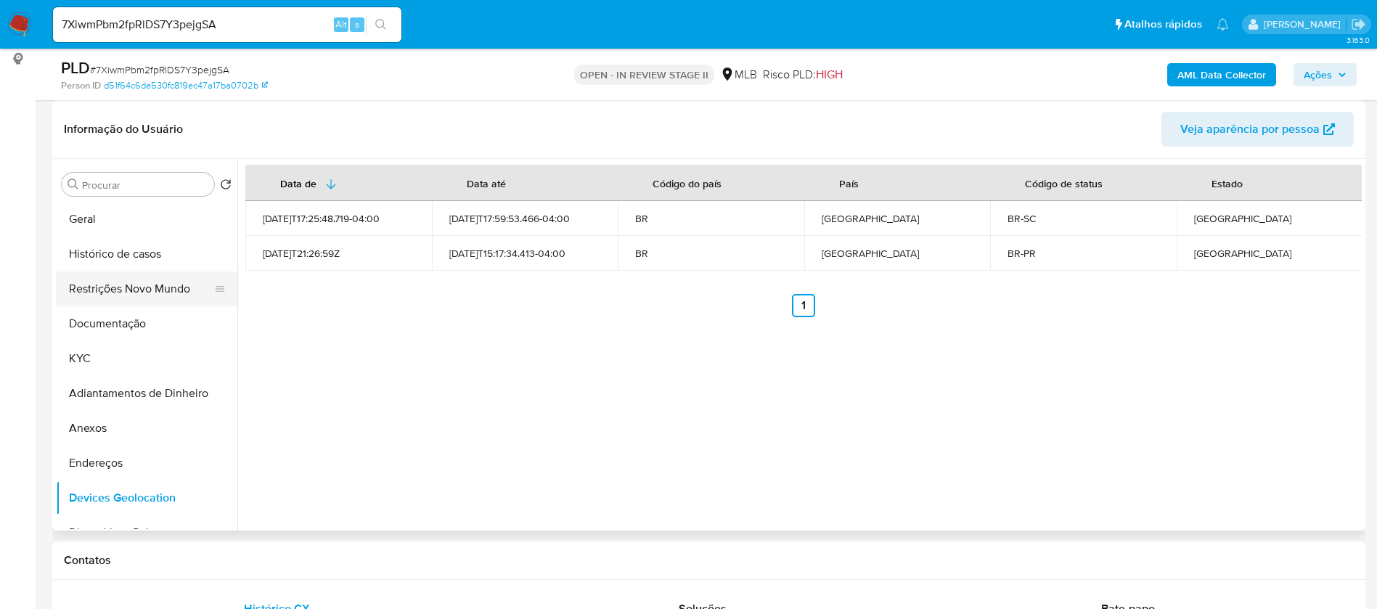
click at [168, 287] on button "Restrições Novo Mundo" at bounding box center [141, 288] width 170 height 35
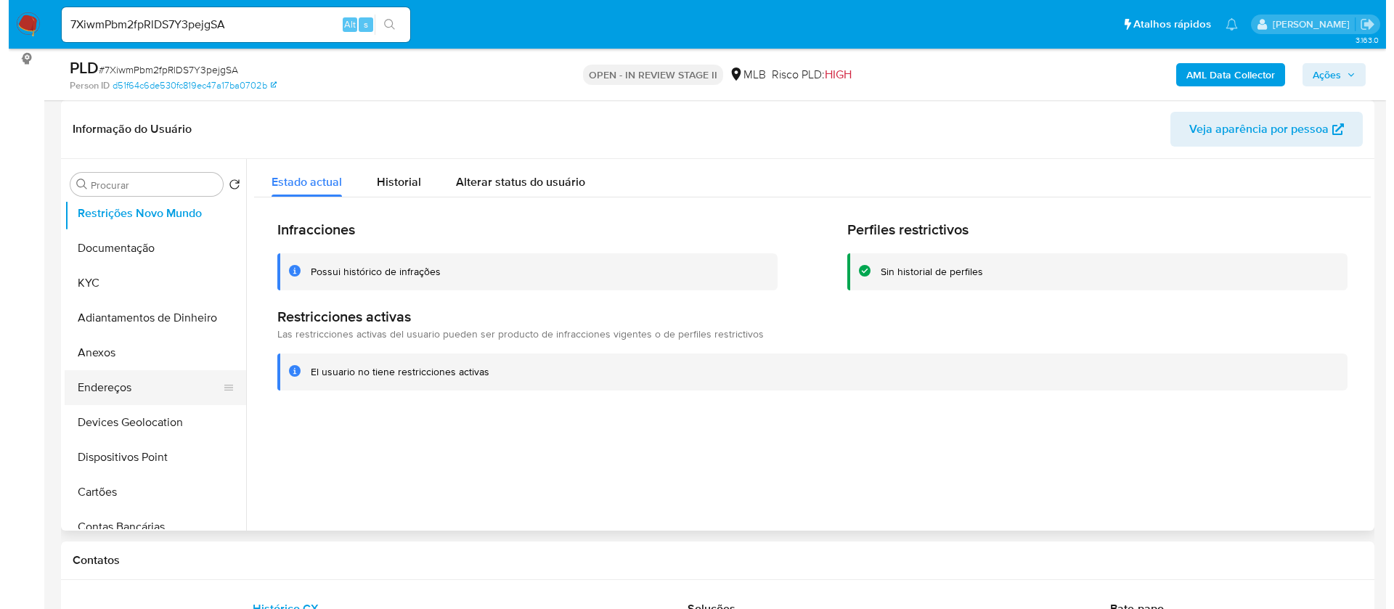
scroll to position [109, 0]
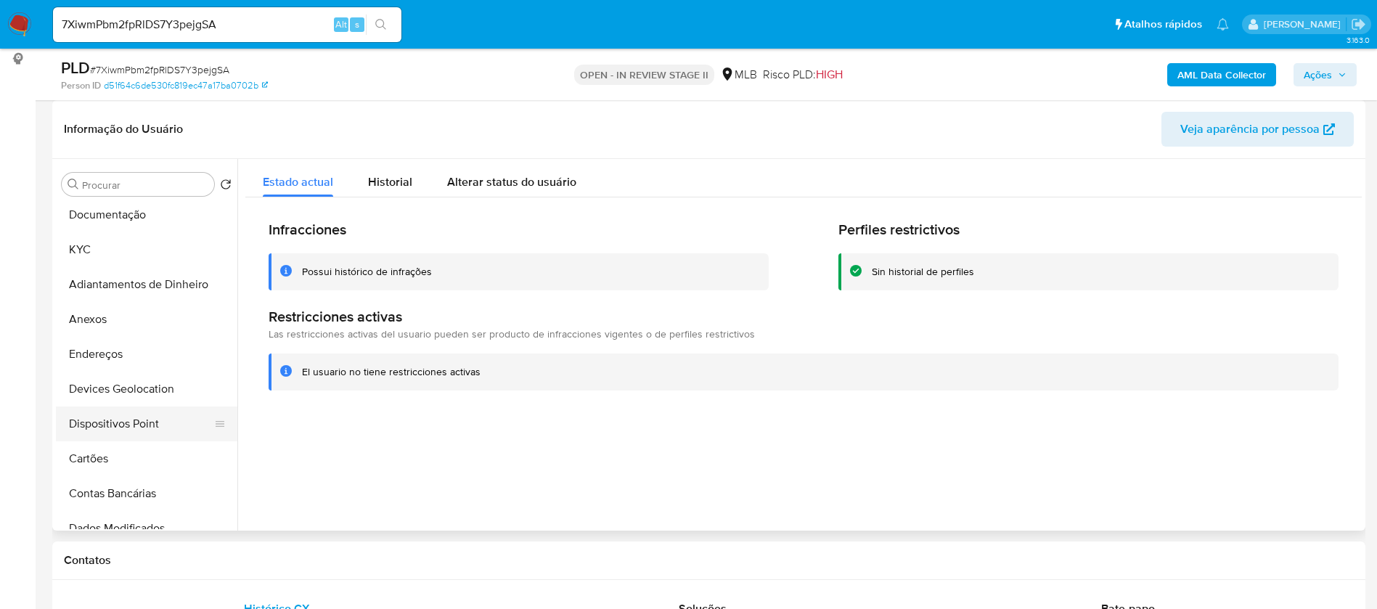
click at [161, 426] on button "Dispositivos Point" at bounding box center [141, 424] width 170 height 35
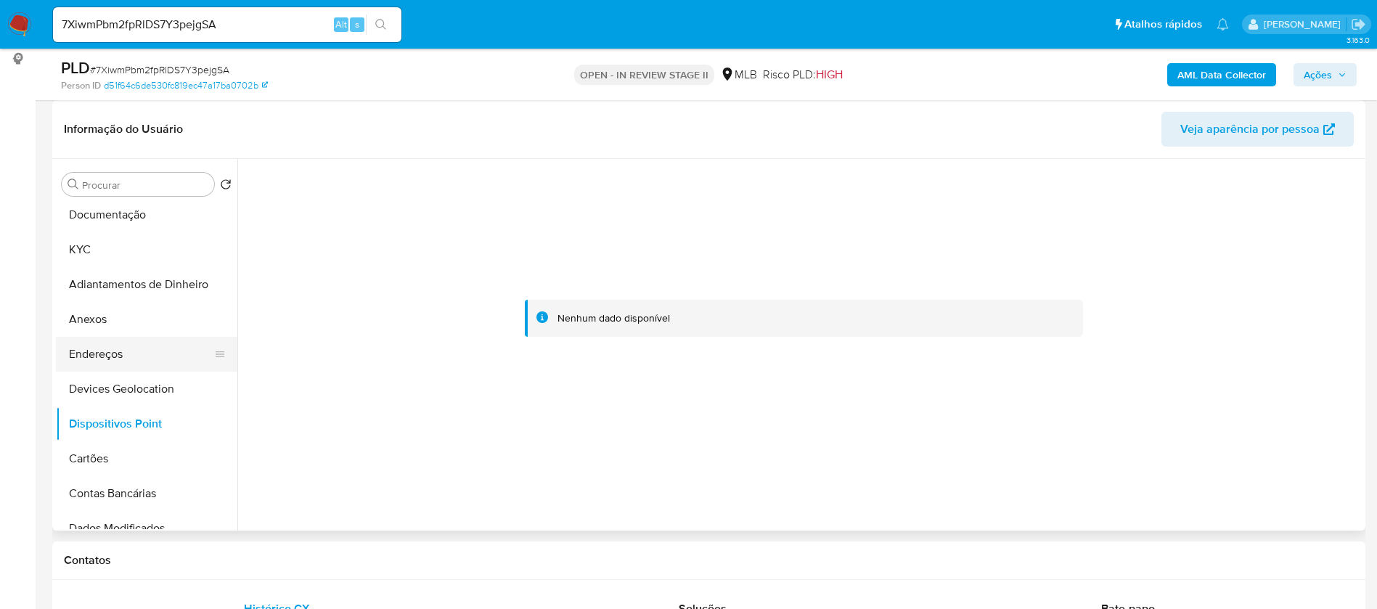
click at [104, 348] on button "Endereços" at bounding box center [141, 354] width 170 height 35
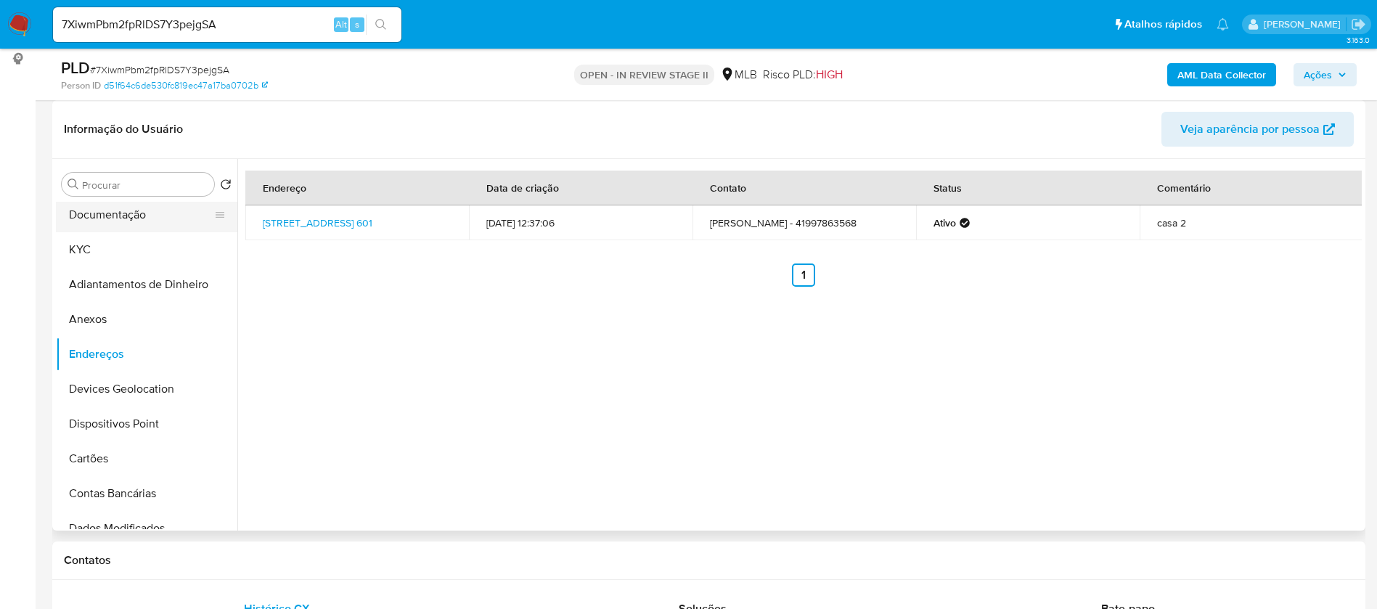
click at [131, 211] on button "Documentação" at bounding box center [141, 214] width 170 height 35
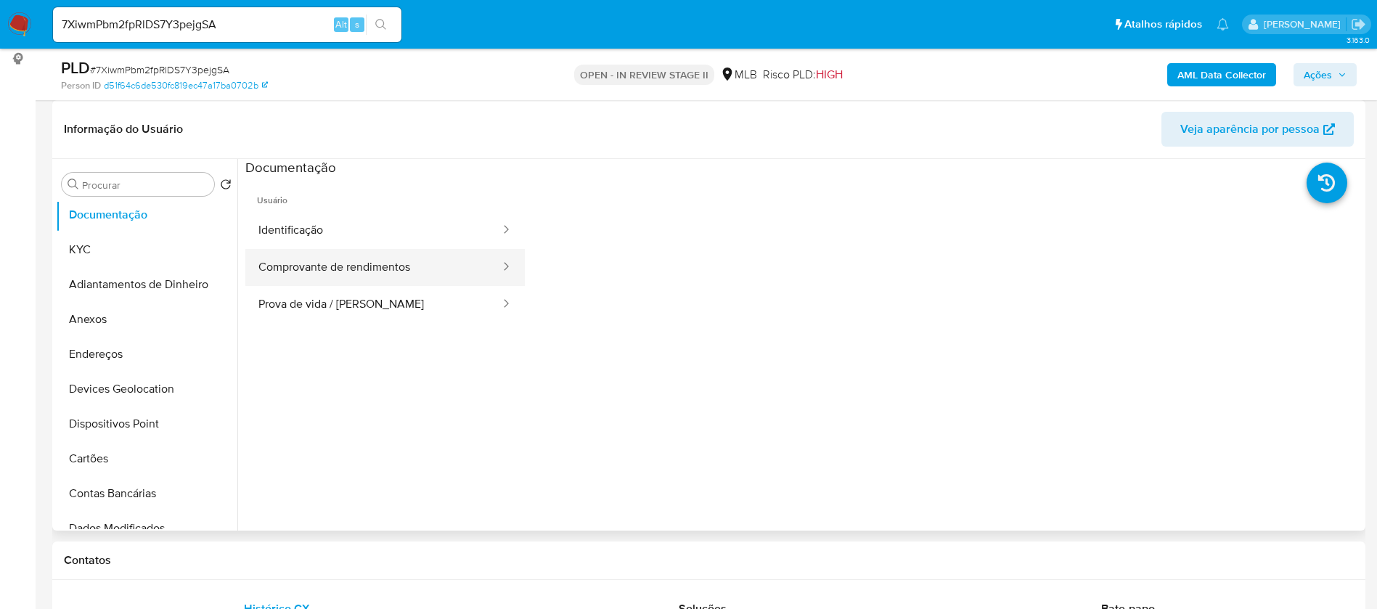
click at [314, 258] on button "Comprovante de rendimentos" at bounding box center [373, 267] width 256 height 37
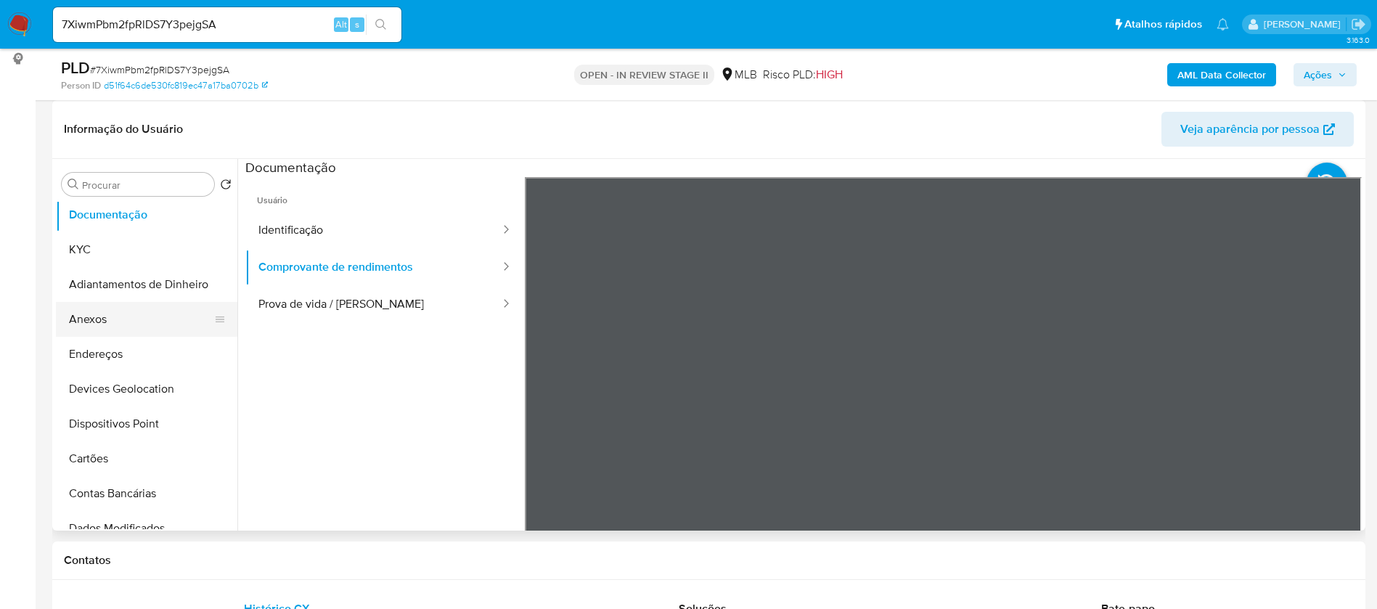
click at [118, 321] on button "Anexos" at bounding box center [141, 319] width 170 height 35
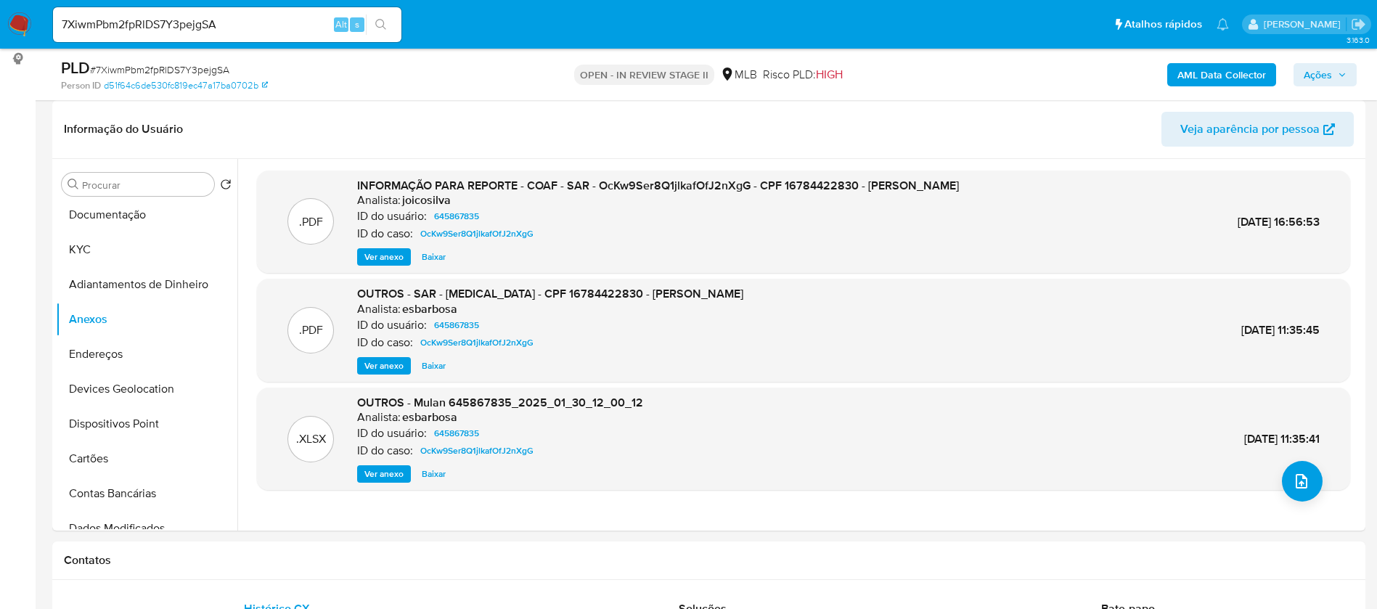
click at [1245, 67] on b "AML Data Collector" at bounding box center [1221, 74] width 89 height 23
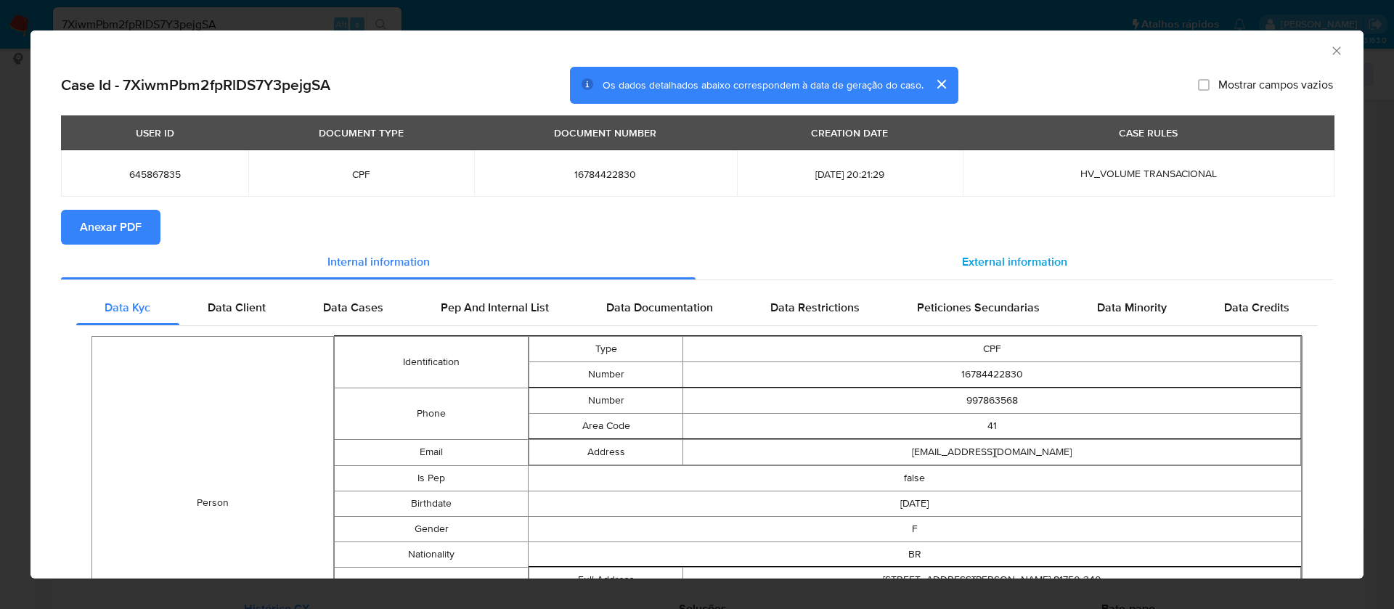
click at [1010, 267] on span "External information" at bounding box center [1014, 261] width 105 height 17
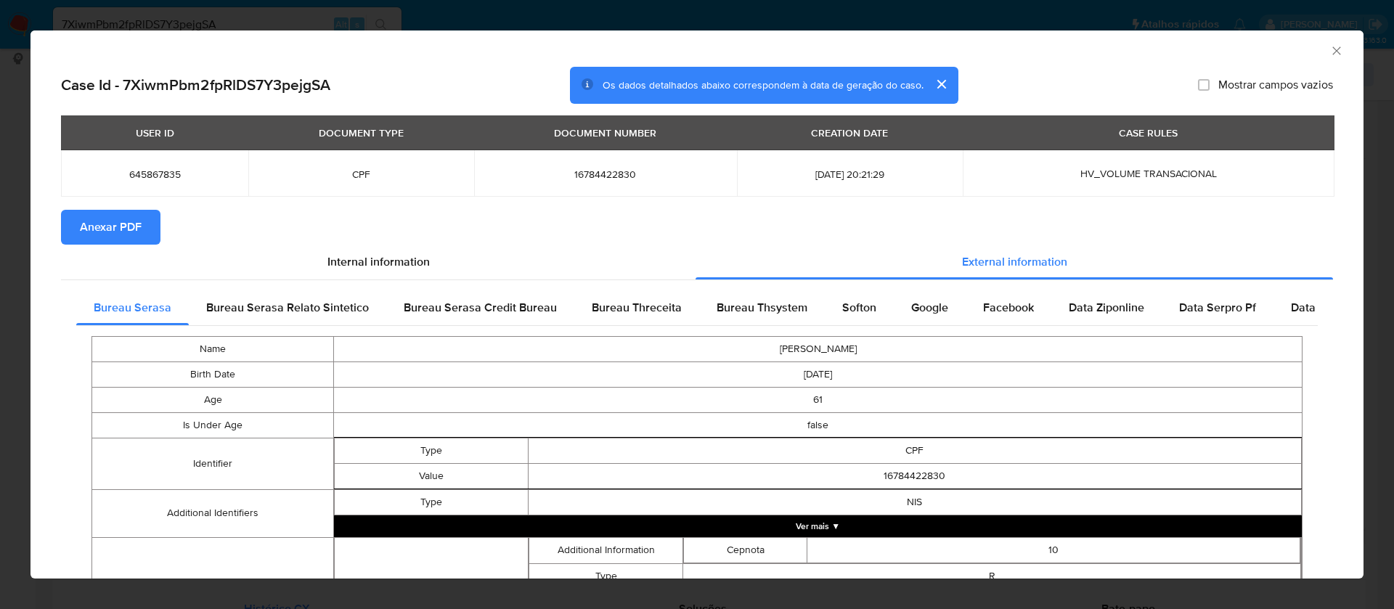
click at [128, 229] on span "Anexar PDF" at bounding box center [111, 227] width 62 height 32
click at [1329, 46] on icon "Fechar a janela" at bounding box center [1336, 51] width 15 height 15
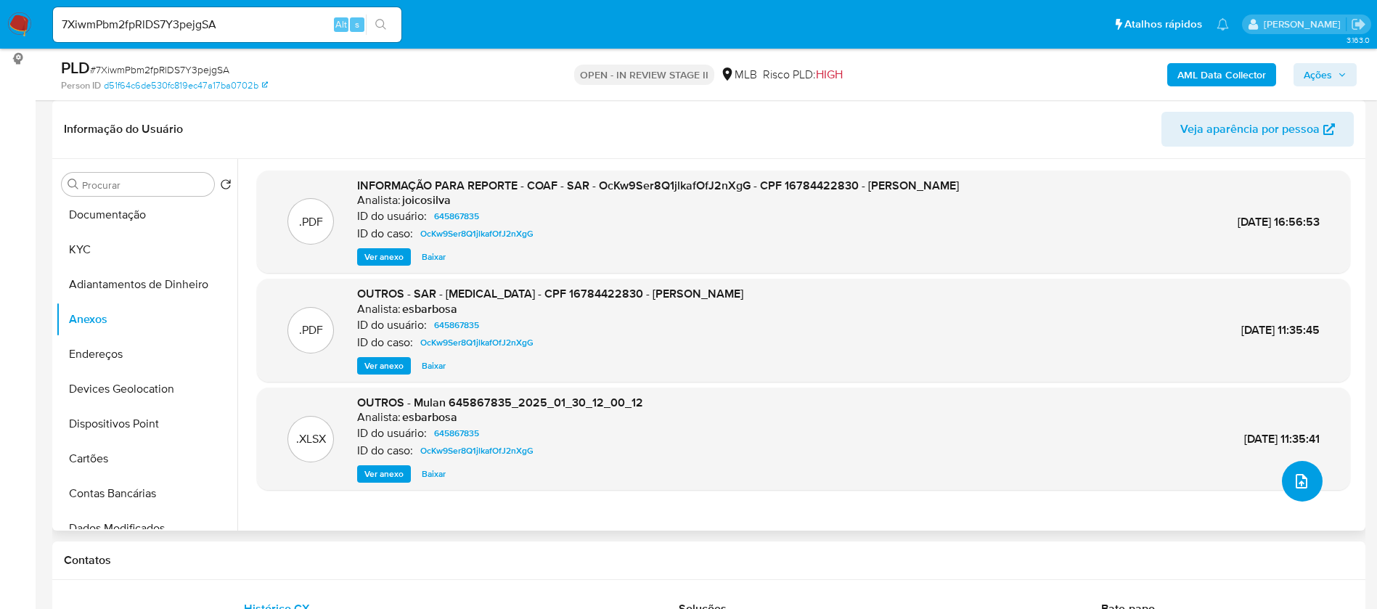
click at [1304, 473] on span "upload-file" at bounding box center [1301, 481] width 17 height 17
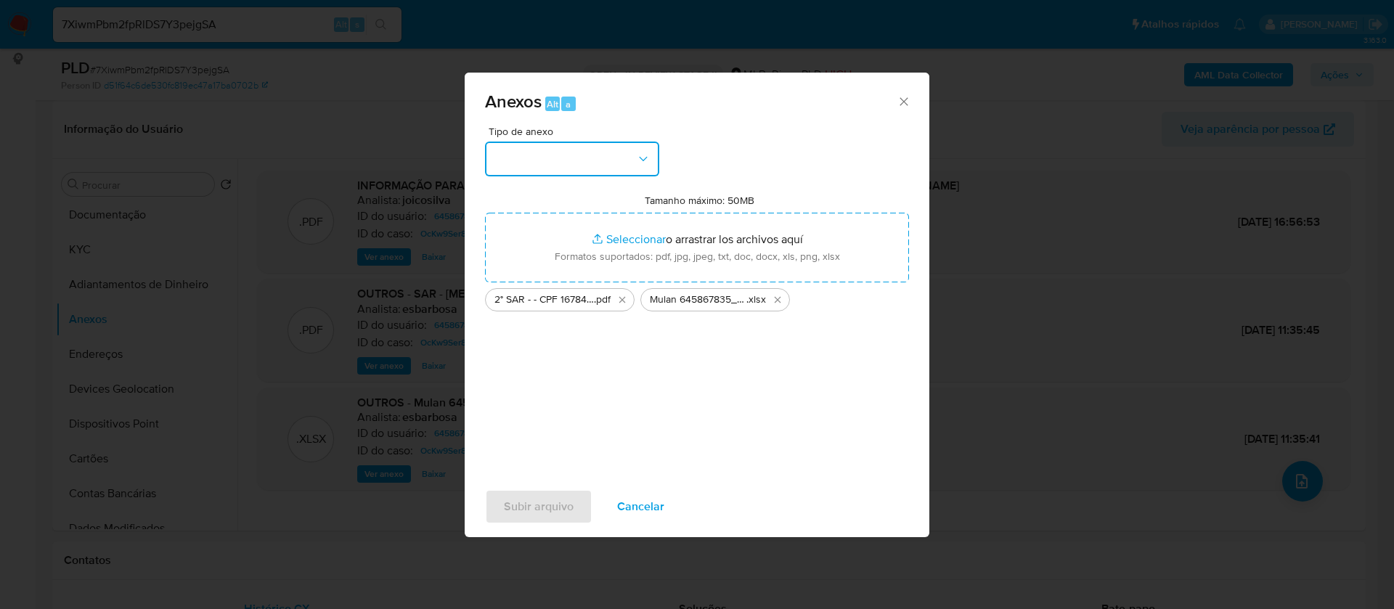
click at [609, 158] on button "button" at bounding box center [572, 159] width 174 height 35
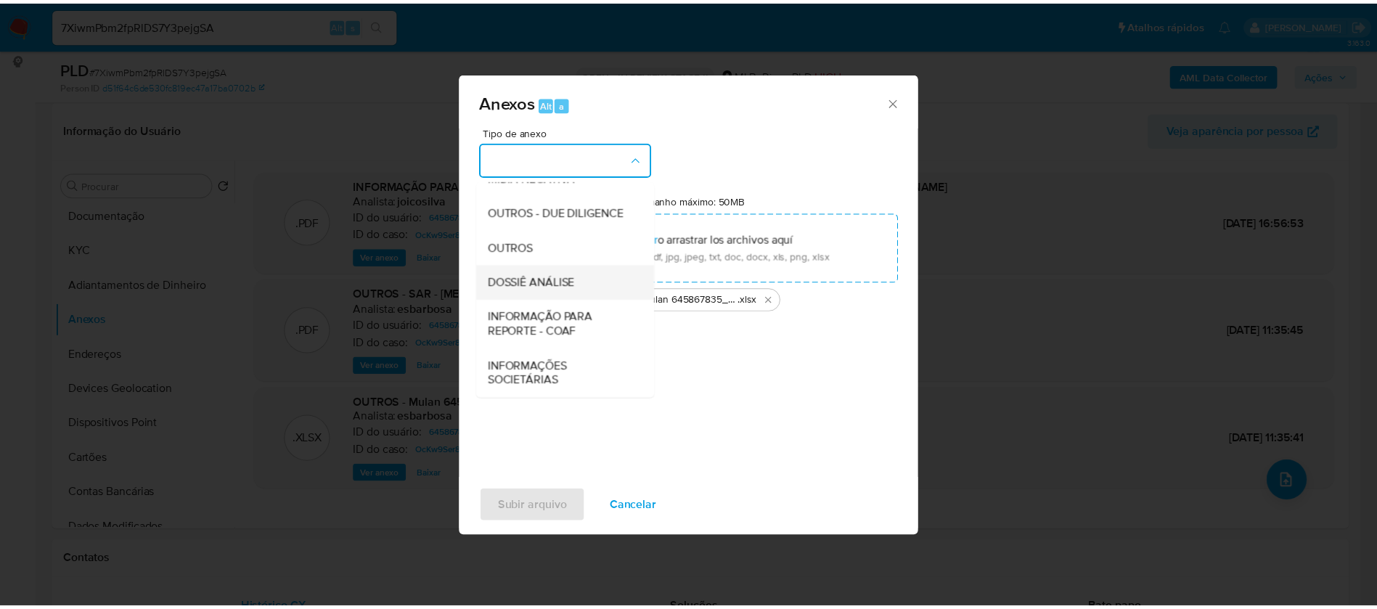
scroll to position [218, 0]
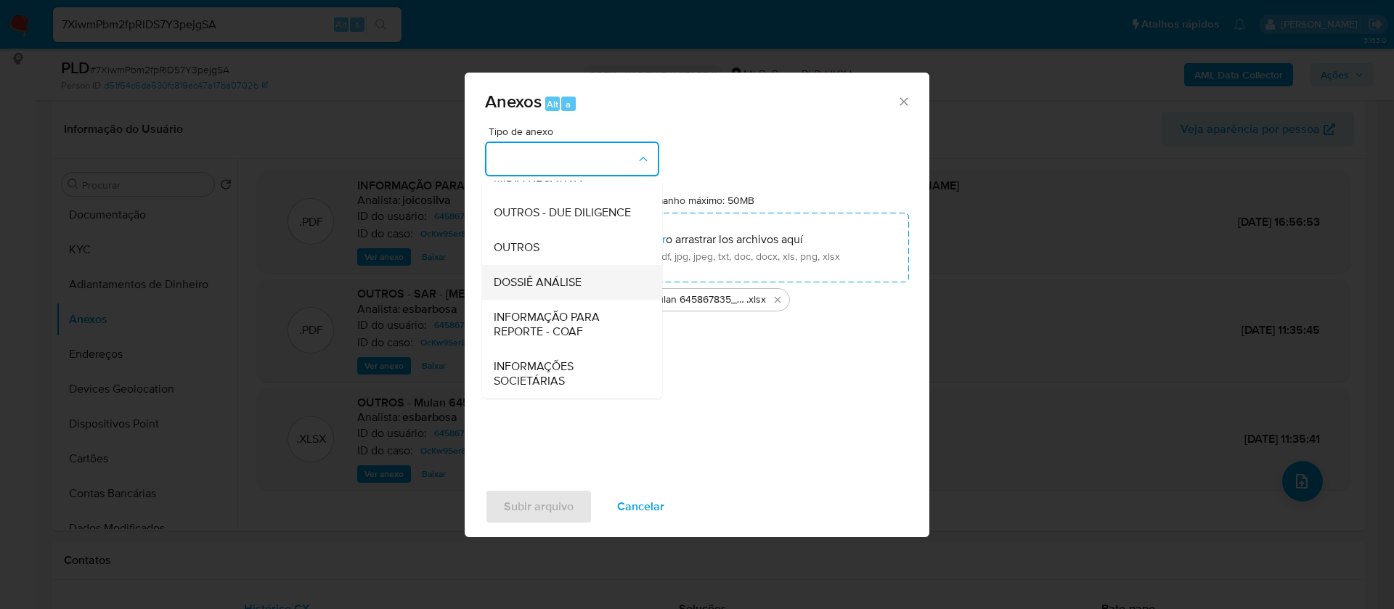
click at [574, 282] on span "DOSSIÊ ANÁLISE" at bounding box center [538, 282] width 88 height 15
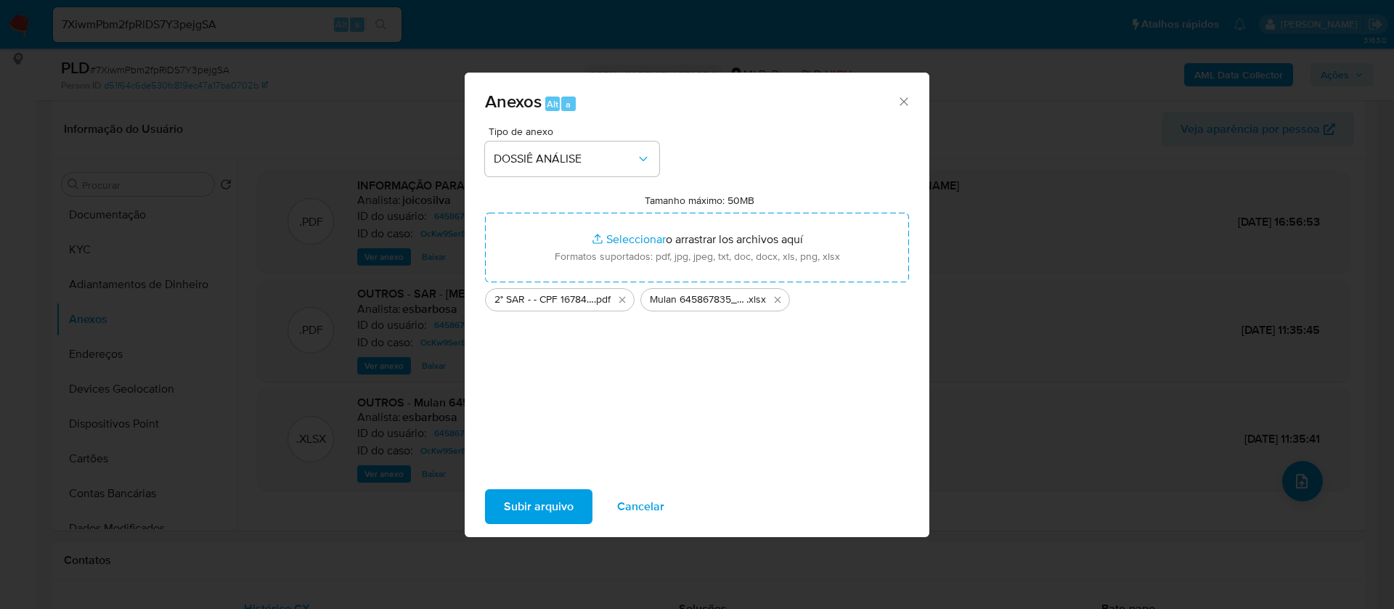
click at [544, 501] on span "Subir arquivo" at bounding box center [539, 507] width 70 height 32
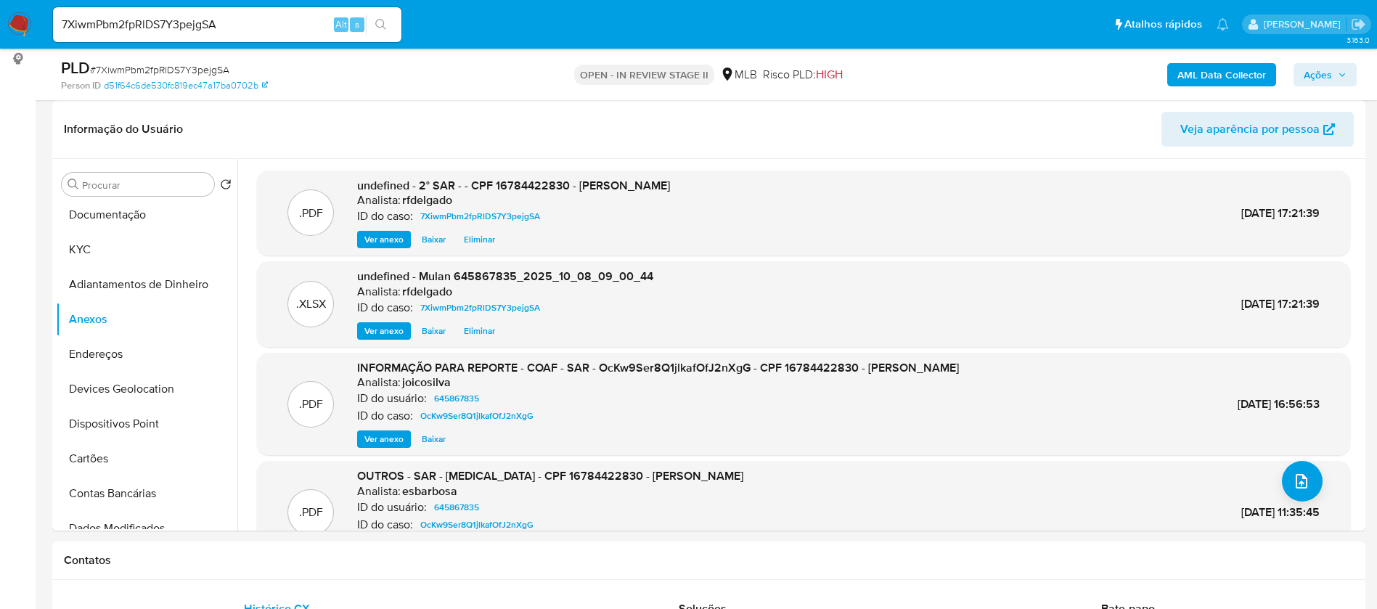
click at [1328, 70] on span "Ações" at bounding box center [1318, 74] width 28 height 23
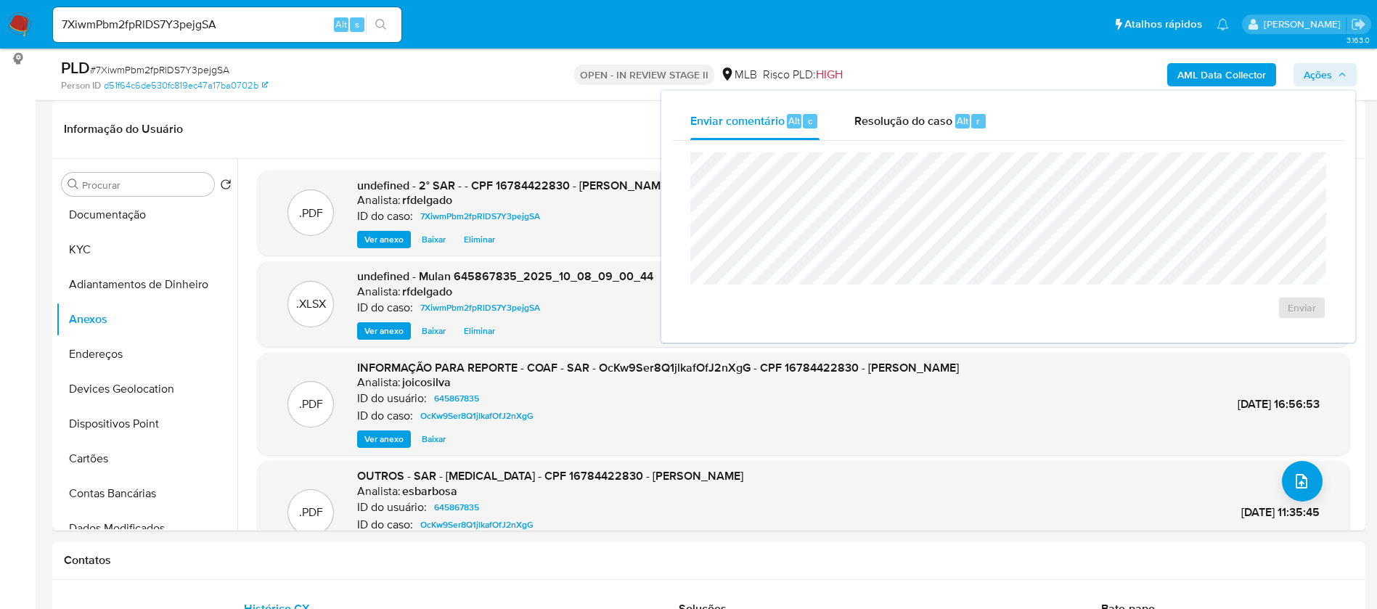
drag, startPoint x: 939, startPoint y: 119, endPoint x: 940, endPoint y: 148, distance: 29.0
click at [939, 118] on span "Resolução do caso" at bounding box center [903, 120] width 98 height 17
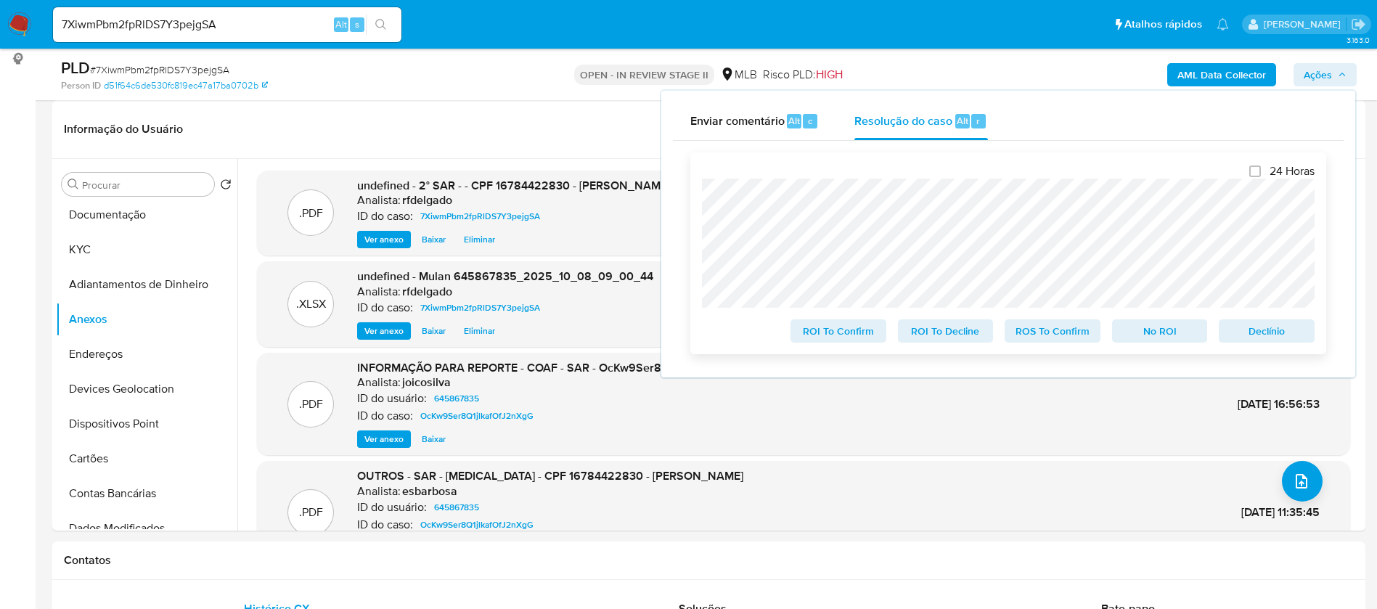
click at [1266, 322] on span "Declínio" at bounding box center [1266, 331] width 75 height 20
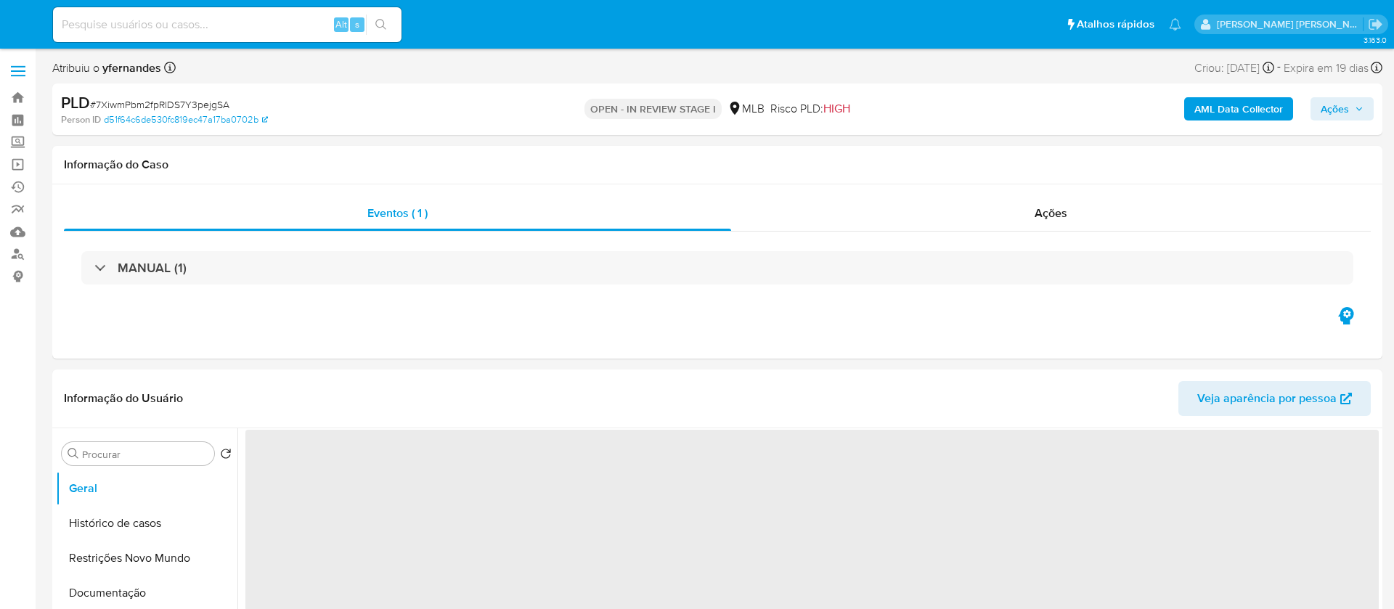
select select "10"
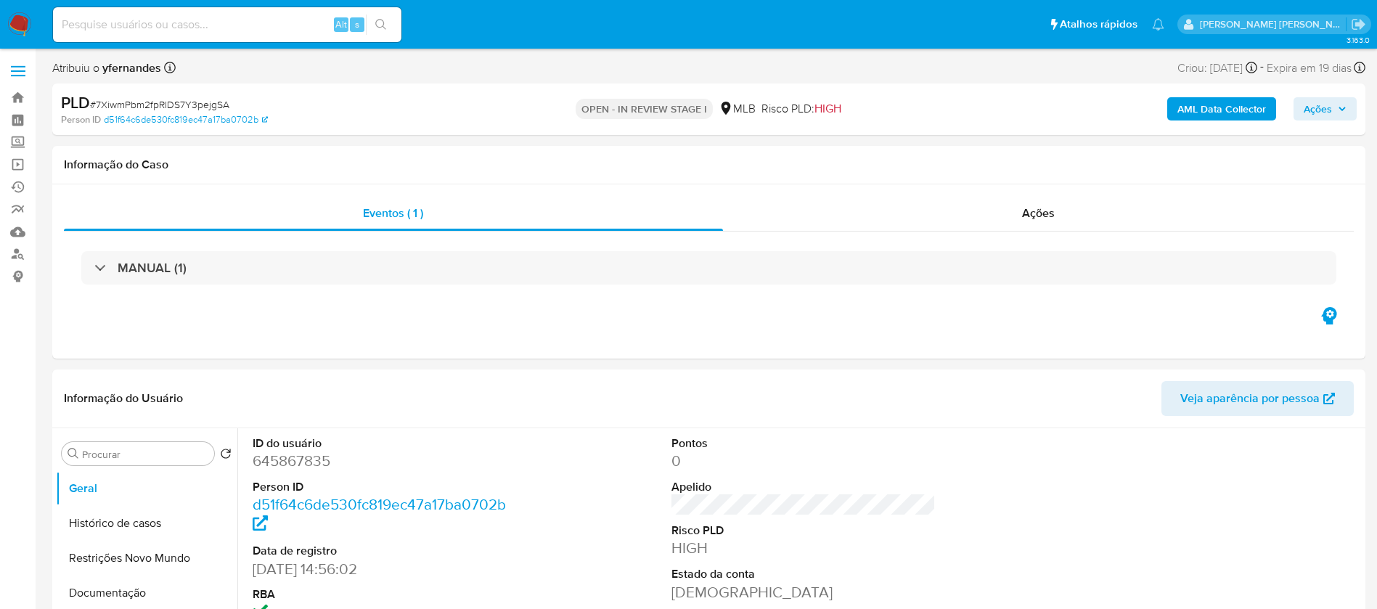
click at [1315, 104] on span "Ações" at bounding box center [1318, 108] width 28 height 23
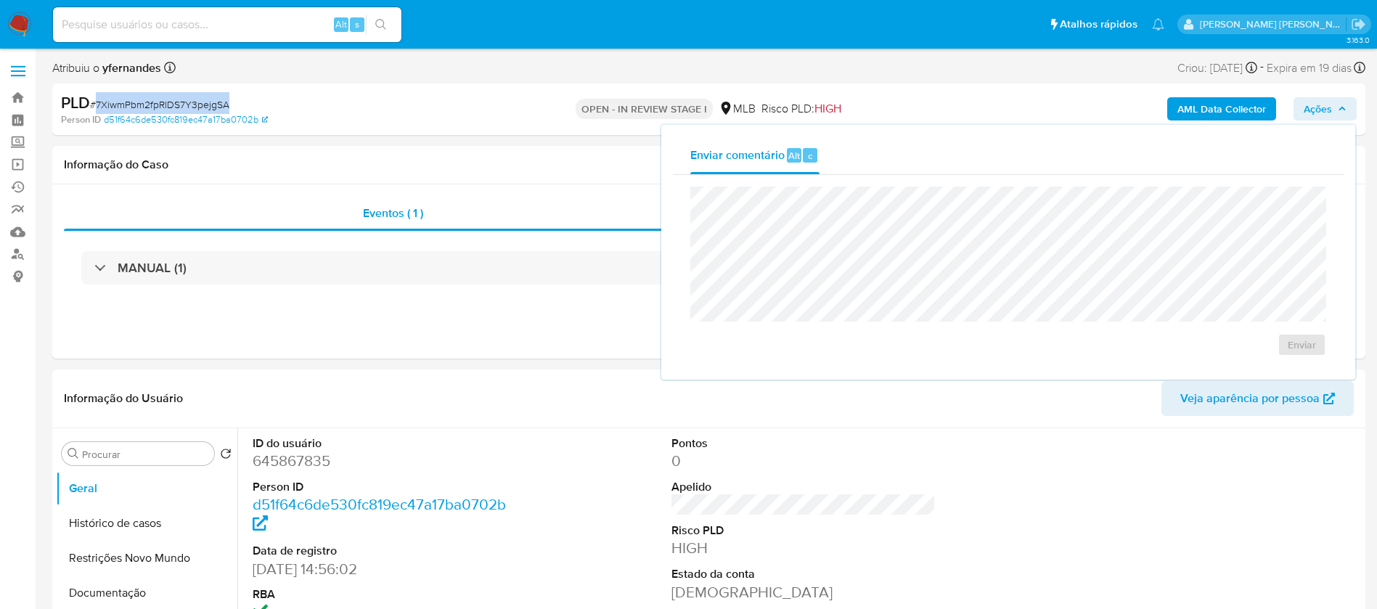
drag, startPoint x: 239, startPoint y: 105, endPoint x: 97, endPoint y: 105, distance: 142.3
click at [97, 105] on div "PLD # 7XiwmPbm2fpRlDS7Y3pejgSA" at bounding box center [274, 103] width 427 height 22
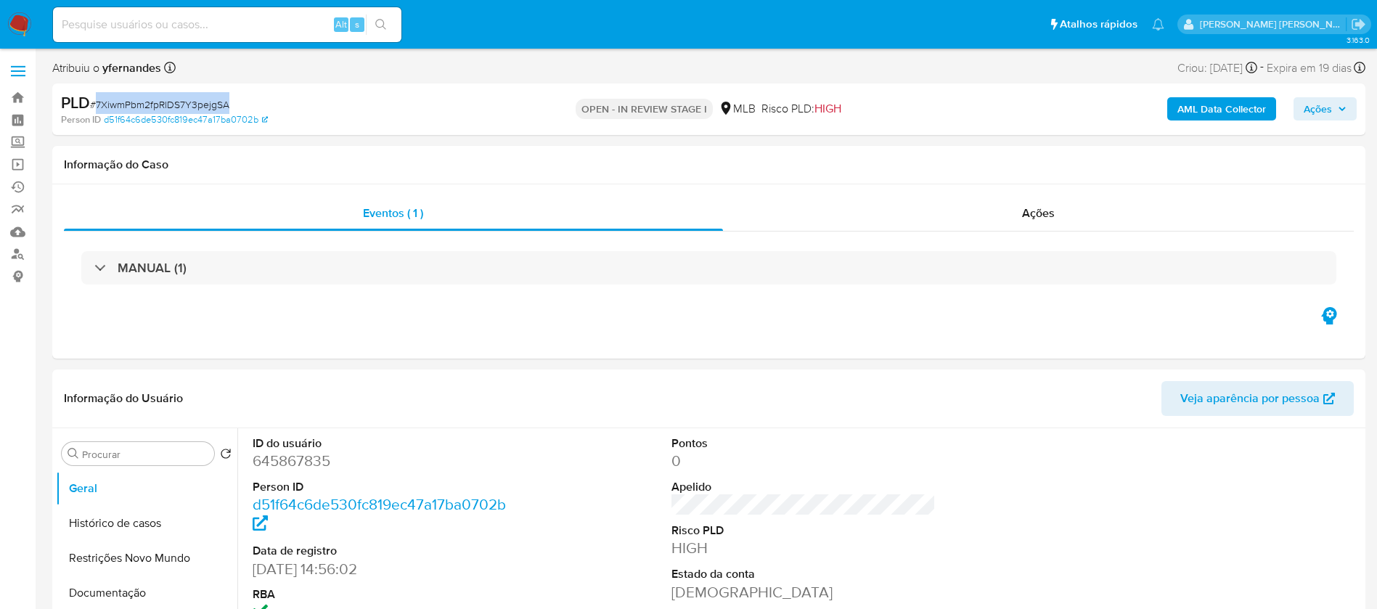
copy span "7XiwmPbm2fpRlDS7Y3pejgSA"
click at [13, 16] on img at bounding box center [19, 24] width 25 height 25
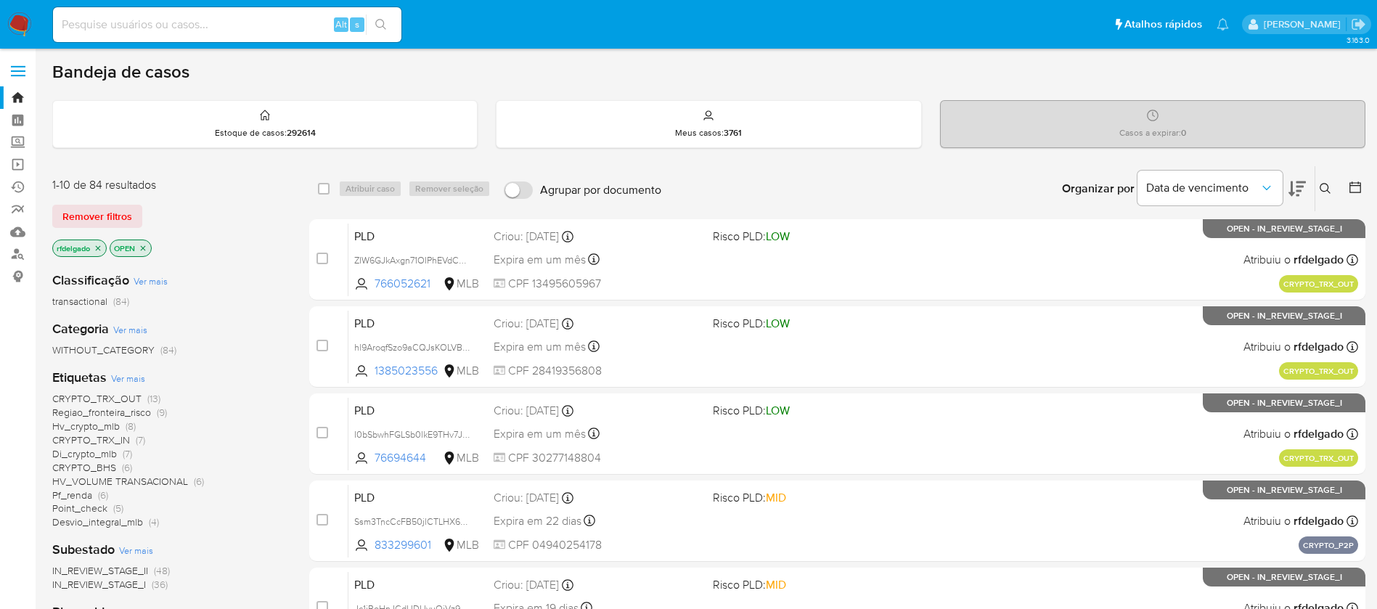
drag, startPoint x: 113, startPoint y: 214, endPoint x: 150, endPoint y: 207, distance: 37.7
click at [113, 214] on span "Remover filtros" at bounding box center [97, 216] width 70 height 20
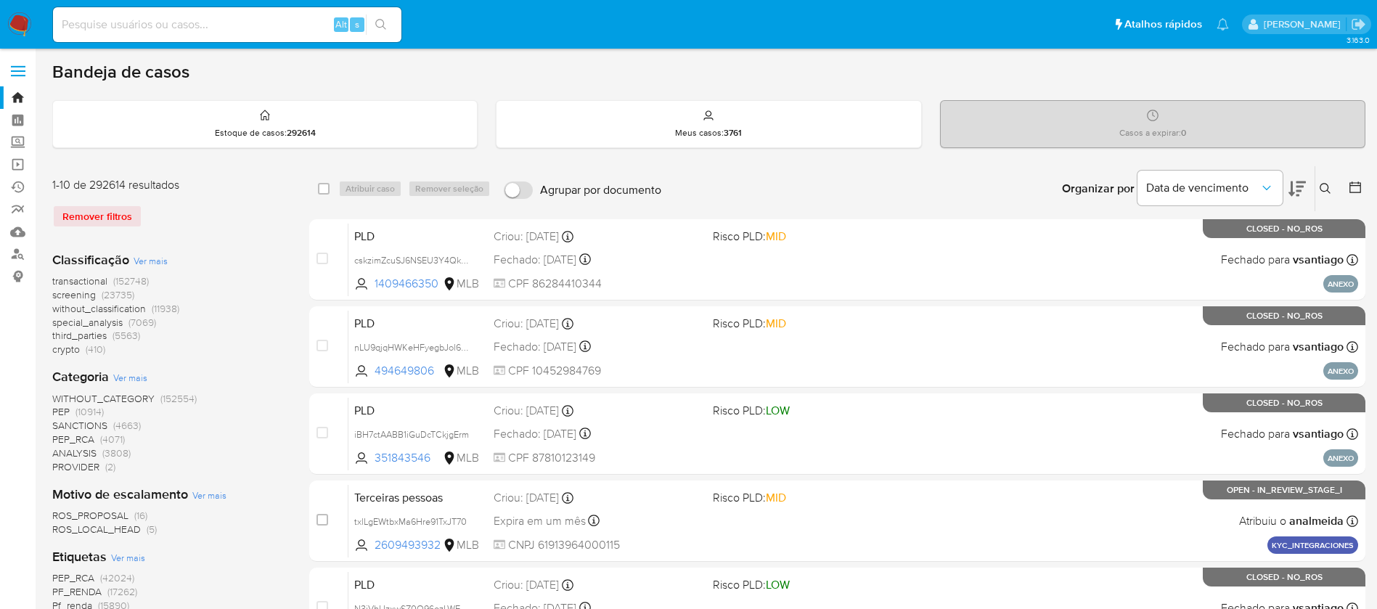
click at [1323, 183] on icon at bounding box center [1325, 188] width 11 height 11
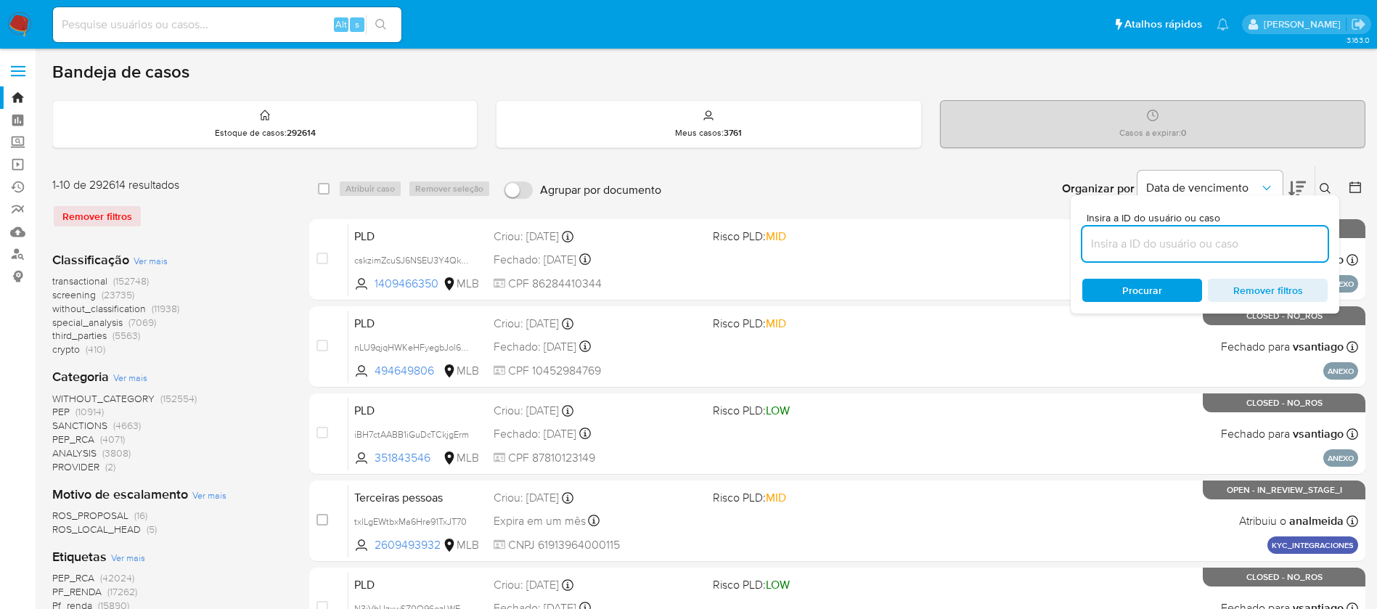
click at [1135, 250] on input at bounding box center [1204, 243] width 245 height 19
type input "7XiwmPbm2fpRlDS7Y3pejgSA"
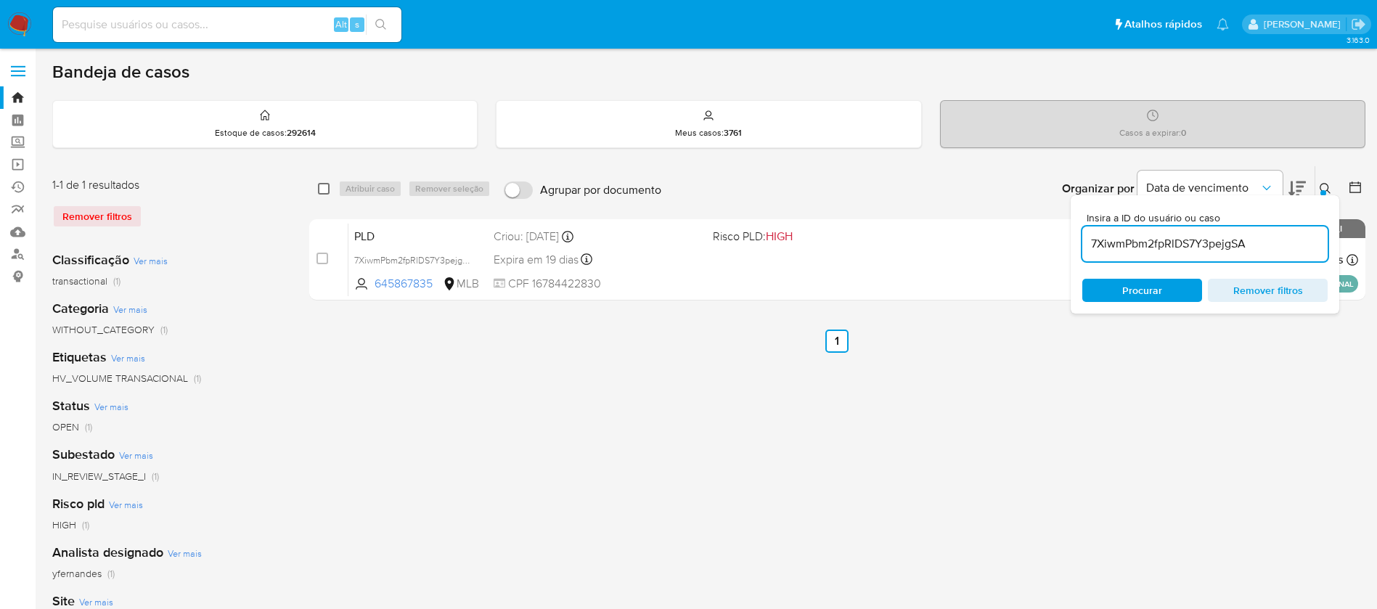
click at [322, 189] on input "checkbox" at bounding box center [324, 189] width 12 height 12
checkbox input "true"
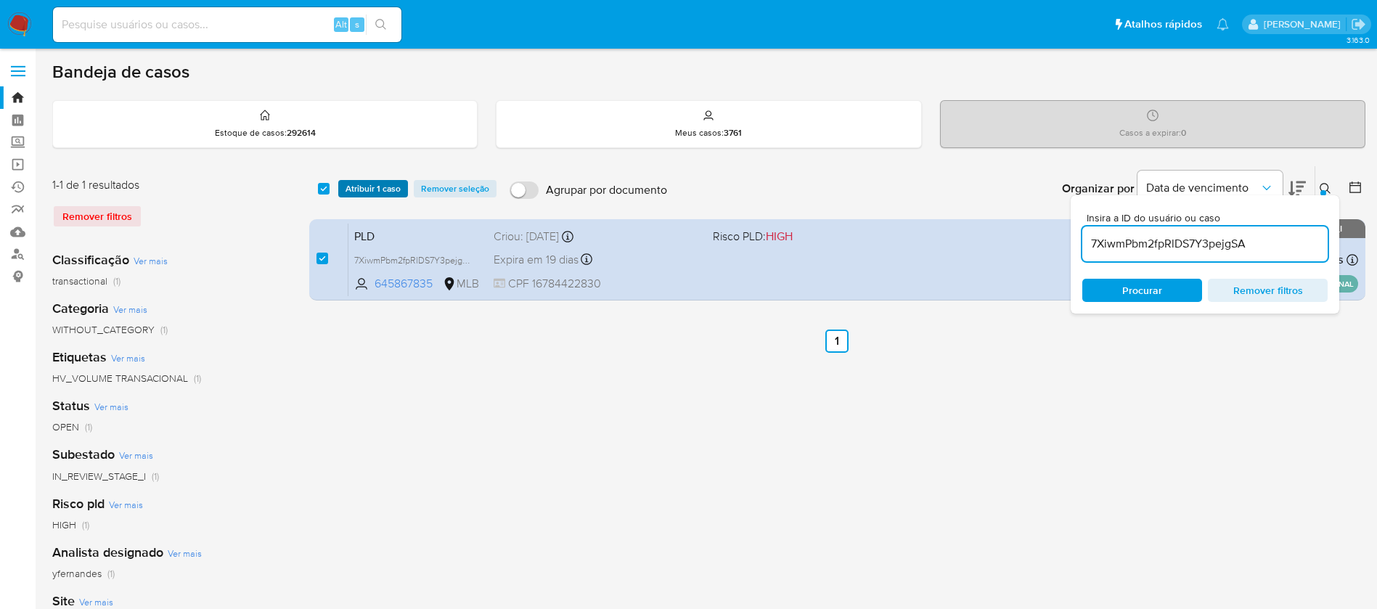
click at [356, 188] on span "Atribuir 1 caso" at bounding box center [373, 188] width 55 height 15
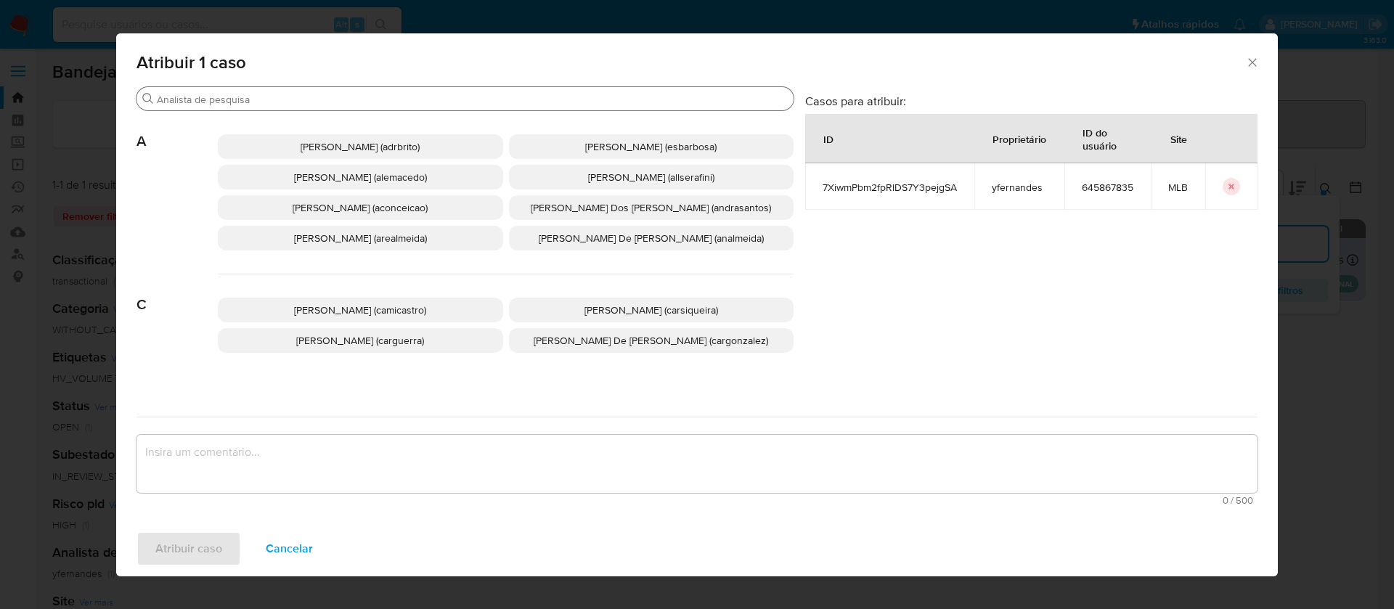
click at [407, 102] on input "Buscar" at bounding box center [472, 99] width 631 height 13
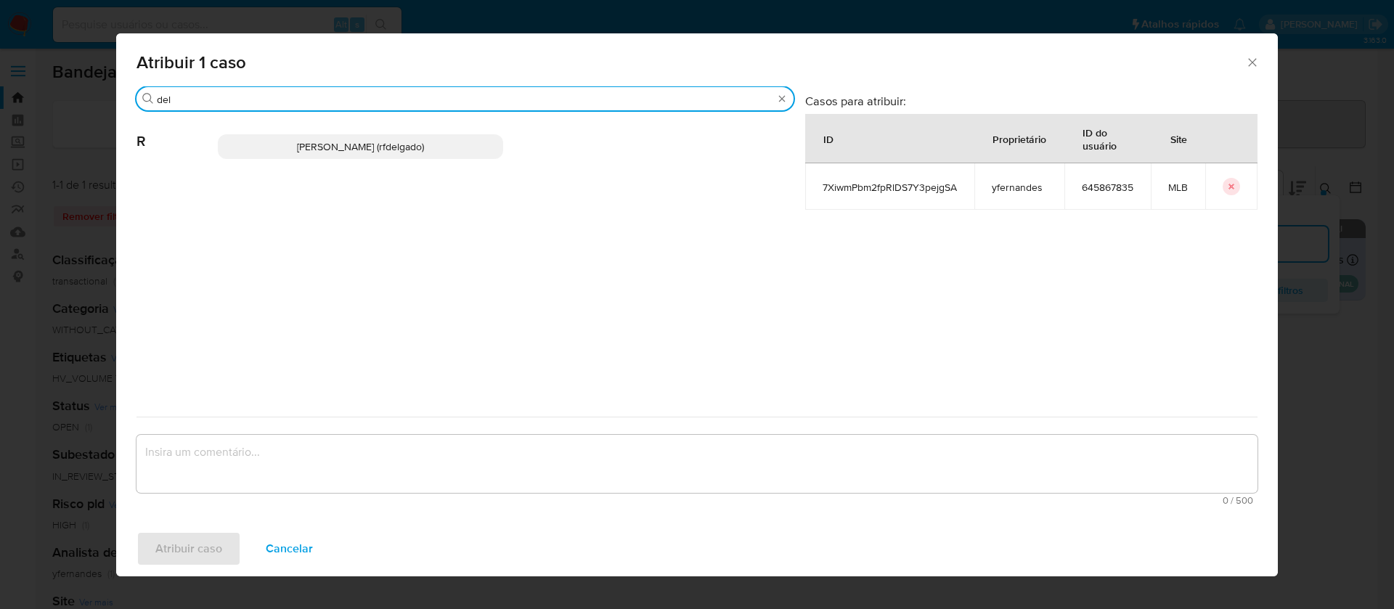
type input "del"
click at [412, 144] on span "Renata De Freitas Delgado (rfdelgado)" at bounding box center [360, 146] width 127 height 15
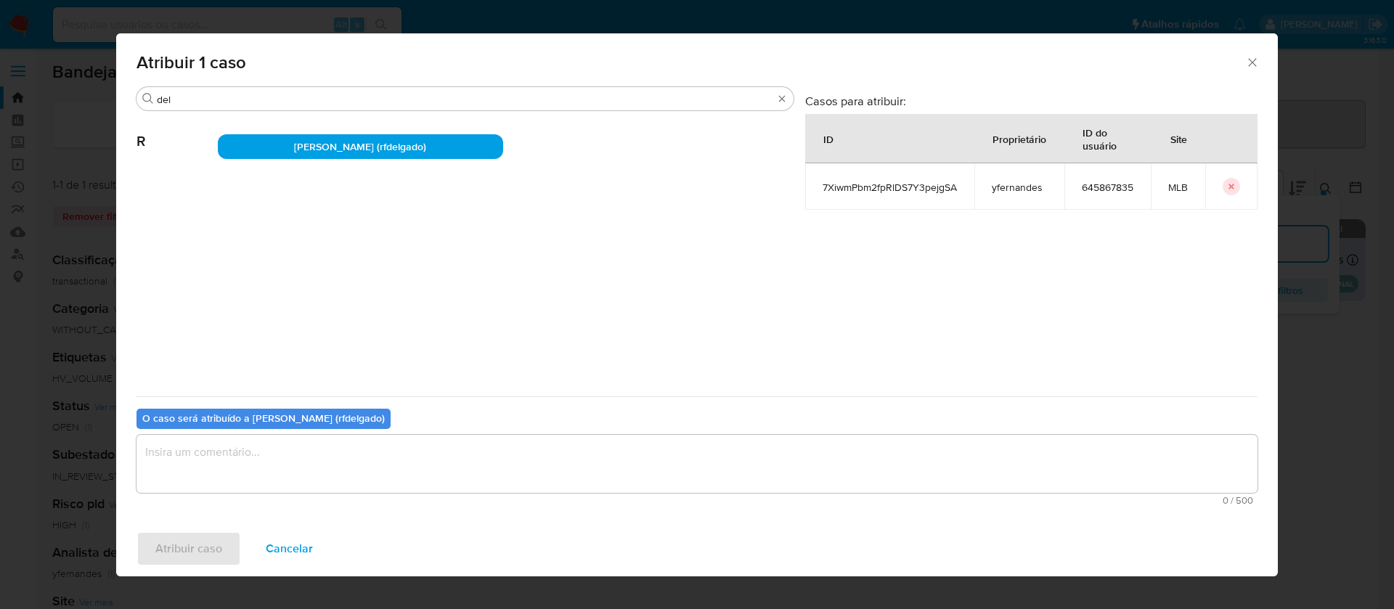
click at [589, 454] on textarea "assign-modal" at bounding box center [696, 464] width 1121 height 58
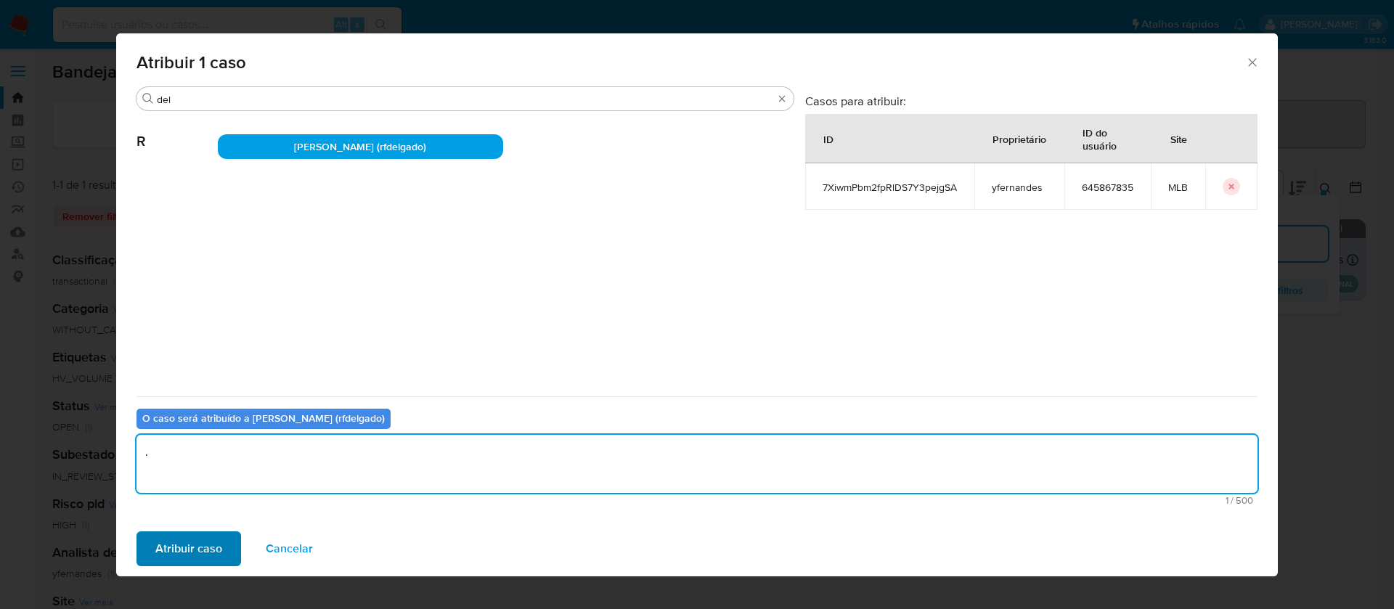
type textarea "."
click at [175, 548] on span "Atribuir caso" at bounding box center [188, 549] width 67 height 32
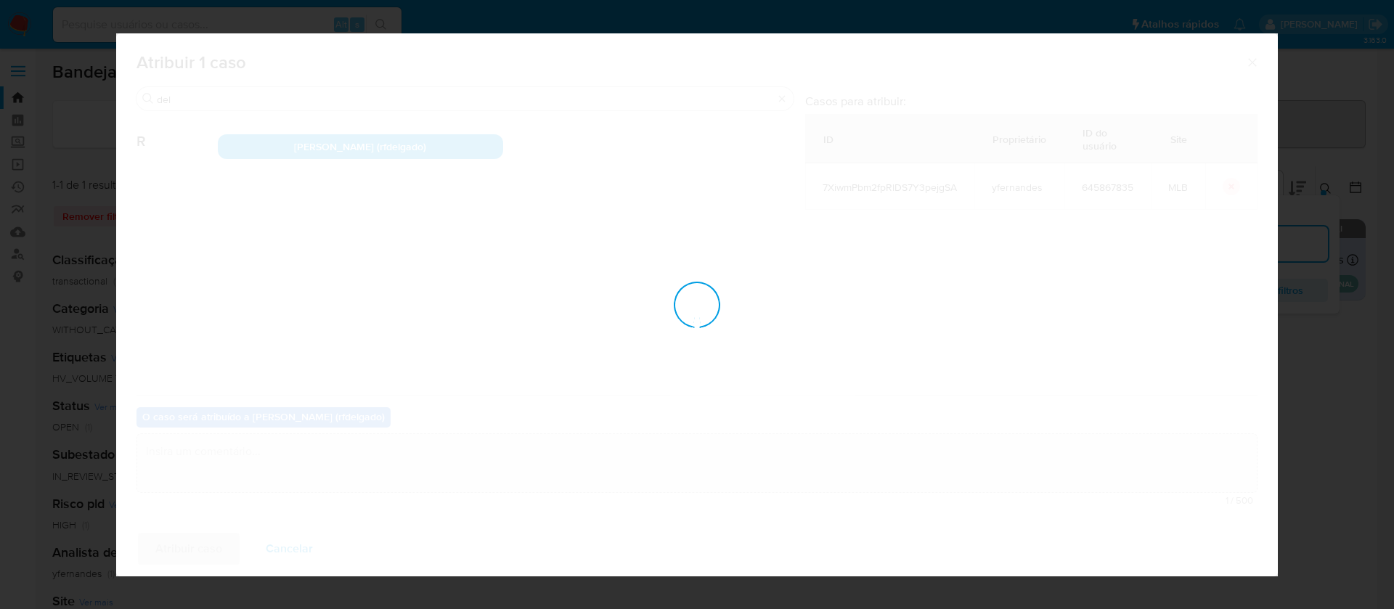
checkbox input "false"
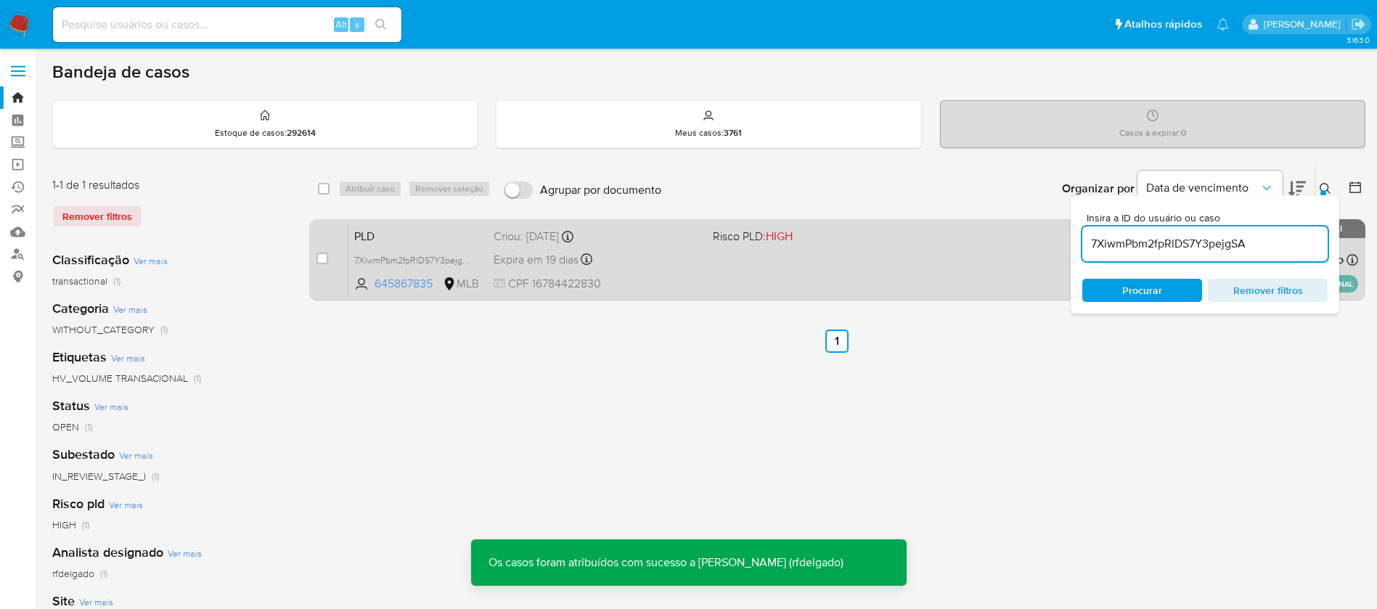
click at [686, 271] on div "PLD 7XiwmPbm2fpRlDS7Y3pejgSA 645867835 MLB Risco PLD: HIGH Criou: 12/09/2025 Cr…" at bounding box center [853, 259] width 1010 height 73
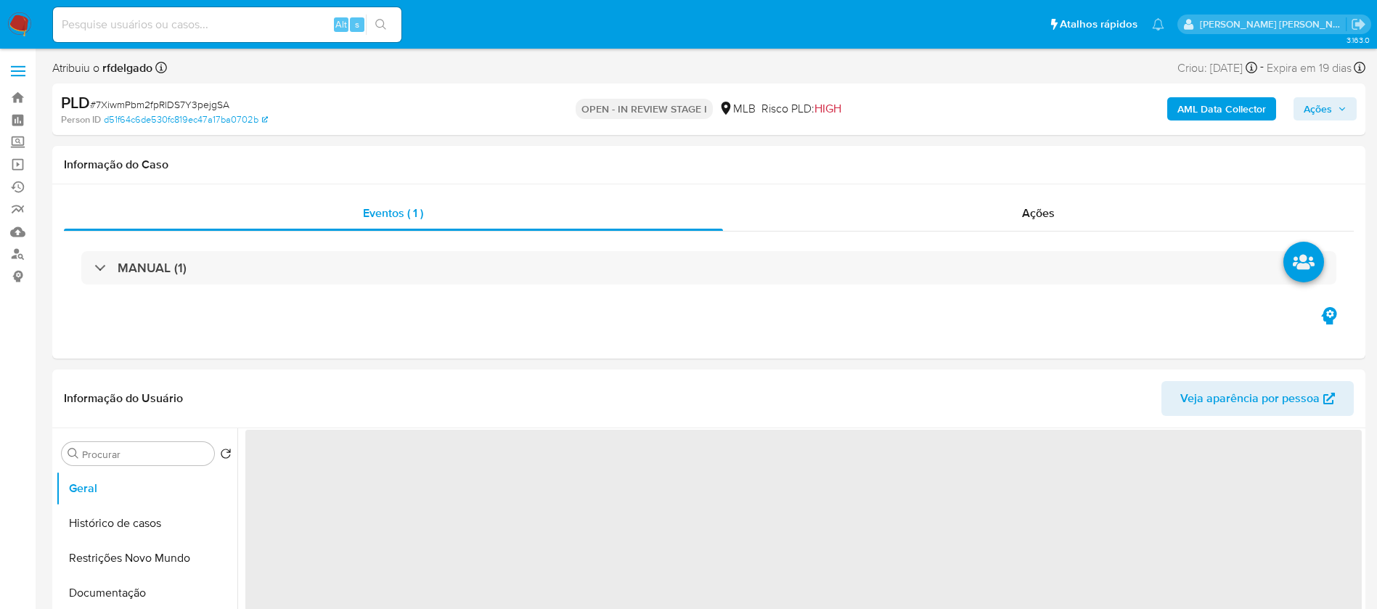
select select "10"
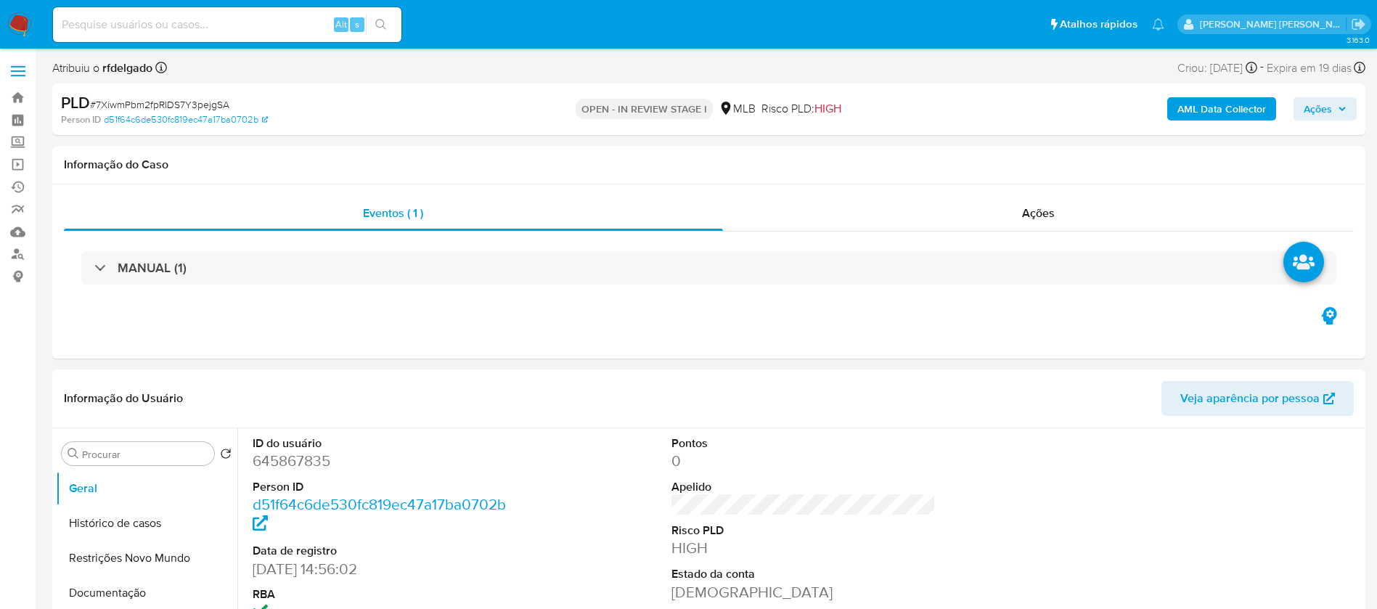
click at [1316, 105] on span "Ações" at bounding box center [1318, 108] width 28 height 23
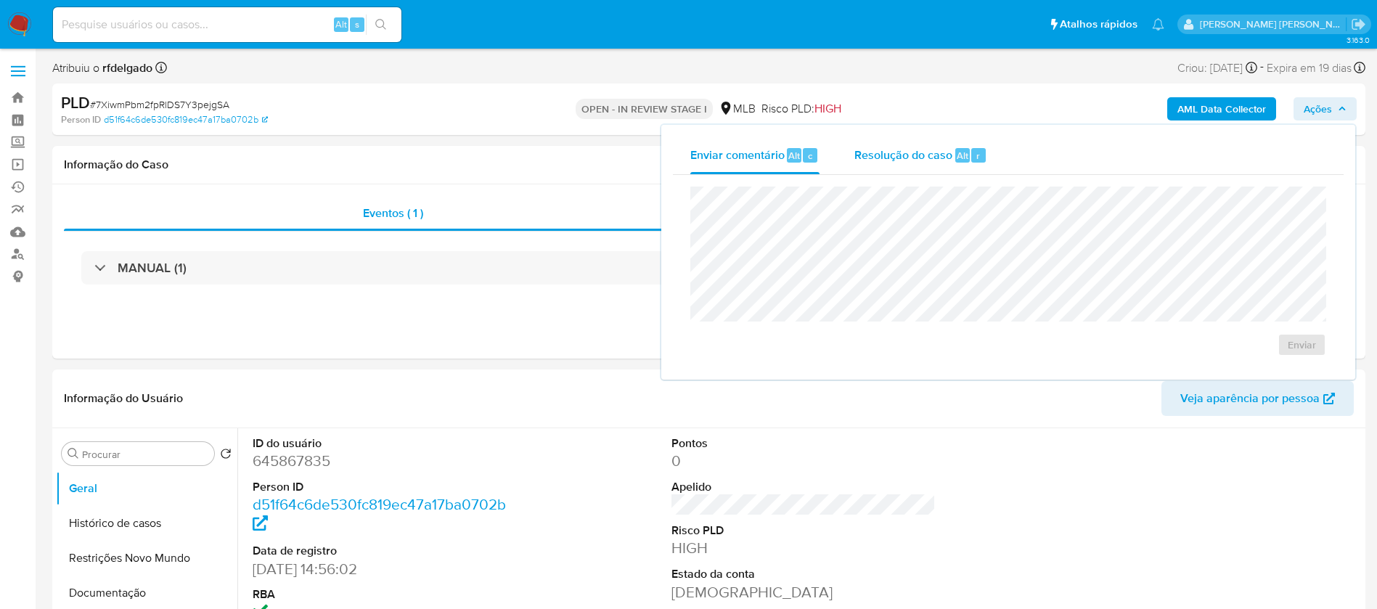
click at [920, 151] on span "Resolução do caso" at bounding box center [903, 155] width 98 height 17
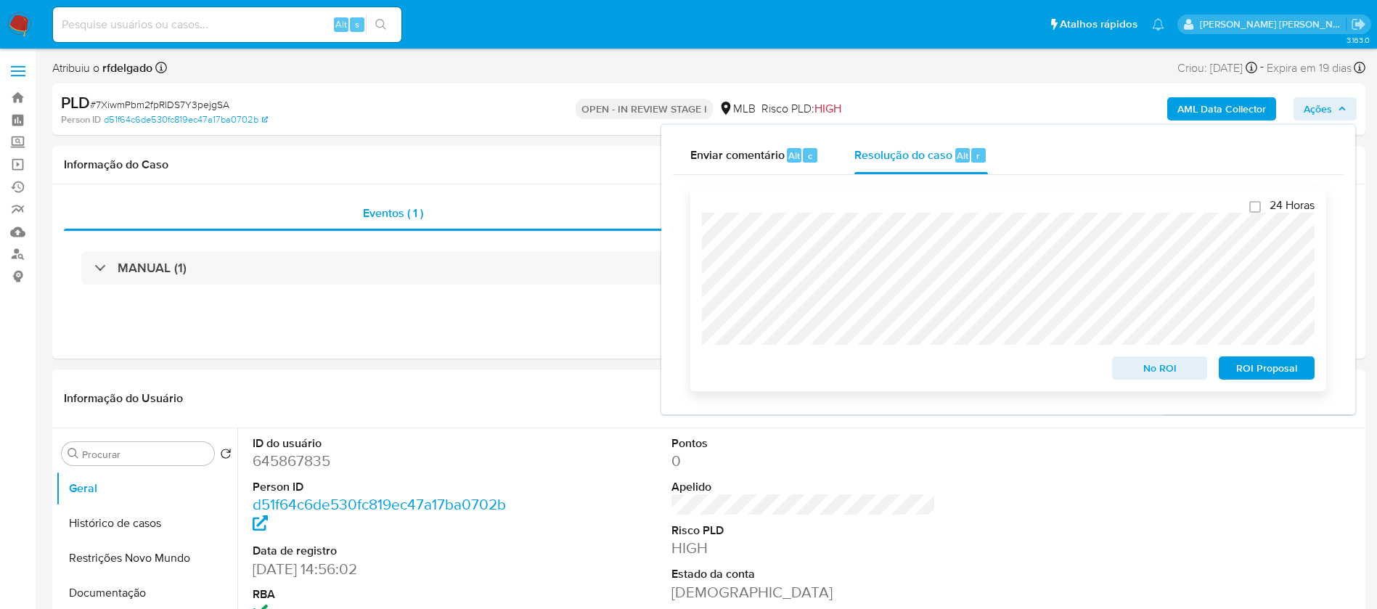
click at [1259, 371] on span "ROI Proposal" at bounding box center [1266, 368] width 75 height 20
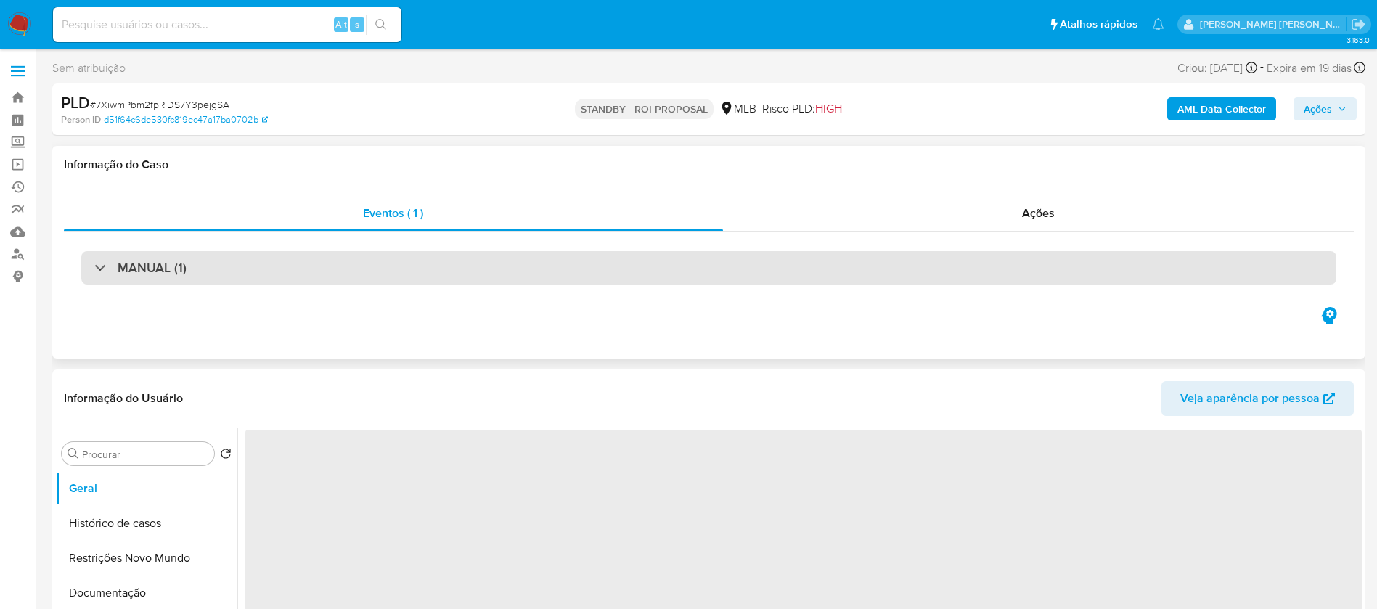
select select "10"
